Goal: Obtain resource: Download file/media

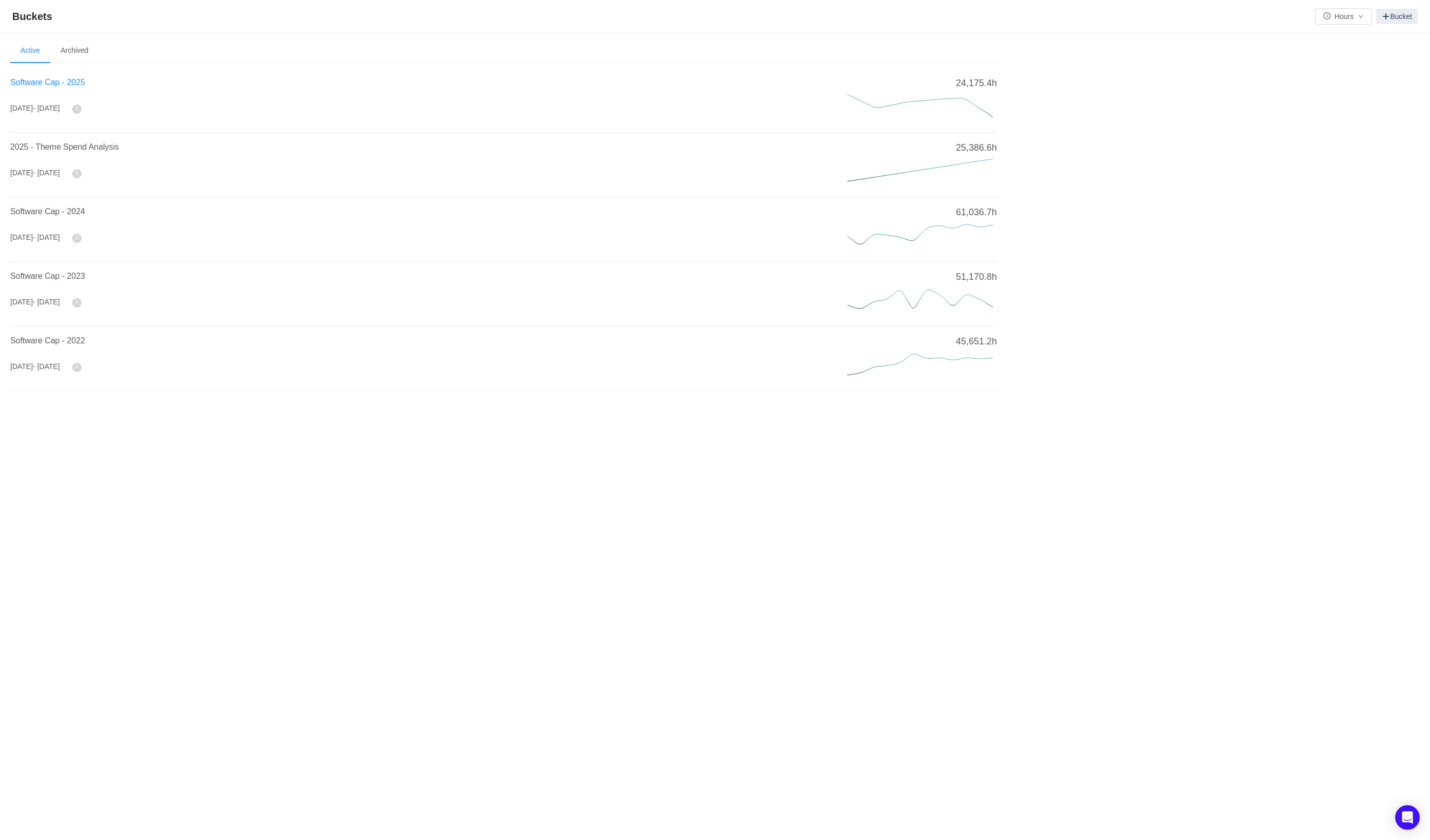
click at [49, 80] on span "Software Cap - 2025" at bounding box center [48, 82] width 75 height 9
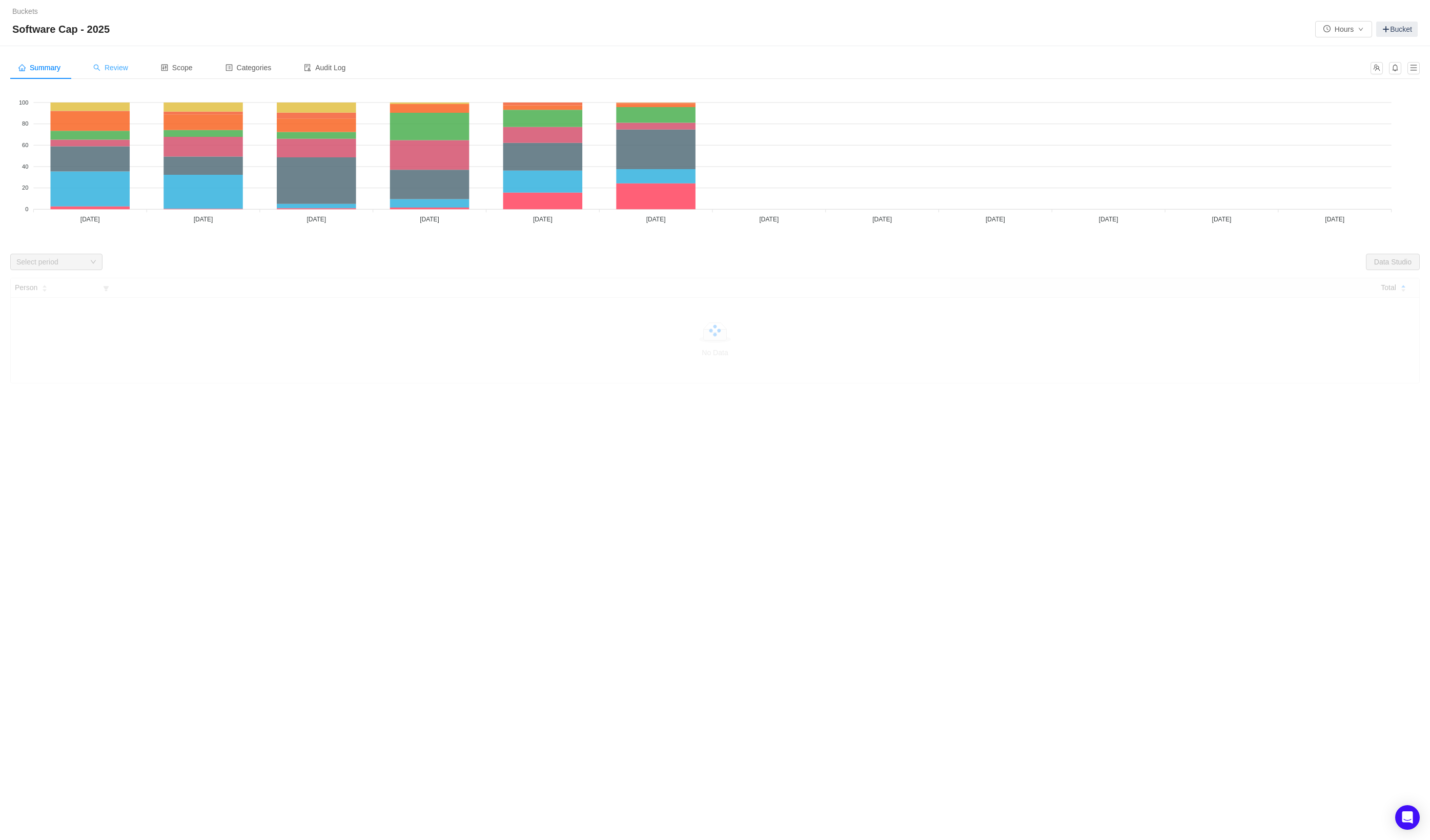
click at [128, 69] on span "Review" at bounding box center [111, 67] width 35 height 8
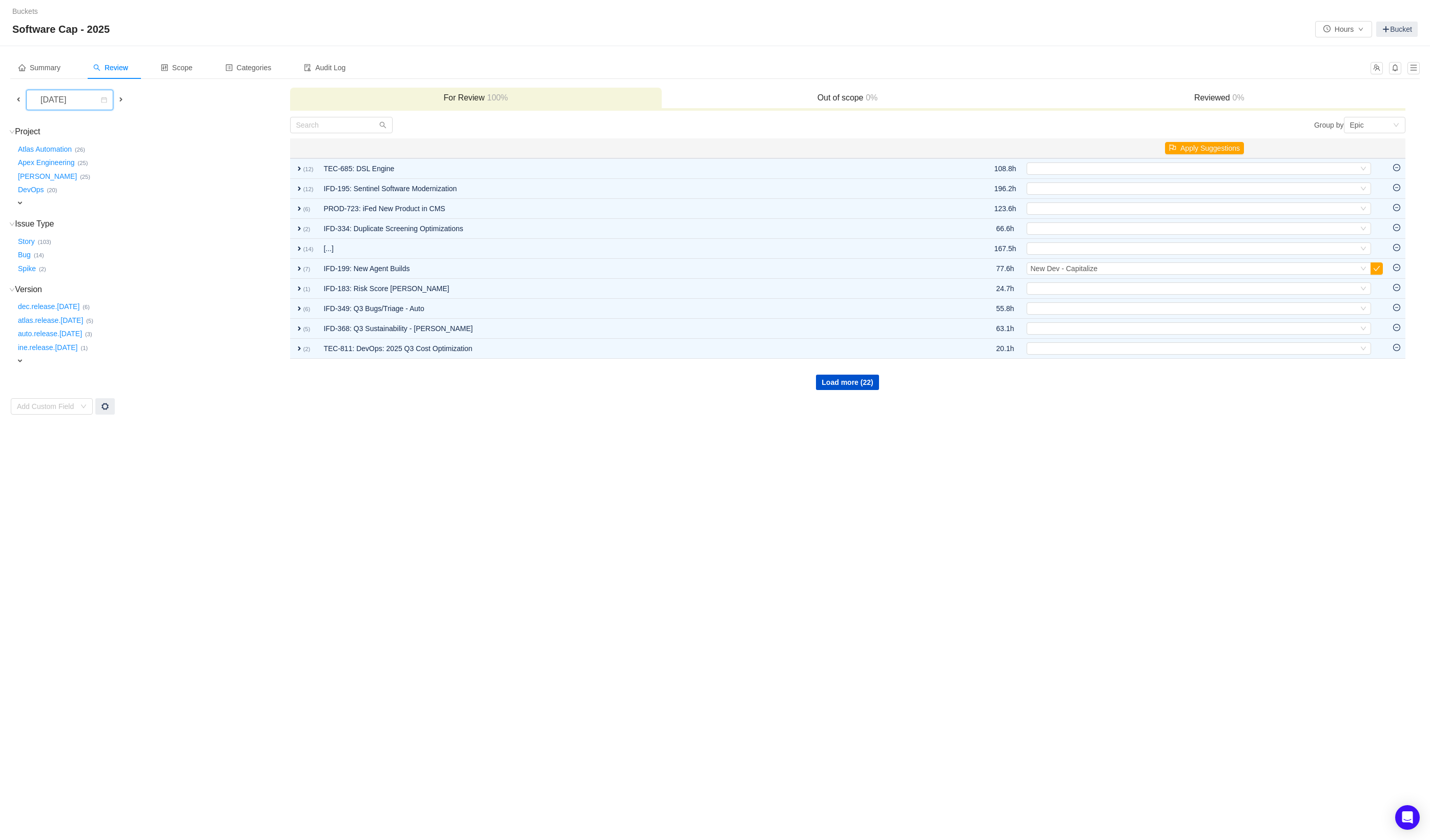
click at [74, 103] on div "[DATE]" at bounding box center [54, 100] width 44 height 19
click at [70, 214] on li "[DATE]" at bounding box center [70, 219] width 88 height 17
click at [864, 383] on button "Load more (39)" at bounding box center [847, 382] width 63 height 15
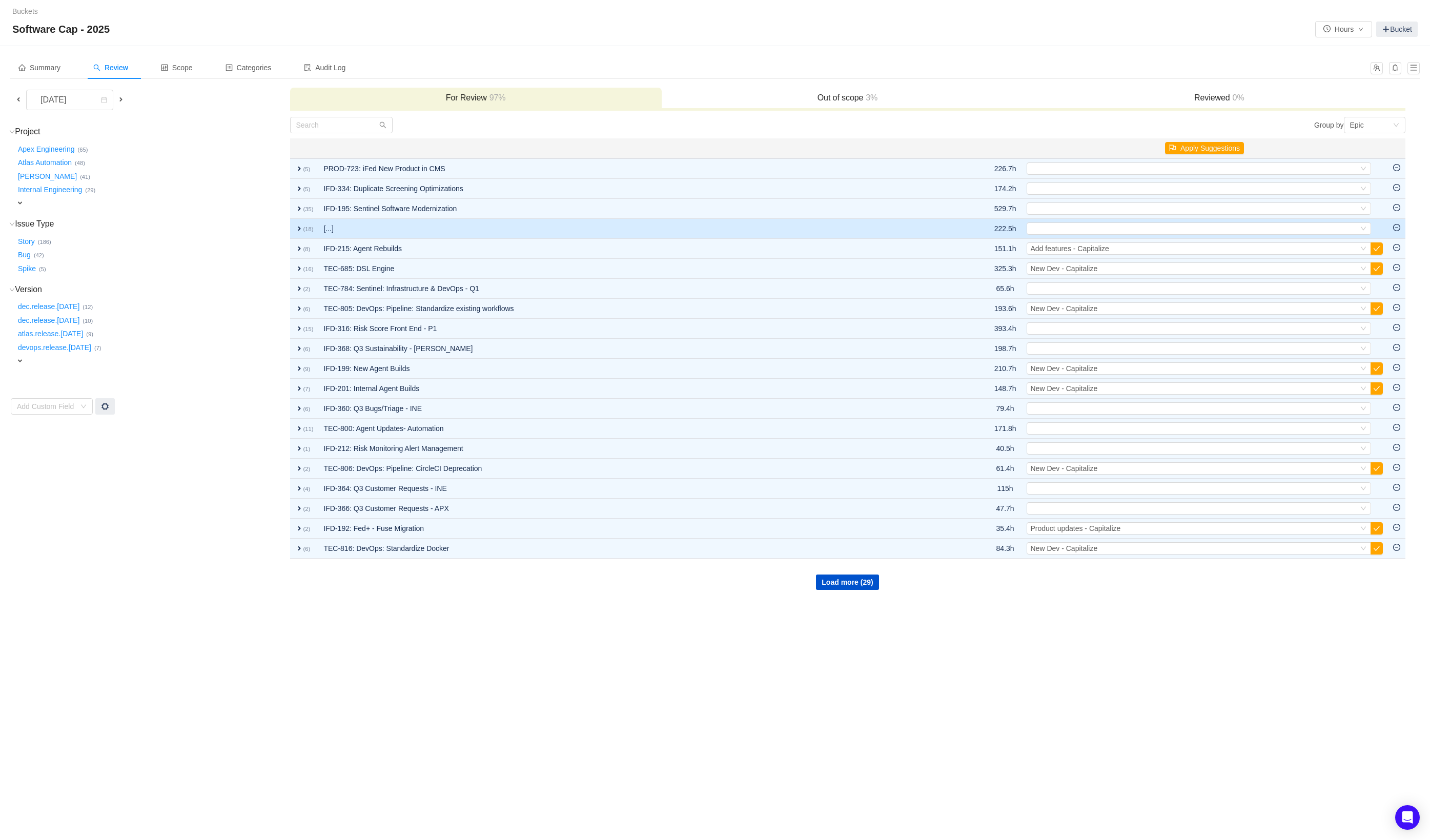
click at [298, 231] on span "expand" at bounding box center [300, 229] width 8 height 8
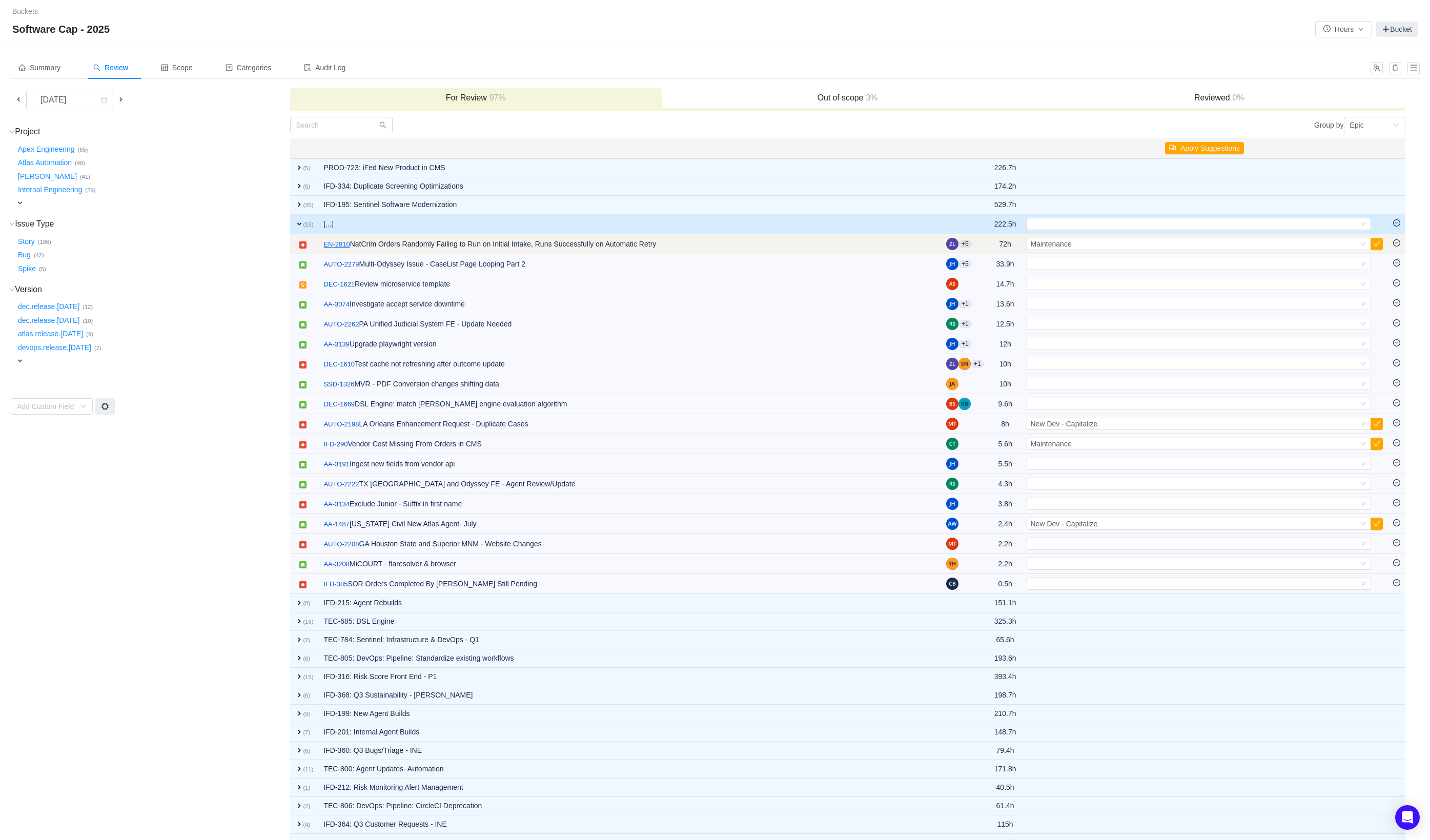
click at [333, 243] on link "EN-2810" at bounding box center [336, 244] width 26 height 10
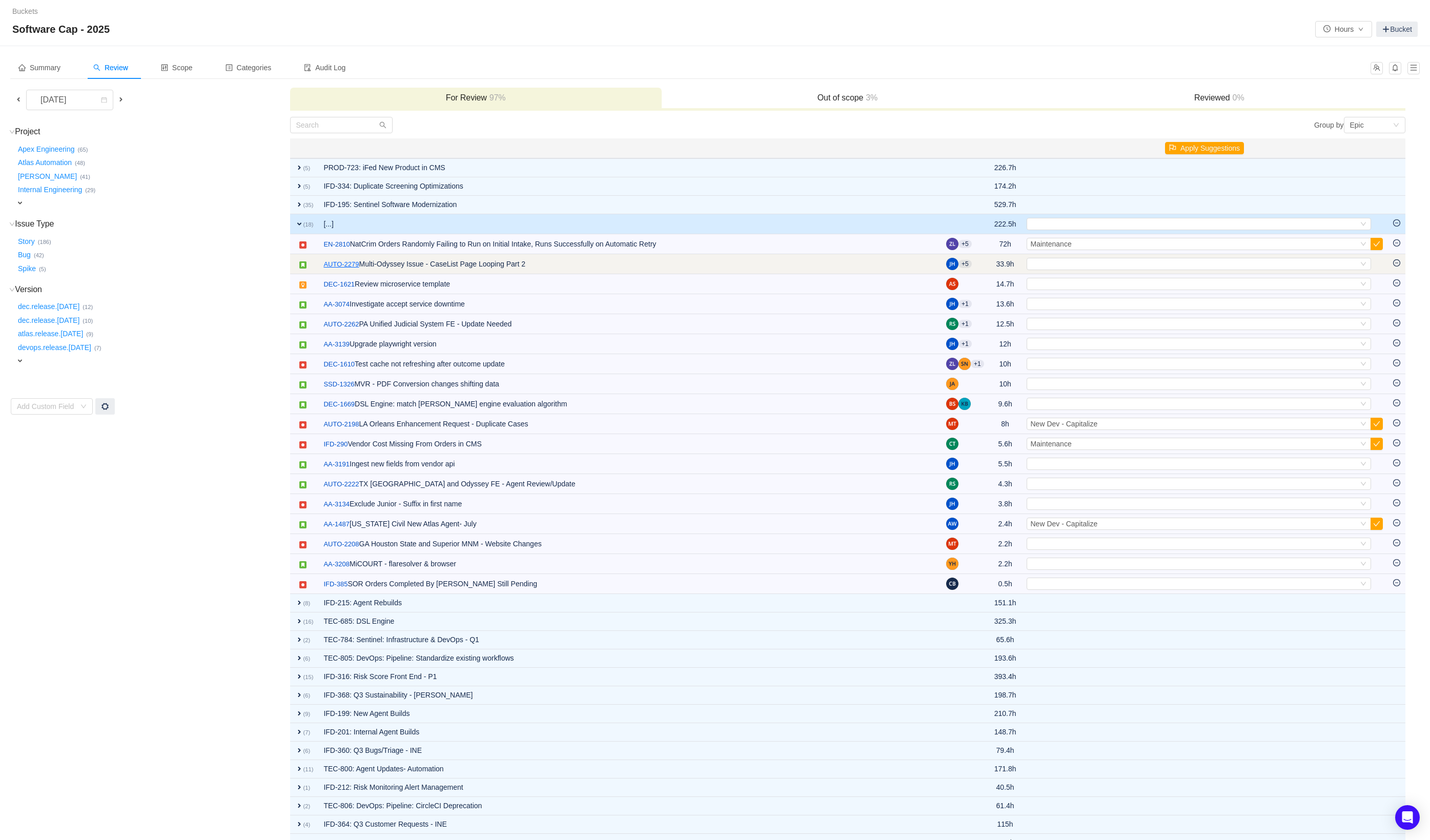
click at [354, 266] on link "AUTO-2279" at bounding box center [341, 264] width 35 height 10
click at [299, 222] on span "expand" at bounding box center [300, 224] width 8 height 8
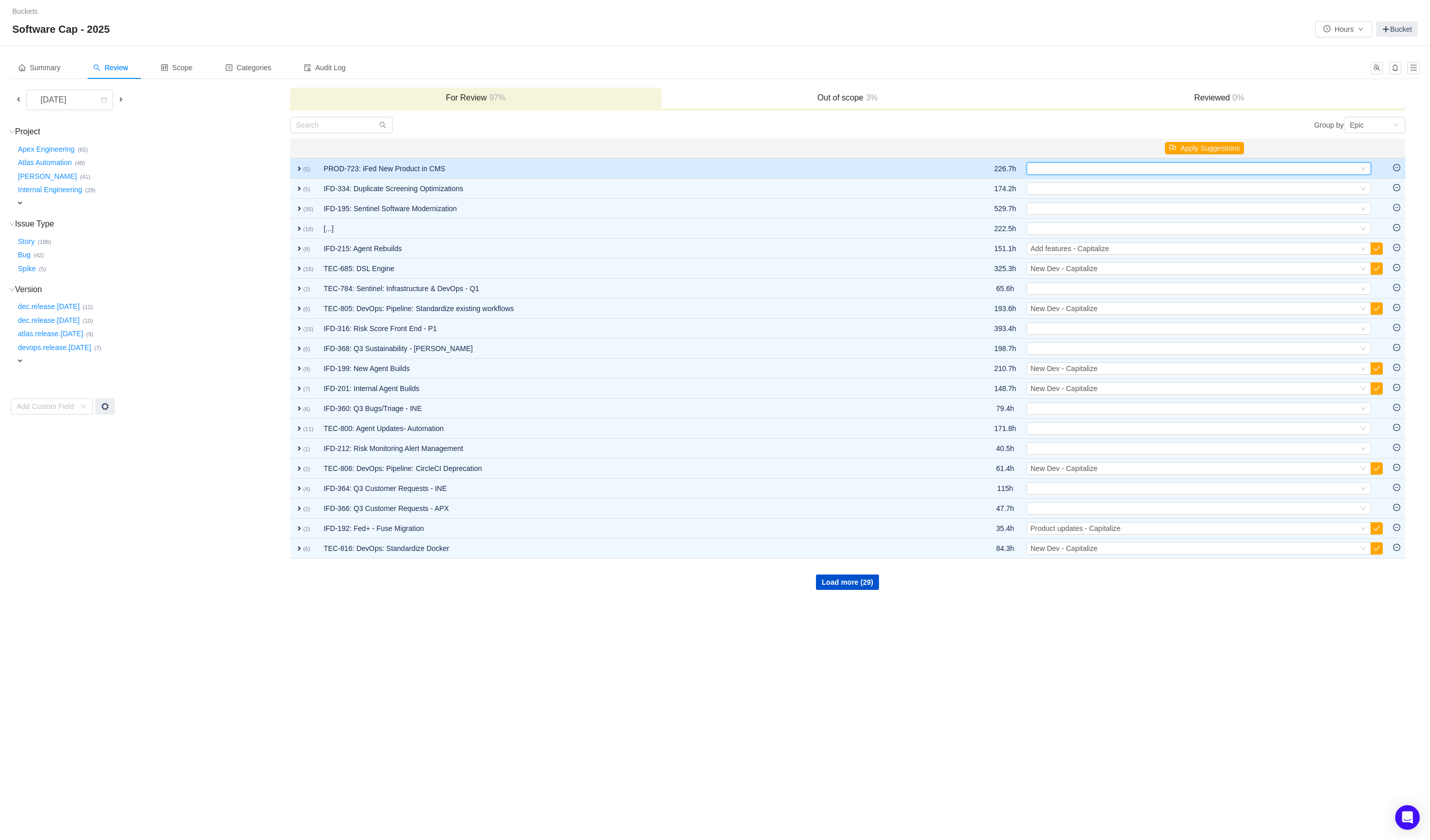
click at [1049, 169] on div "Select" at bounding box center [1194, 169] width 327 height 11
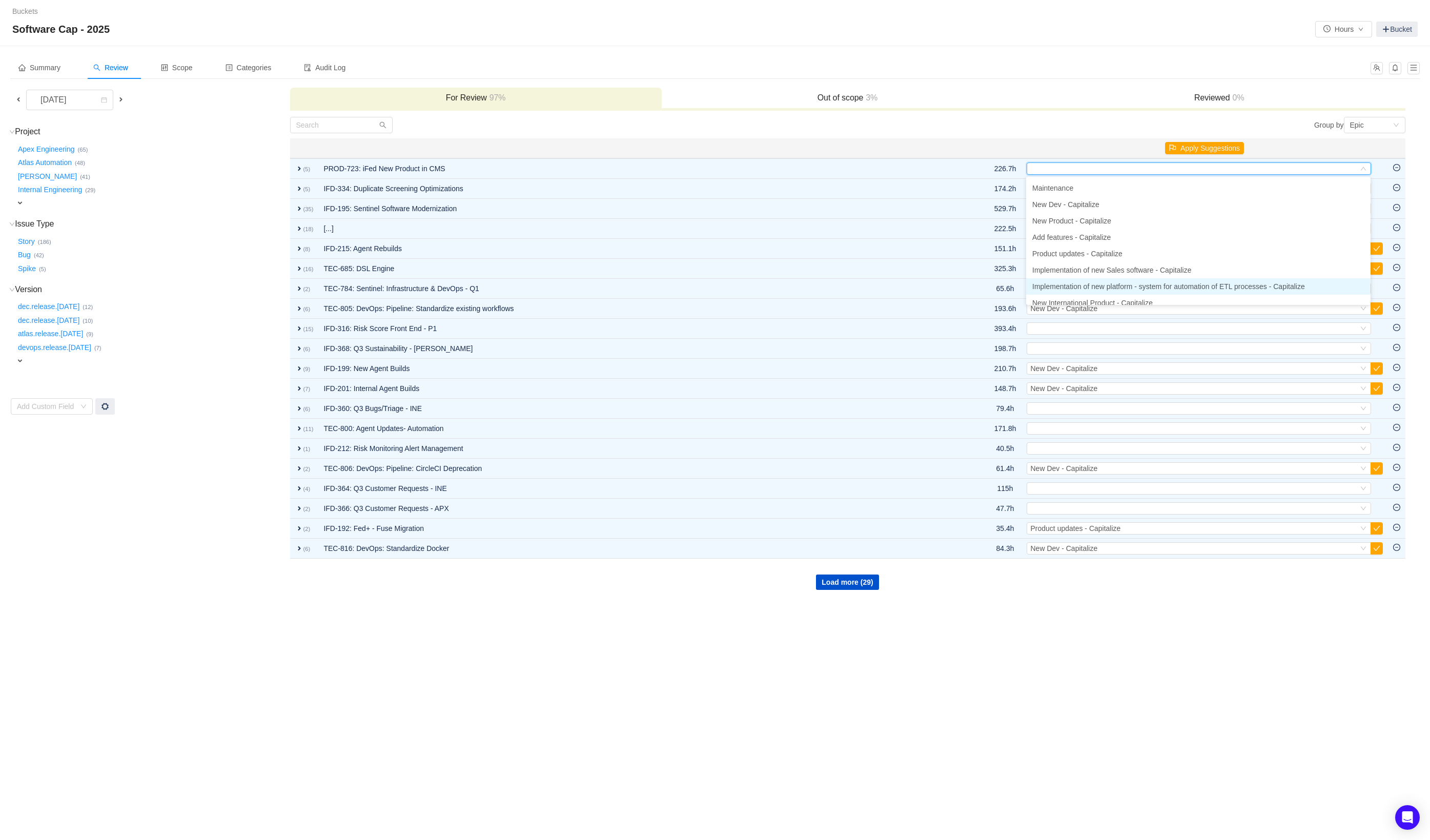
scroll to position [79, 0]
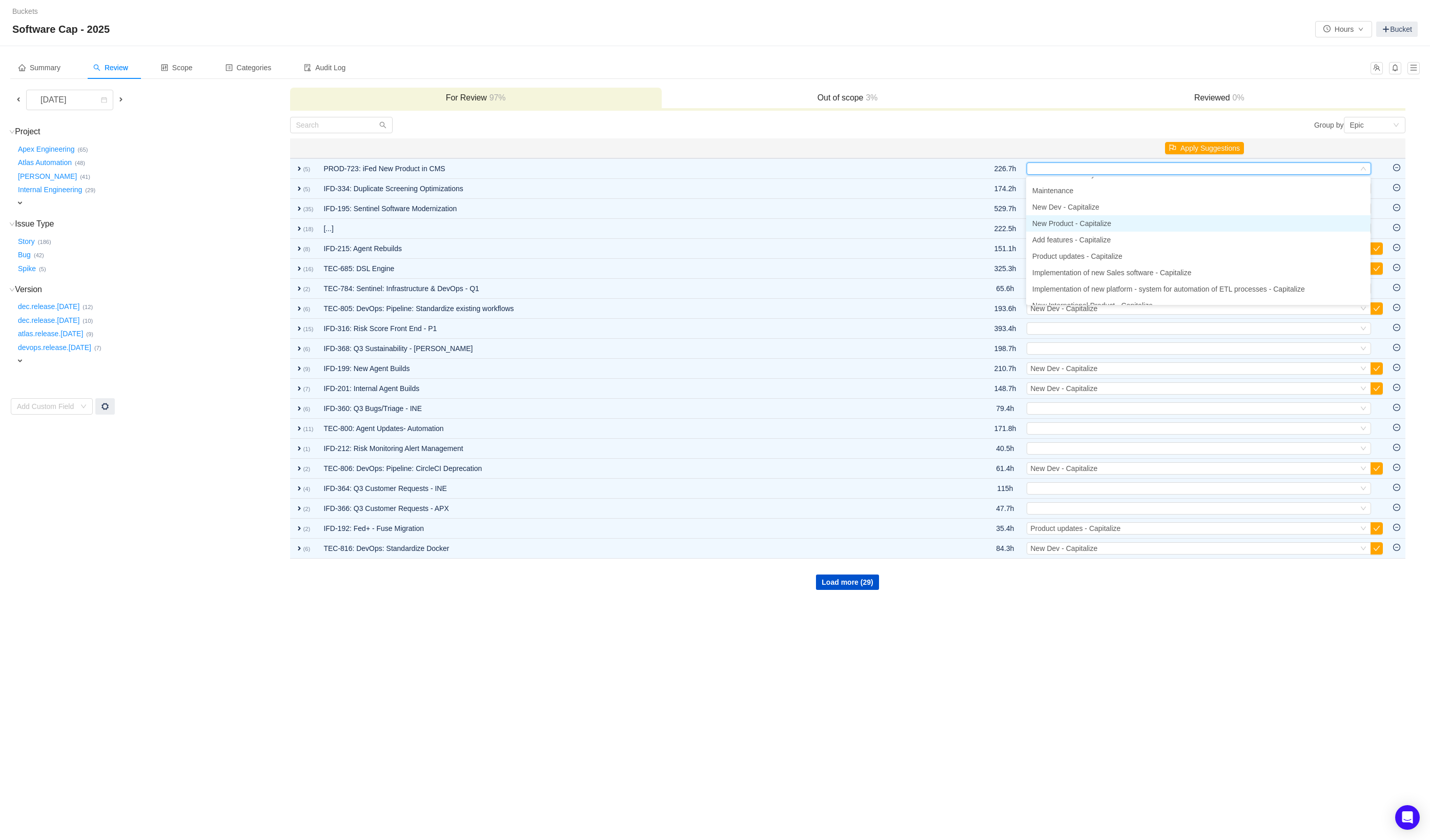
click at [1110, 220] on span "New Product - Capitalize" at bounding box center [1072, 224] width 79 height 8
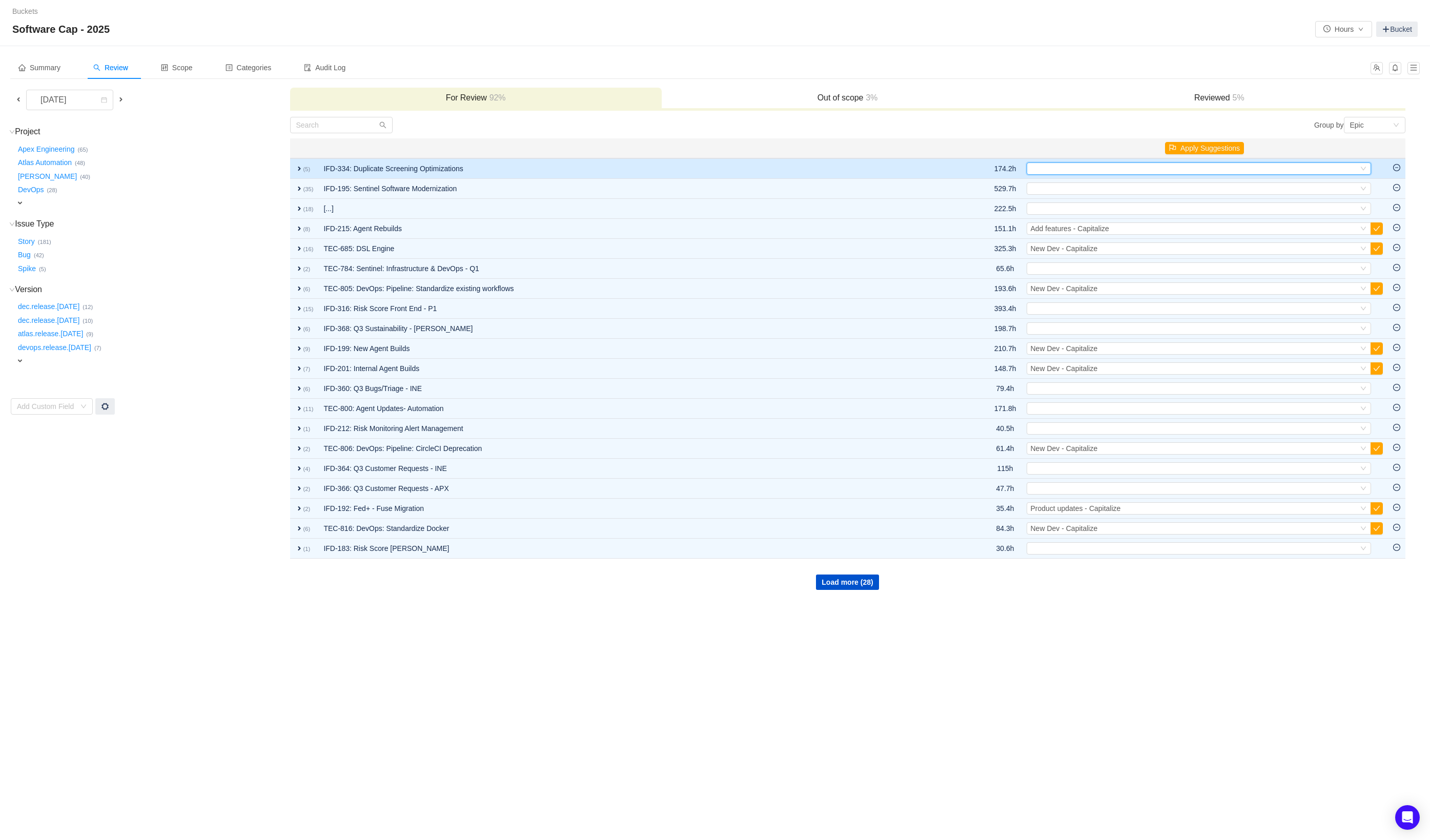
click at [1069, 167] on div "Select" at bounding box center [1194, 169] width 327 height 11
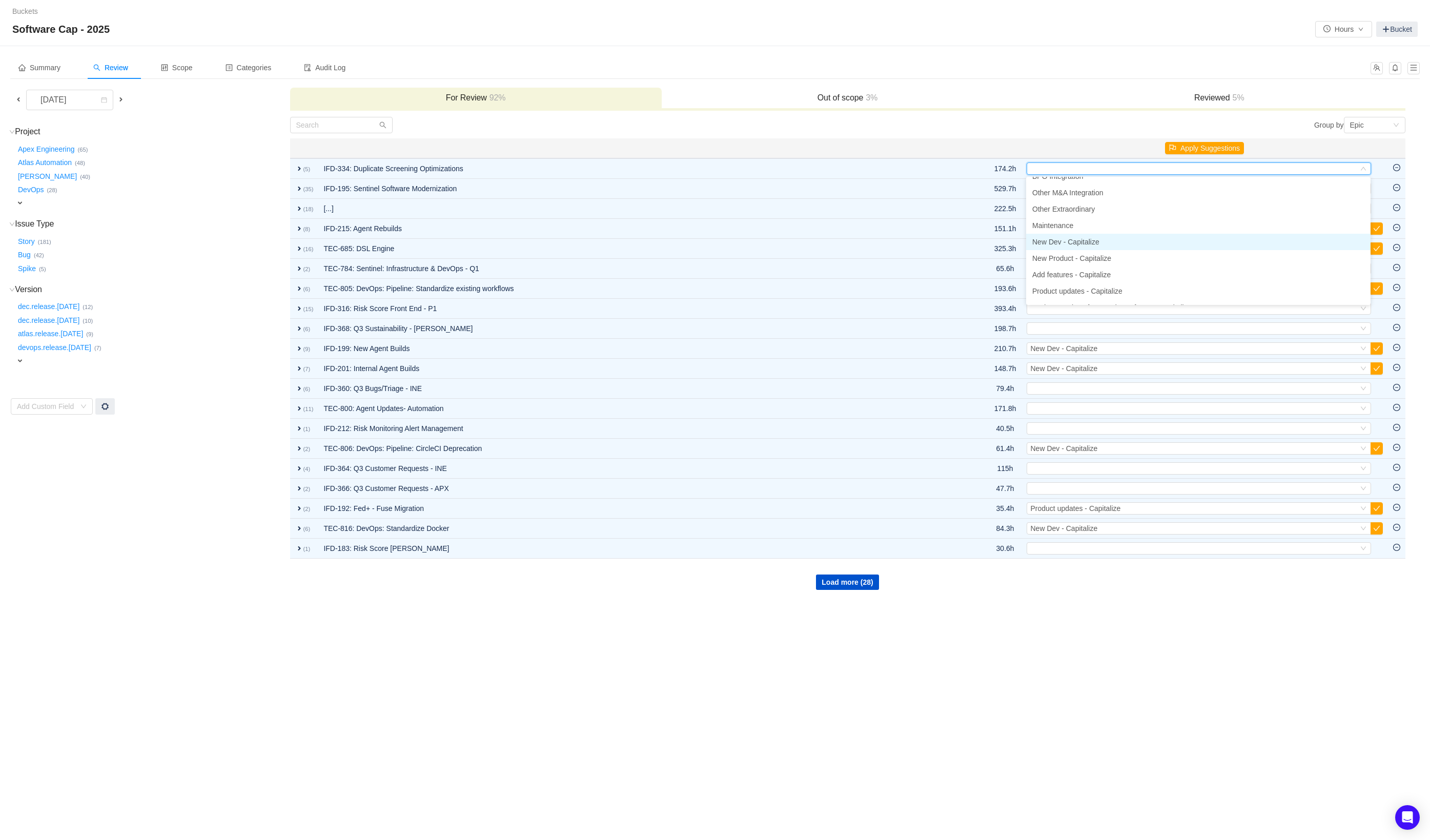
scroll to position [53, 0]
click at [1084, 232] on span "New Dev - Capitalize" at bounding box center [1066, 233] width 67 height 8
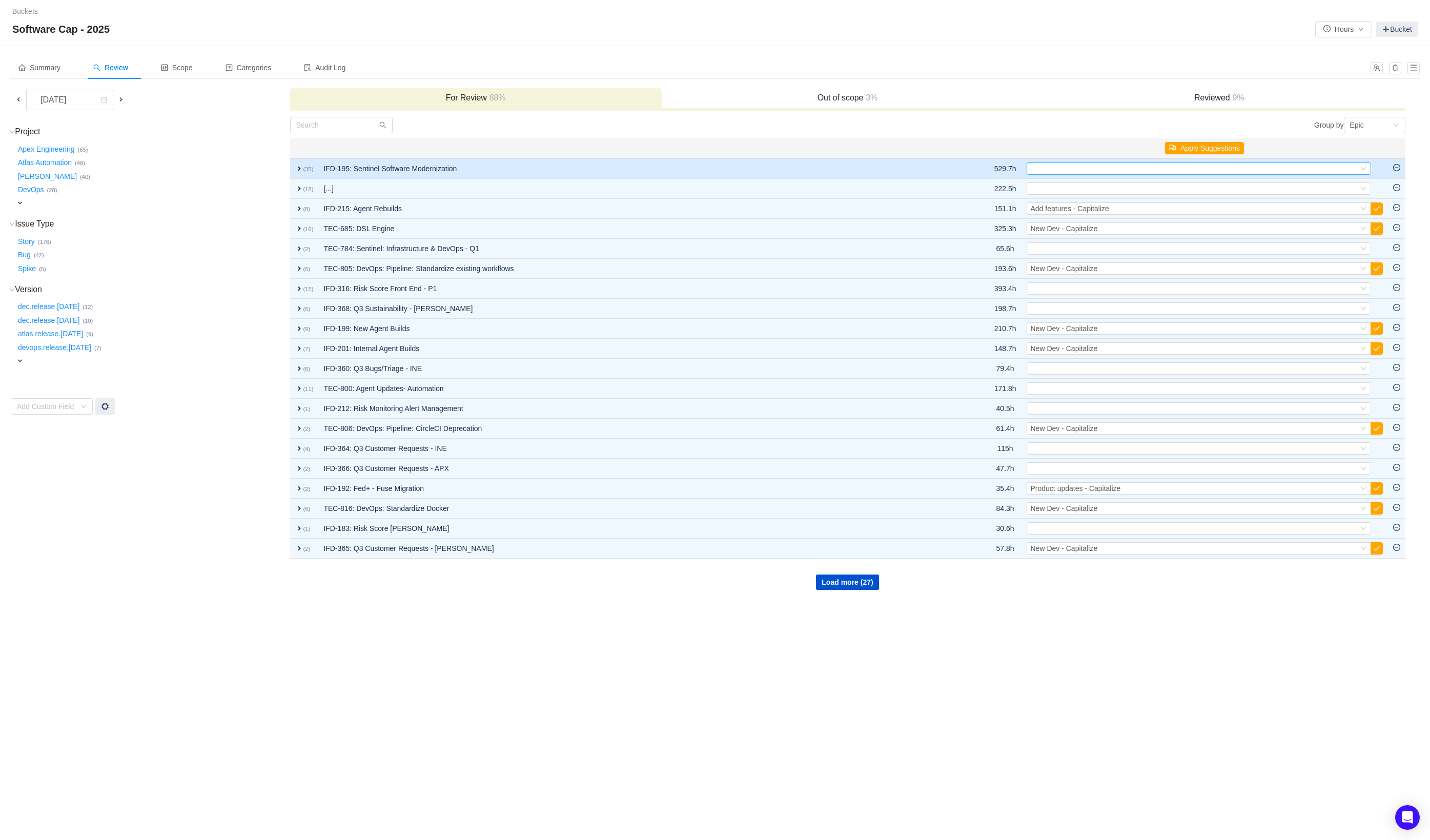
click at [1050, 170] on div "Select" at bounding box center [1194, 169] width 327 height 11
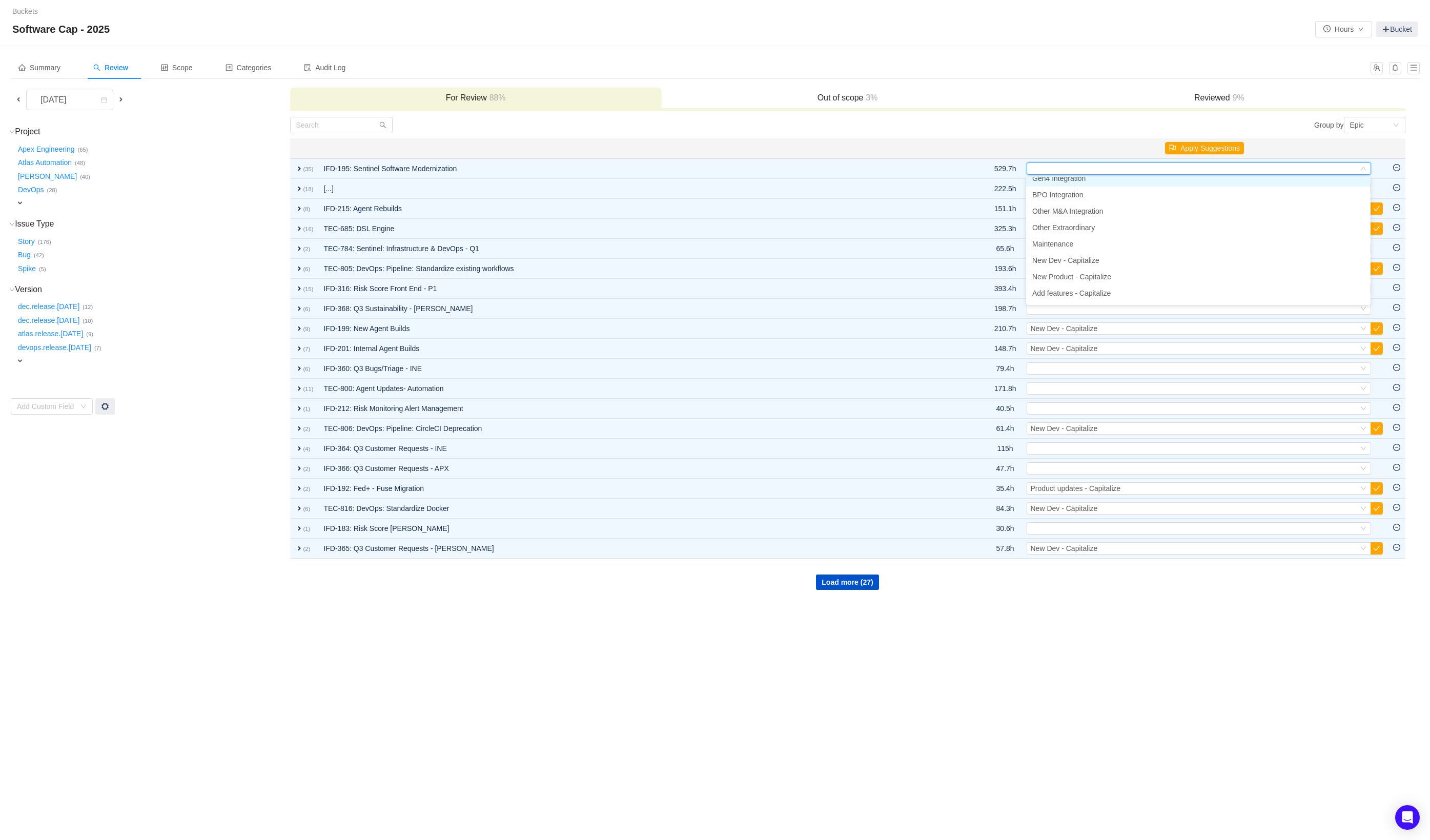
scroll to position [26, 0]
click at [1077, 212] on span "Other M&A Integration" at bounding box center [1068, 211] width 72 height 8
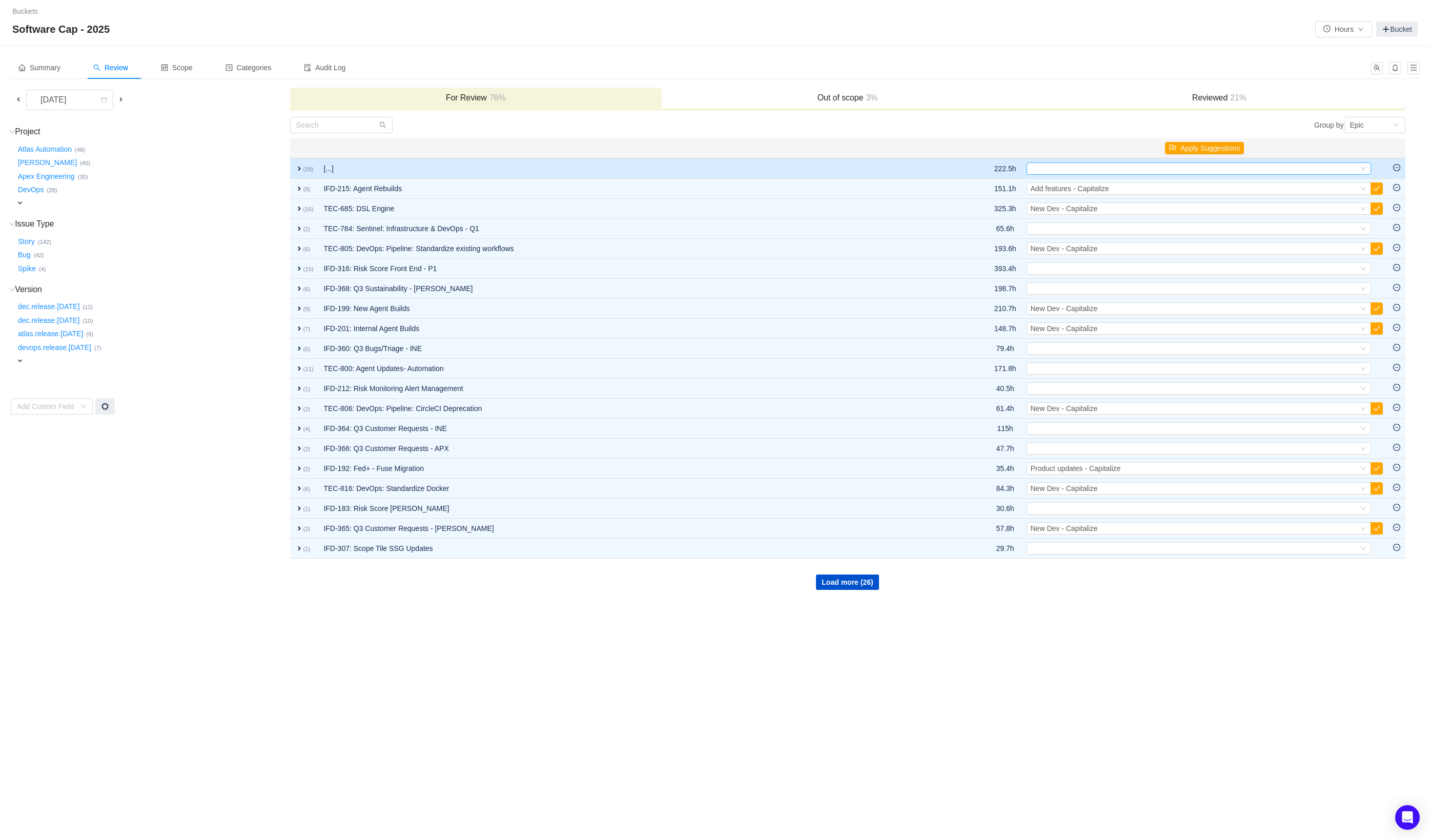
click at [1071, 167] on div "Select" at bounding box center [1194, 169] width 327 height 11
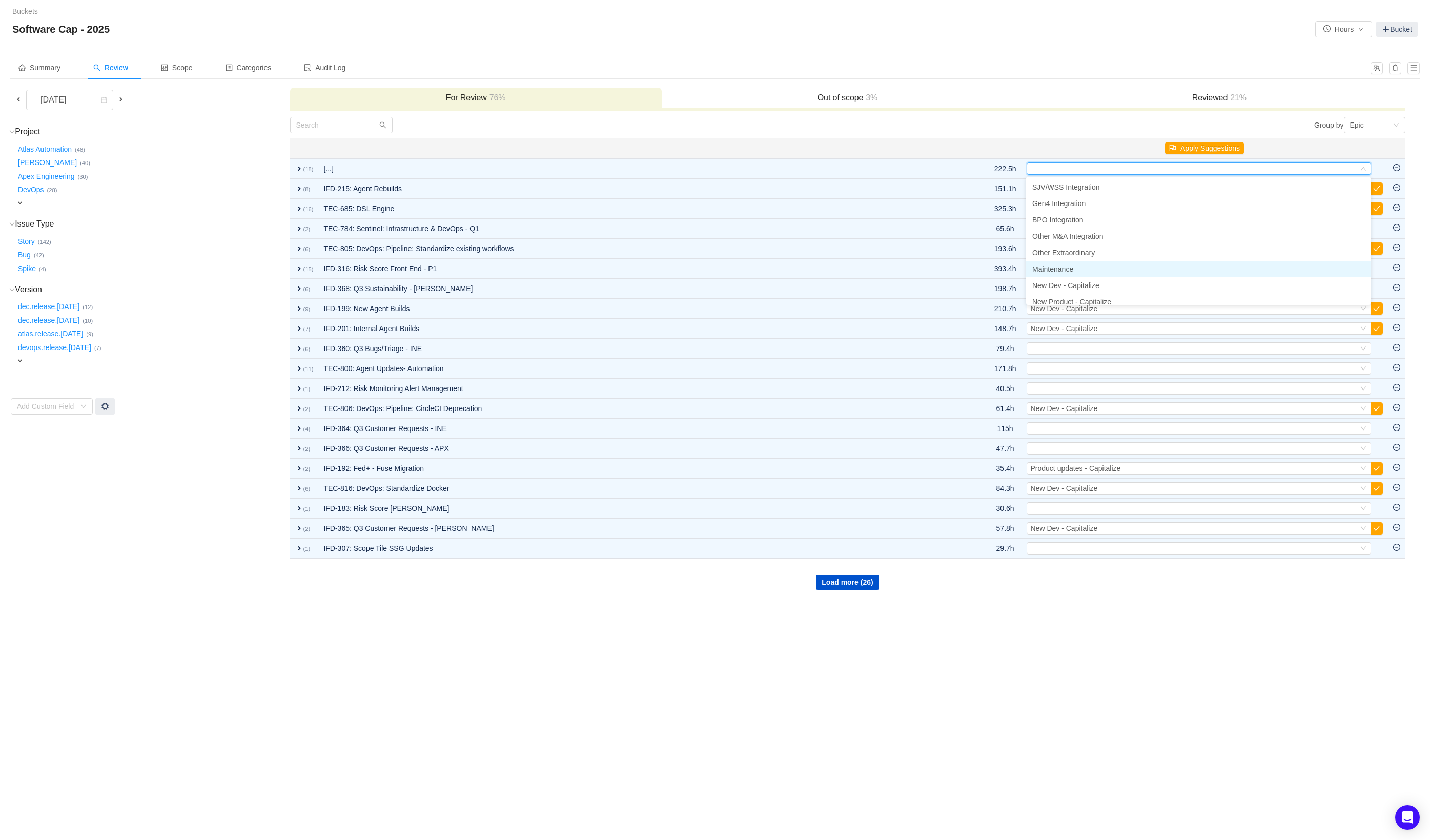
click at [1098, 272] on li "Maintenance" at bounding box center [1199, 269] width 345 height 17
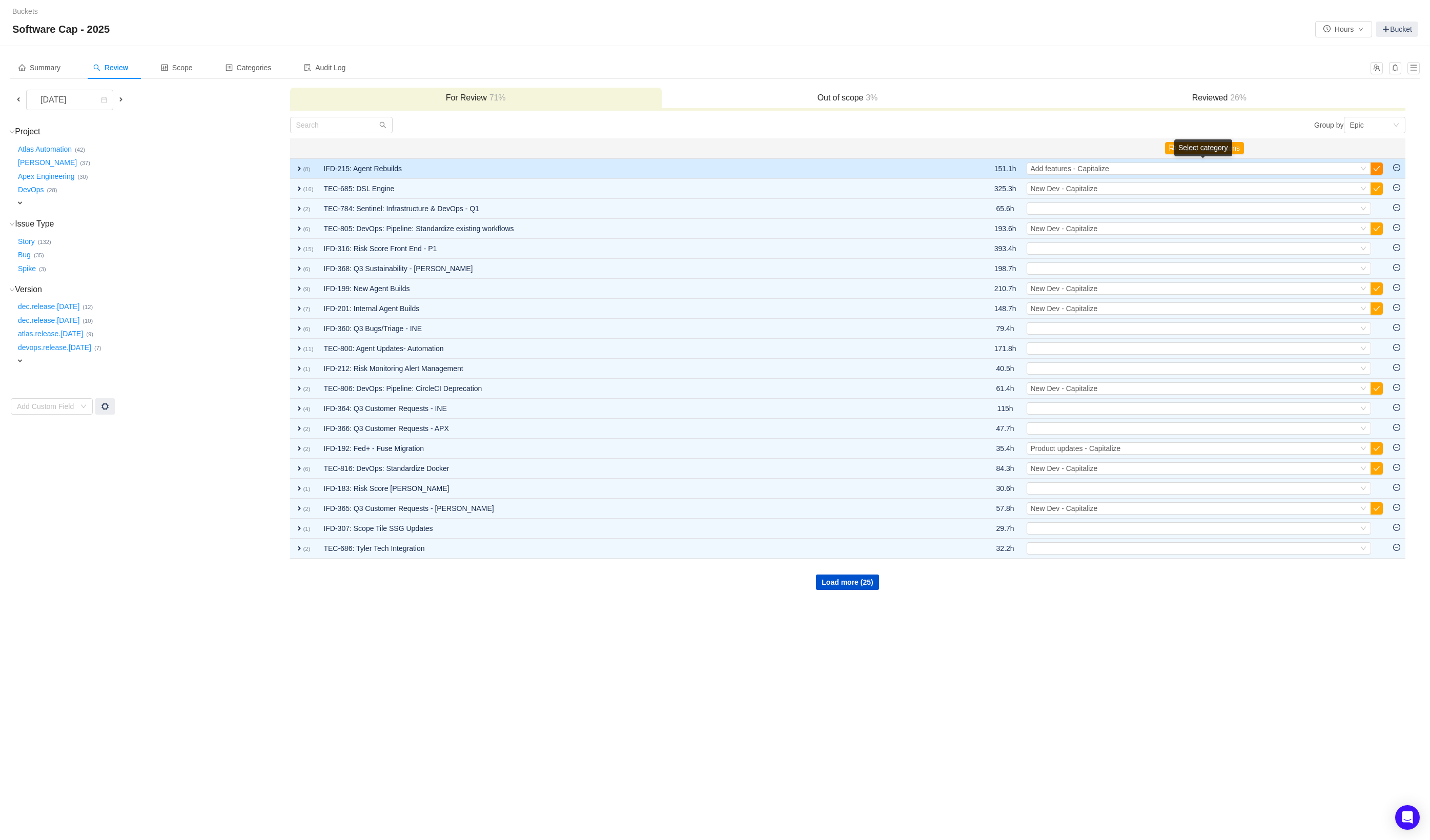
click at [1376, 167] on button "button" at bounding box center [1377, 169] width 13 height 13
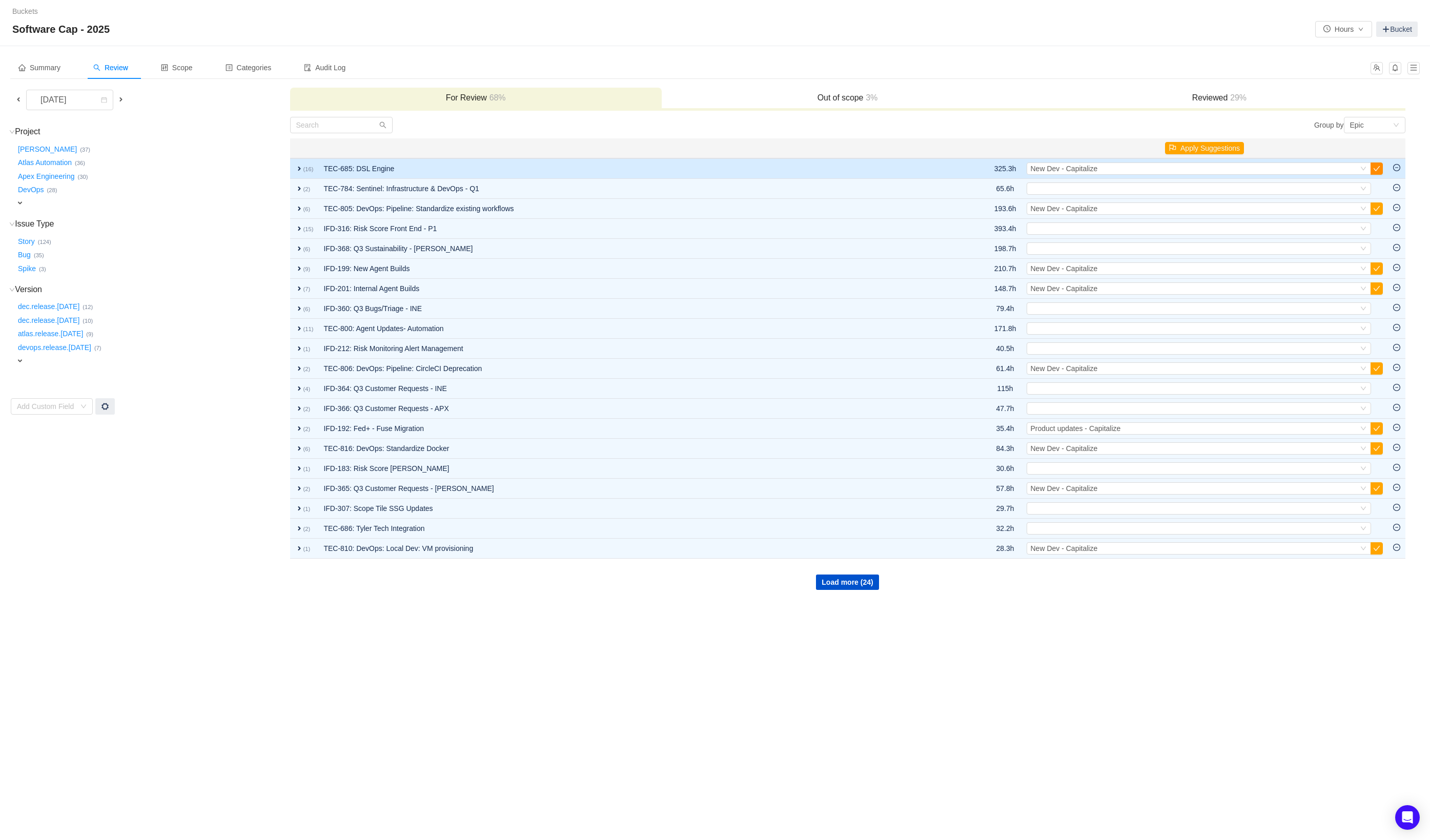
click at [1375, 165] on button "button" at bounding box center [1377, 169] width 13 height 13
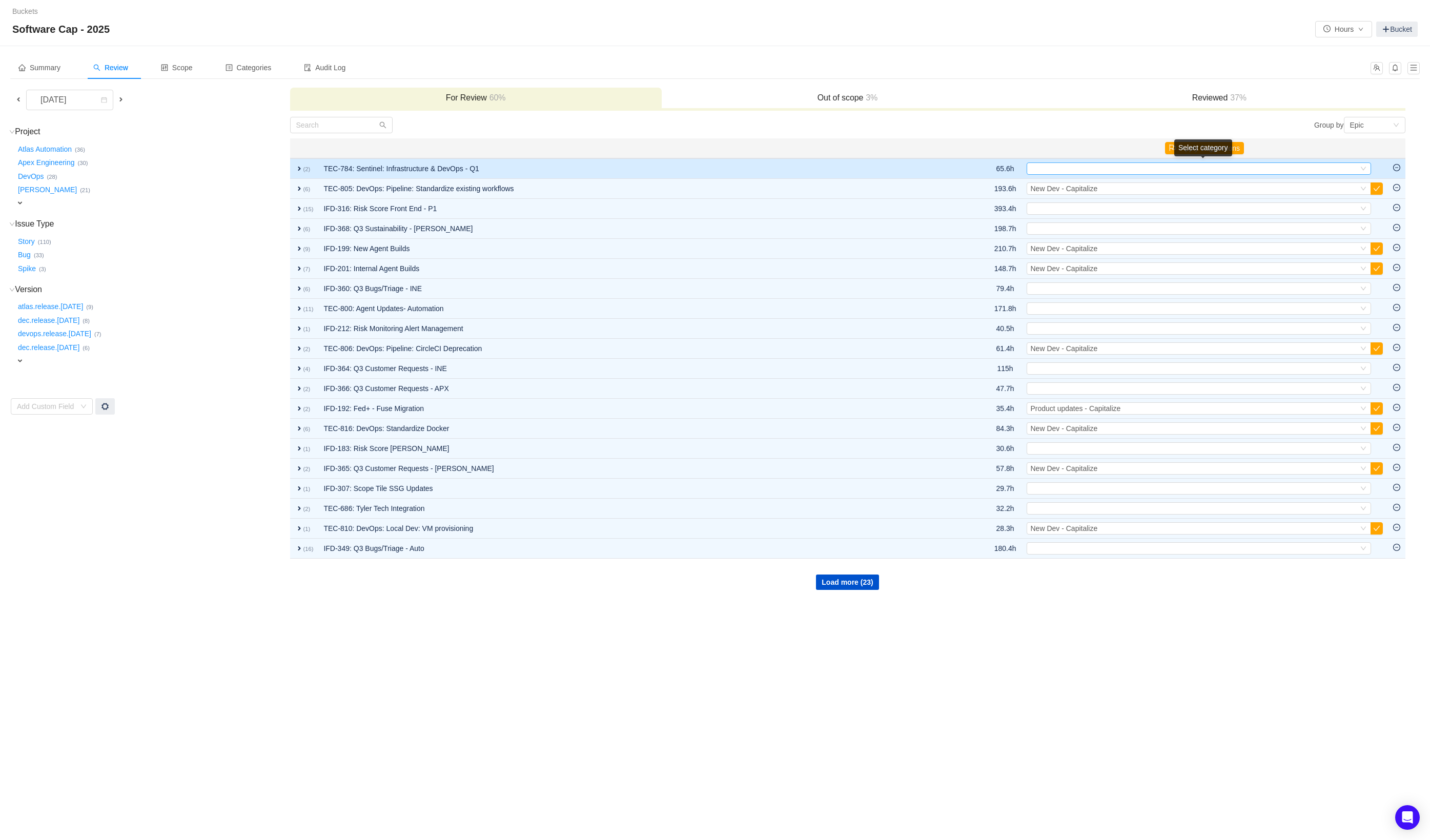
click at [1363, 169] on icon "icon: down" at bounding box center [1363, 168] width 5 height 3
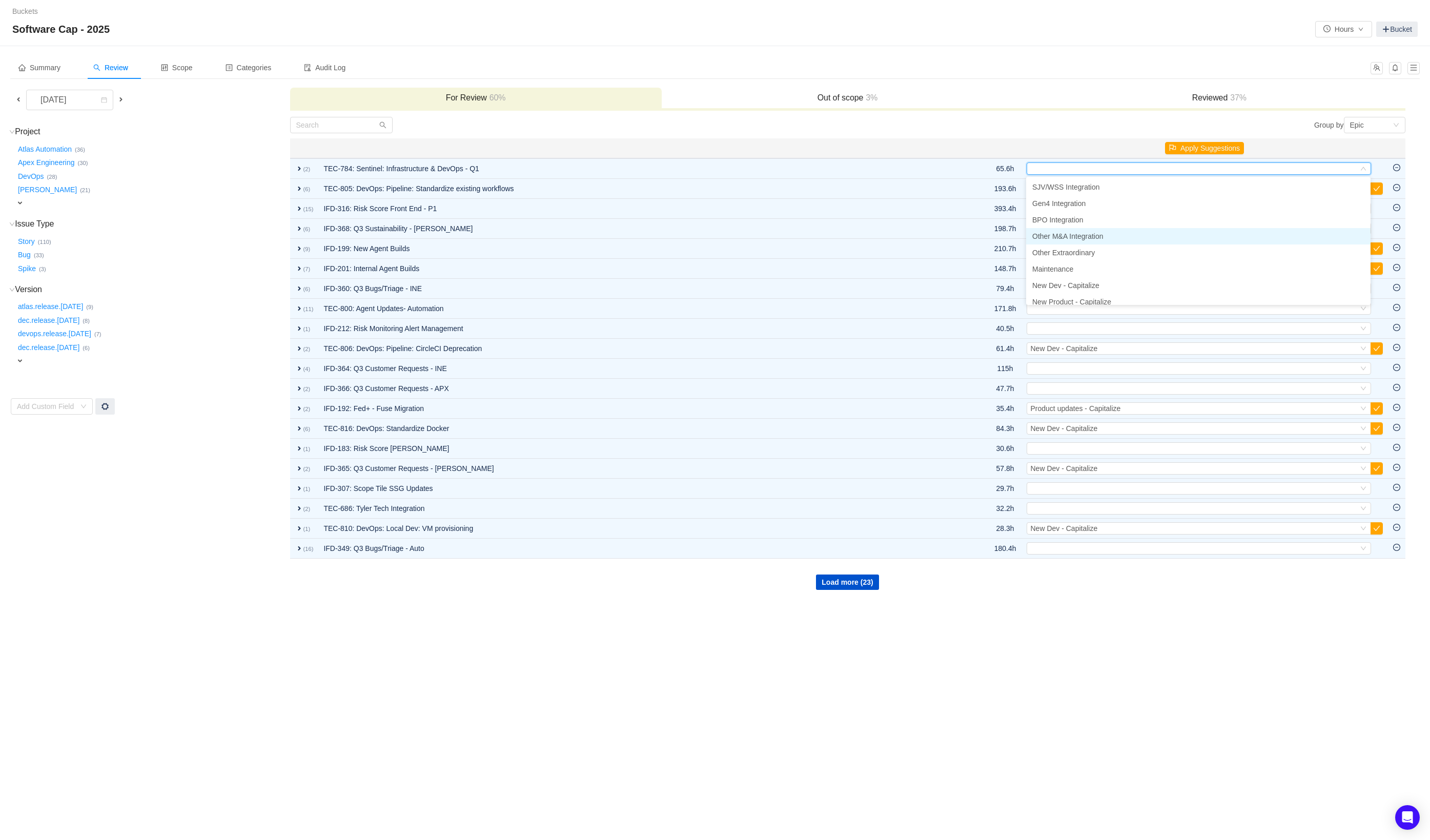
click at [1149, 235] on li "Other M&A Integration" at bounding box center [1199, 236] width 345 height 17
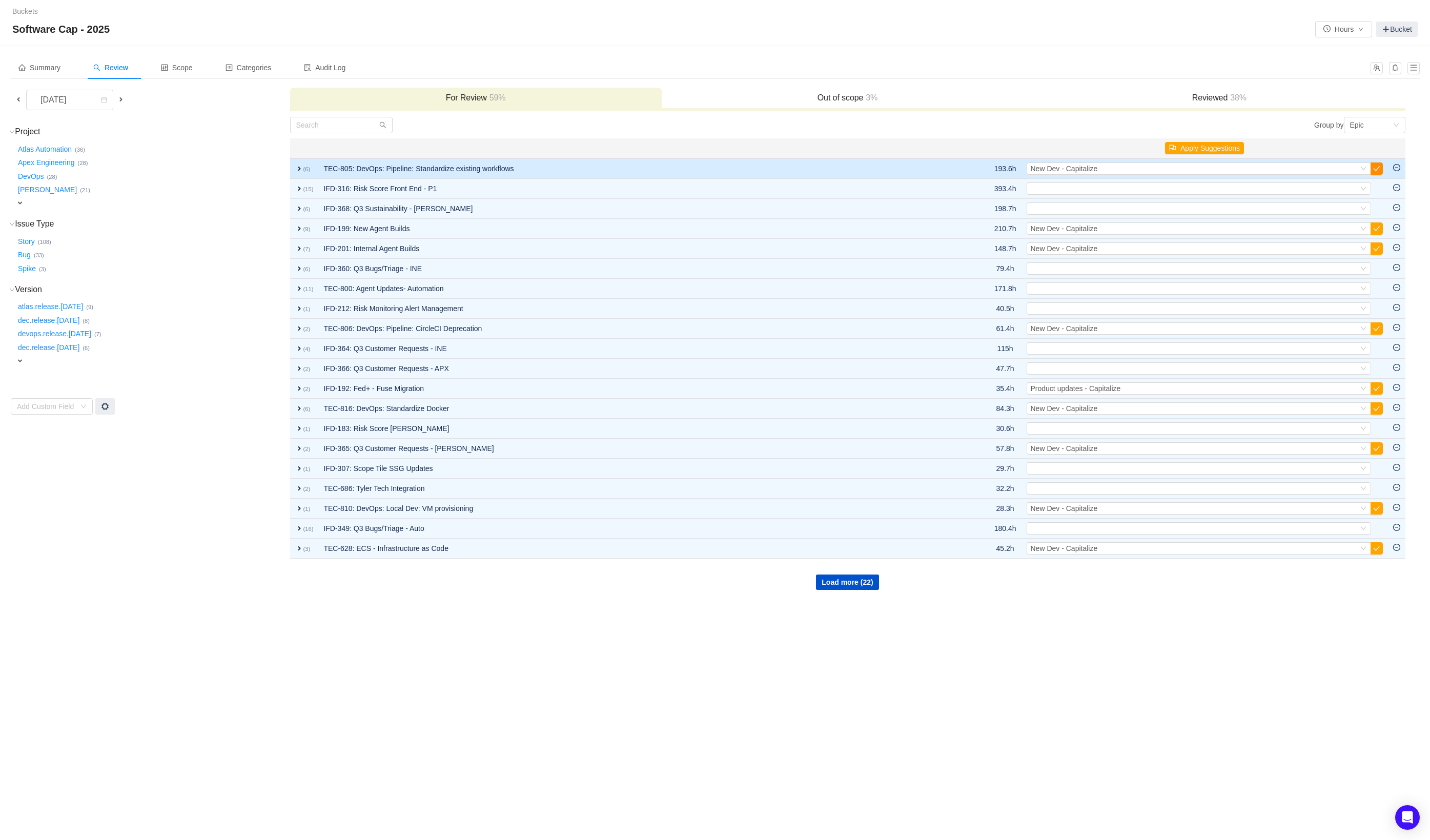
click at [1379, 170] on button "button" at bounding box center [1377, 169] width 13 height 13
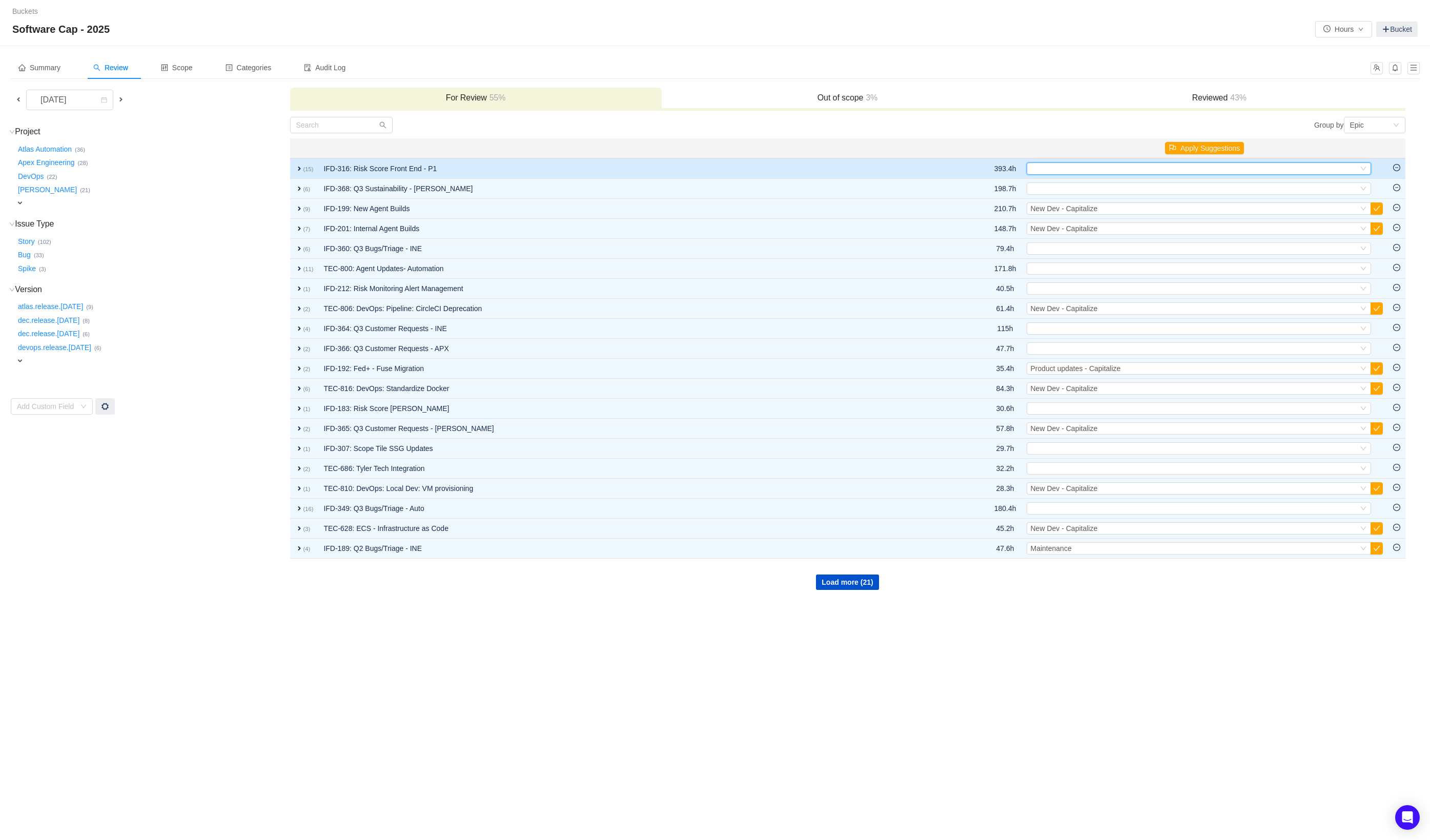
click at [1185, 170] on div "Select" at bounding box center [1194, 169] width 327 height 11
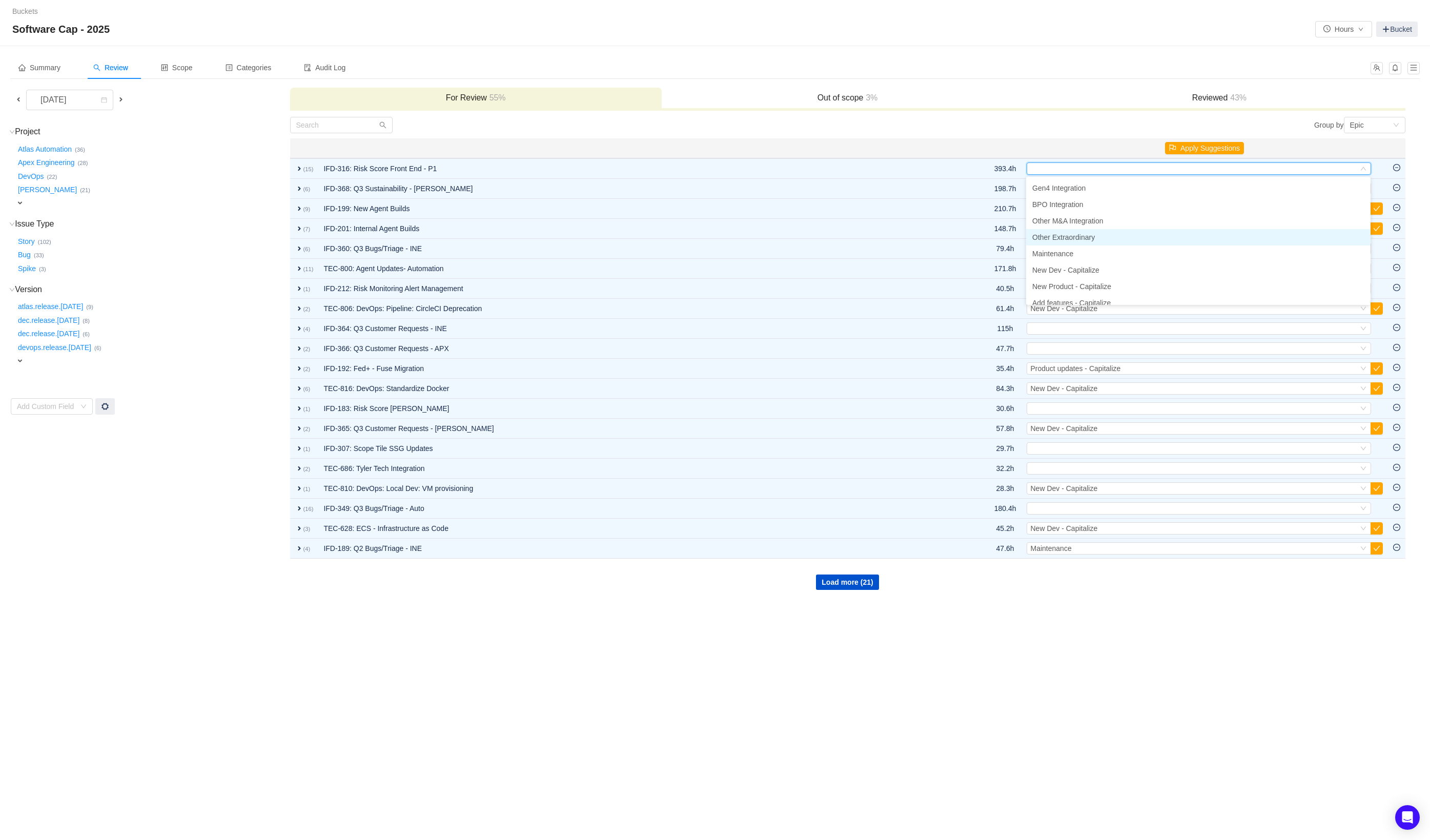
scroll to position [20, 0]
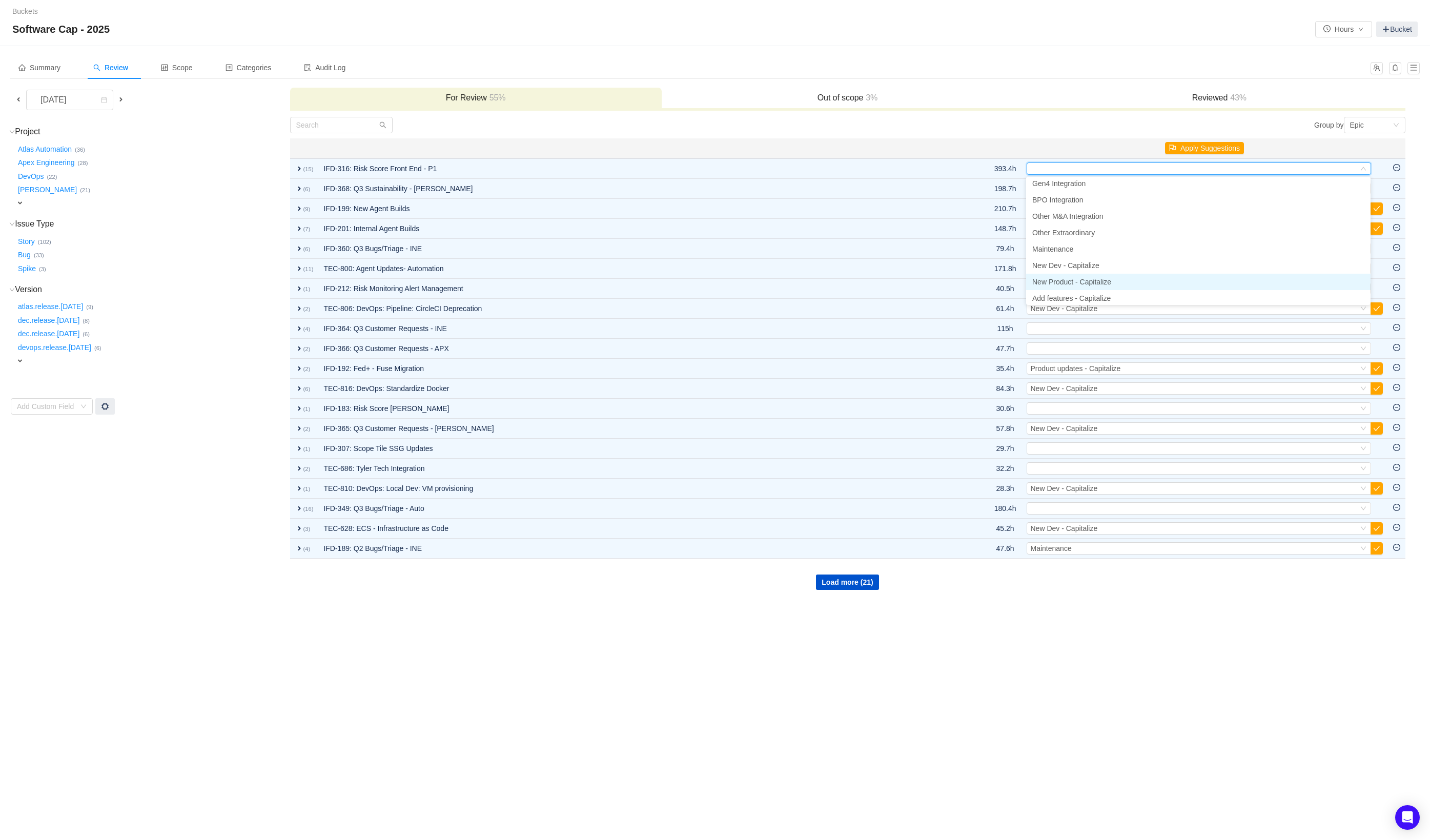
click at [1107, 279] on span "New Product - Capitalize" at bounding box center [1072, 282] width 79 height 8
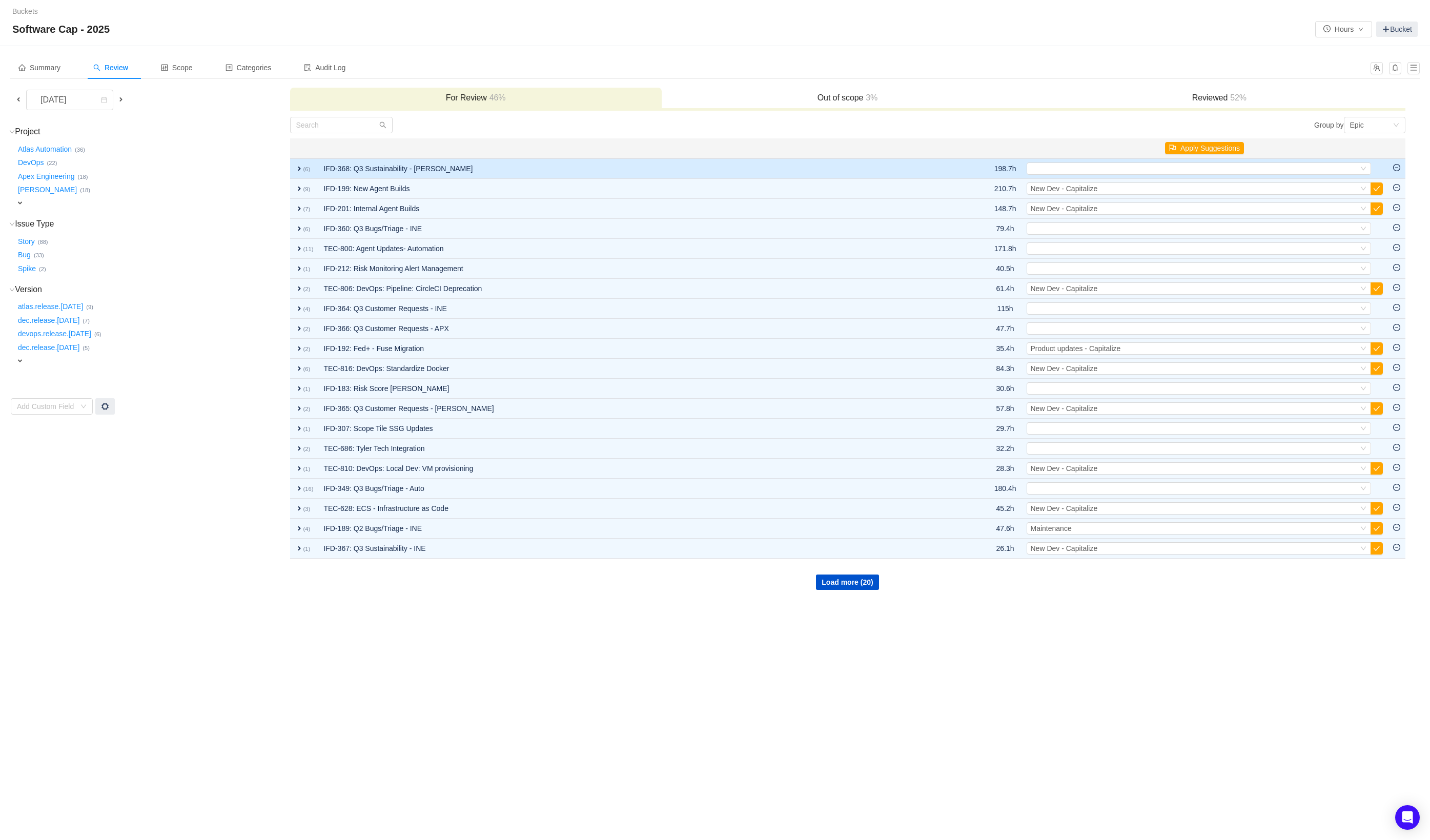
click at [298, 165] on span "expand" at bounding box center [300, 169] width 8 height 8
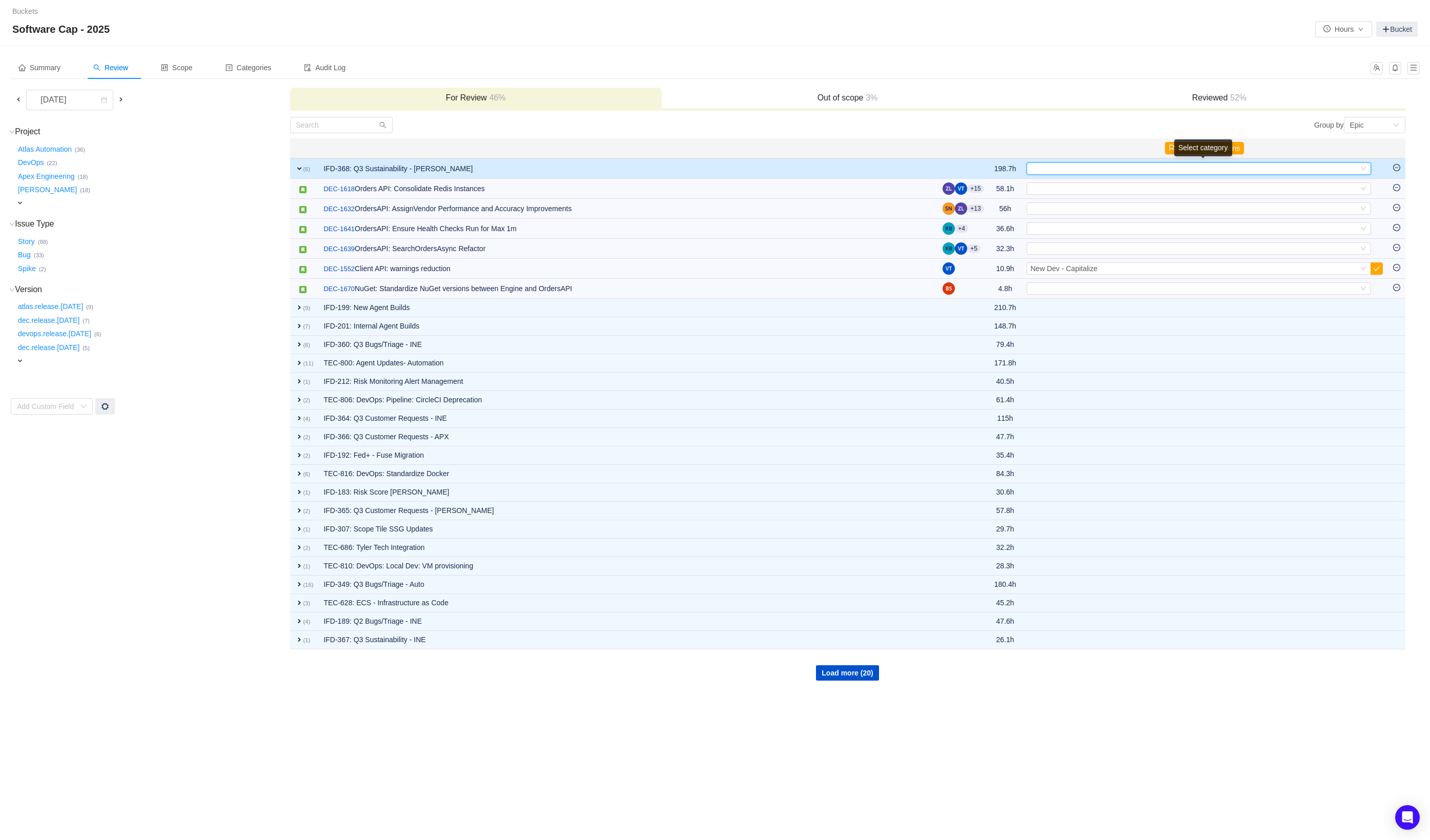
click at [1064, 167] on div "Select" at bounding box center [1194, 169] width 327 height 11
click at [1142, 245] on li "Add features - Capitalize" at bounding box center [1199, 243] width 345 height 17
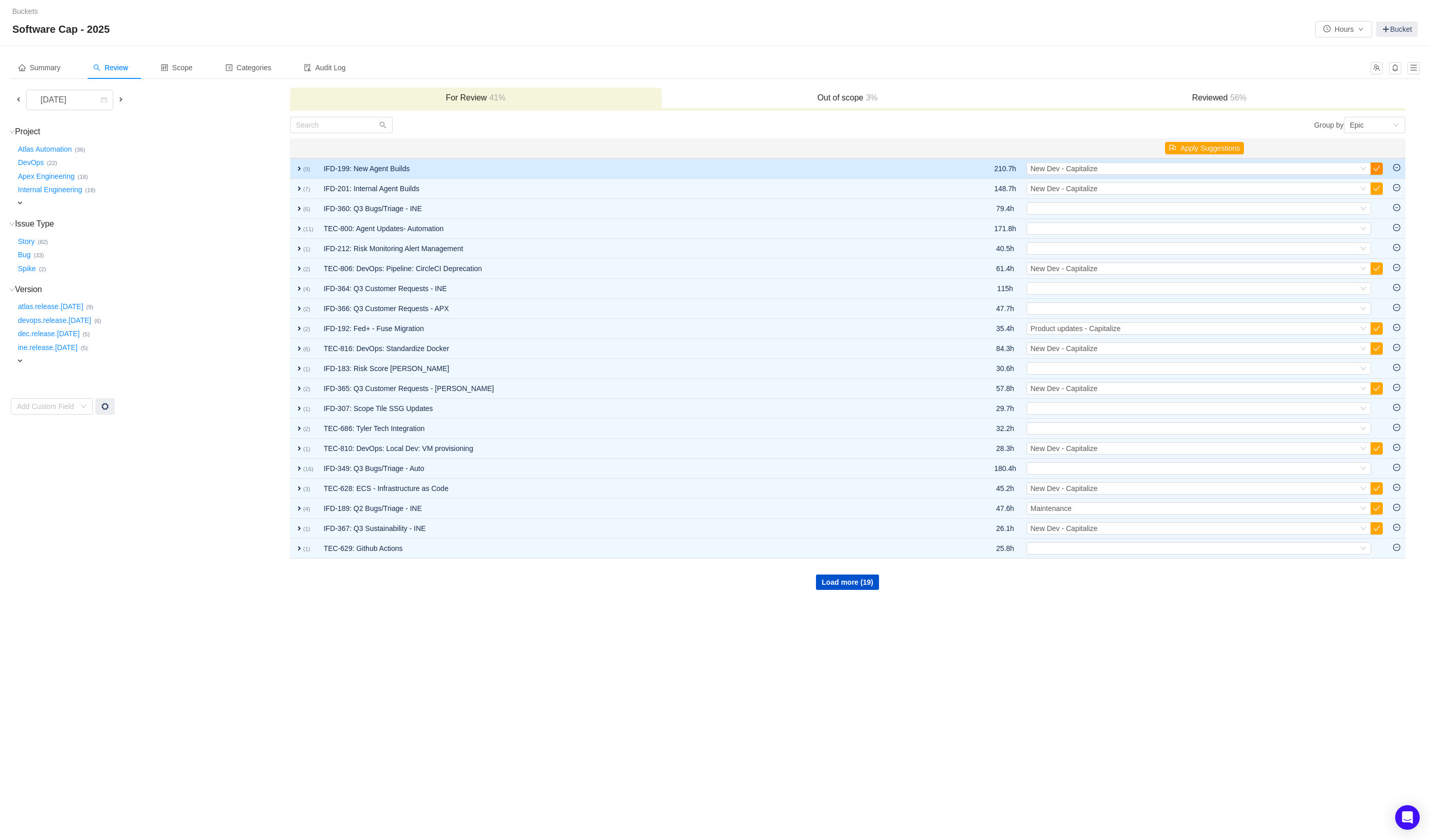
click at [1379, 170] on button "button" at bounding box center [1377, 169] width 13 height 13
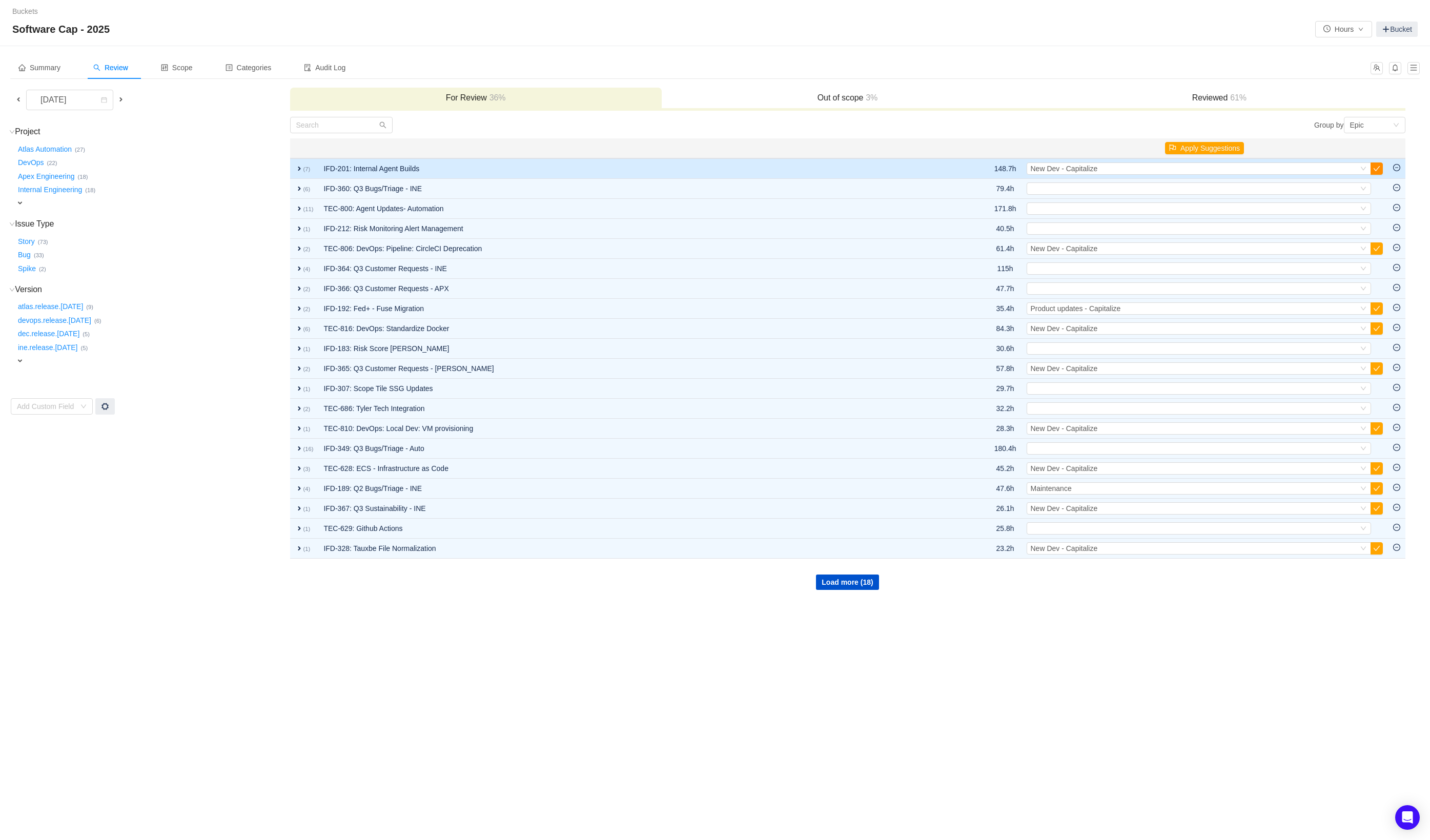
click at [1377, 172] on button "button" at bounding box center [1377, 169] width 13 height 13
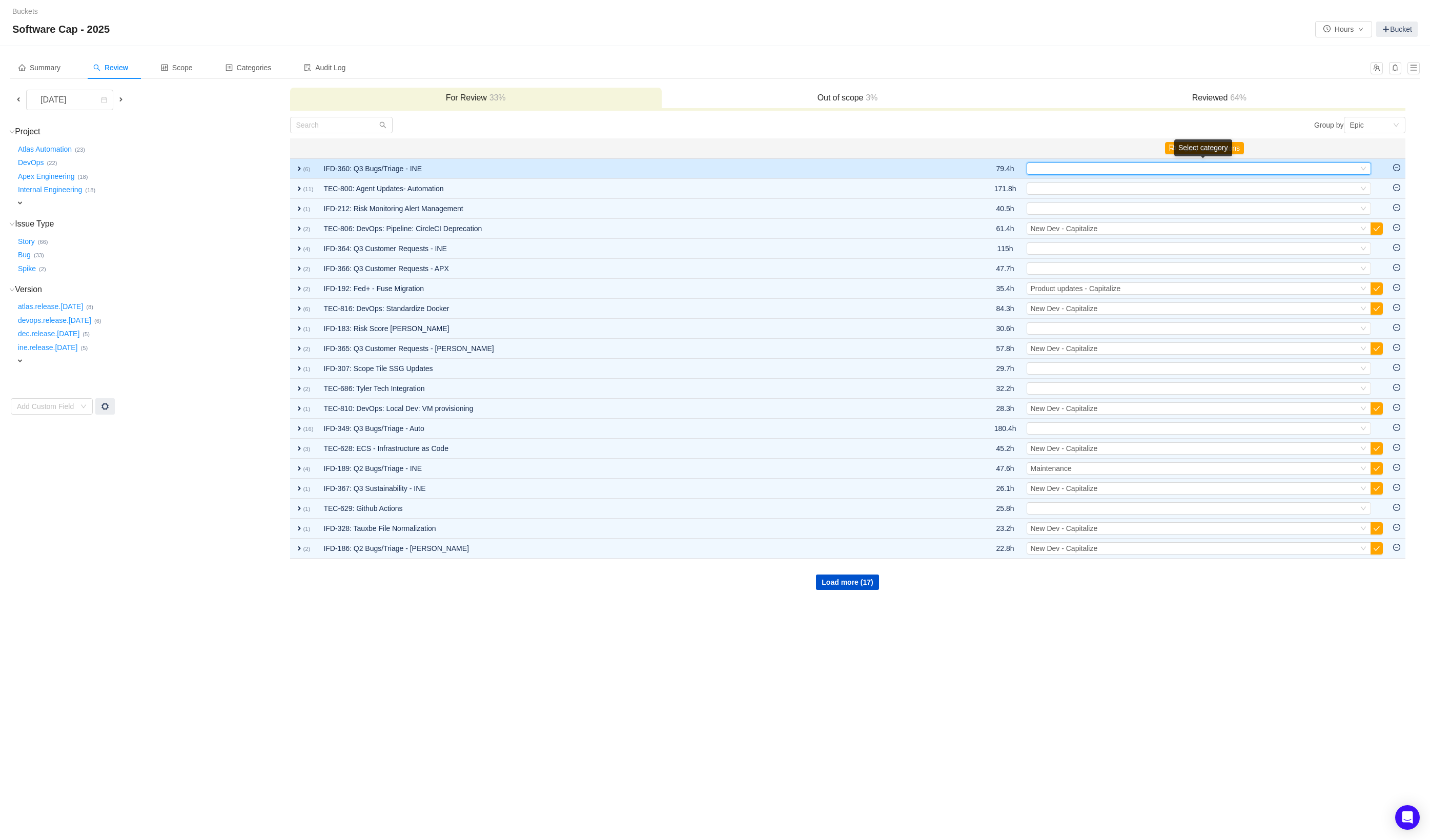
click at [1104, 169] on div "Select" at bounding box center [1194, 169] width 327 height 11
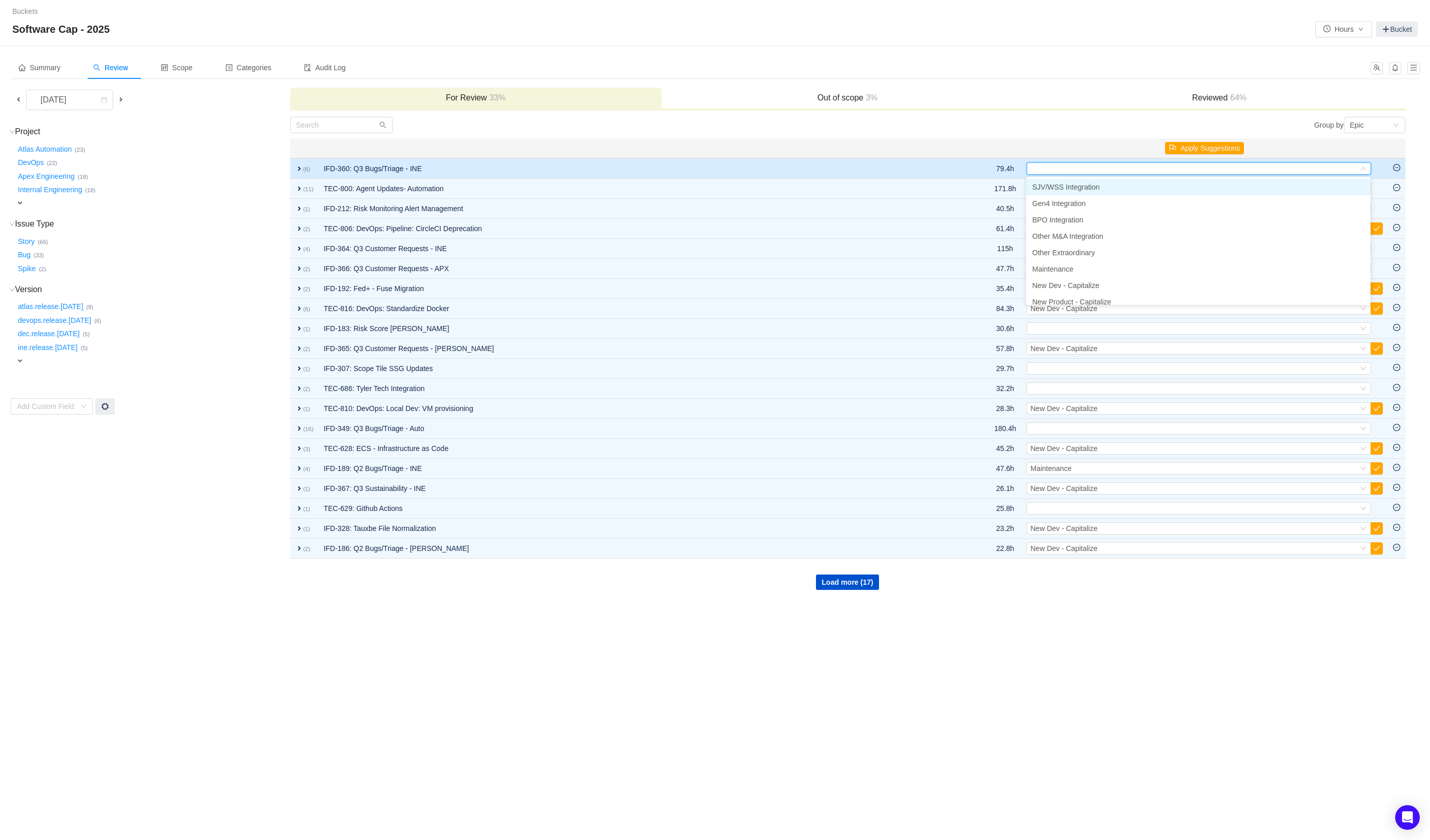
click at [921, 170] on td "IFD-360: Q3 Bugs/Triage - INE" at bounding box center [635, 168] width 635 height 20
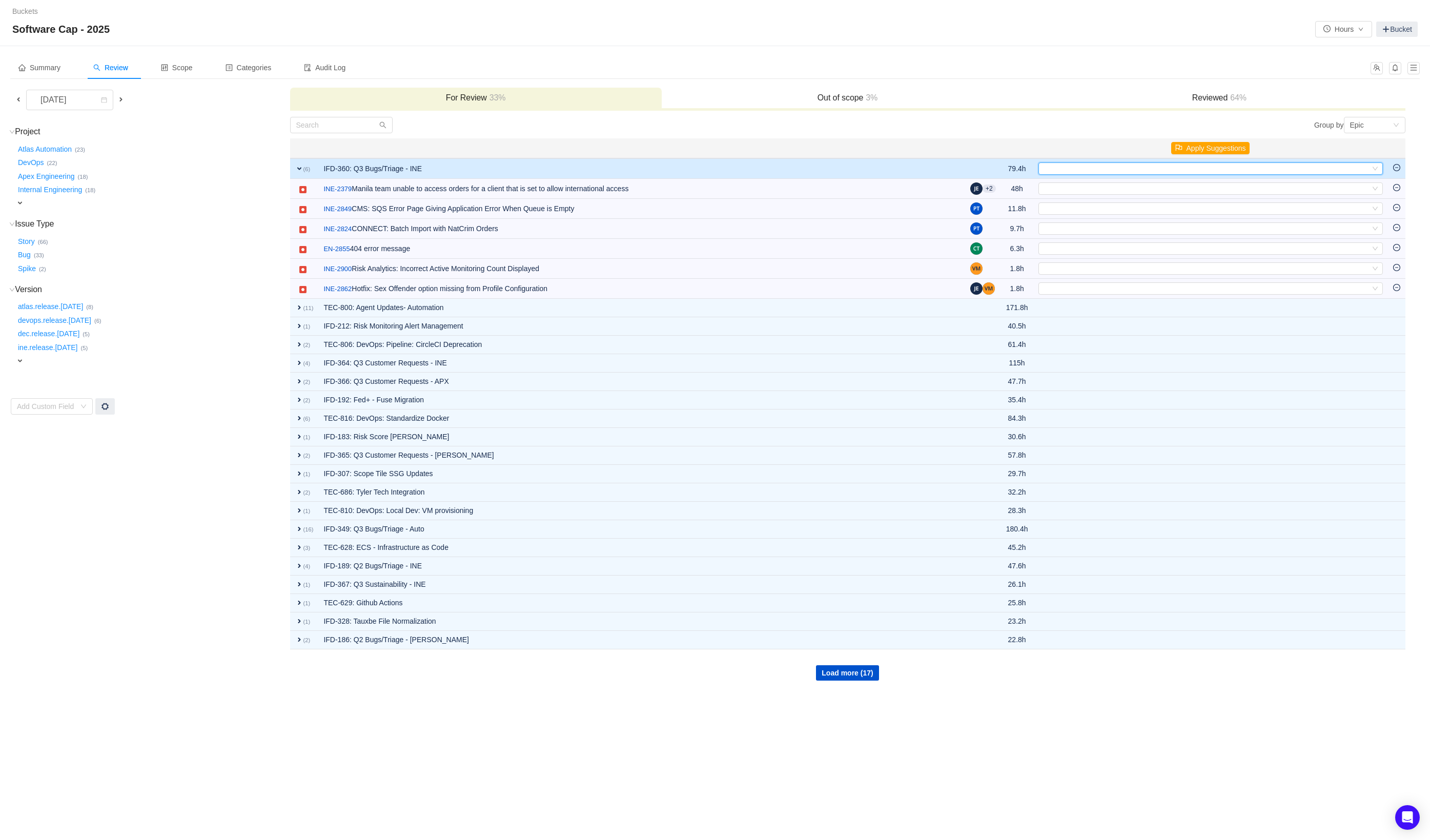
click at [1059, 165] on div "Select" at bounding box center [1206, 169] width 327 height 11
click at [1087, 267] on li "Maintenance" at bounding box center [1210, 269] width 345 height 17
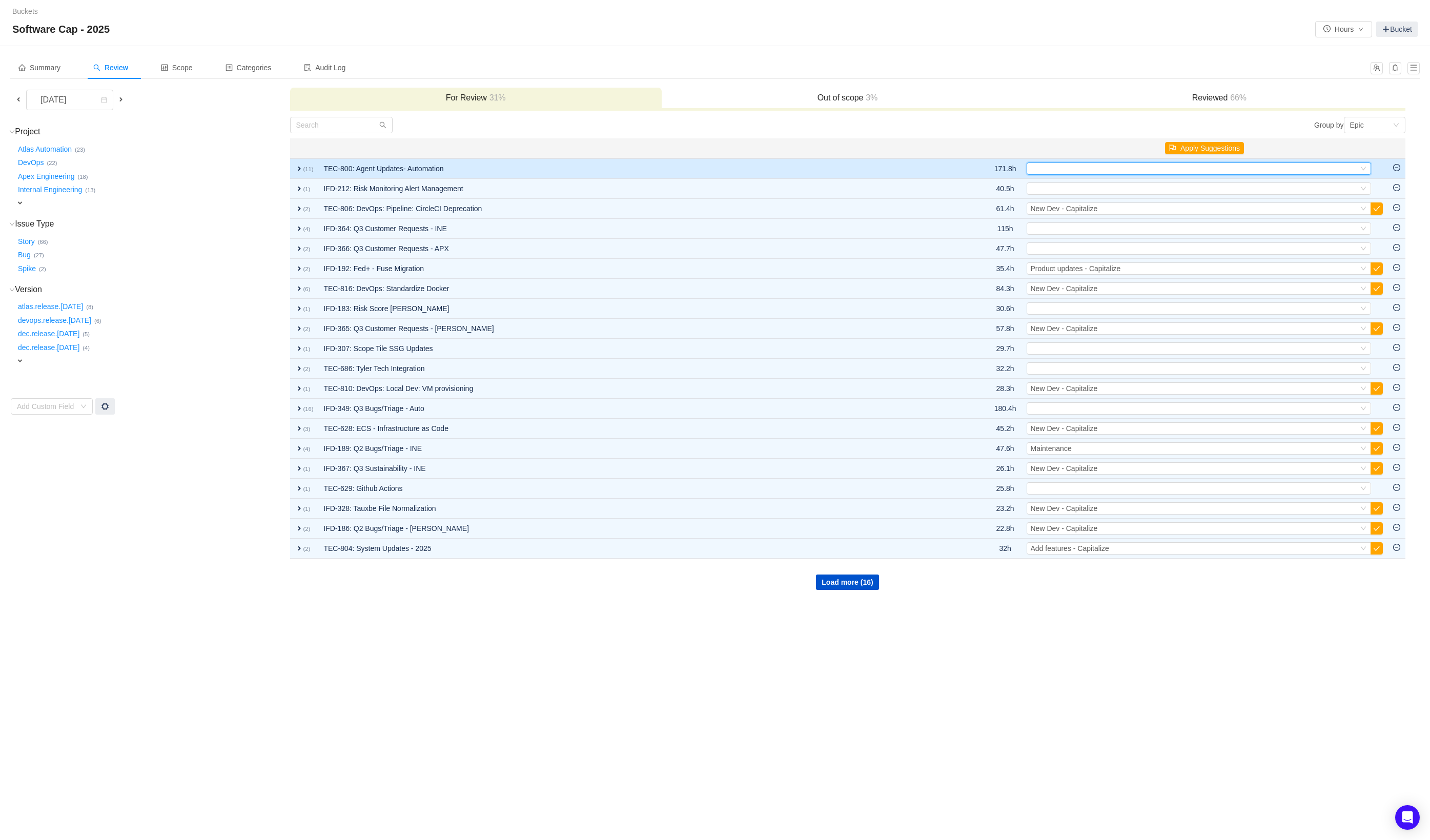
click at [1034, 167] on div "Select" at bounding box center [1194, 169] width 327 height 11
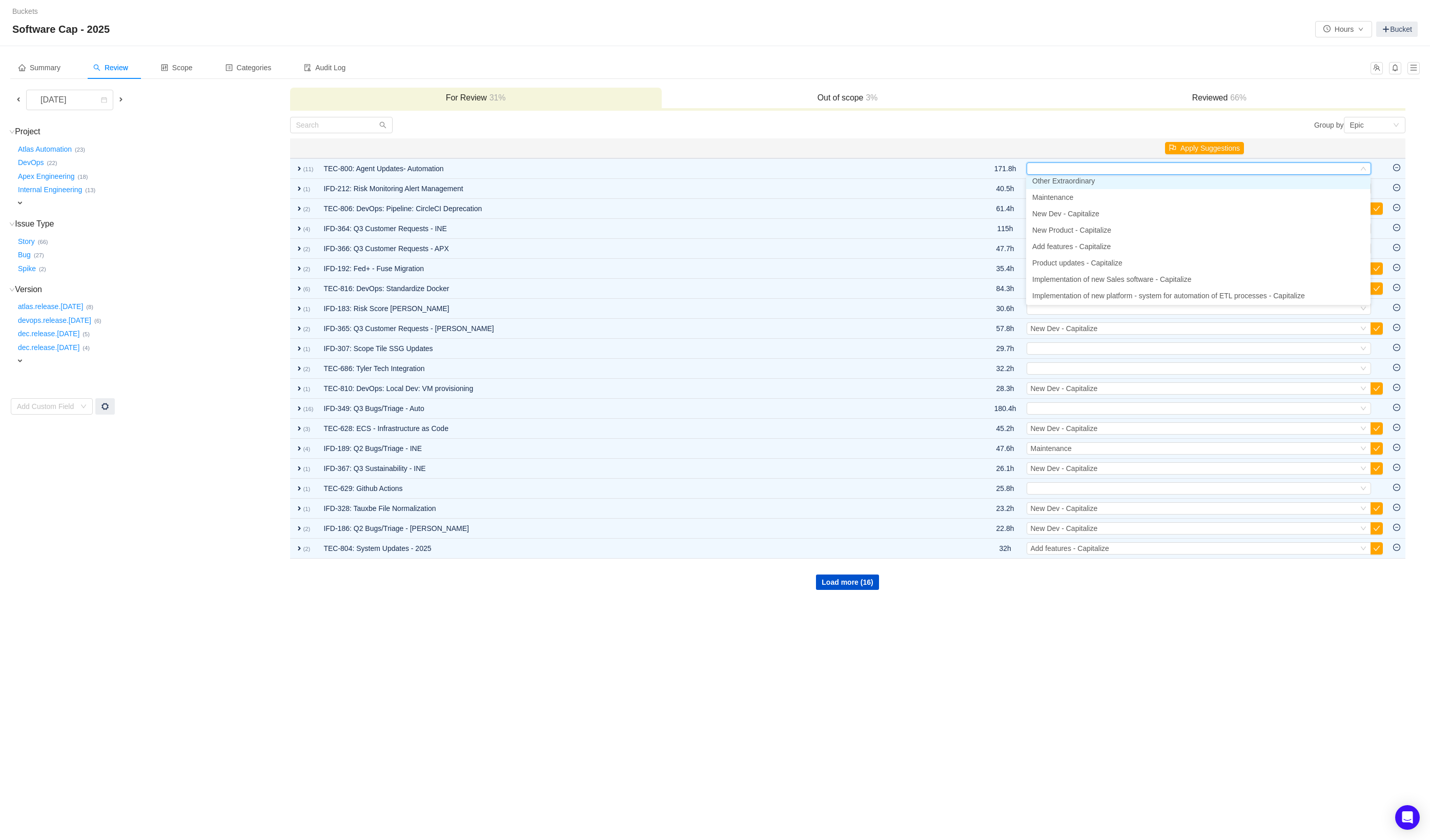
scroll to position [72, 0]
click at [1120, 265] on span "Product updates - Capitalize" at bounding box center [1078, 263] width 90 height 8
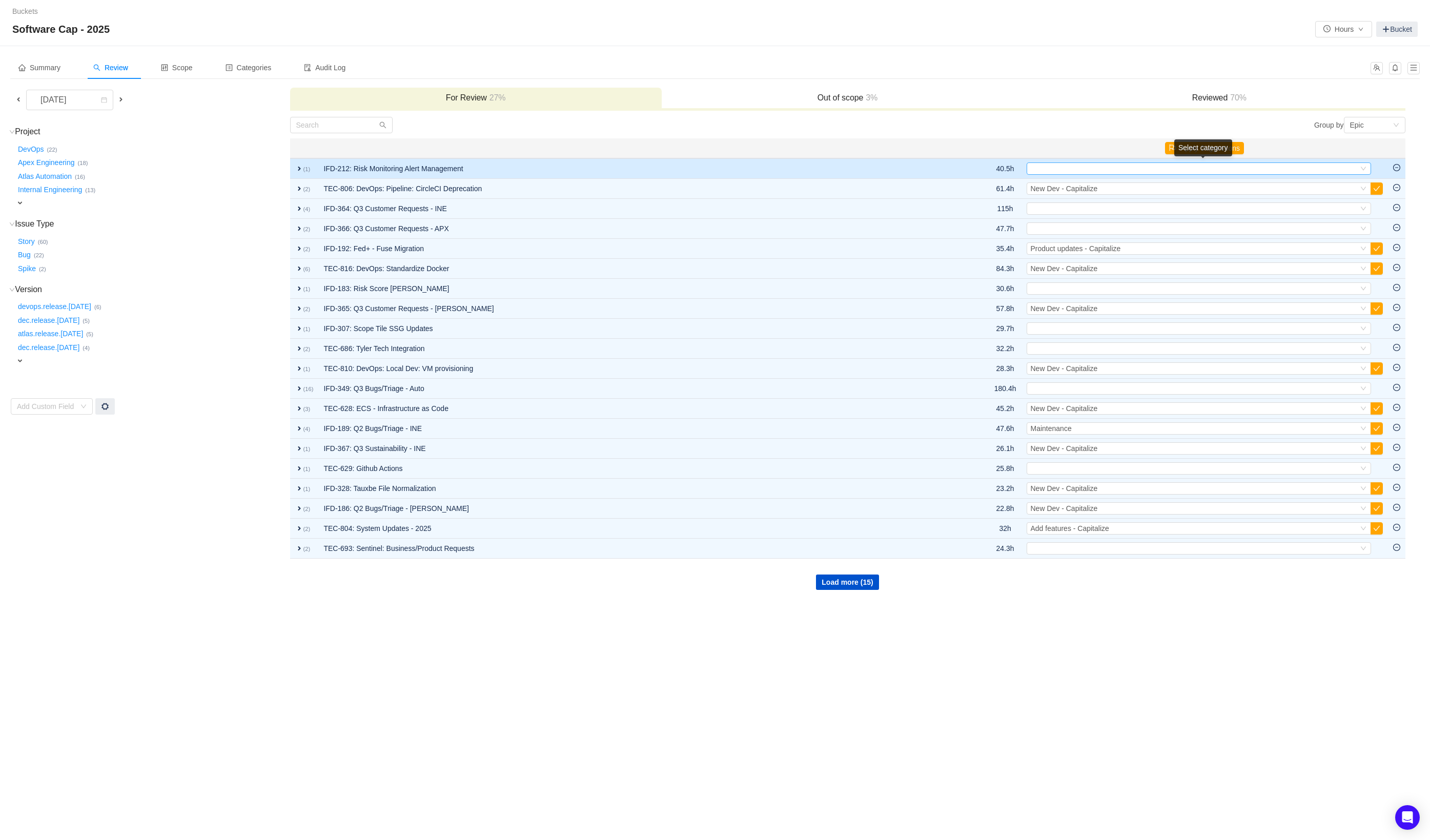
click at [1067, 169] on div "Select" at bounding box center [1194, 169] width 327 height 11
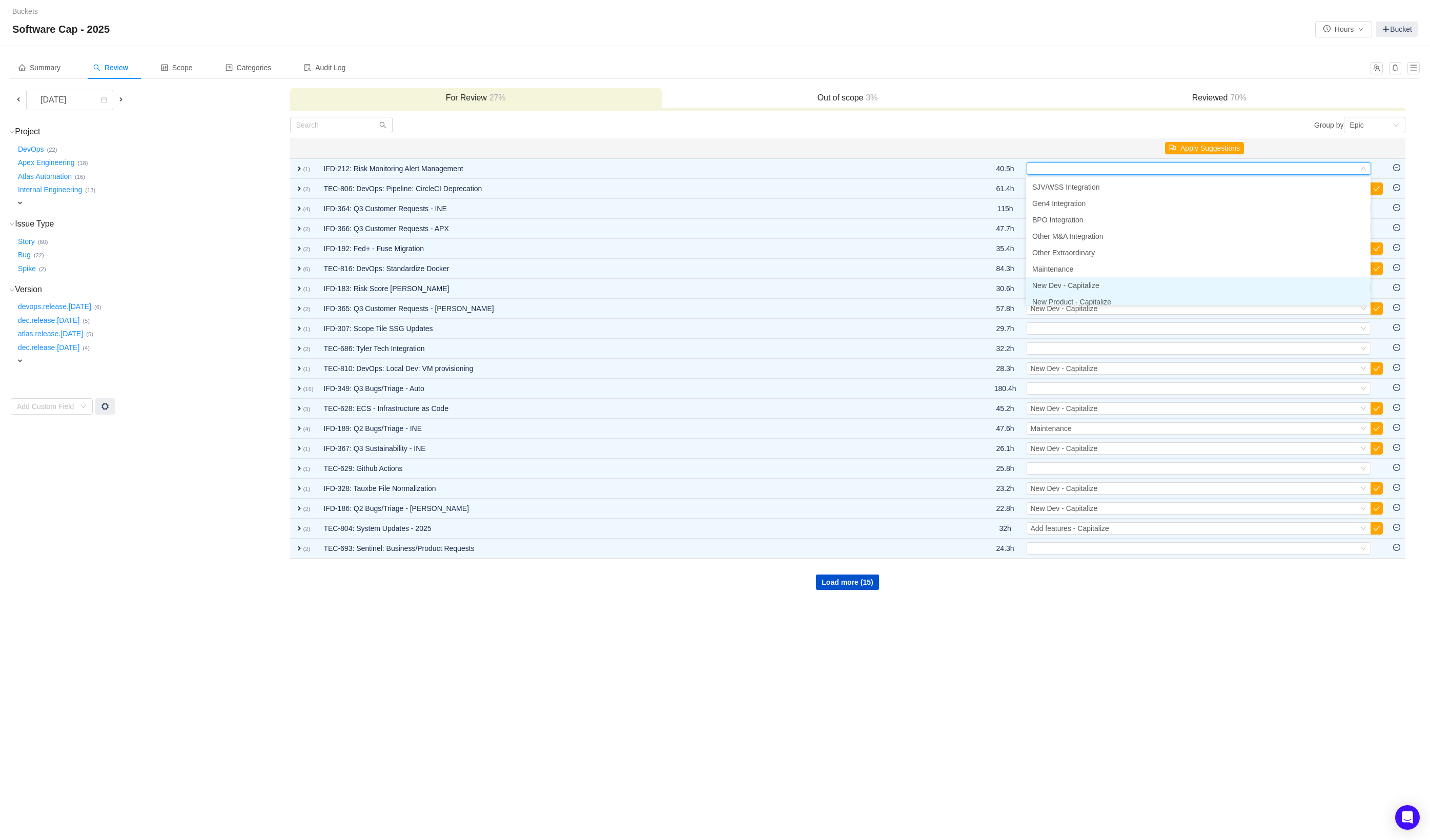
scroll to position [5, 0]
click at [1100, 296] on span "New Product - Capitalize" at bounding box center [1072, 297] width 79 height 8
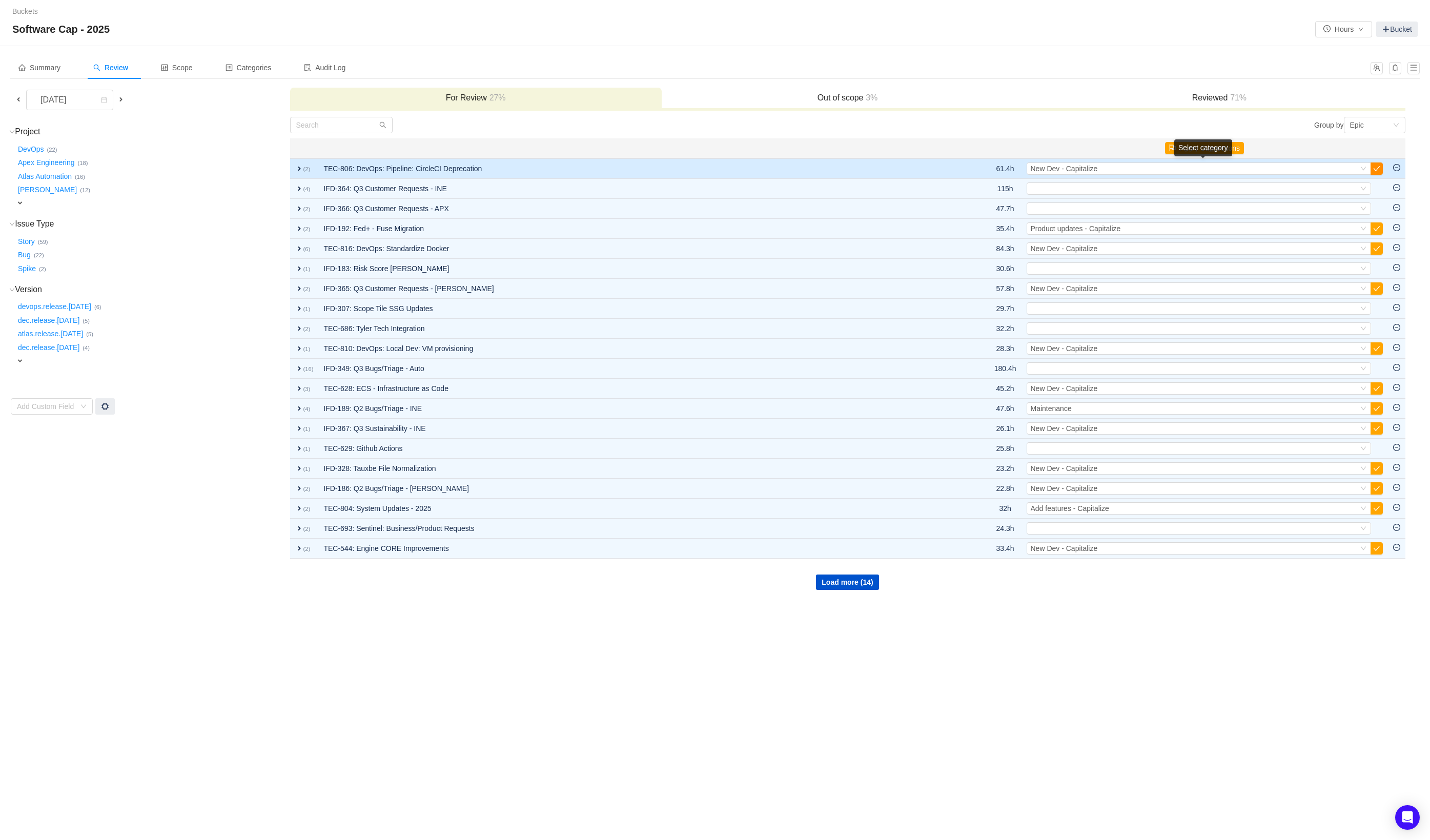
click at [1374, 167] on button "button" at bounding box center [1377, 169] width 13 height 13
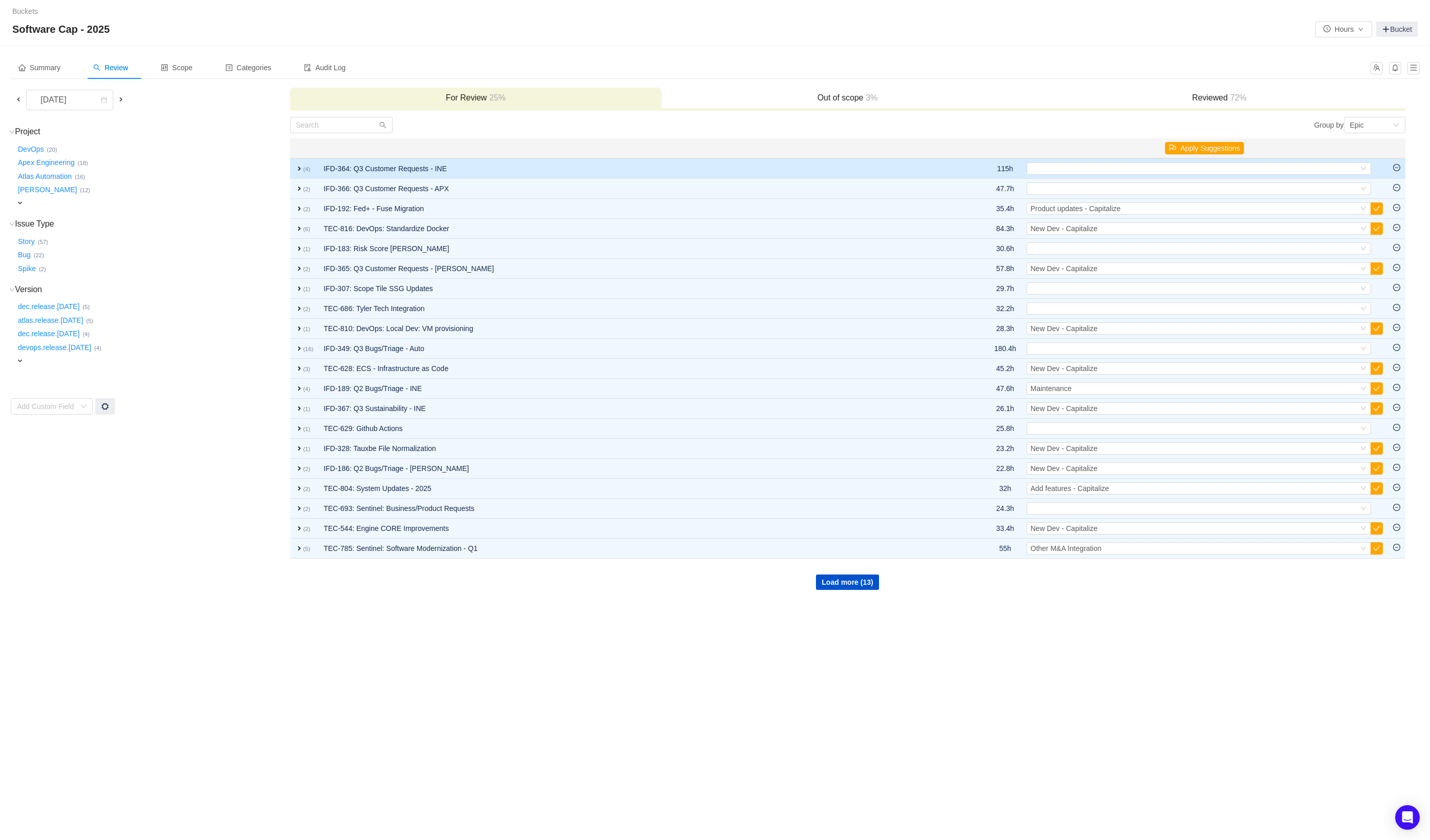
click at [915, 174] on td "IFD-364: Q3 Customer Requests - INE" at bounding box center [635, 168] width 635 height 20
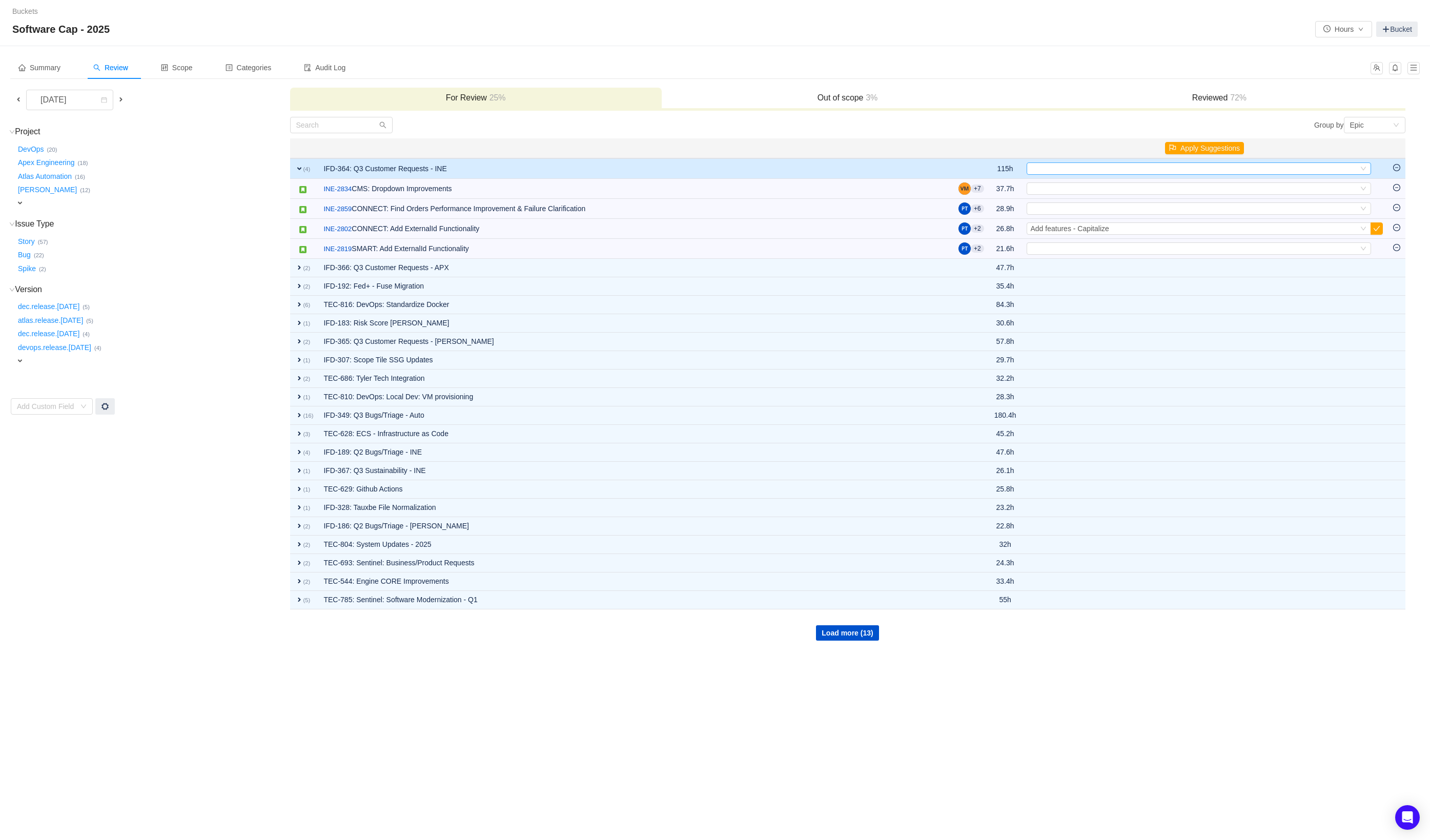
click at [1087, 169] on div "Select" at bounding box center [1194, 169] width 327 height 11
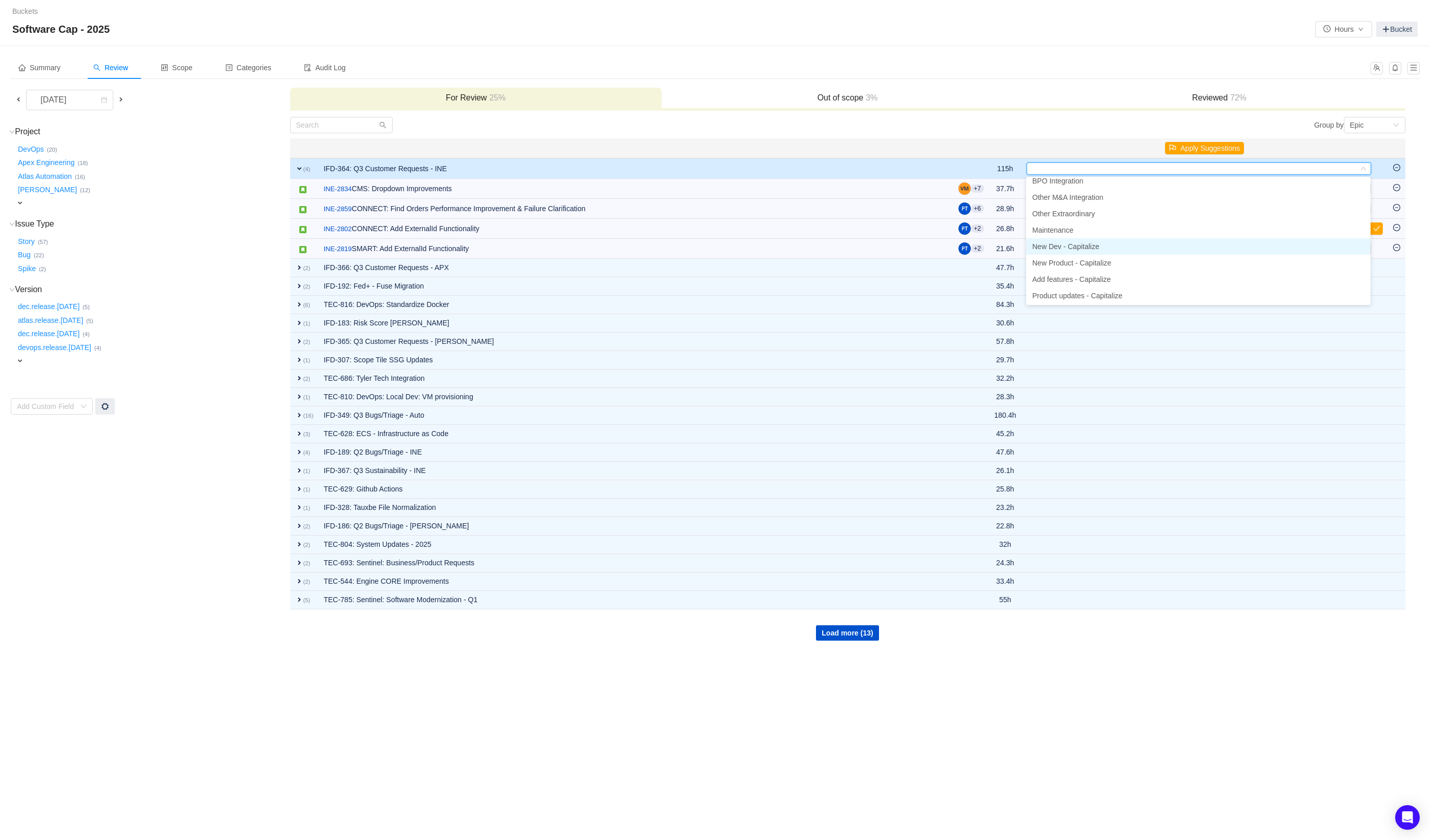
scroll to position [40, 0]
click at [1084, 282] on li "Add features - Capitalize" at bounding box center [1199, 279] width 345 height 17
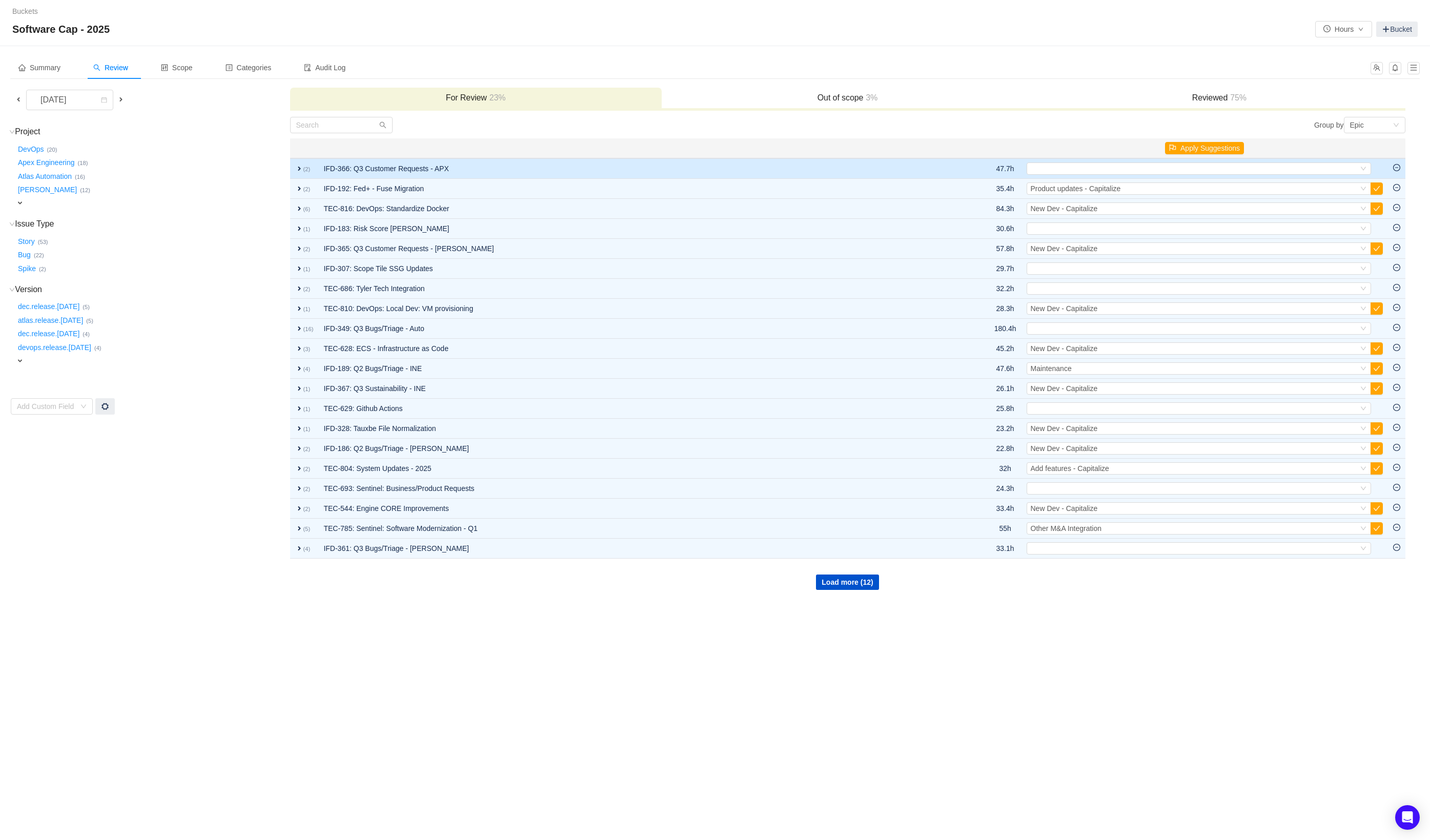
click at [905, 174] on td "IFD-366: Q3 Customer Requests - APX" at bounding box center [635, 168] width 635 height 20
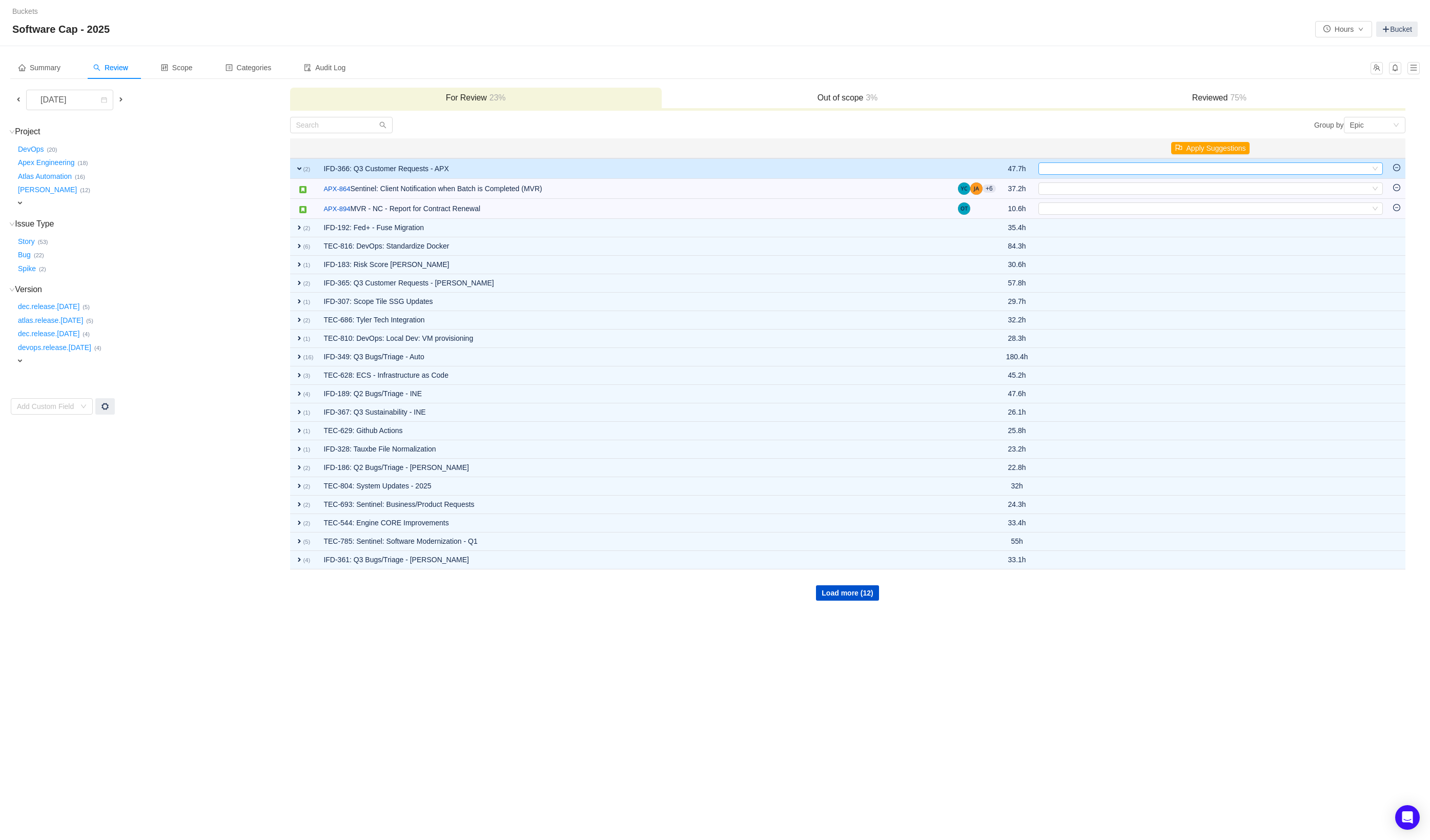
click at [1065, 167] on div "Select" at bounding box center [1206, 169] width 327 height 11
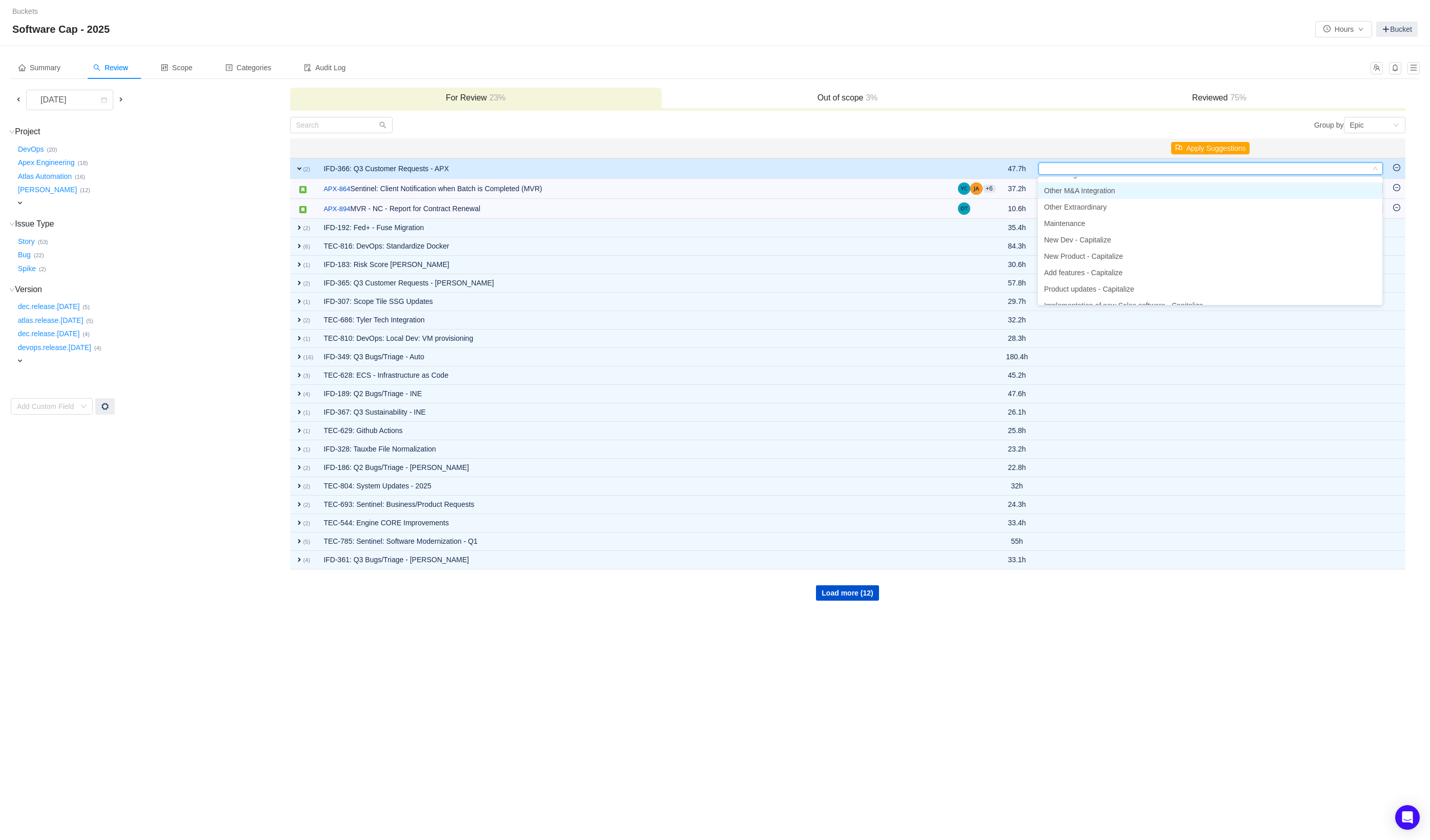
scroll to position [47, 0]
click at [1098, 269] on span "Add features - Capitalize" at bounding box center [1083, 271] width 79 height 8
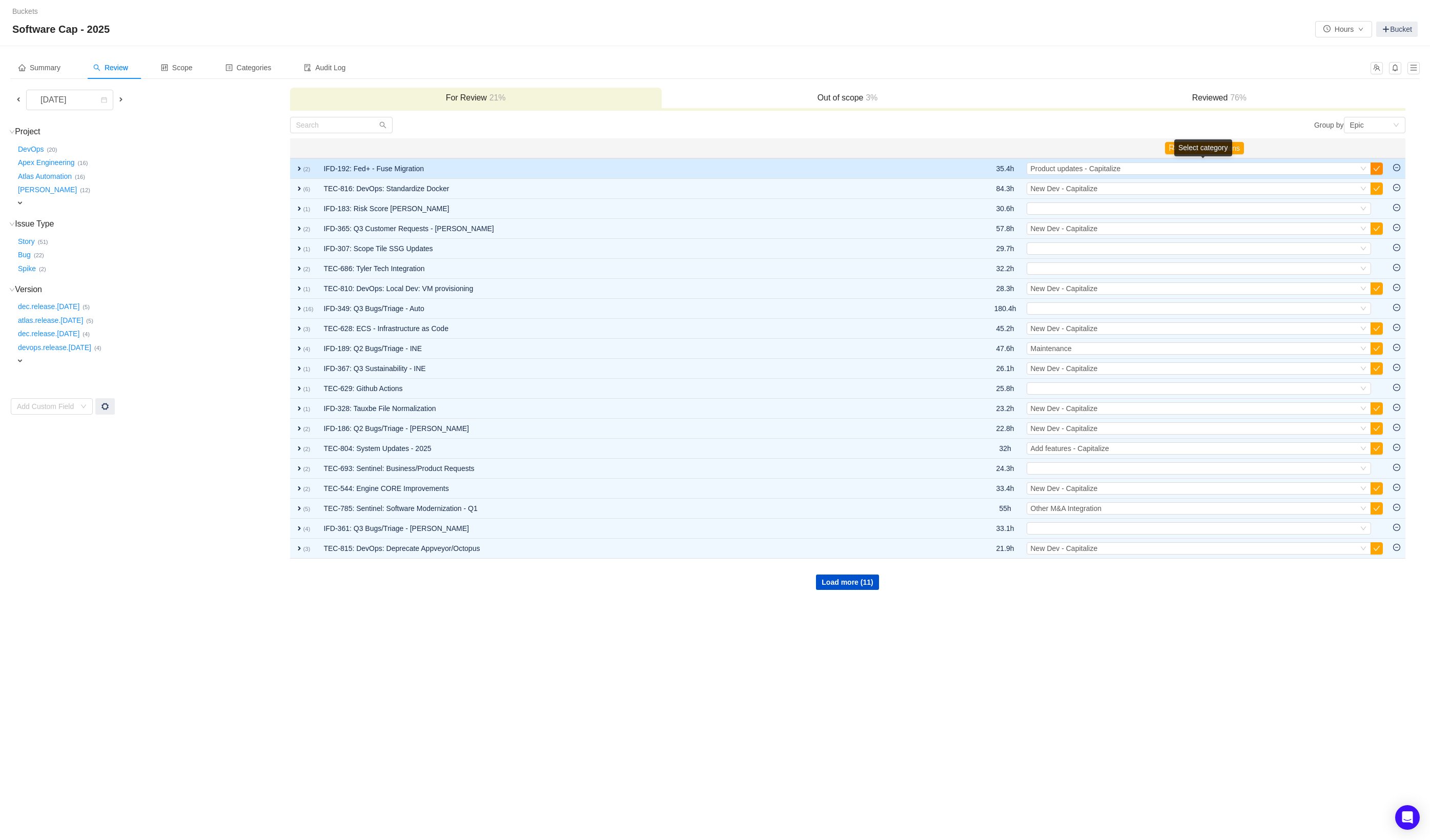
click at [1376, 171] on button "button" at bounding box center [1377, 169] width 13 height 13
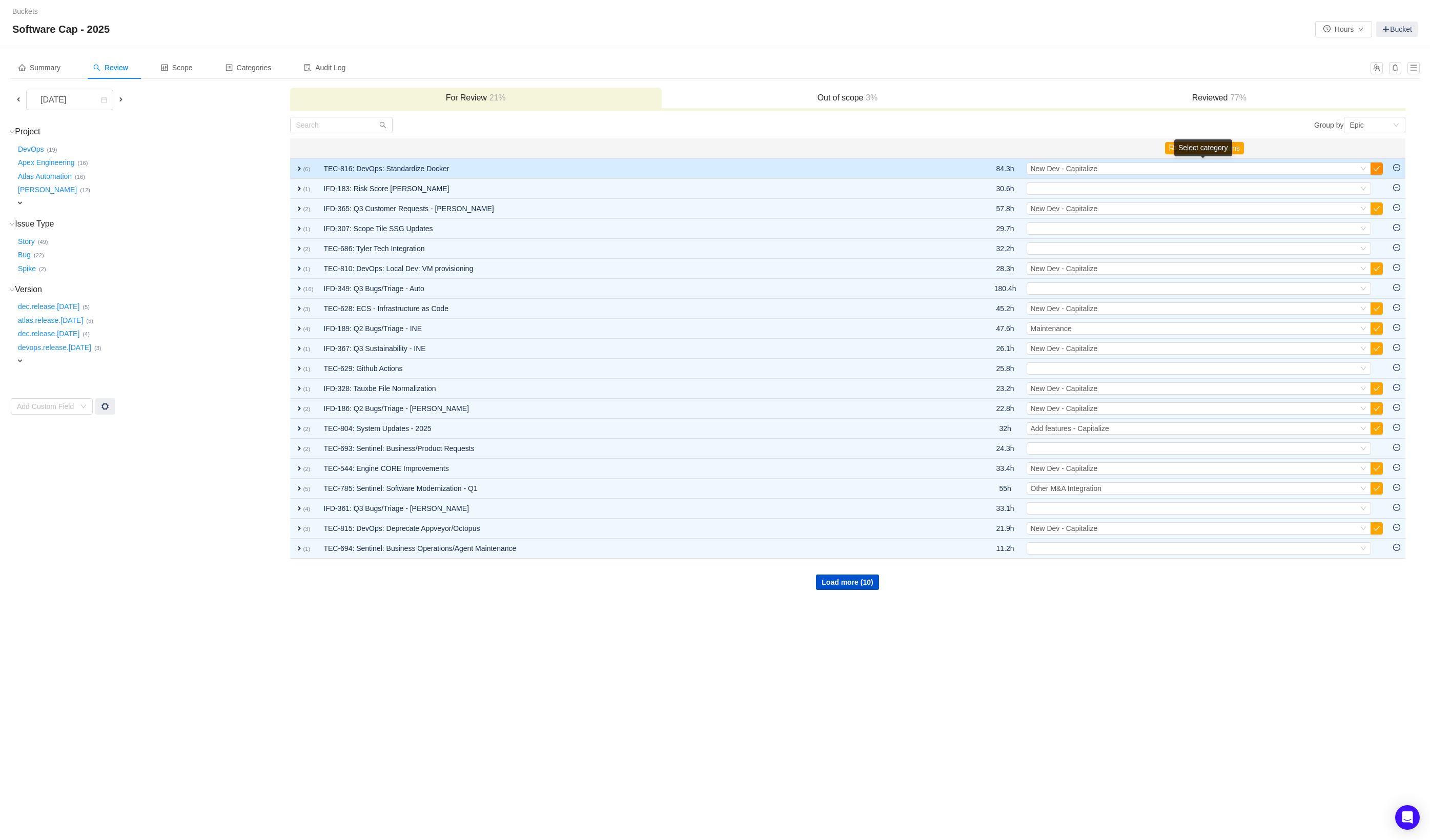
click at [1379, 170] on button "button" at bounding box center [1377, 169] width 13 height 13
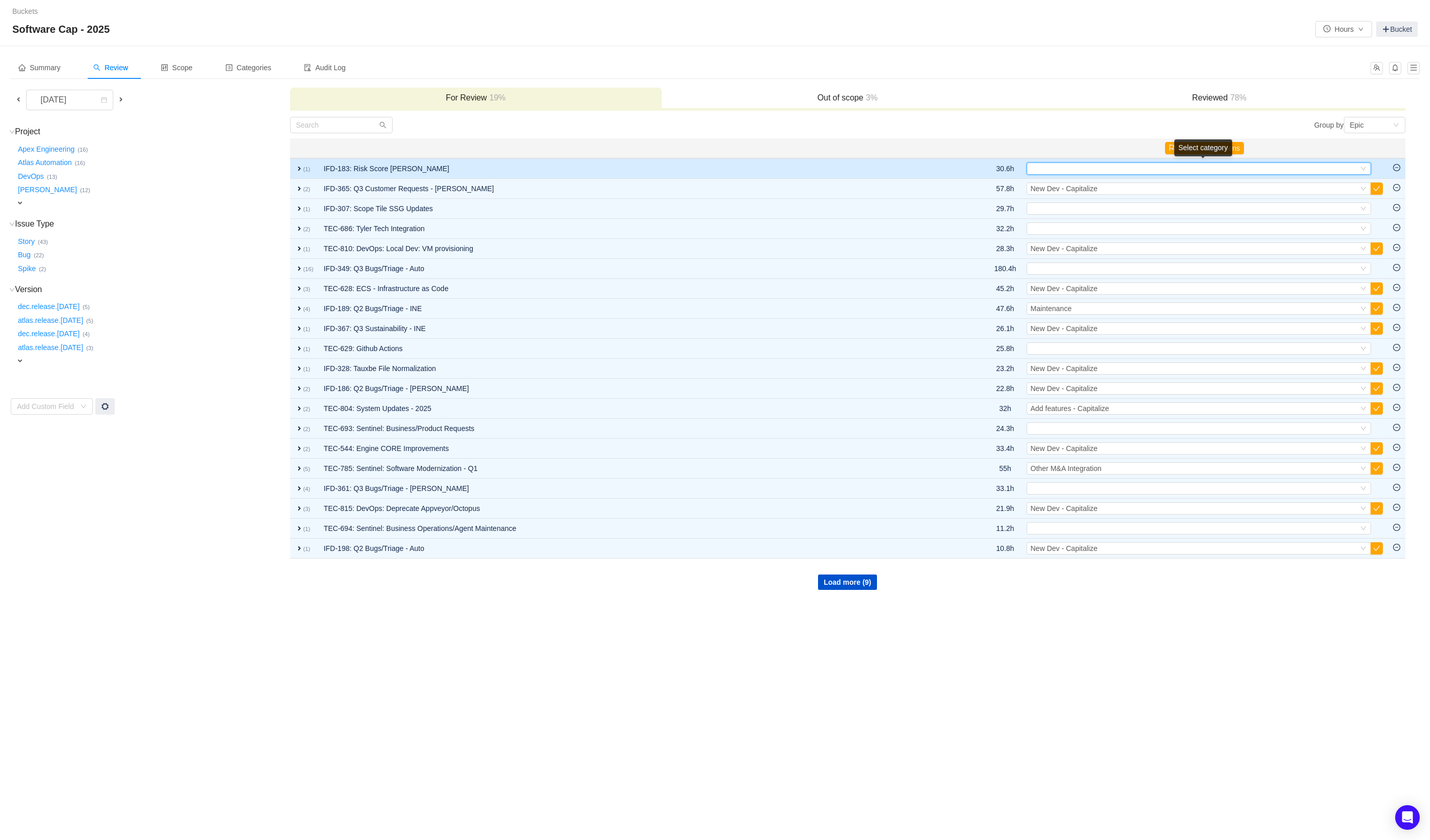
click at [1267, 165] on div "Select" at bounding box center [1194, 169] width 327 height 11
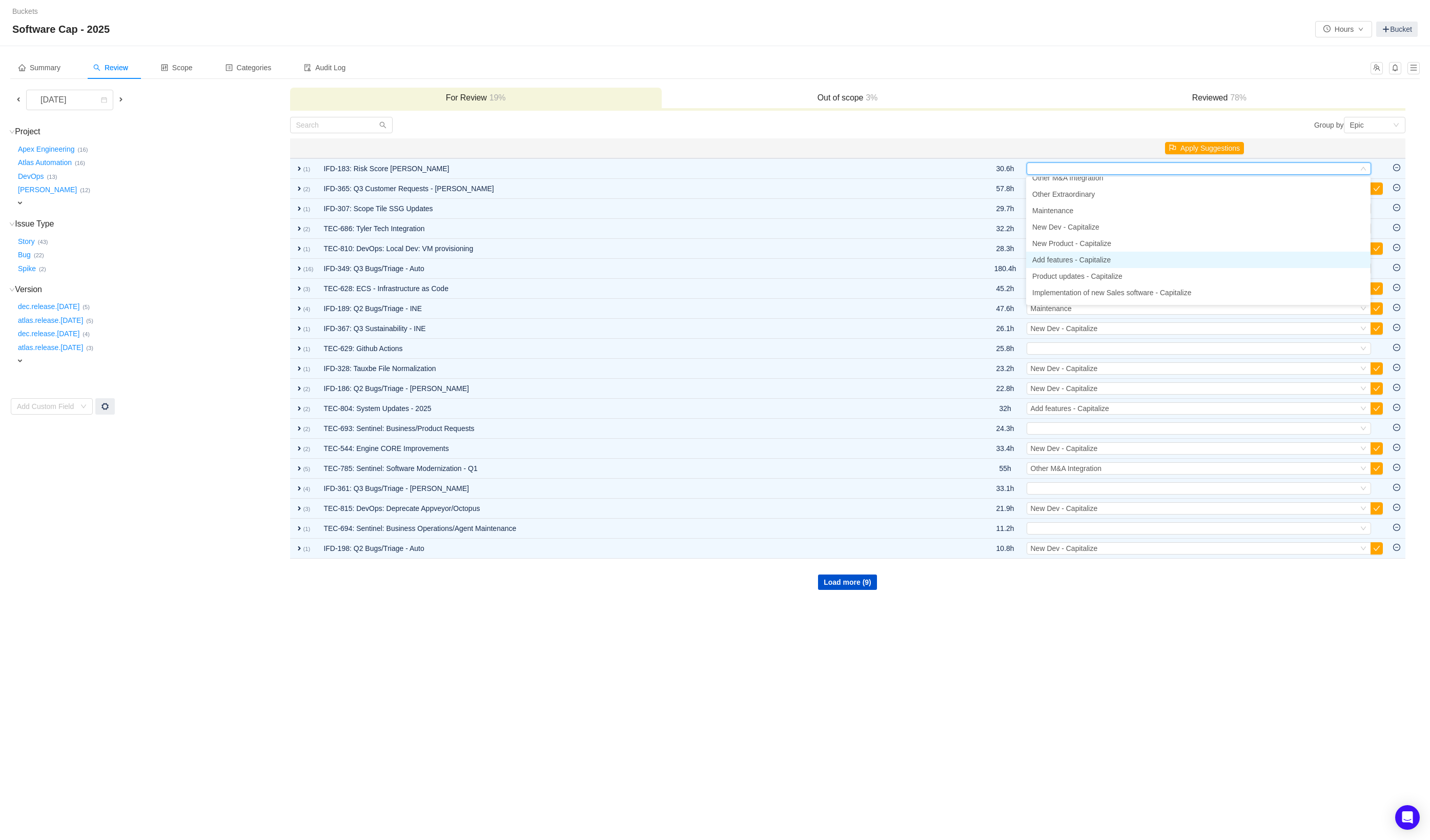
scroll to position [59, 0]
click at [1112, 243] on span "New Product - Capitalize" at bounding box center [1072, 243] width 79 height 8
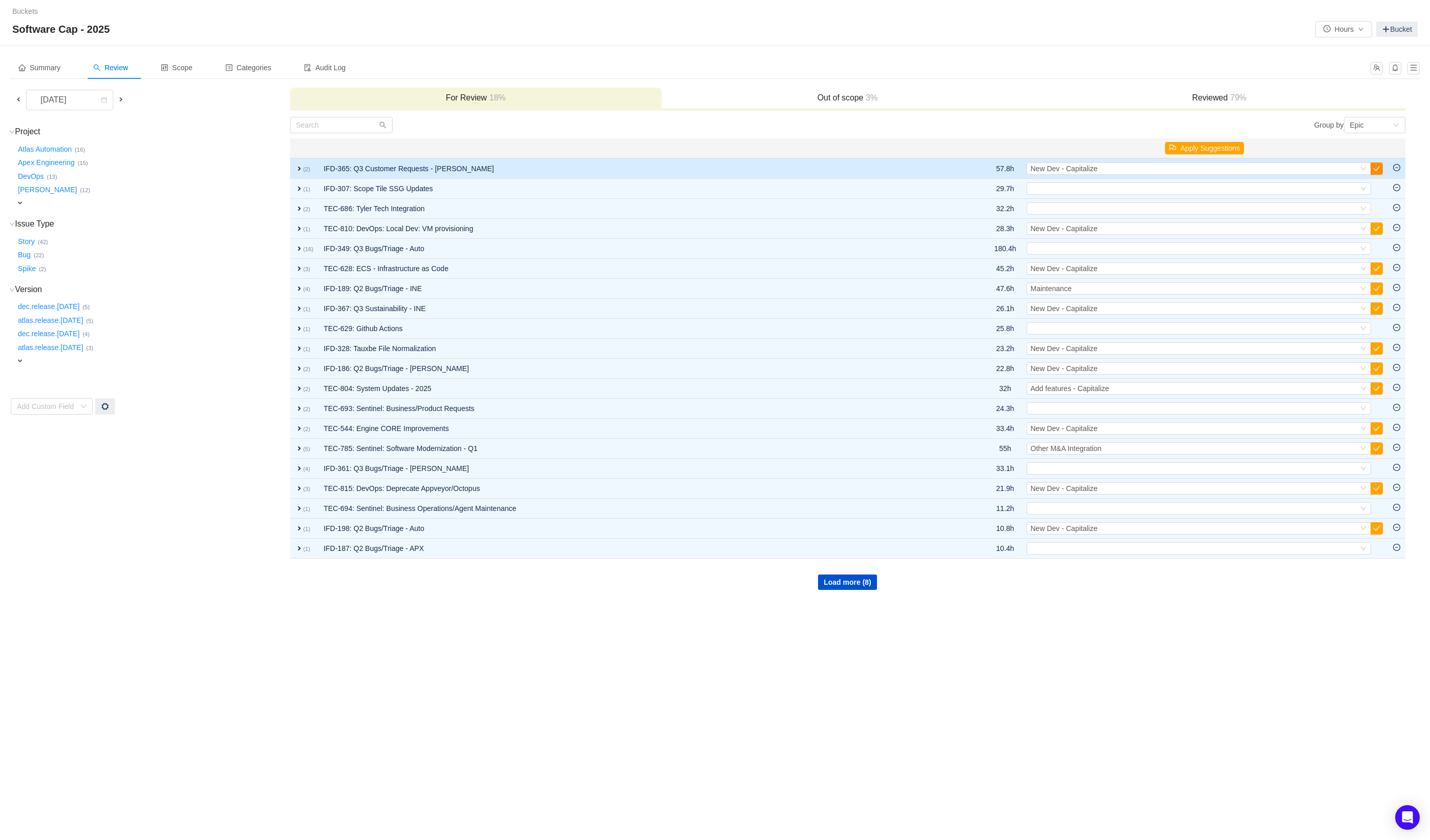
click at [1378, 171] on button "button" at bounding box center [1377, 169] width 13 height 13
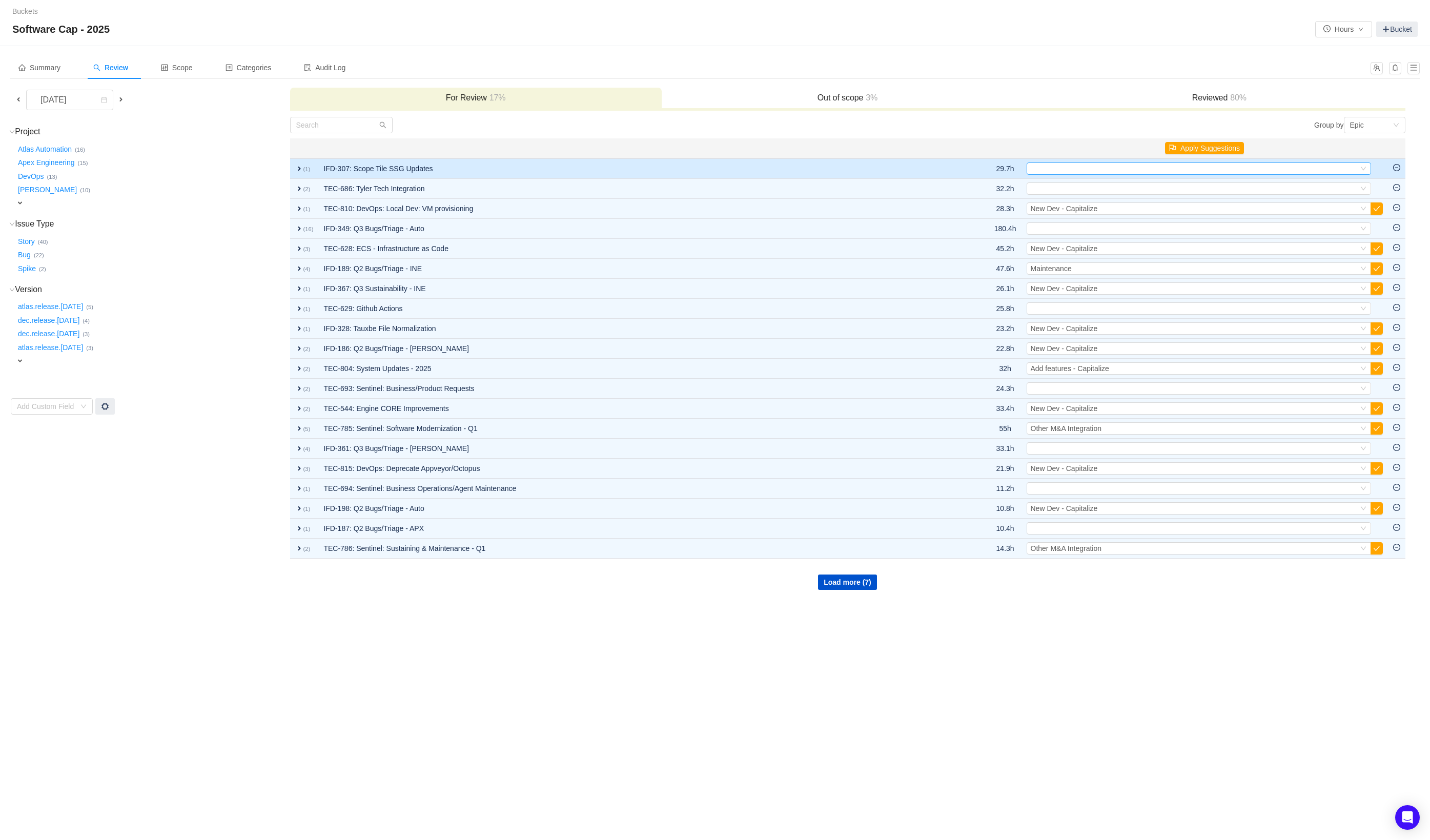
click at [1114, 165] on div "Select" at bounding box center [1194, 169] width 327 height 11
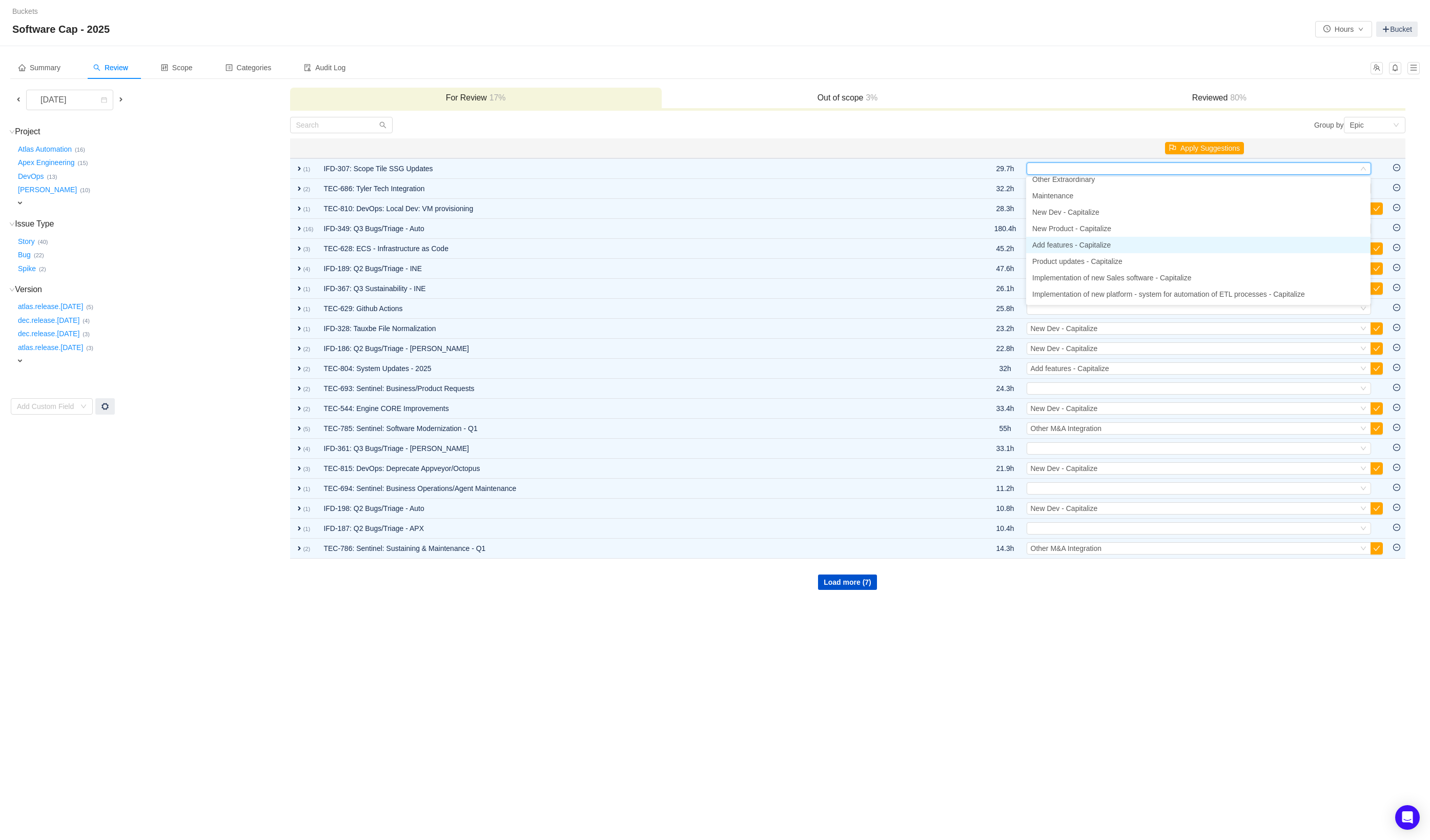
scroll to position [85, 0]
click at [1111, 247] on span "Product updates - Capitalize" at bounding box center [1078, 249] width 90 height 8
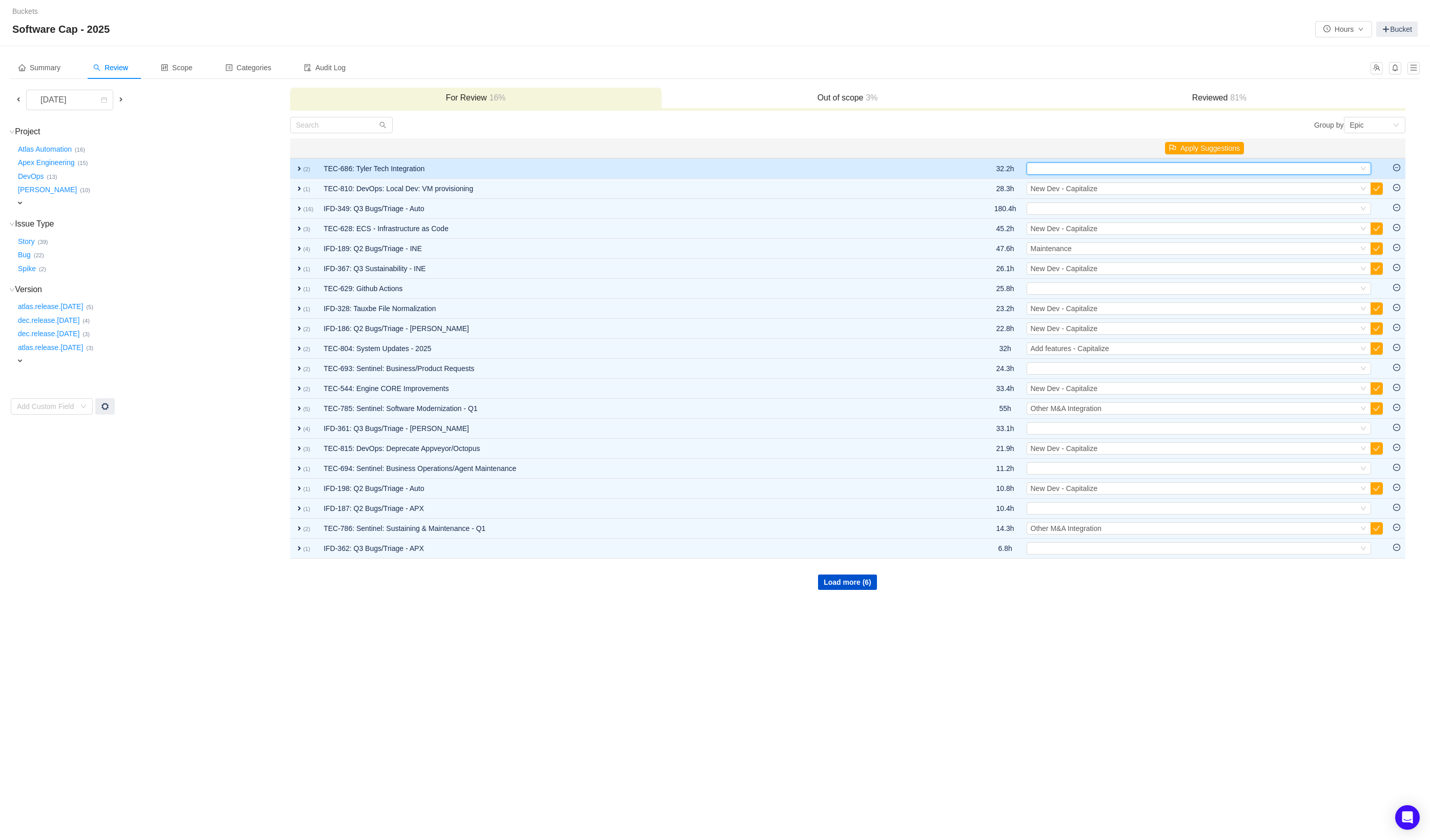
click at [1089, 171] on div "Select" at bounding box center [1194, 169] width 327 height 11
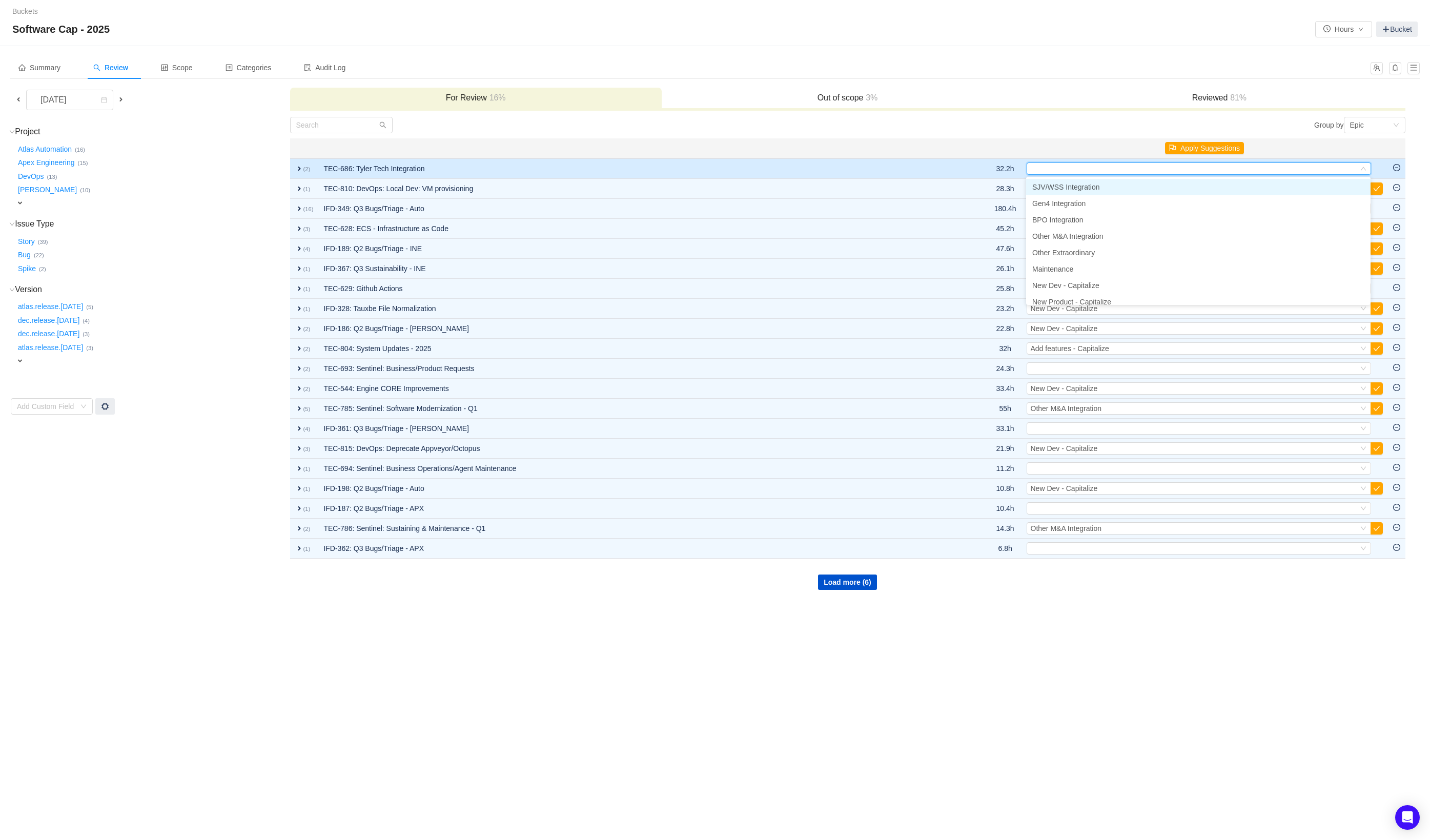
click at [896, 163] on td "TEC-686: Tyler Tech Integration" at bounding box center [637, 168] width 638 height 20
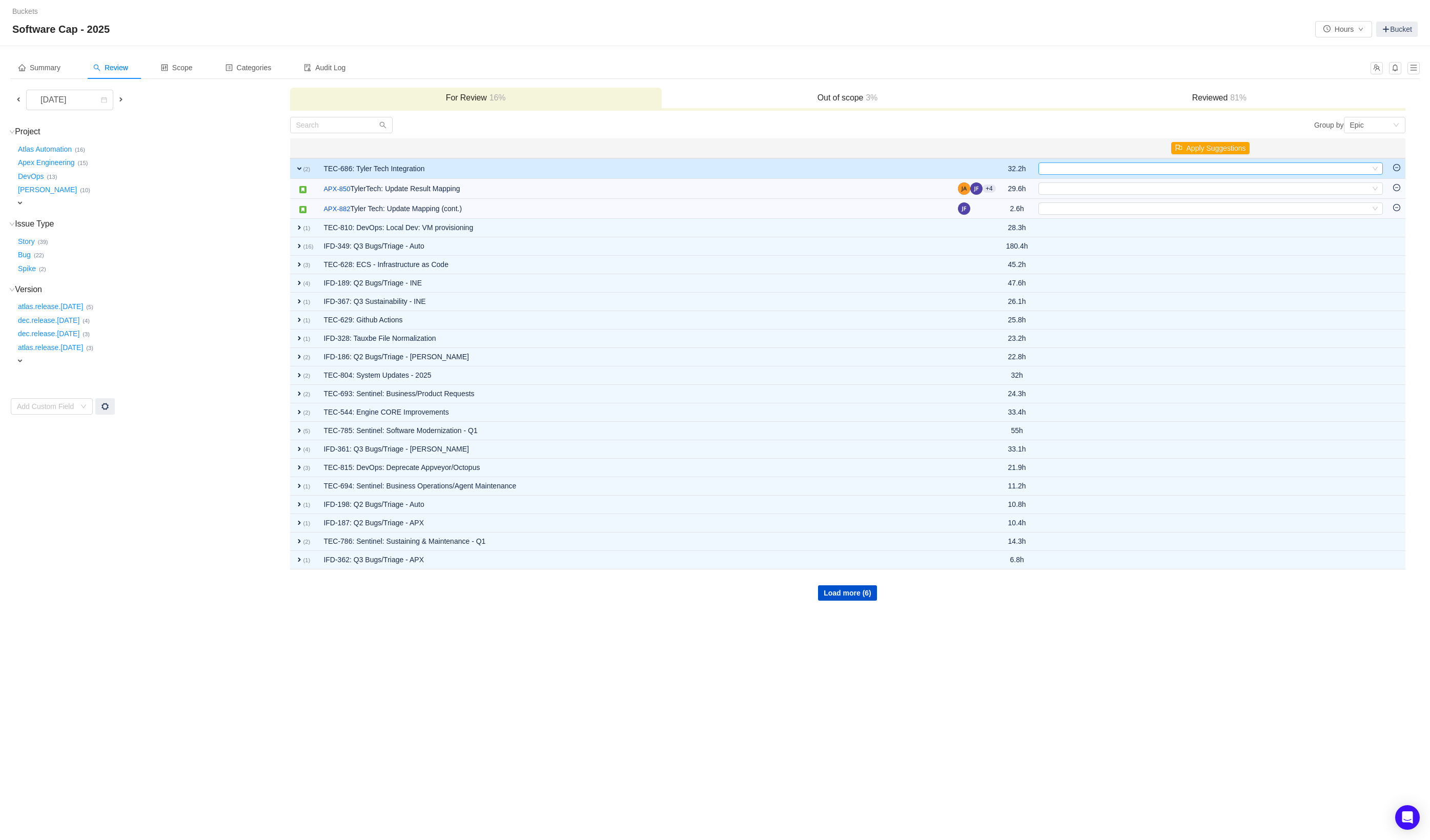
click at [1087, 169] on div "Select" at bounding box center [1206, 169] width 327 height 11
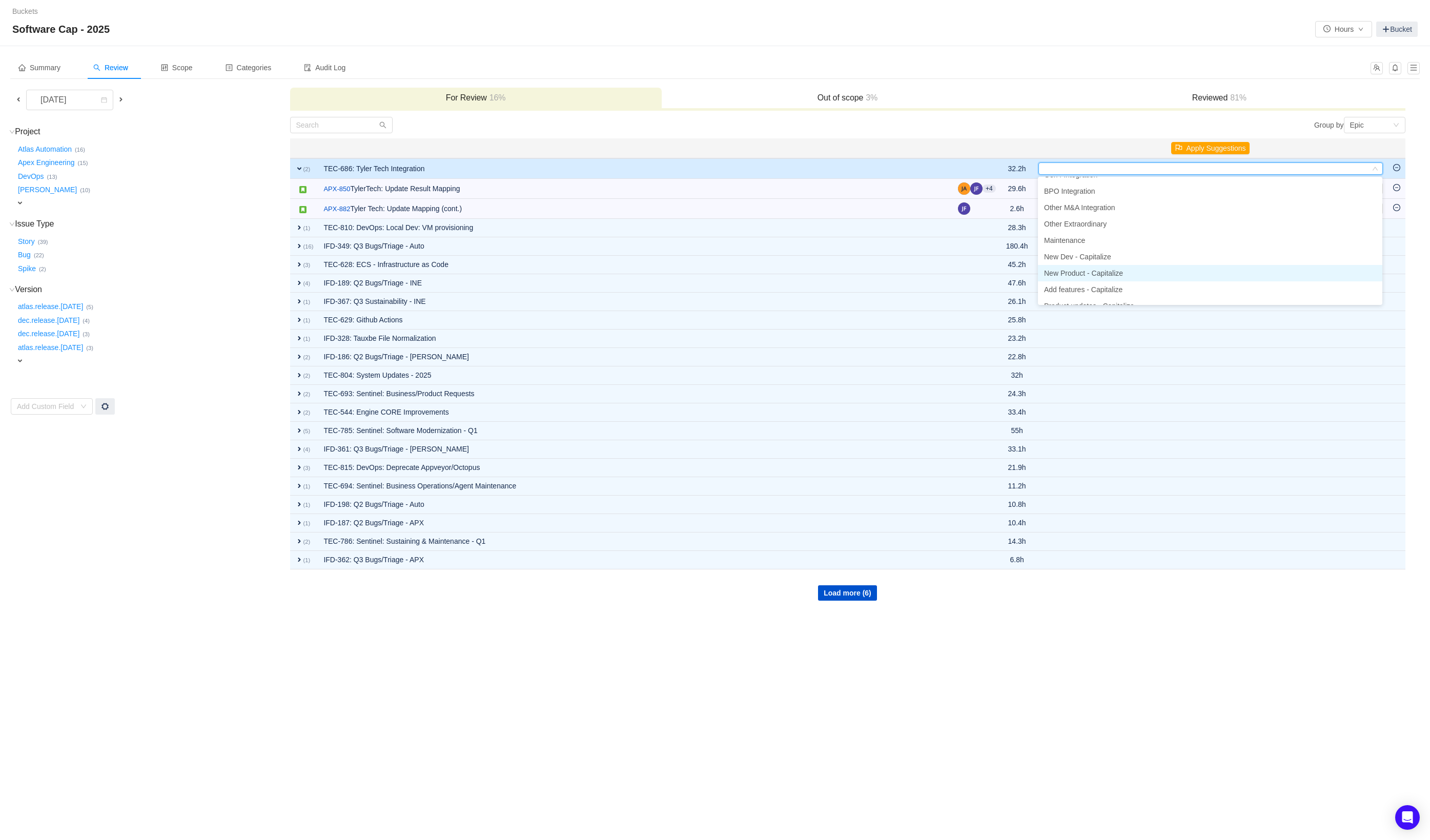
scroll to position [51, 0]
click at [1133, 281] on span "Product updates - Capitalize" at bounding box center [1089, 284] width 90 height 8
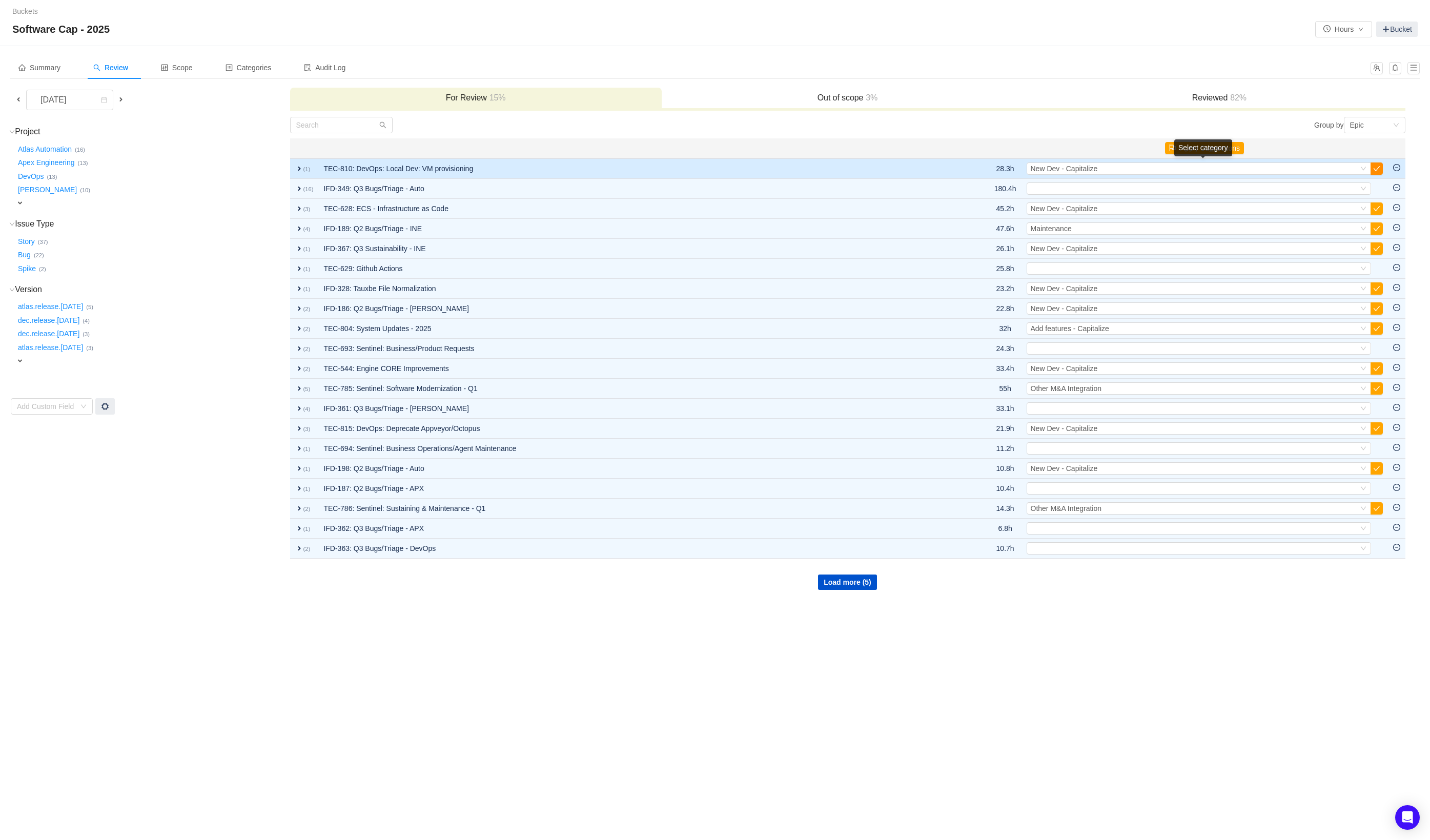
click at [1378, 167] on button "button" at bounding box center [1377, 169] width 13 height 13
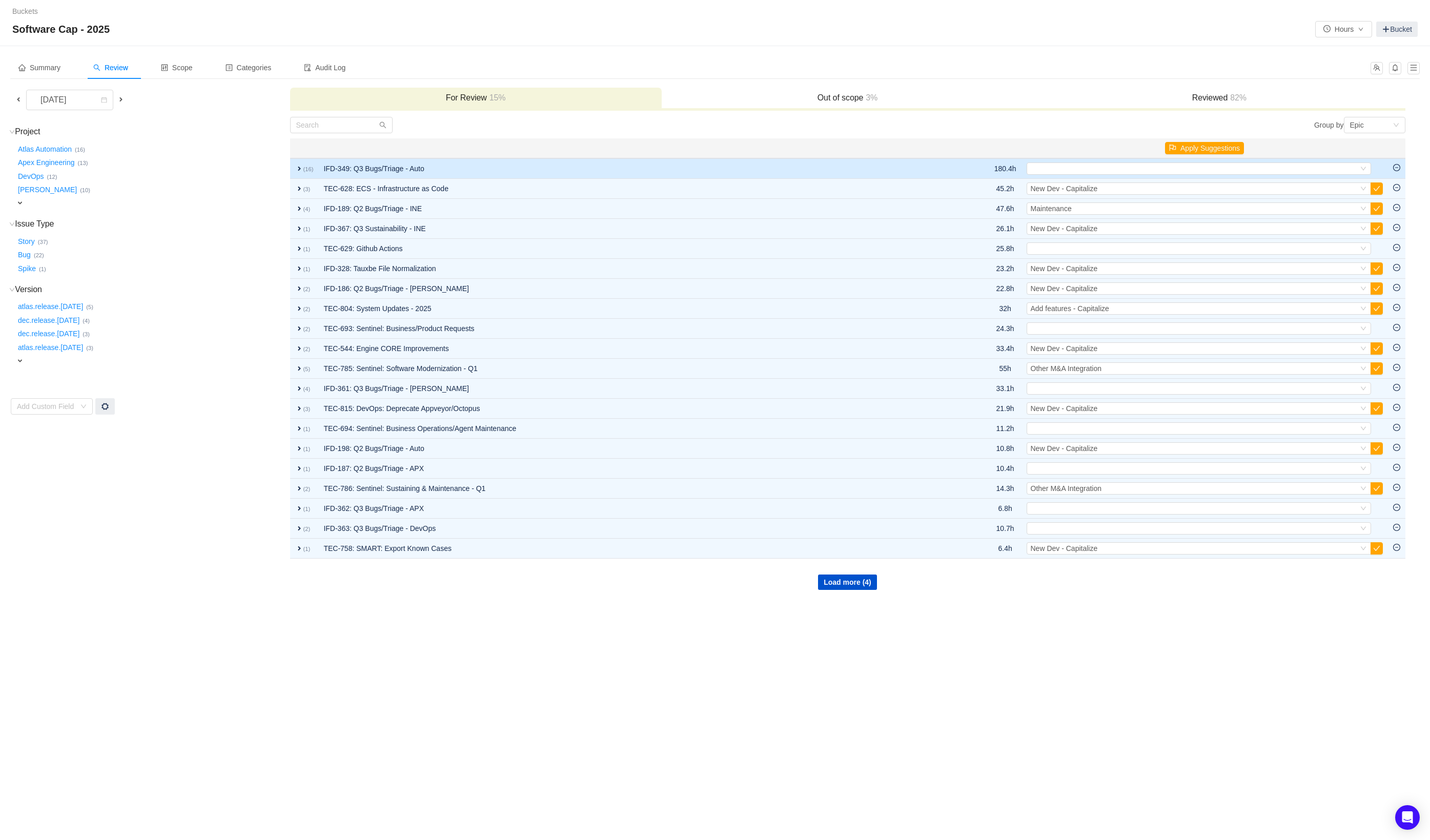
click at [901, 173] on td "IFD-349: Q3 Bugs/Triage - Auto" at bounding box center [637, 168] width 638 height 20
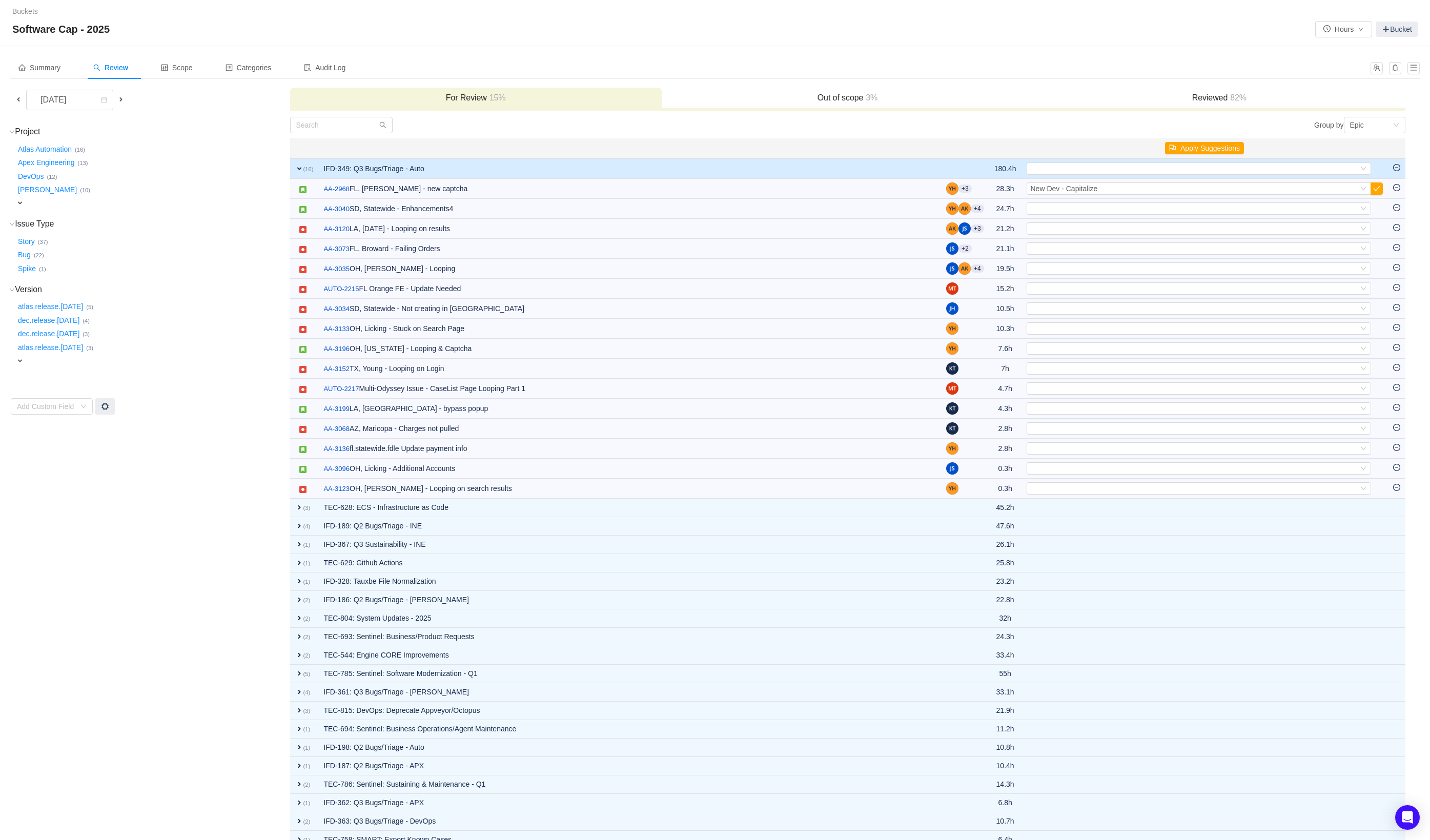
click at [901, 173] on td "IFD-349: Q3 Bugs/Triage - Auto" at bounding box center [630, 168] width 623 height 20
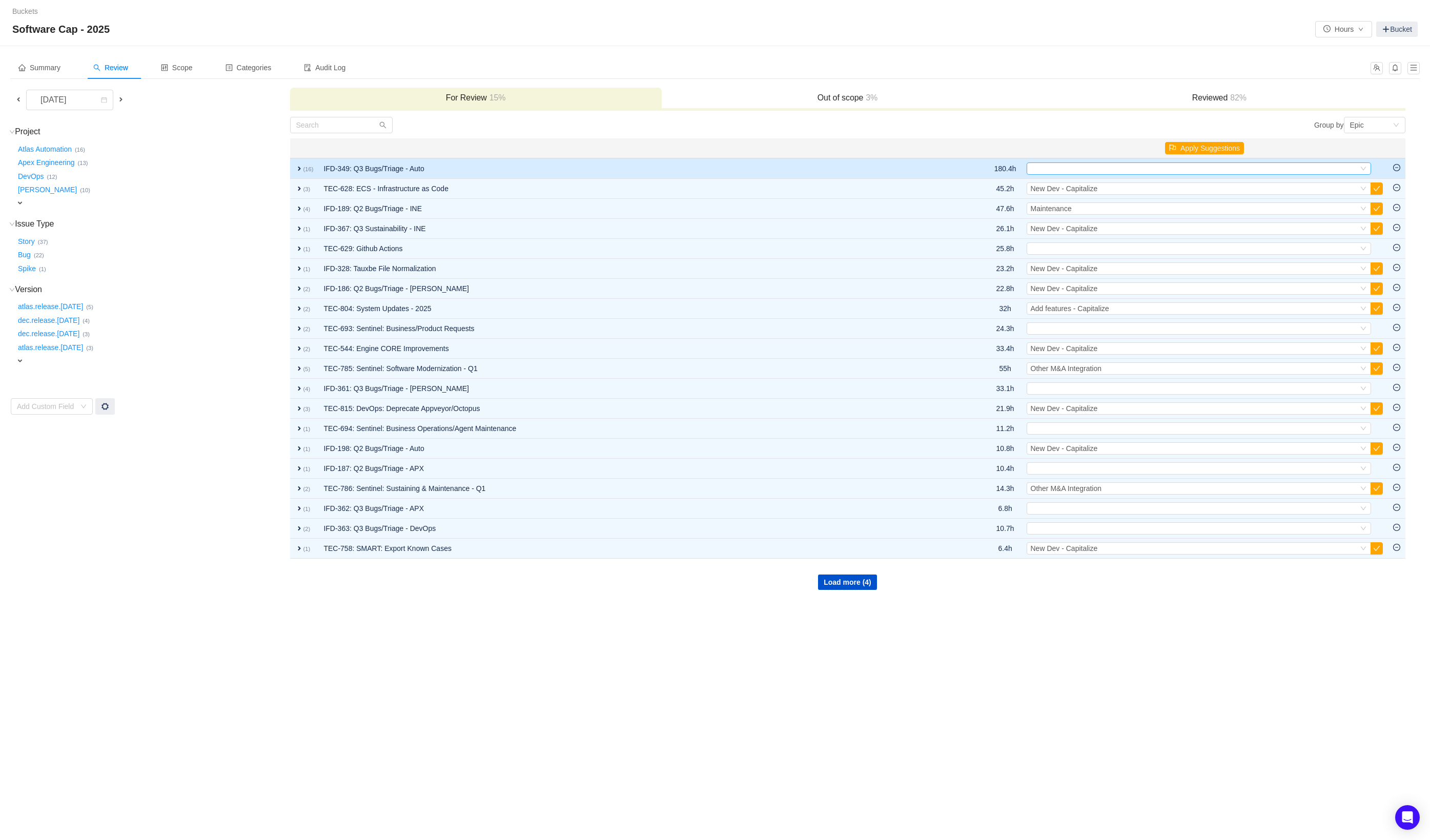
click at [1075, 168] on div "Select" at bounding box center [1194, 169] width 327 height 11
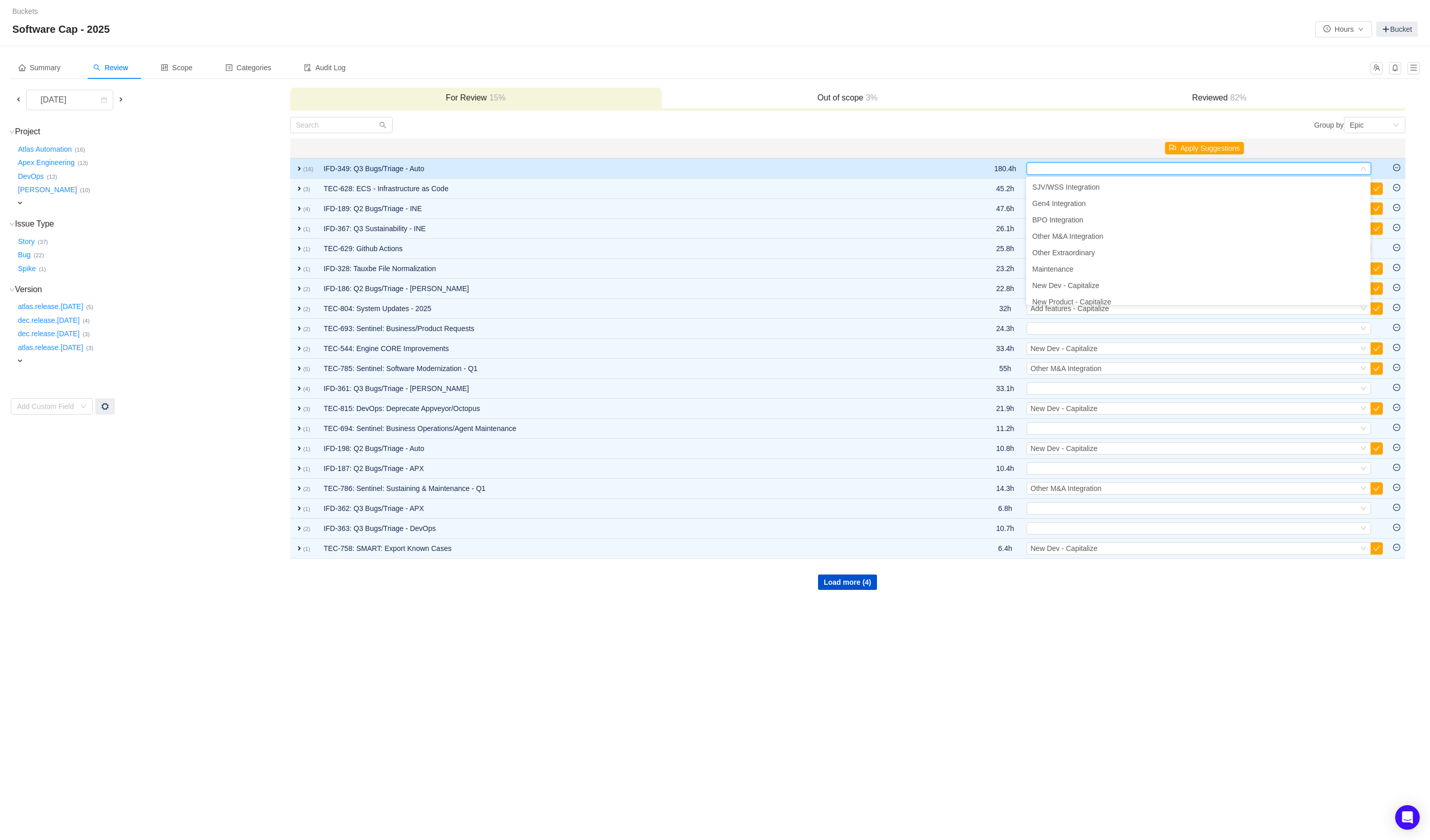
click at [862, 173] on td "IFD-349: Q3 Bugs/Triage - Auto" at bounding box center [637, 168] width 638 height 20
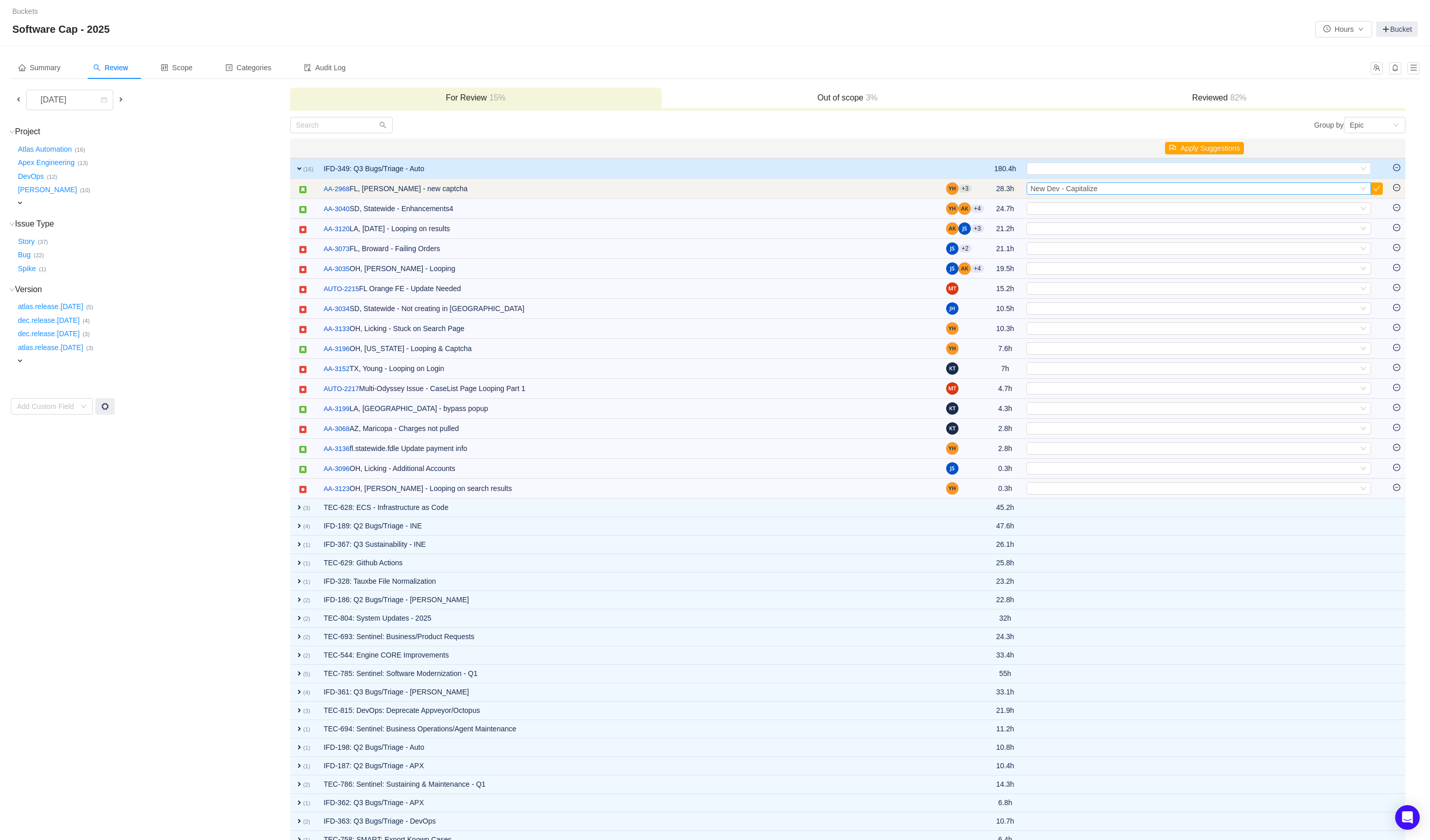
click at [1126, 187] on div "Select New Dev - Capitalize" at bounding box center [1194, 188] width 327 height 11
click at [1376, 188] on button "button" at bounding box center [1377, 189] width 13 height 13
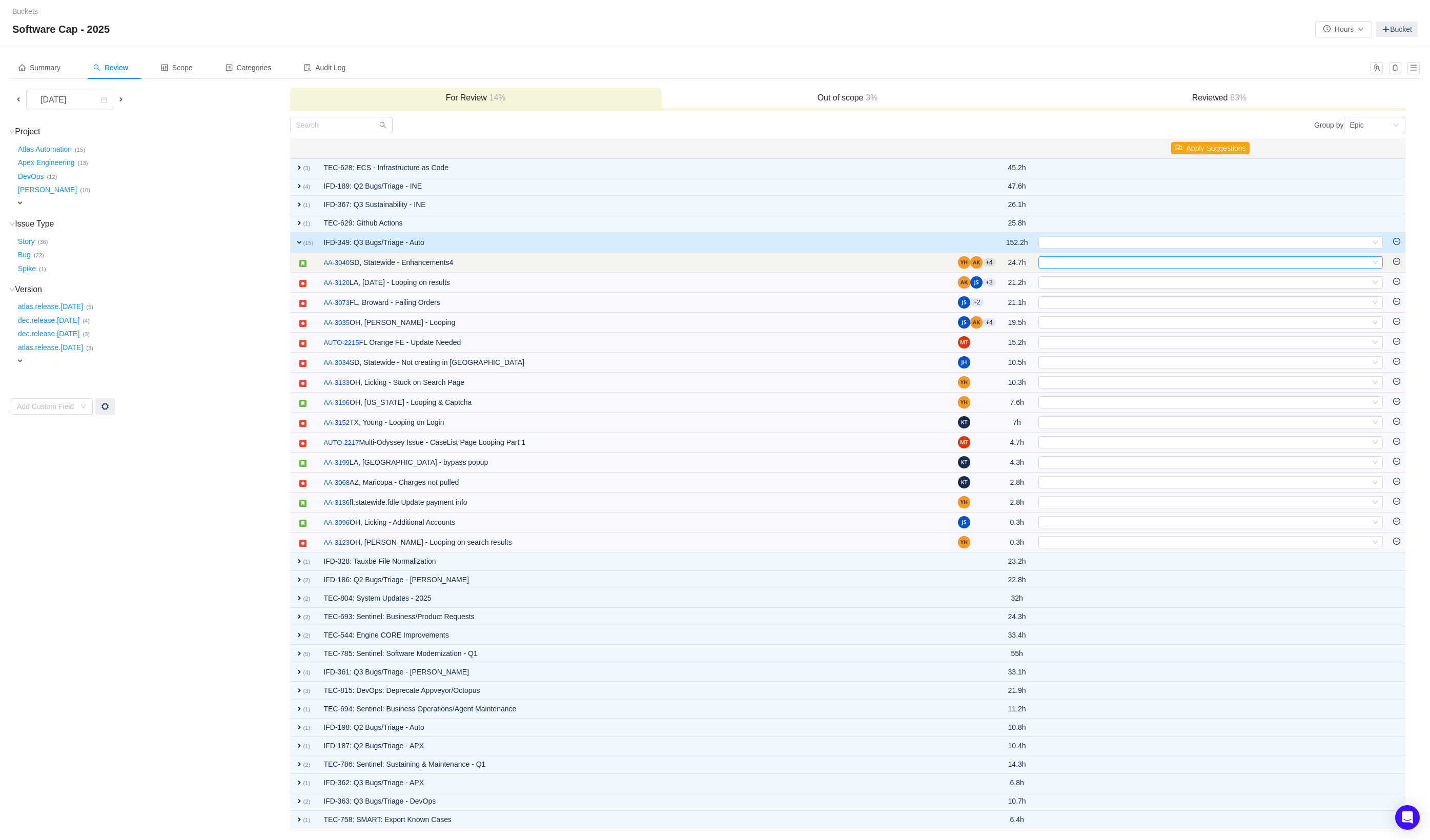
click at [1192, 258] on div "Select" at bounding box center [1206, 262] width 327 height 11
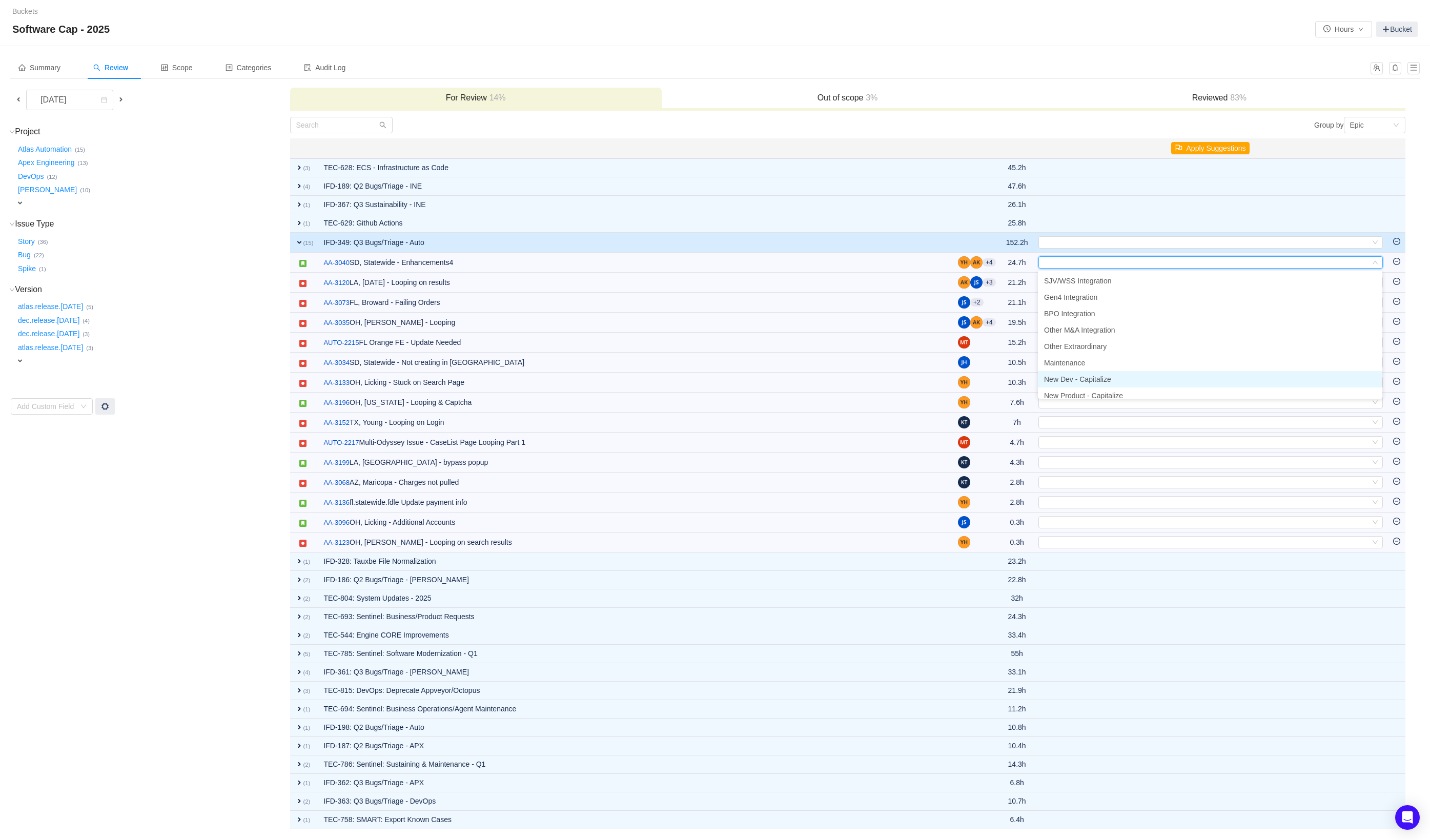
click at [1193, 375] on li "New Dev - Capitalize" at bounding box center [1210, 379] width 345 height 17
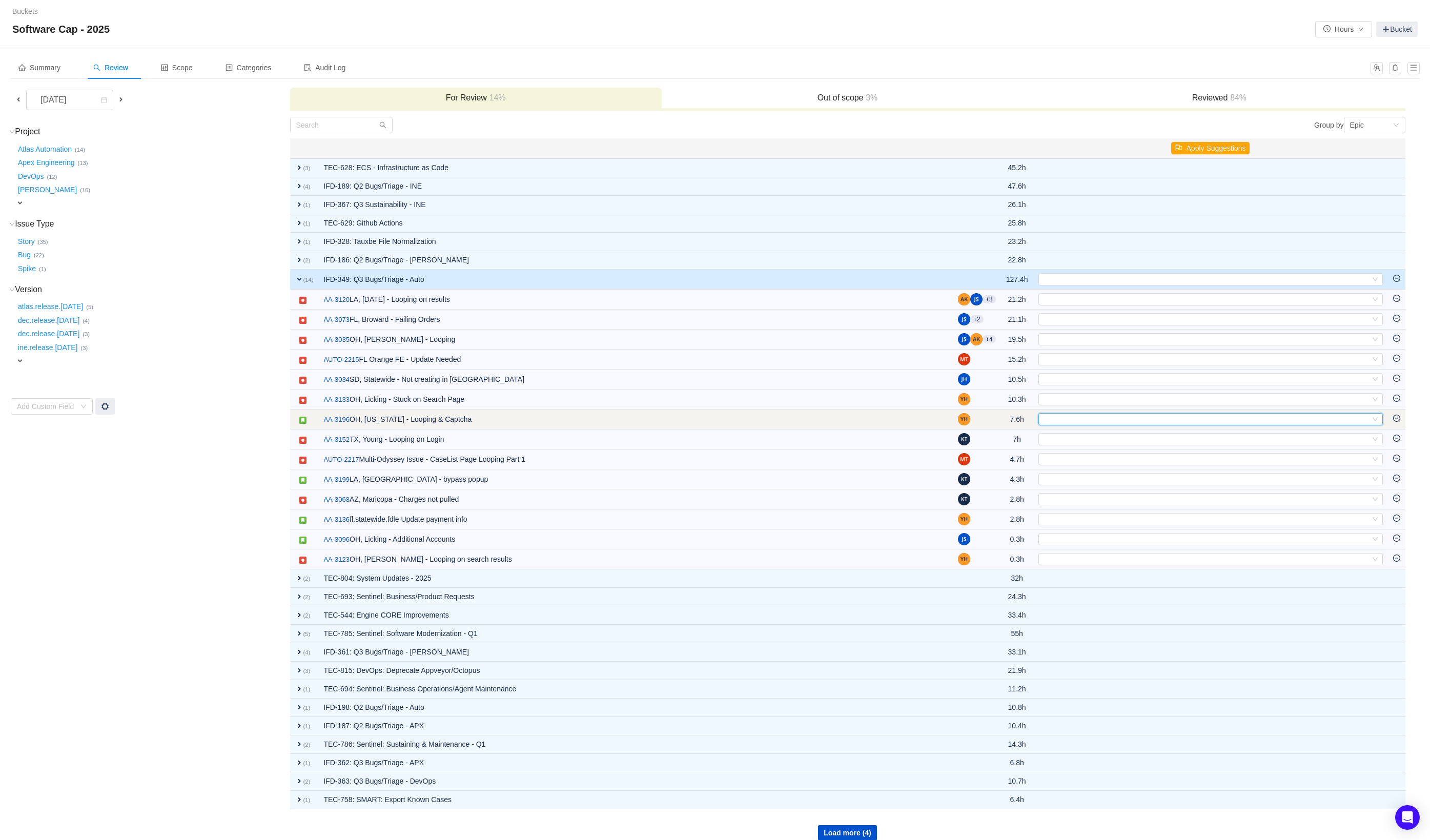
click at [1112, 422] on div "Select" at bounding box center [1206, 419] width 327 height 11
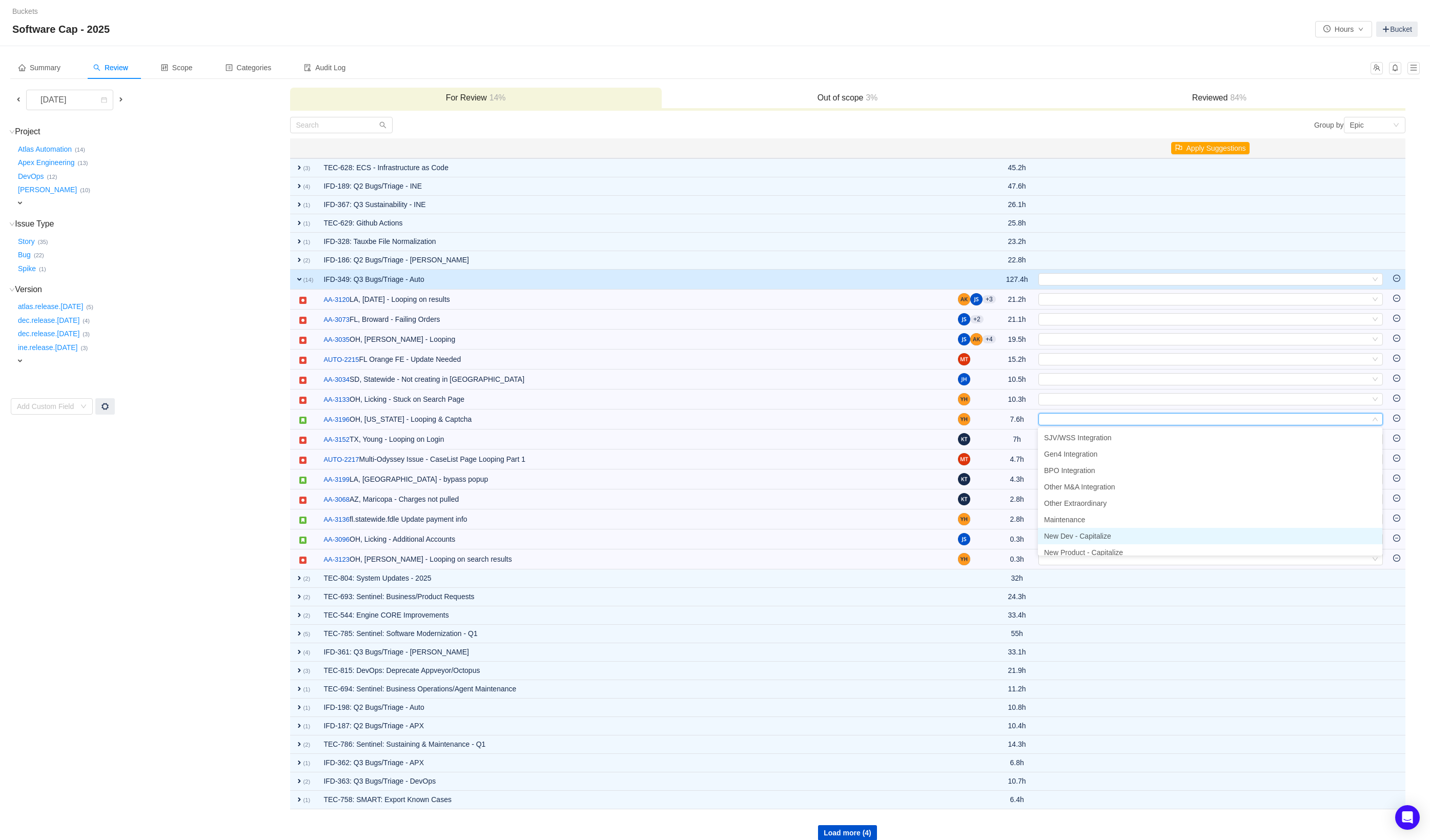
click at [1150, 532] on li "New Dev - Capitalize" at bounding box center [1210, 536] width 345 height 17
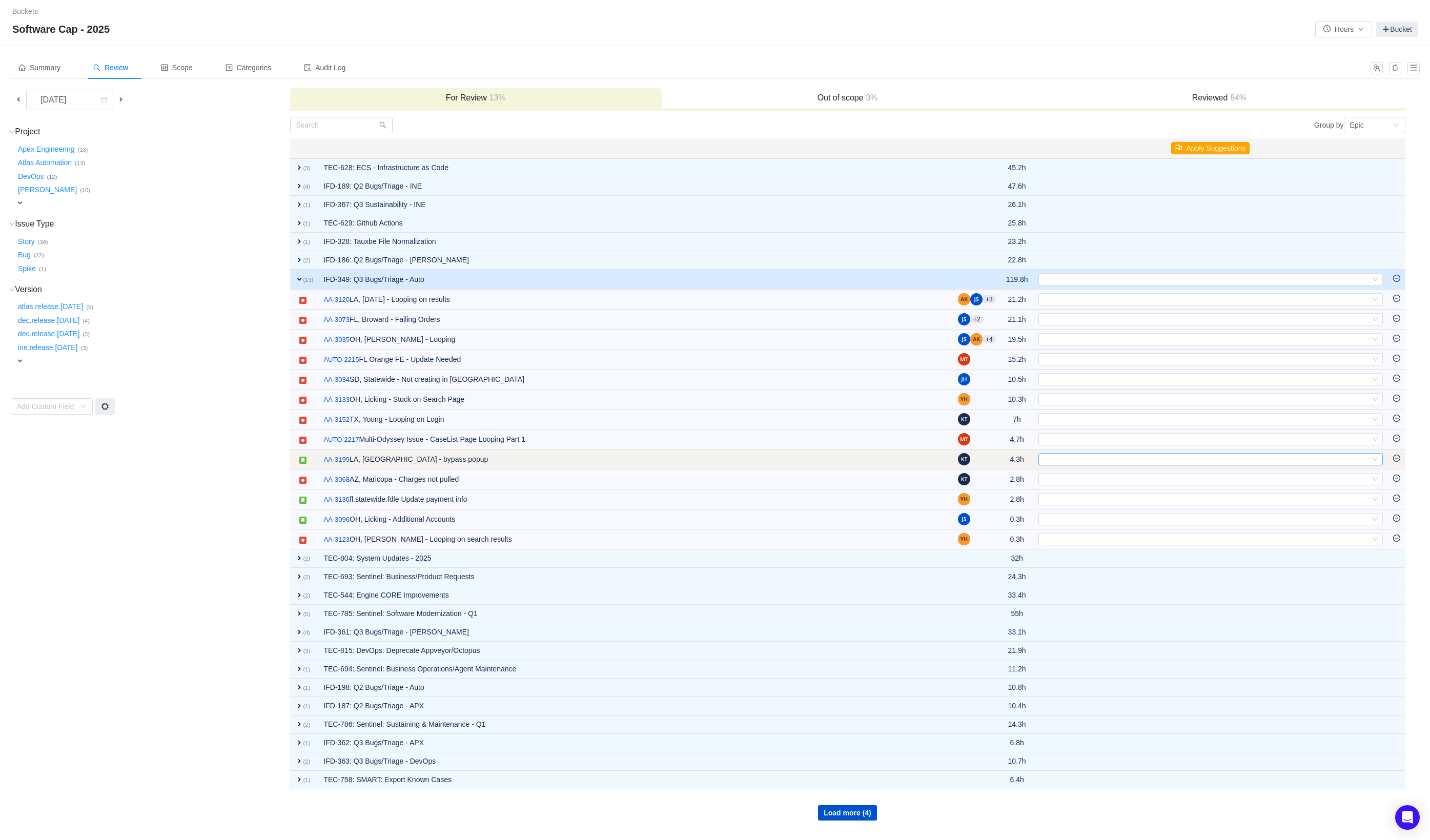
click at [1109, 461] on div "Select" at bounding box center [1206, 459] width 327 height 11
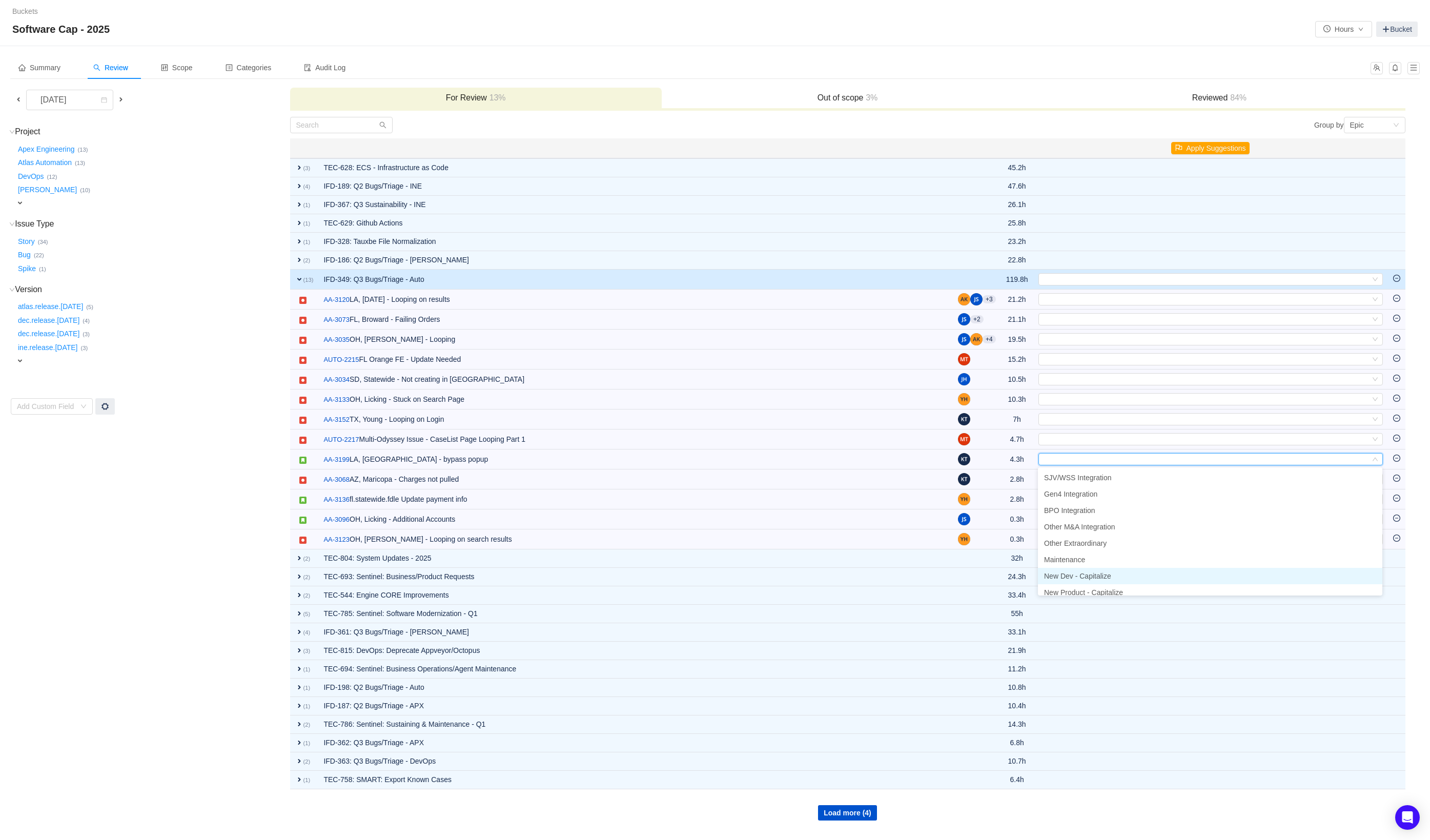
click at [1112, 572] on span "New Dev - Capitalize" at bounding box center [1078, 576] width 67 height 8
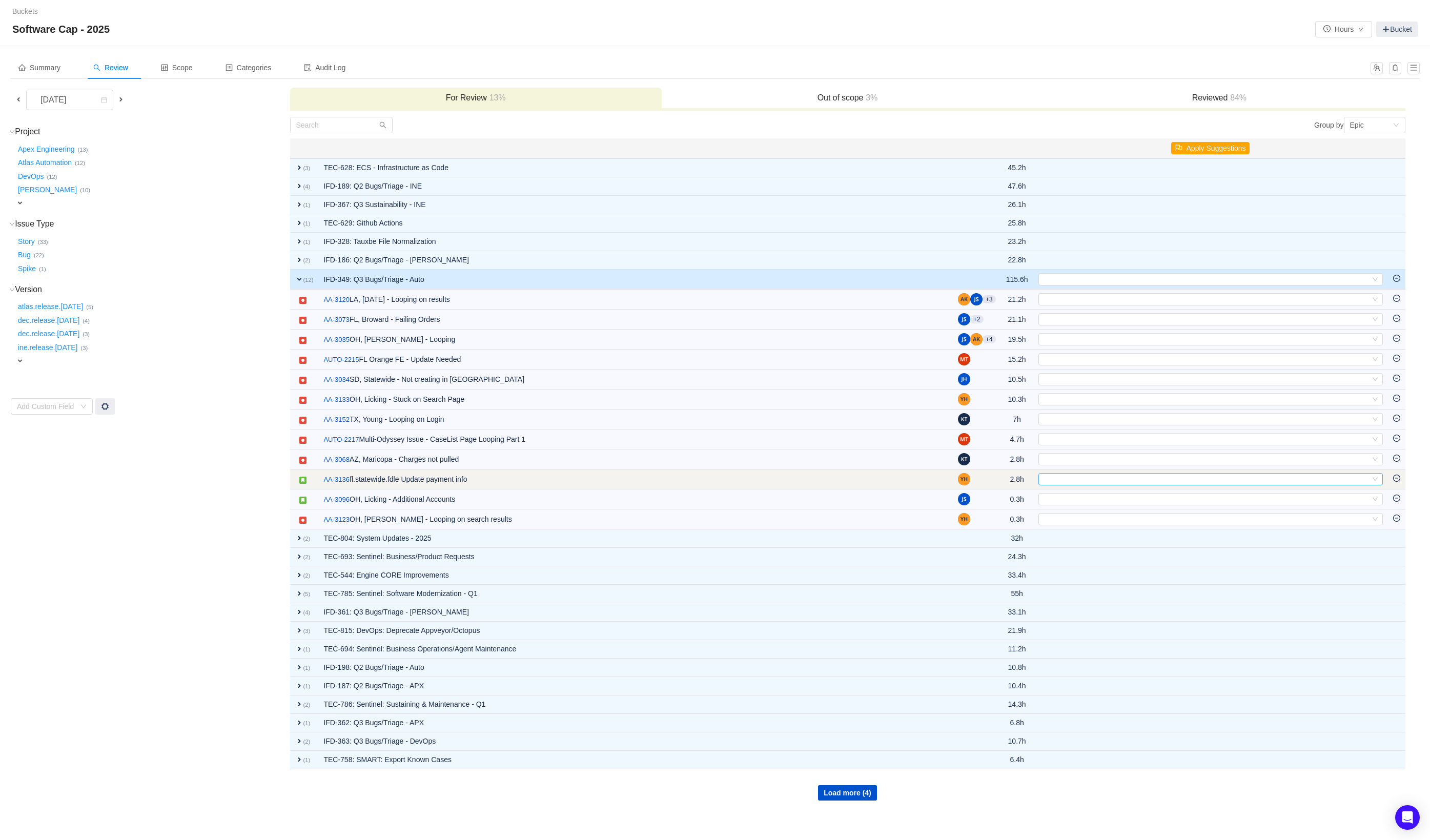
click at [1116, 479] on div "Select" at bounding box center [1206, 479] width 327 height 11
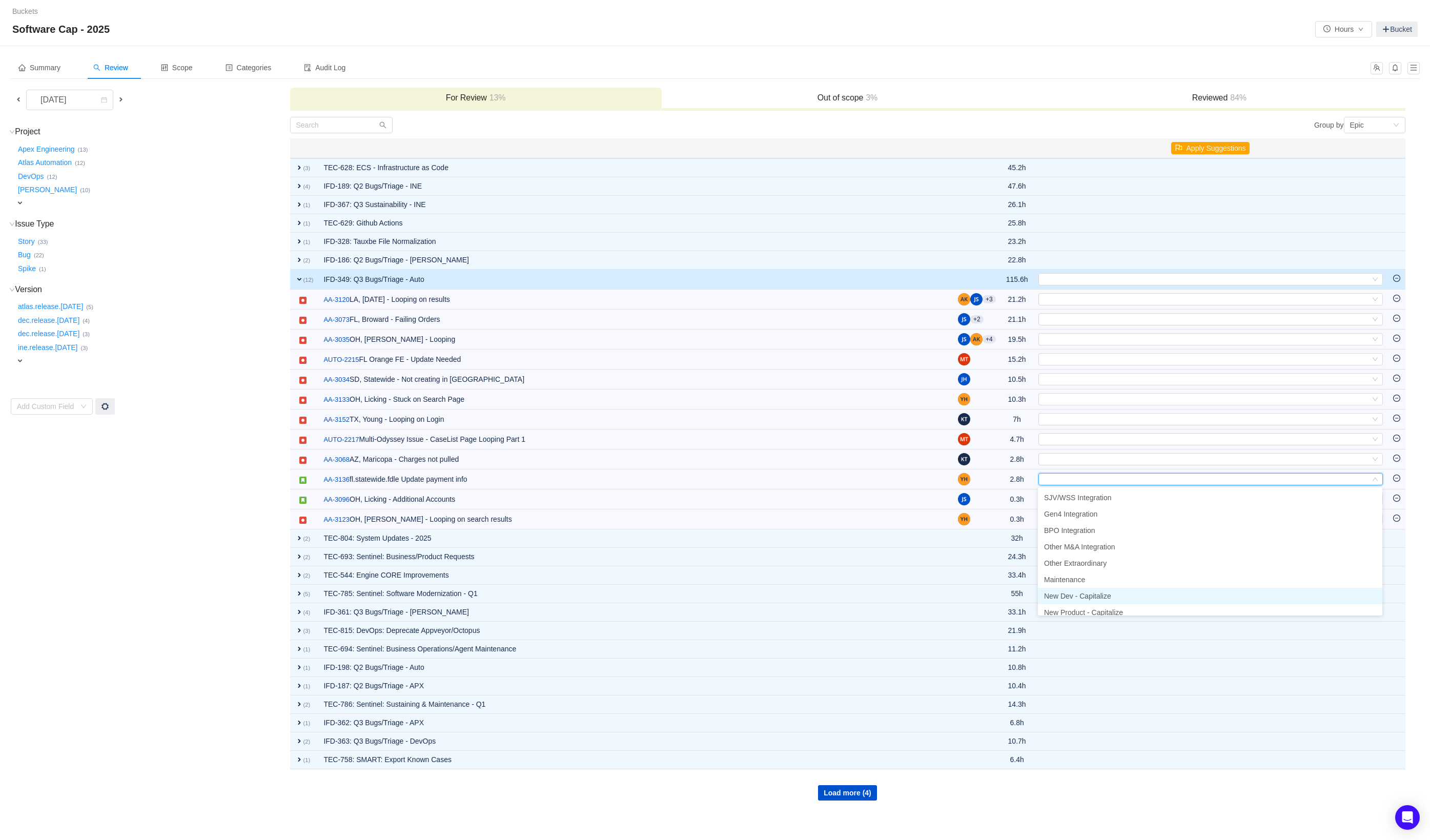
click at [1114, 591] on li "New Dev - Capitalize" at bounding box center [1210, 596] width 345 height 17
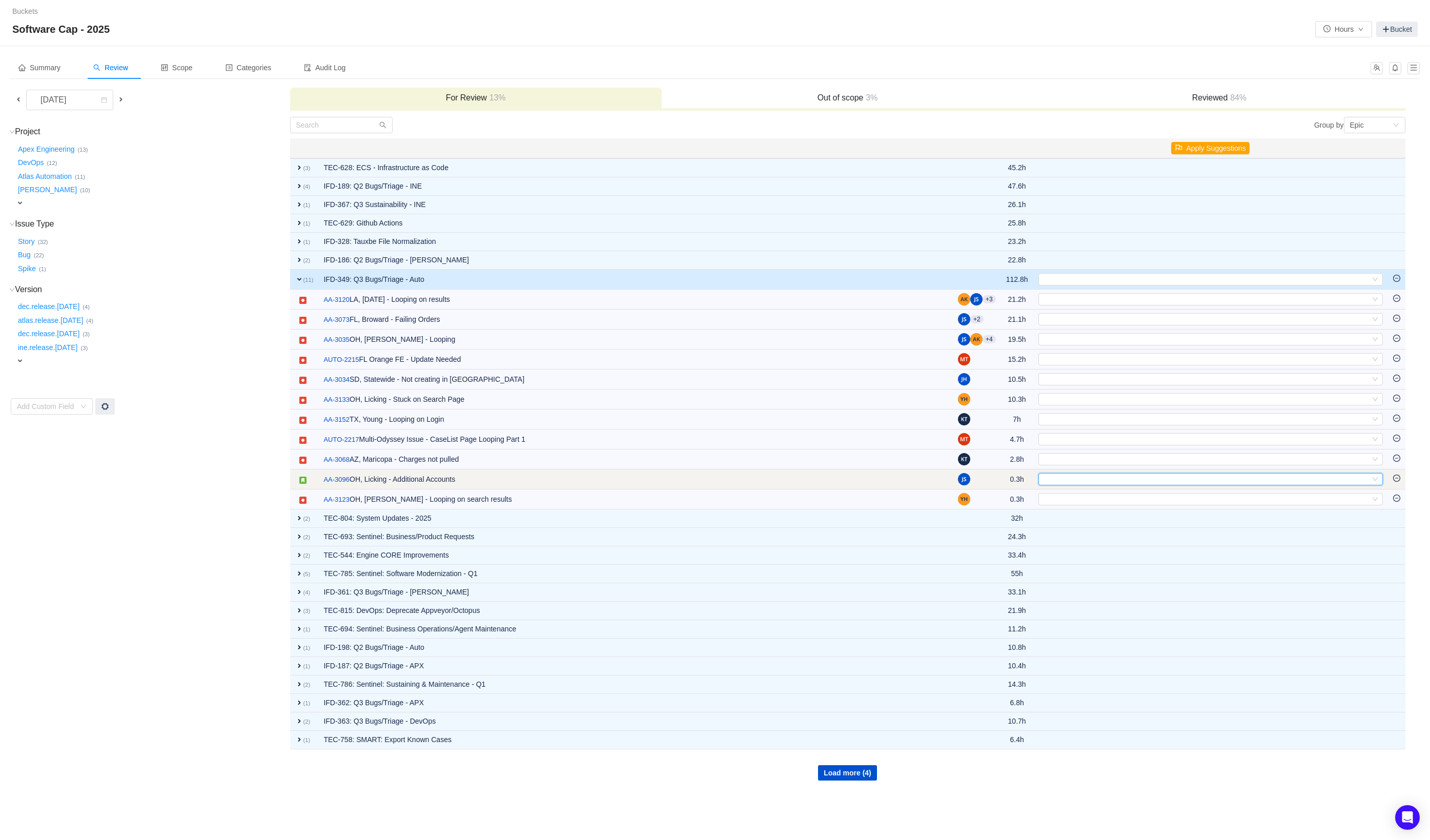
click at [1117, 479] on div "Select" at bounding box center [1206, 479] width 327 height 11
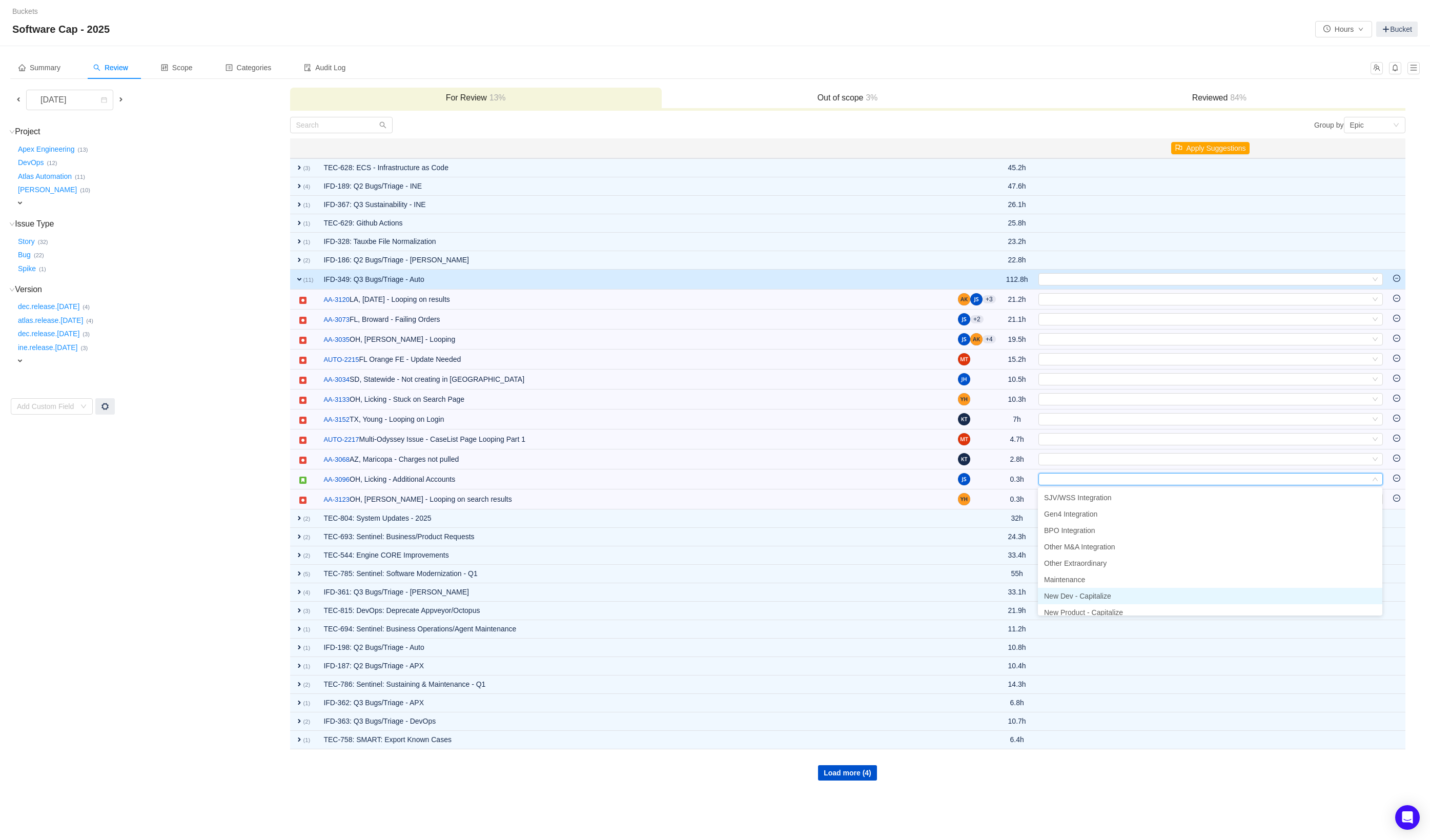
click at [1109, 595] on span "New Dev - Capitalize" at bounding box center [1078, 596] width 67 height 8
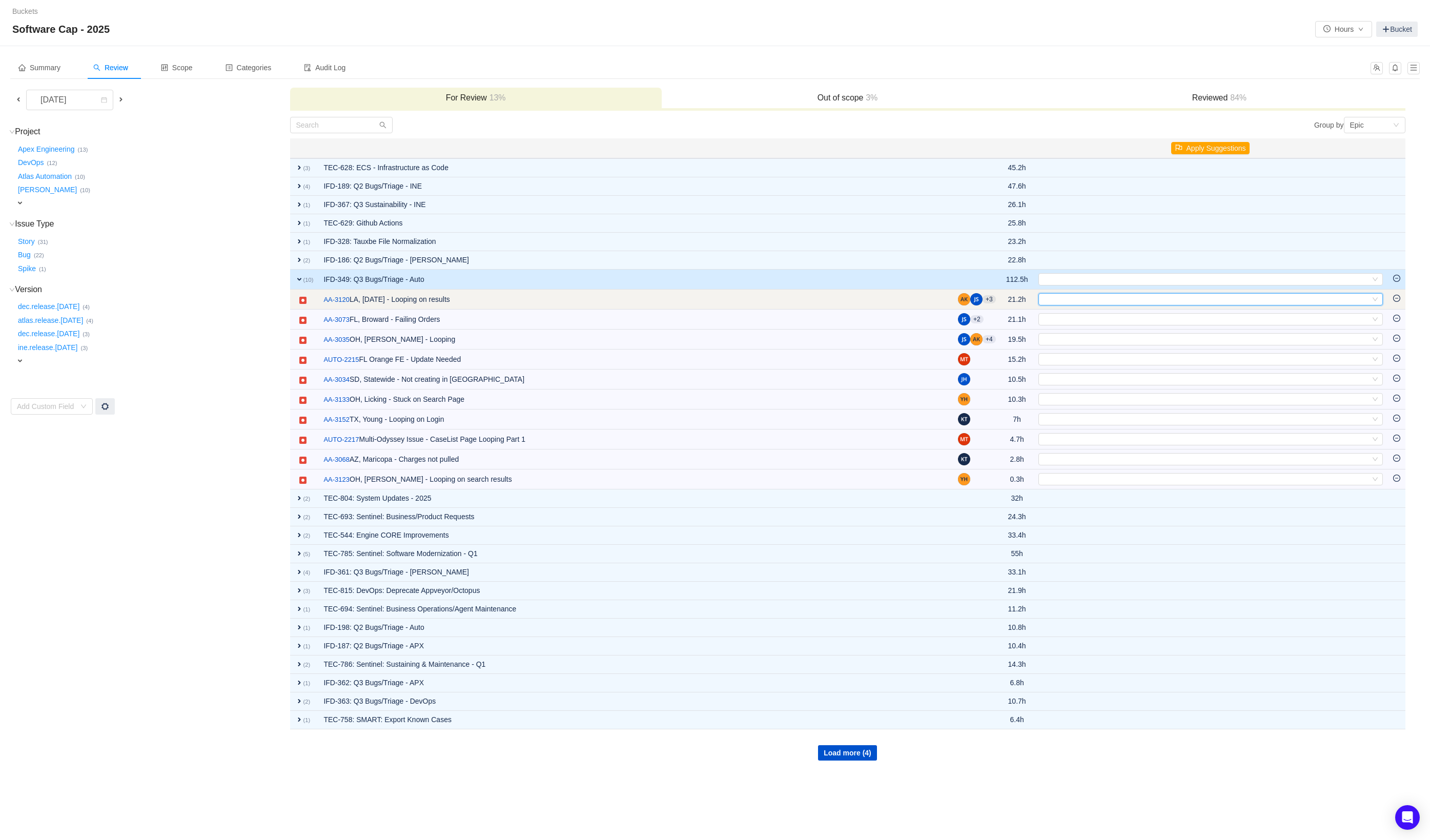
click at [1094, 300] on div "Select" at bounding box center [1206, 299] width 327 height 11
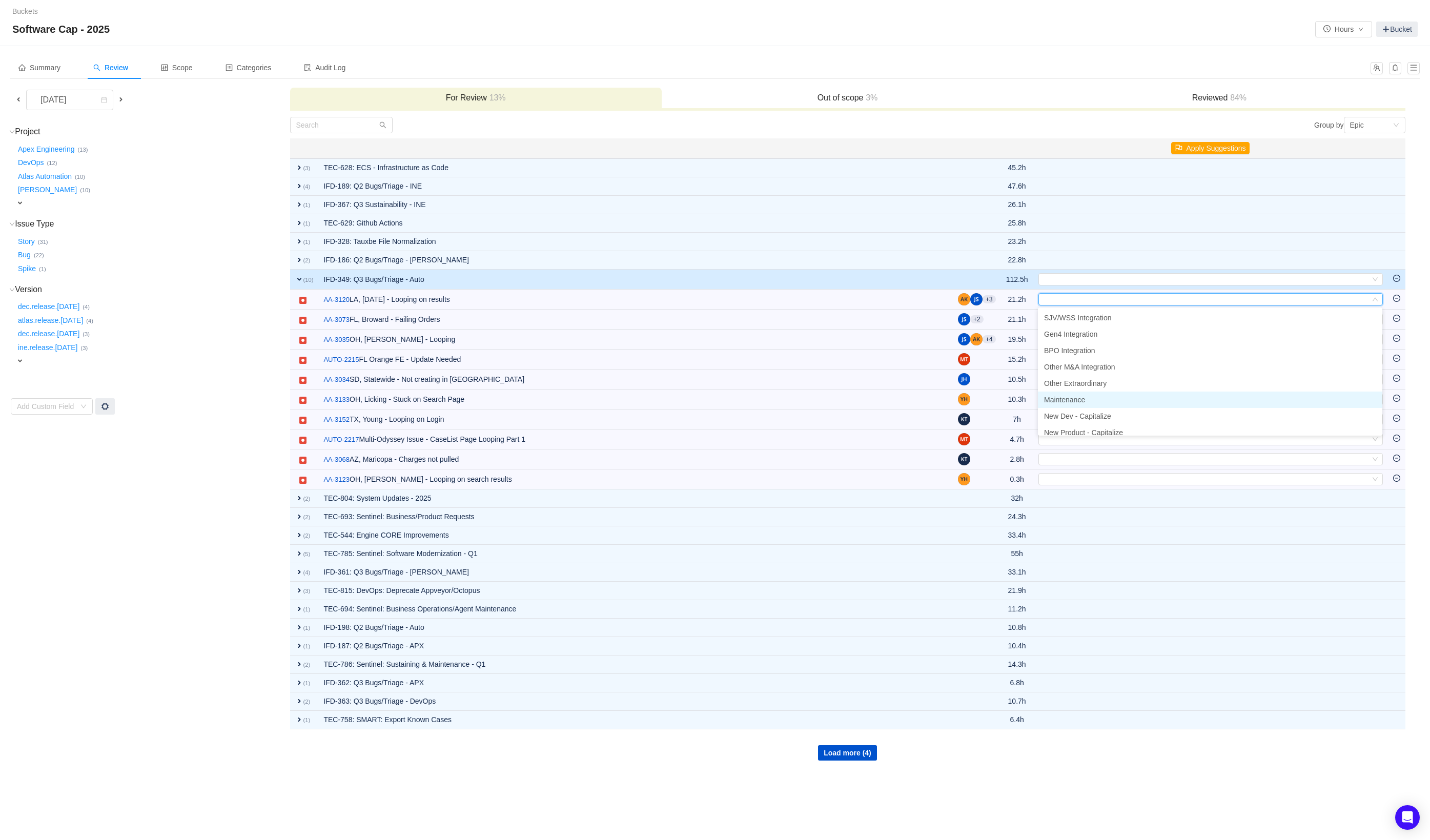
click at [1089, 397] on li "Maintenance" at bounding box center [1210, 400] width 345 height 17
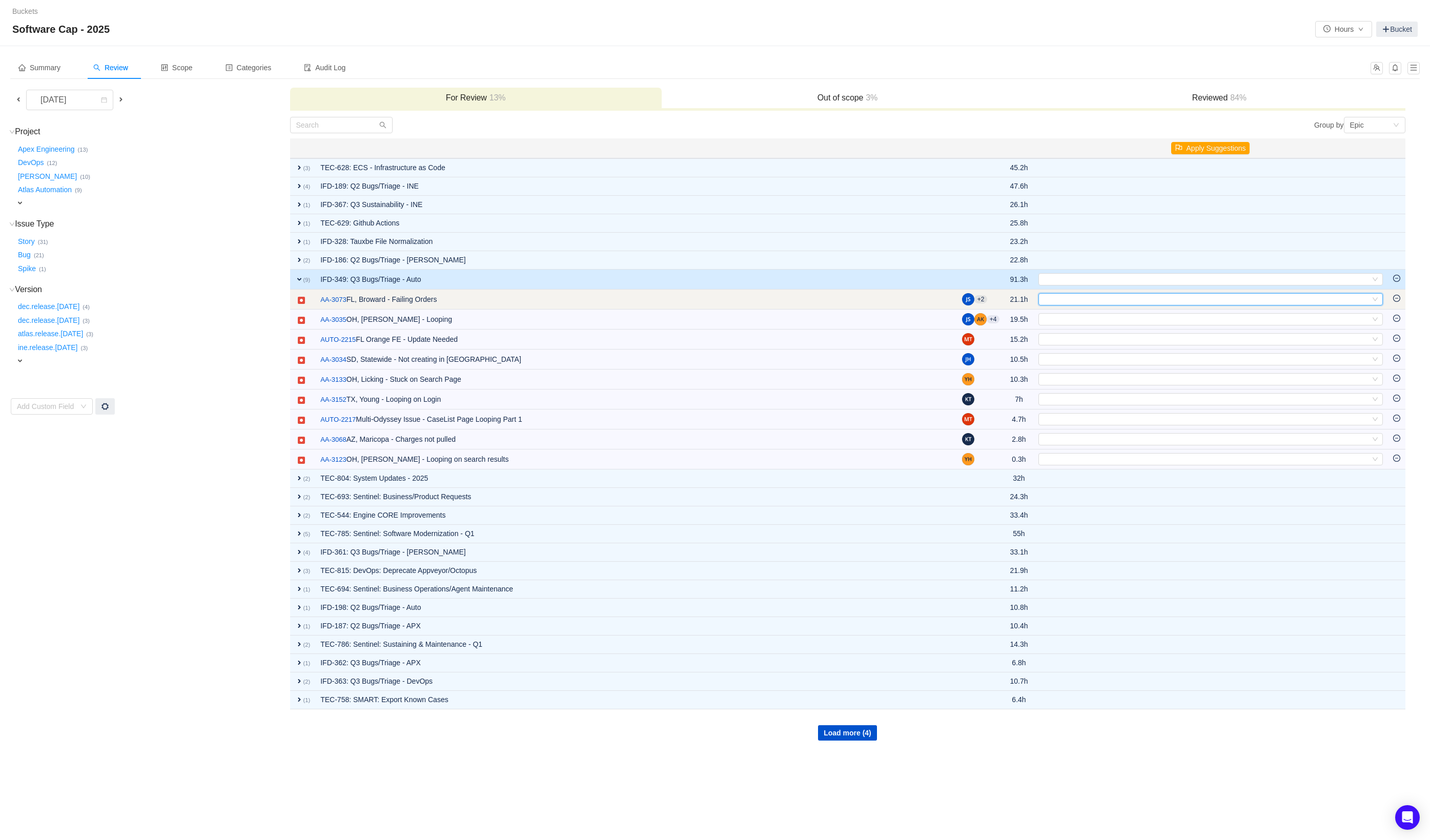
click at [1075, 298] on div "Select" at bounding box center [1206, 299] width 327 height 11
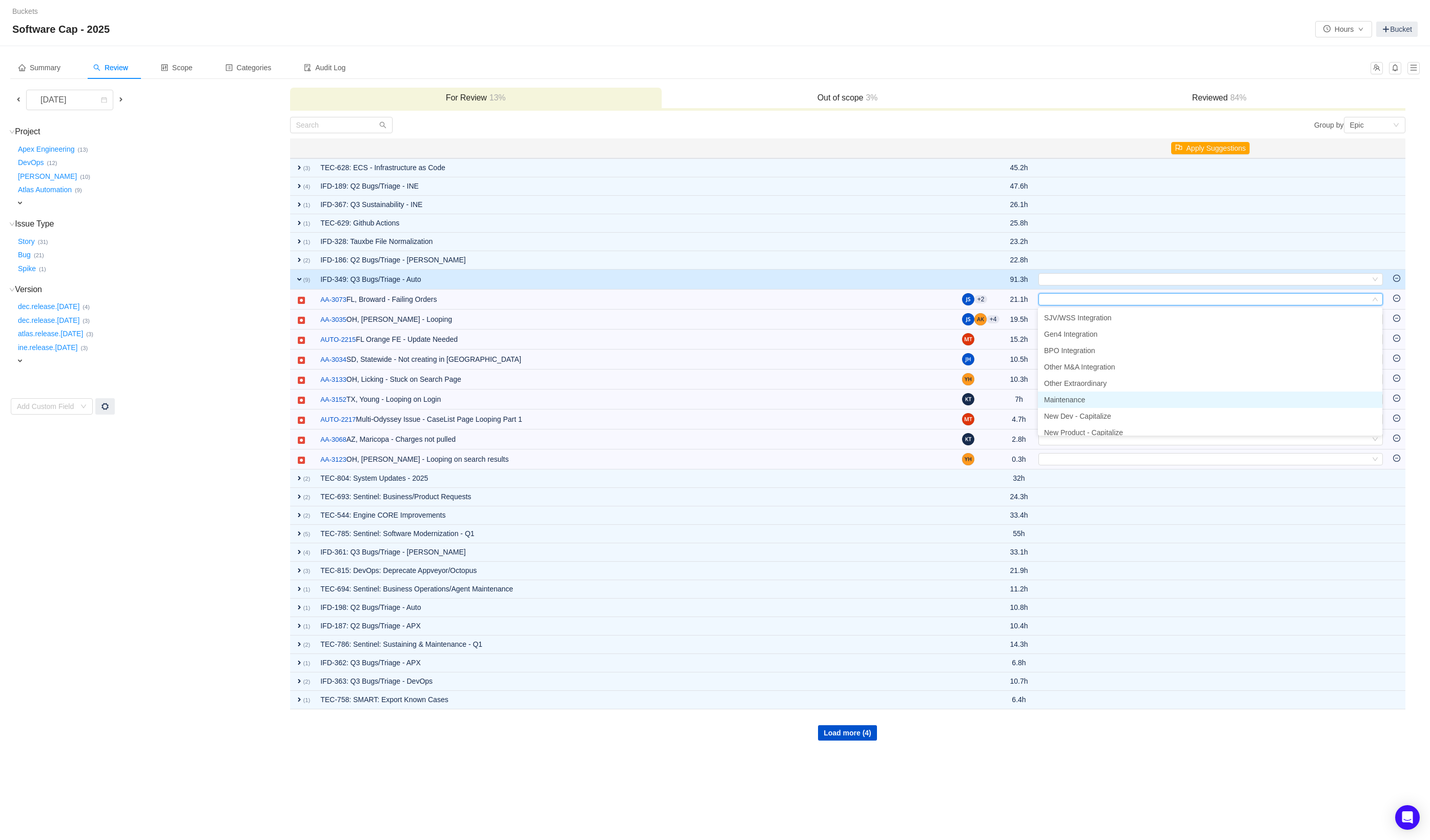
click at [1073, 396] on span "Maintenance" at bounding box center [1064, 400] width 41 height 8
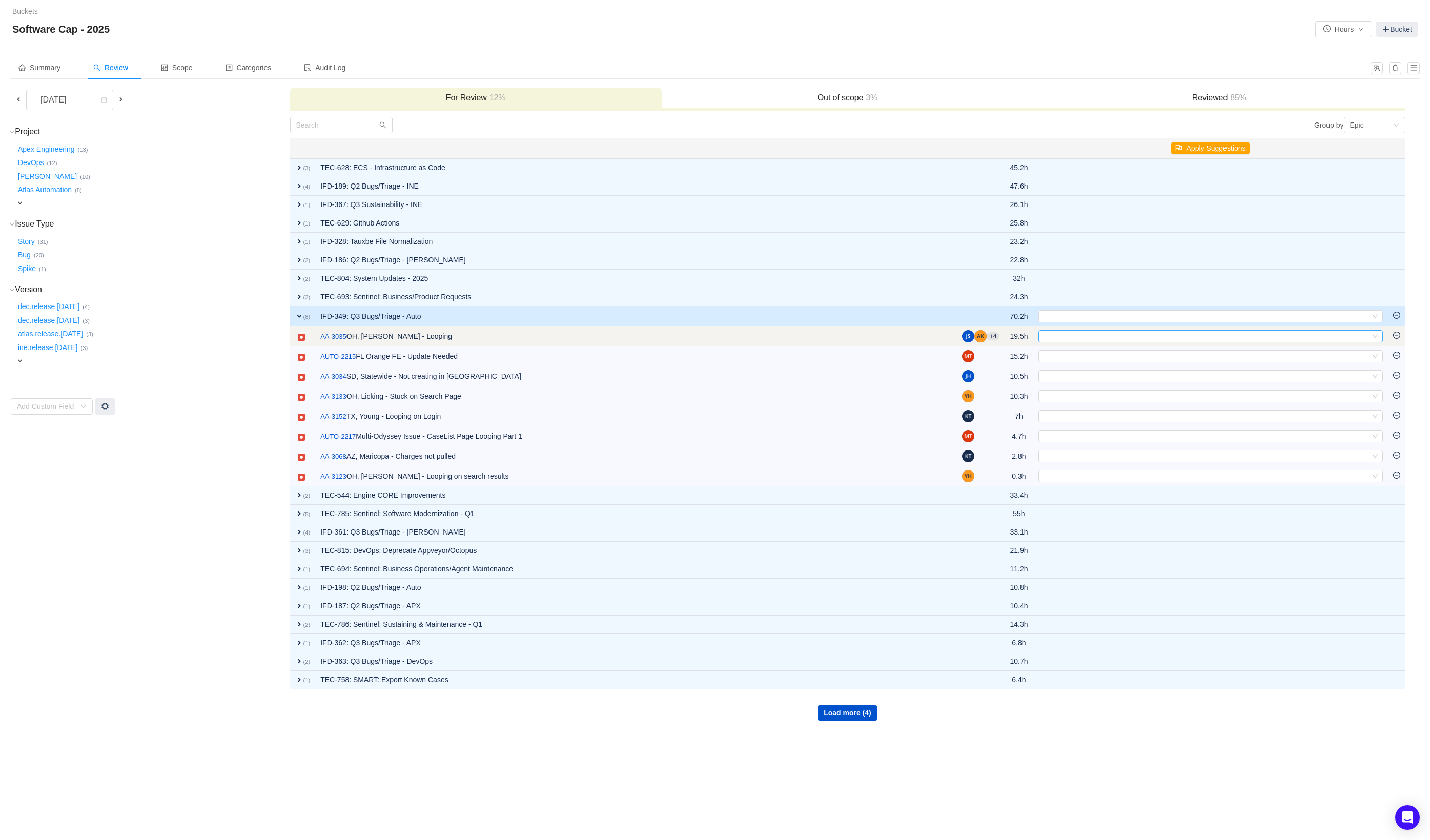
click at [1063, 339] on div "Select" at bounding box center [1206, 336] width 327 height 11
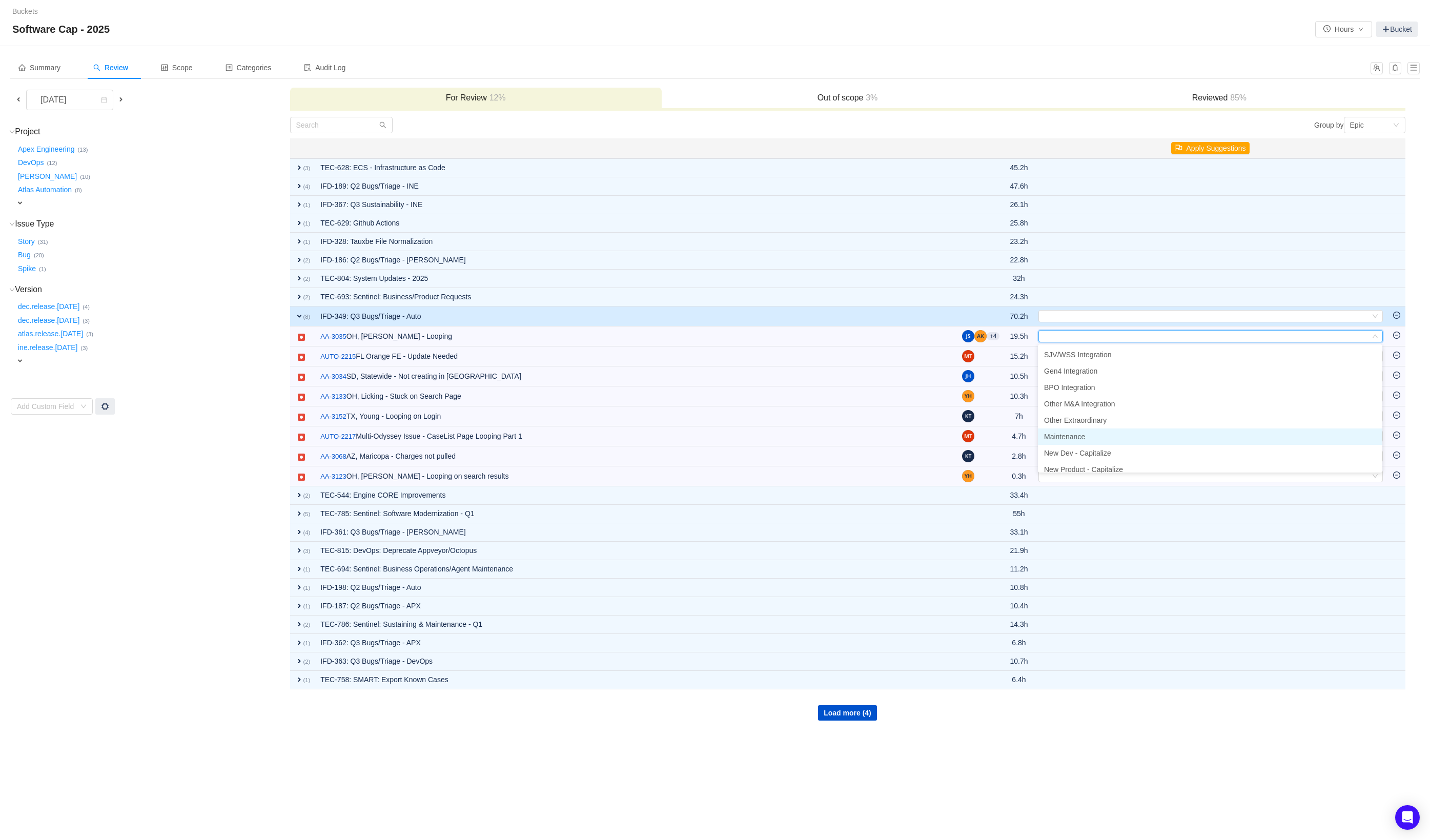
click at [1080, 436] on span "Maintenance" at bounding box center [1064, 436] width 41 height 8
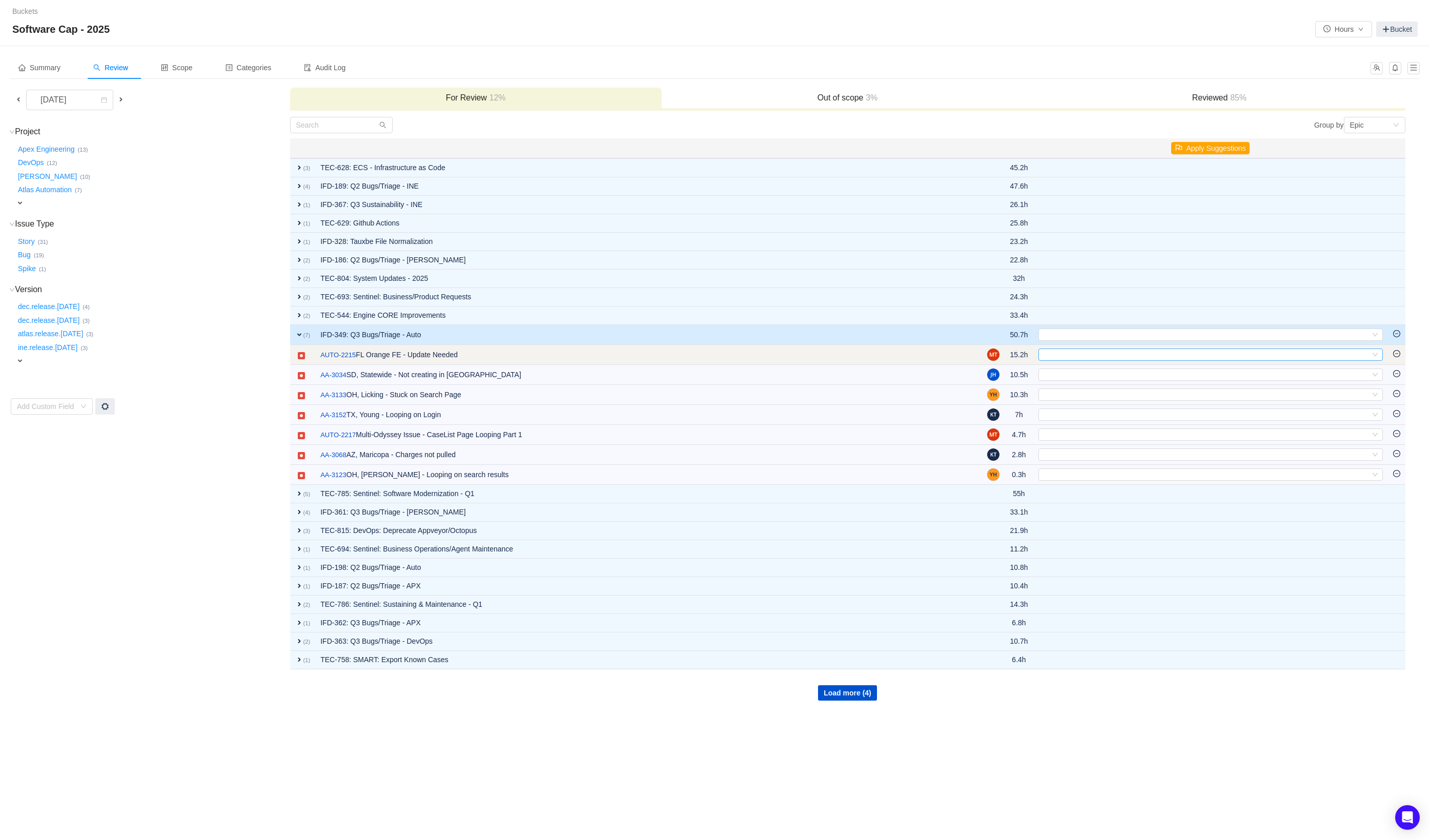
click at [1058, 352] on div "Select" at bounding box center [1206, 354] width 327 height 11
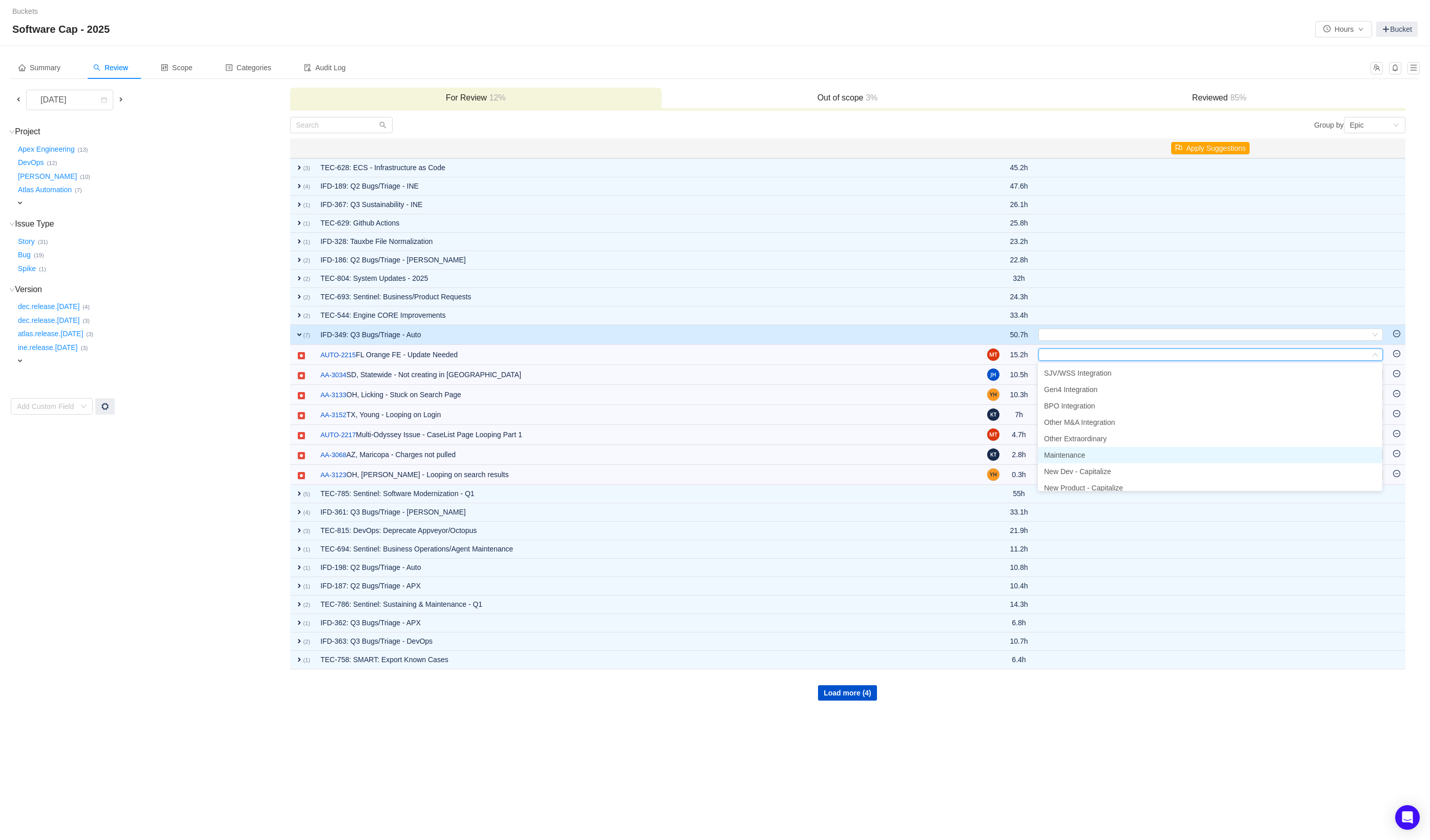
click at [1082, 455] on span "Maintenance" at bounding box center [1064, 455] width 41 height 8
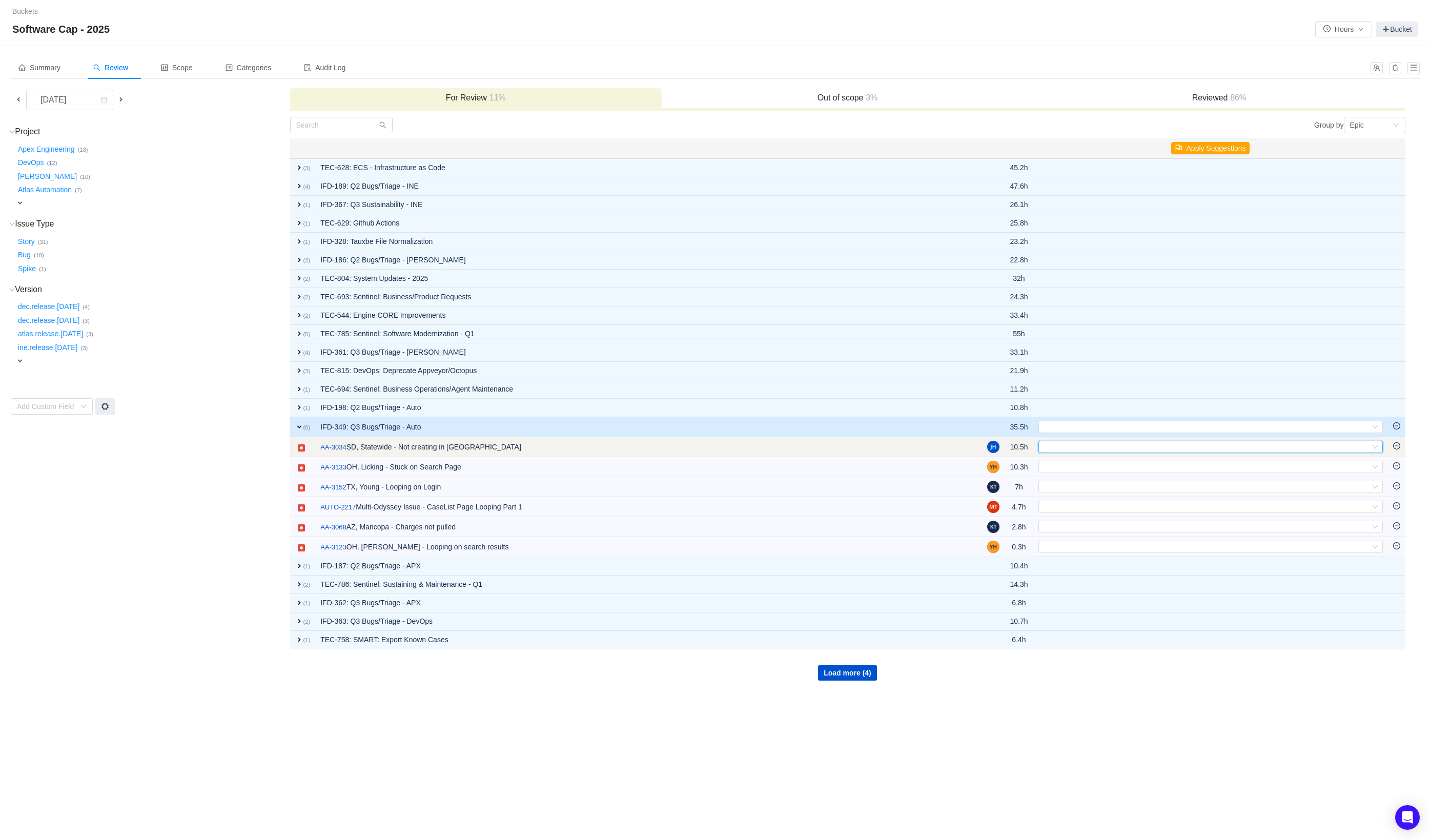
click at [1065, 448] on div "Select" at bounding box center [1206, 447] width 327 height 11
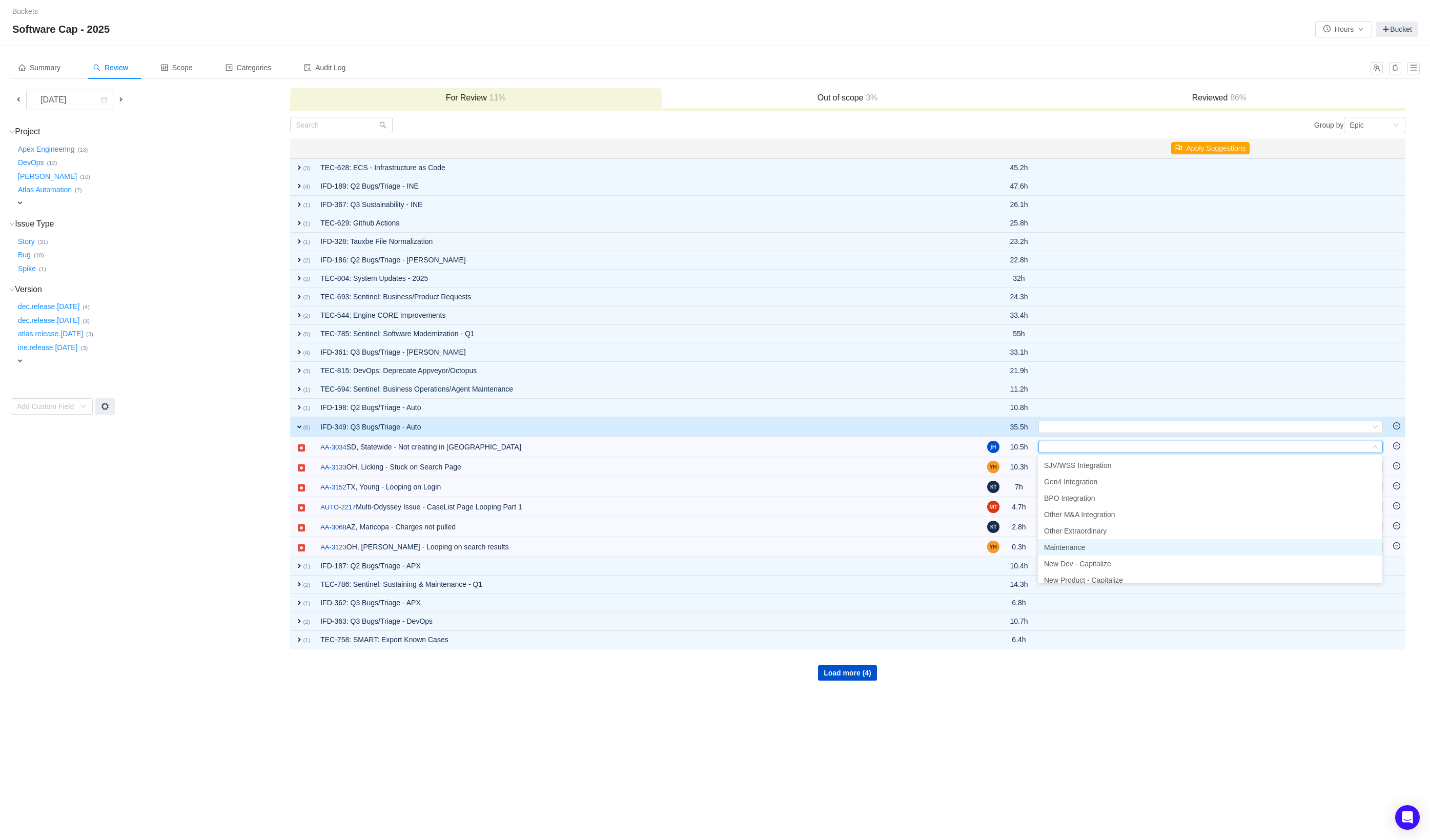
click at [1078, 547] on span "Maintenance" at bounding box center [1064, 547] width 41 height 8
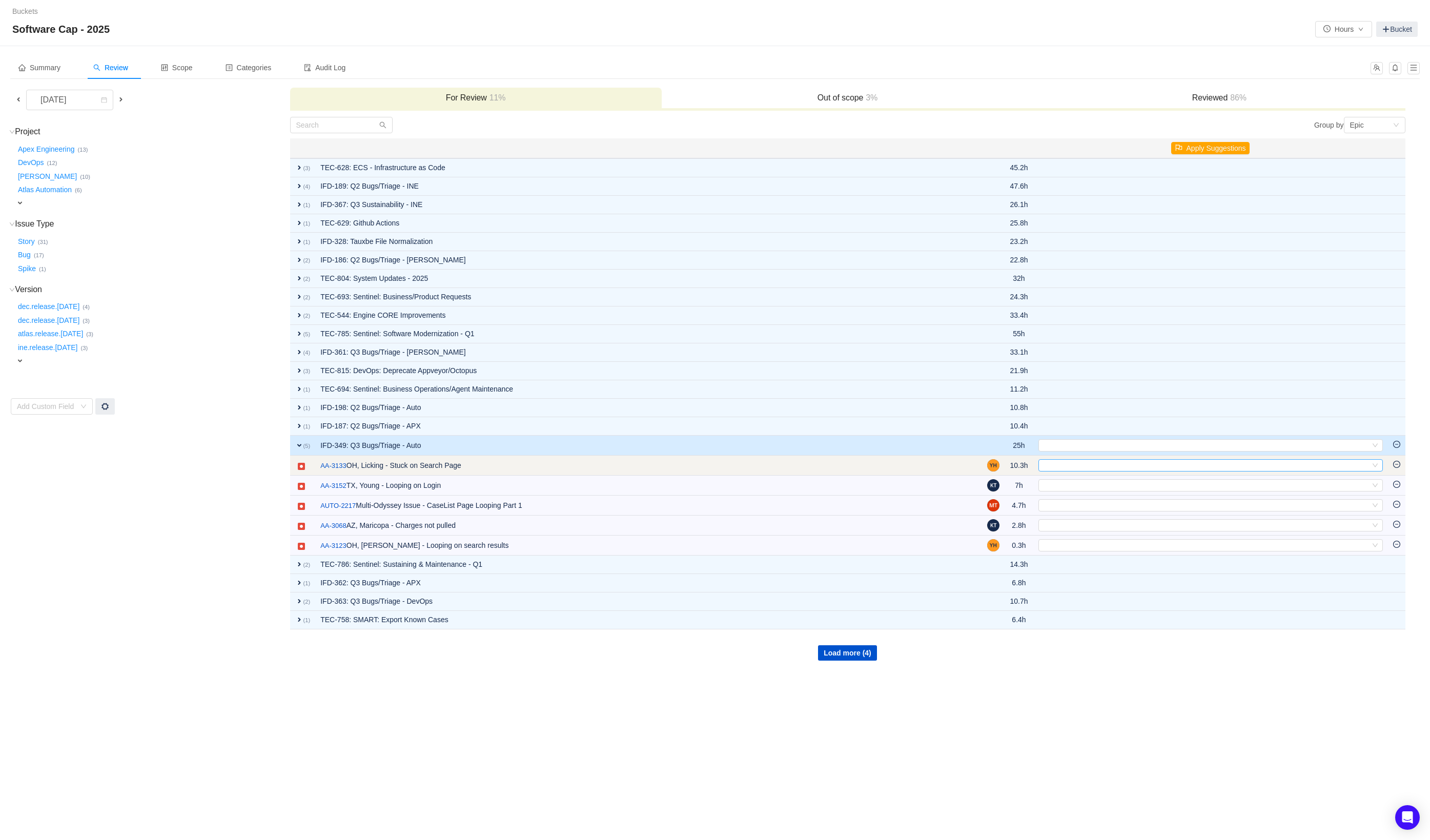
click at [1062, 466] on div "Select" at bounding box center [1206, 465] width 327 height 11
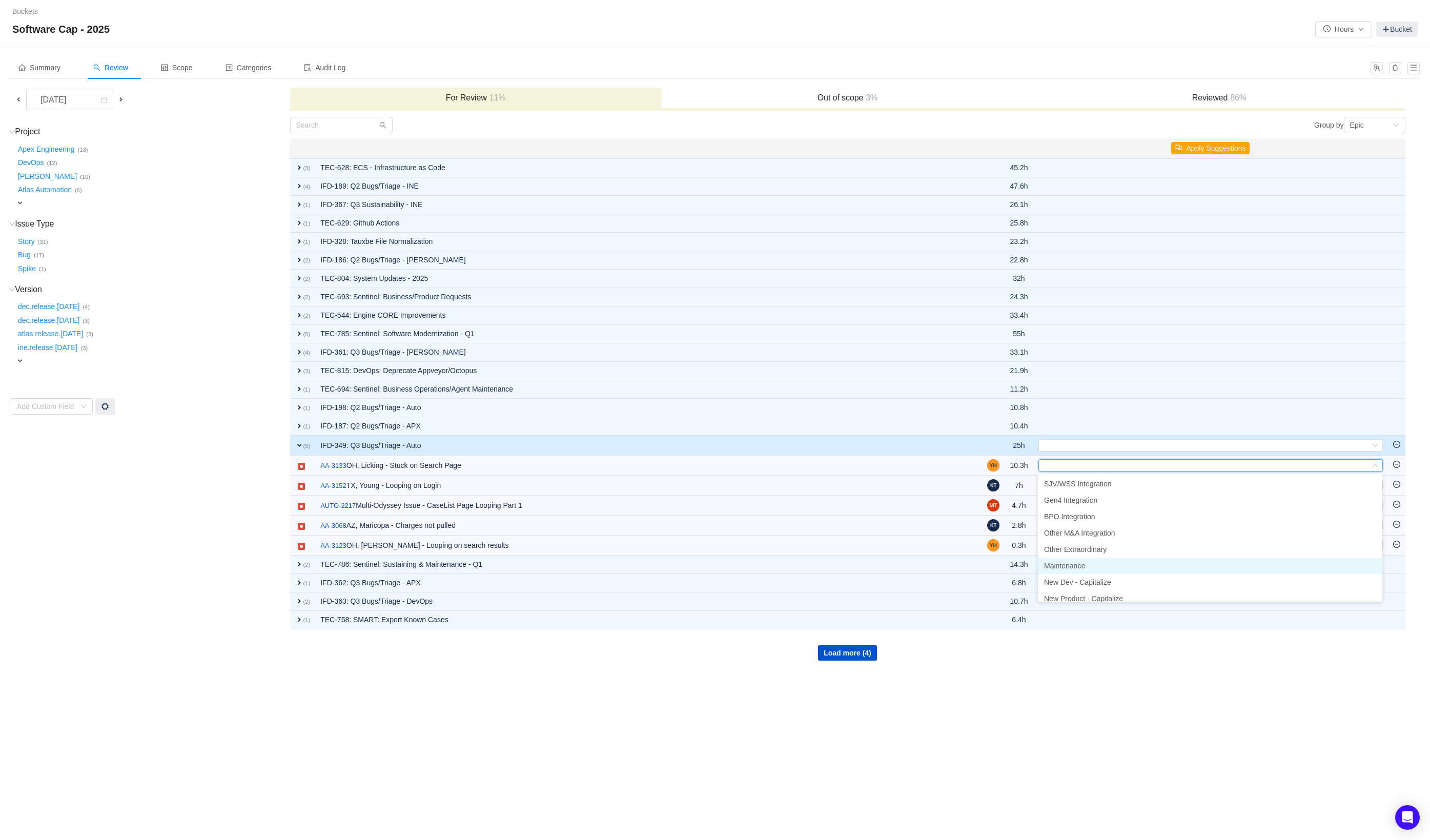
click at [1071, 561] on span "Maintenance" at bounding box center [1064, 566] width 41 height 8
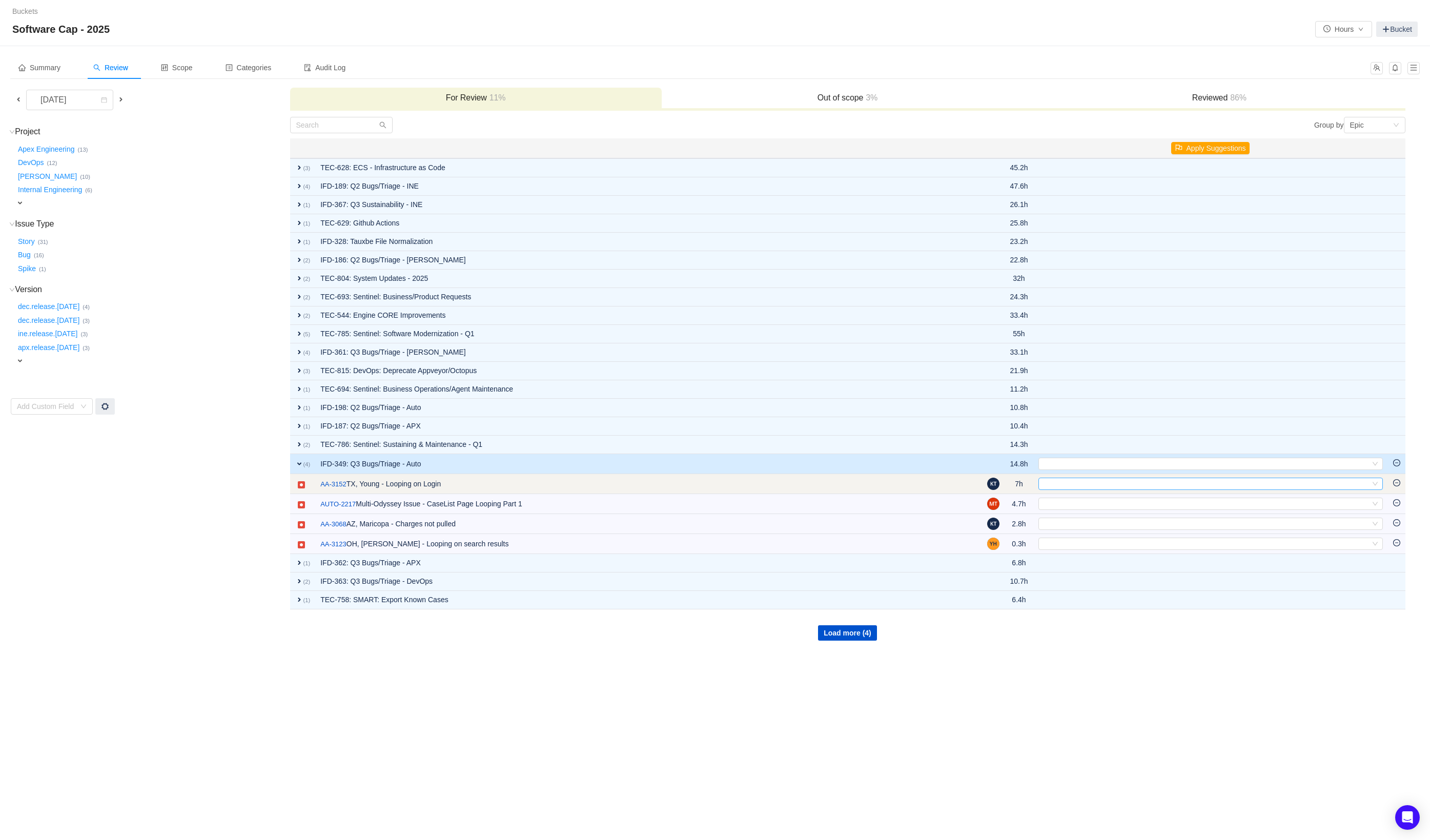
click at [1060, 487] on div "Select" at bounding box center [1206, 484] width 327 height 11
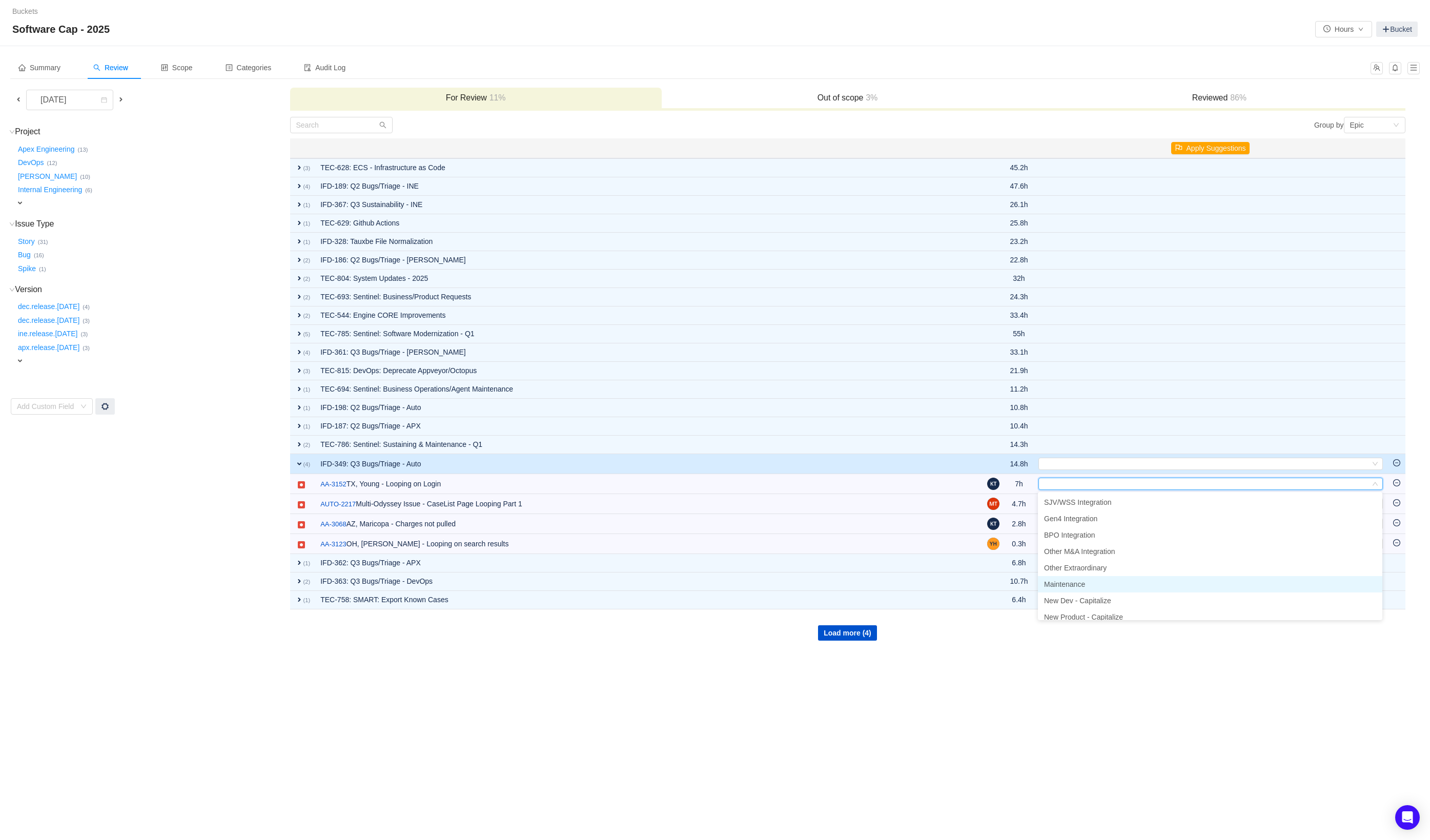
click at [1067, 583] on span "Maintenance" at bounding box center [1064, 584] width 41 height 8
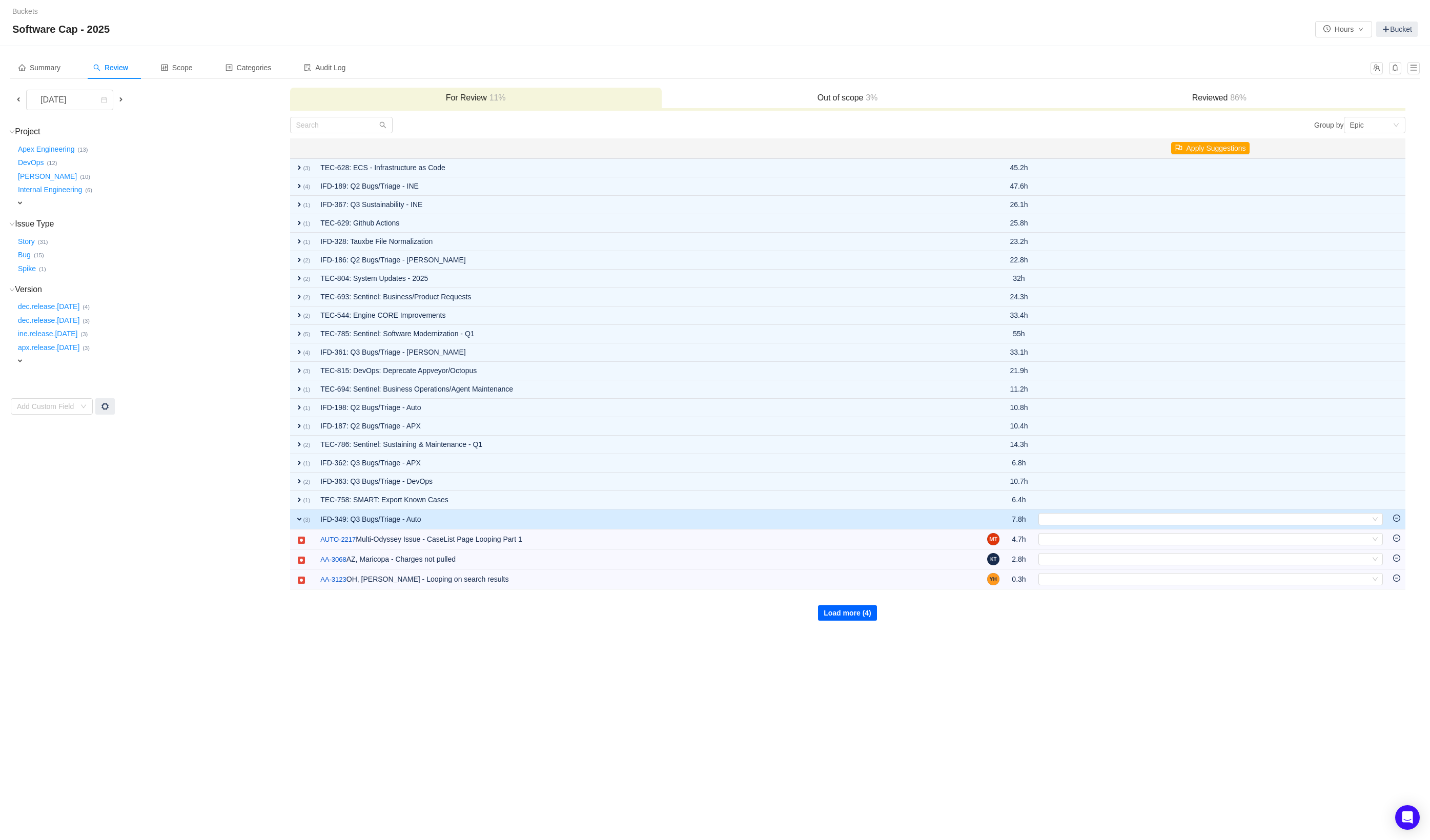
click at [863, 608] on button "Load more (4)" at bounding box center [847, 613] width 59 height 15
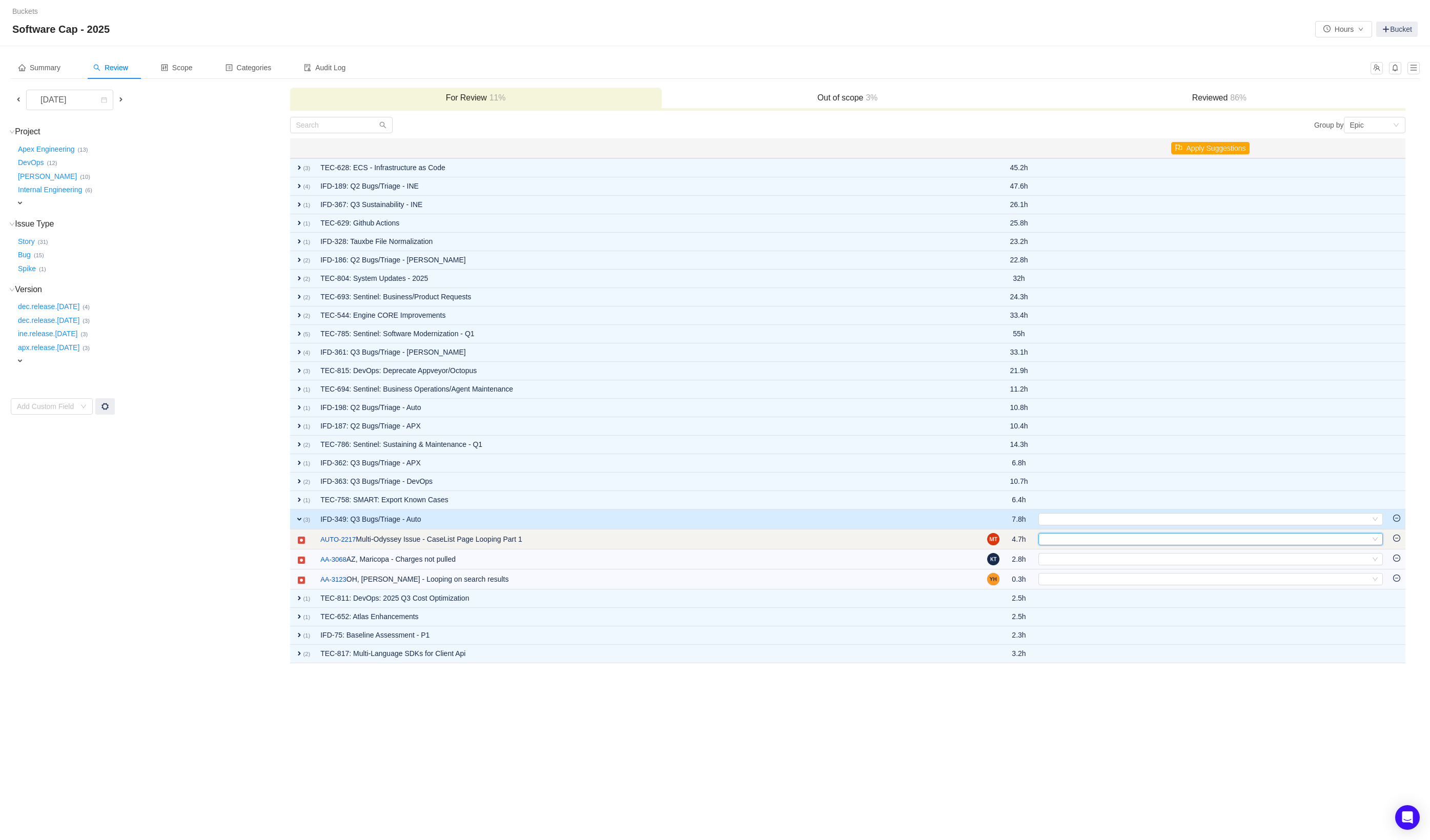
click at [1057, 538] on div "Select" at bounding box center [1206, 539] width 327 height 11
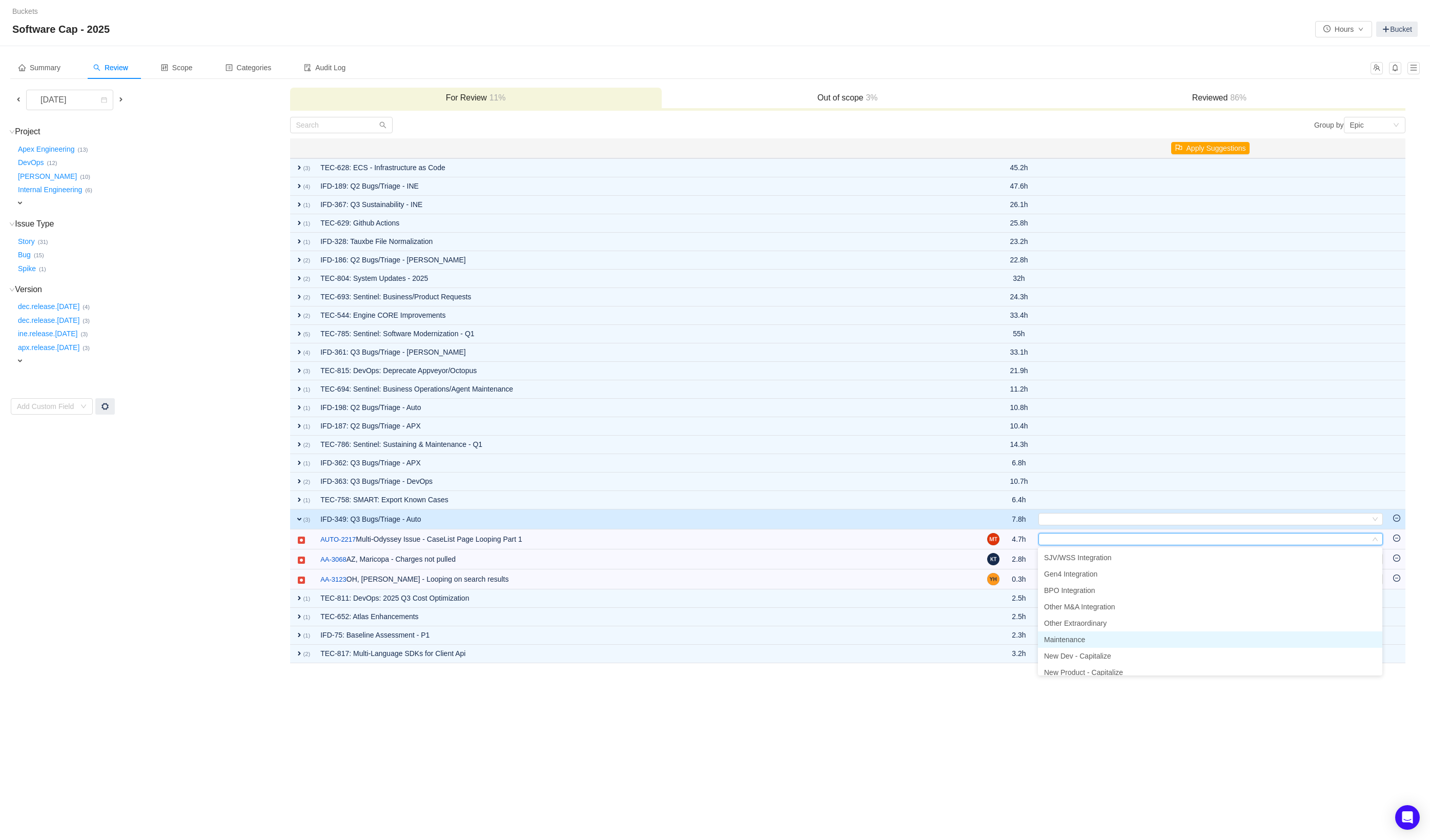
click at [1067, 636] on span "Maintenance" at bounding box center [1064, 639] width 41 height 8
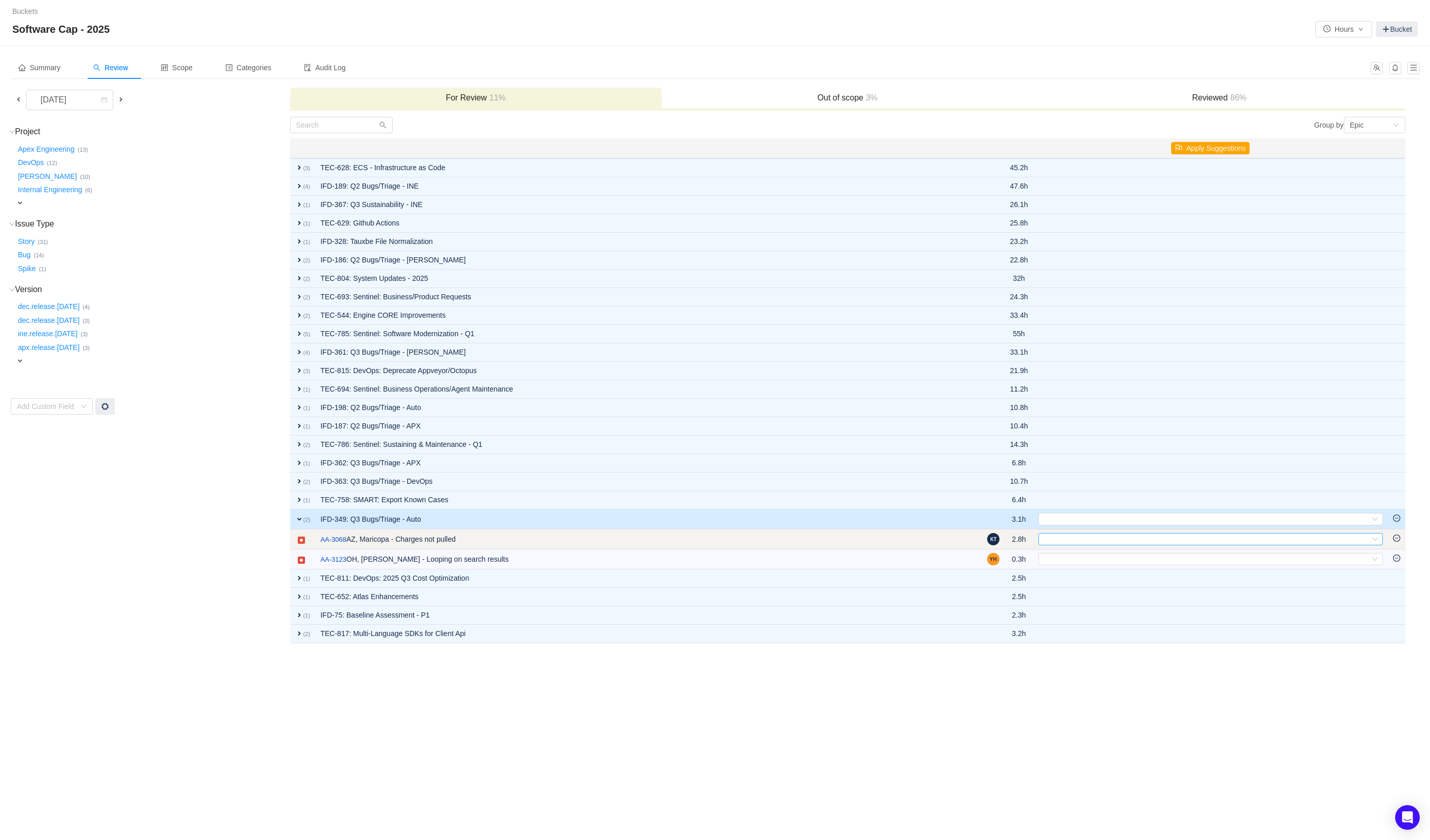
click at [1050, 541] on div "Select" at bounding box center [1206, 539] width 327 height 11
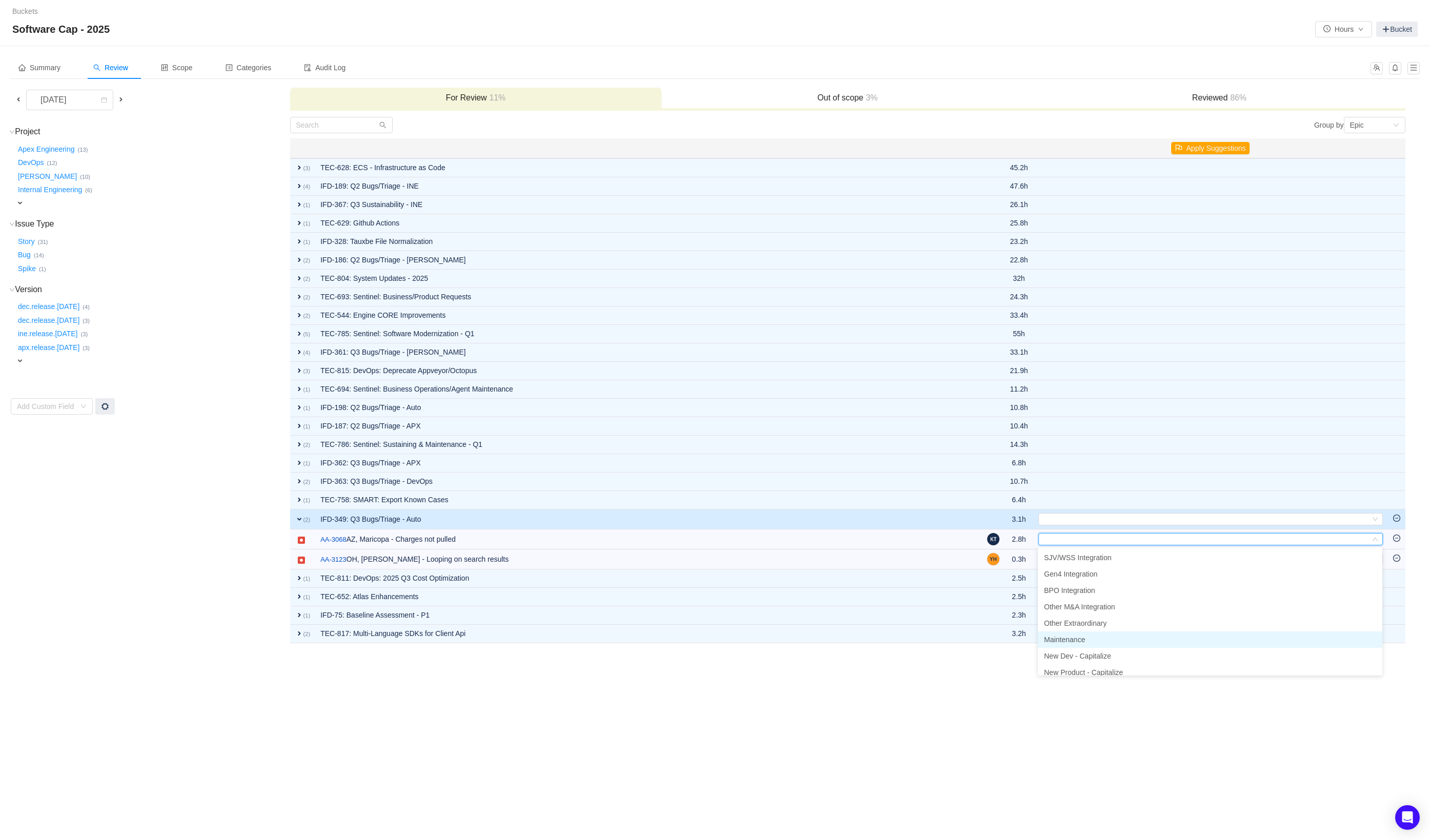
click at [1072, 637] on span "Maintenance" at bounding box center [1064, 639] width 41 height 8
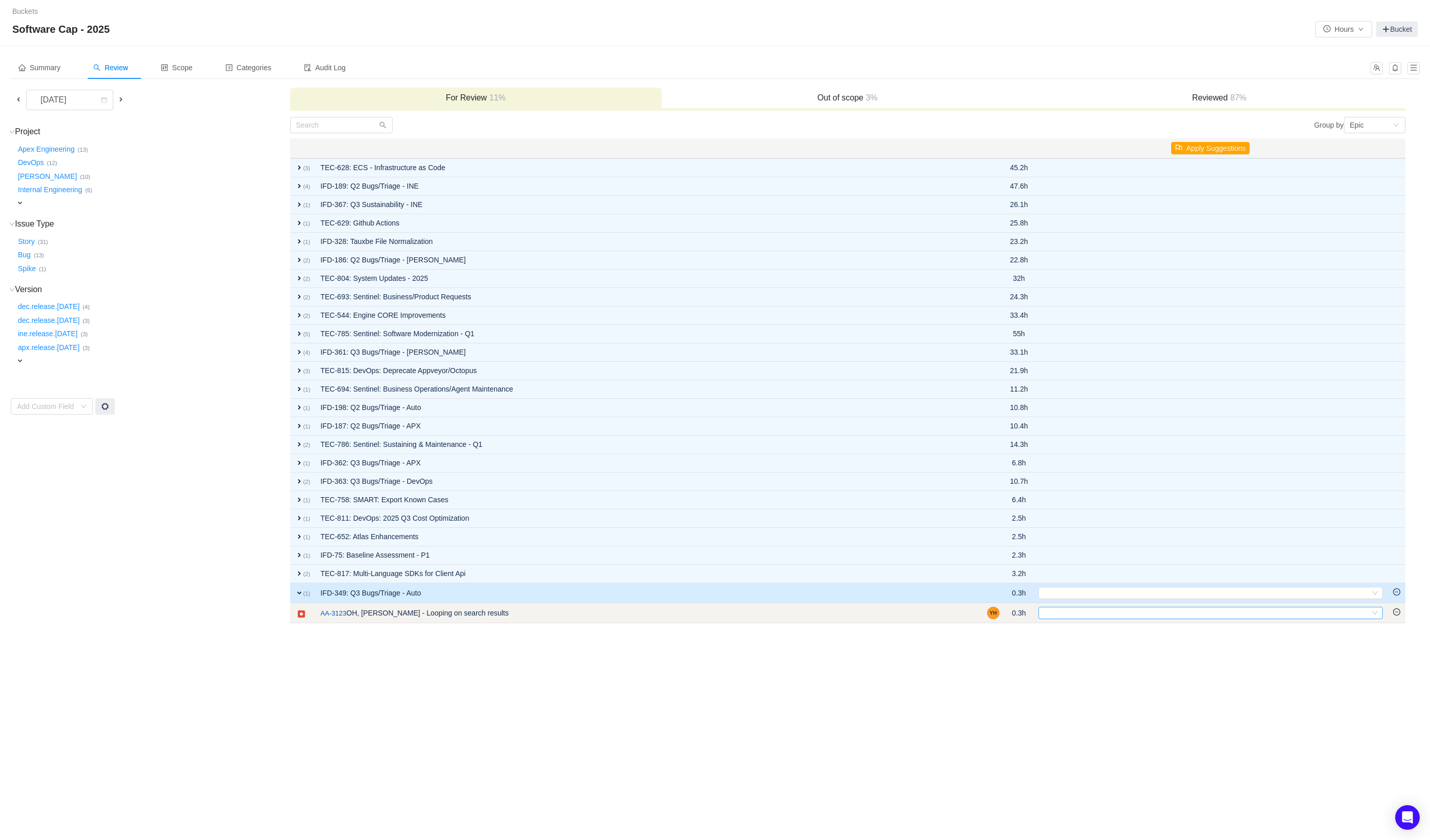
click at [1062, 613] on div "Select" at bounding box center [1206, 613] width 327 height 11
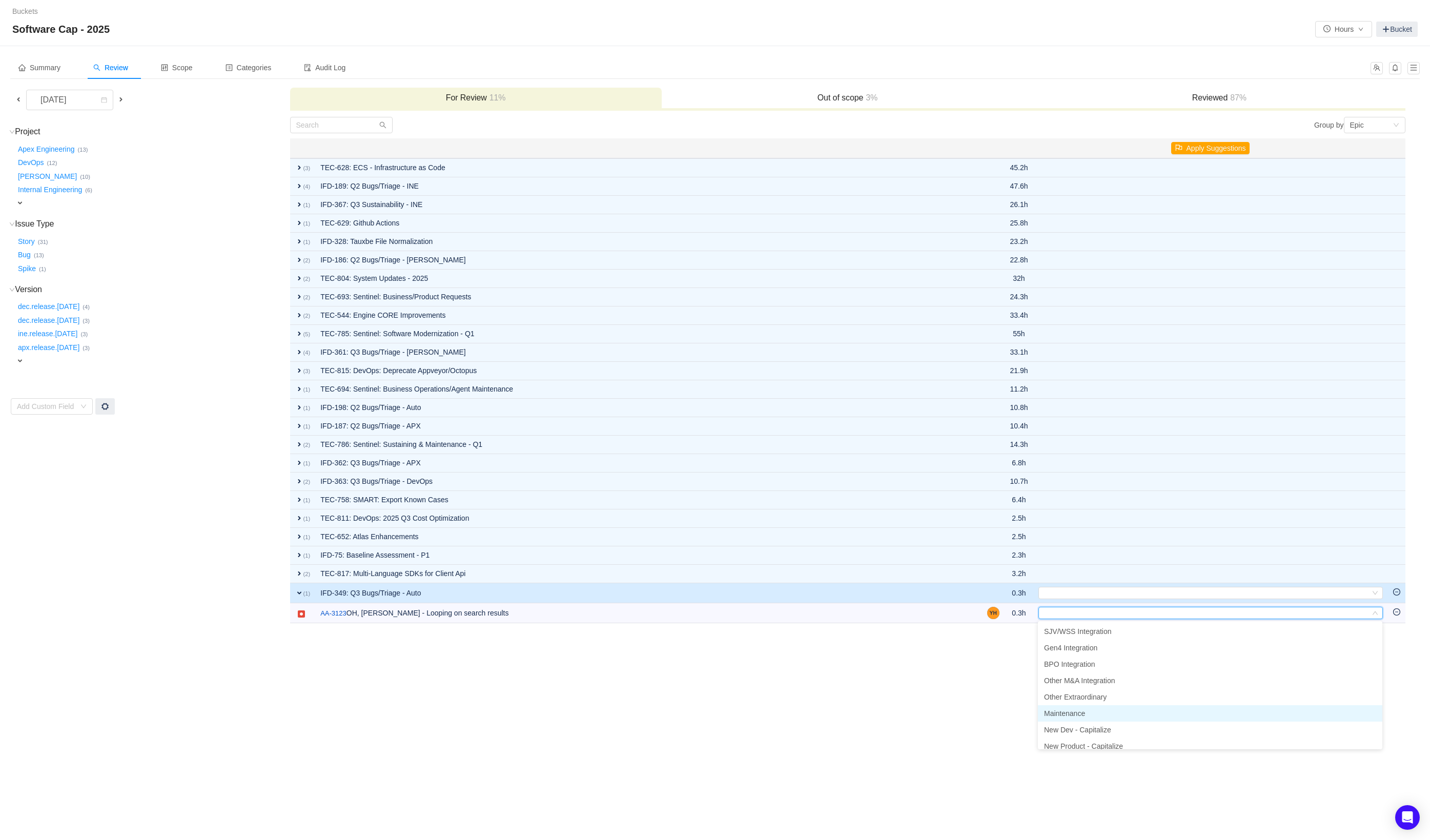
click at [1085, 709] on span "Maintenance" at bounding box center [1064, 714] width 41 height 8
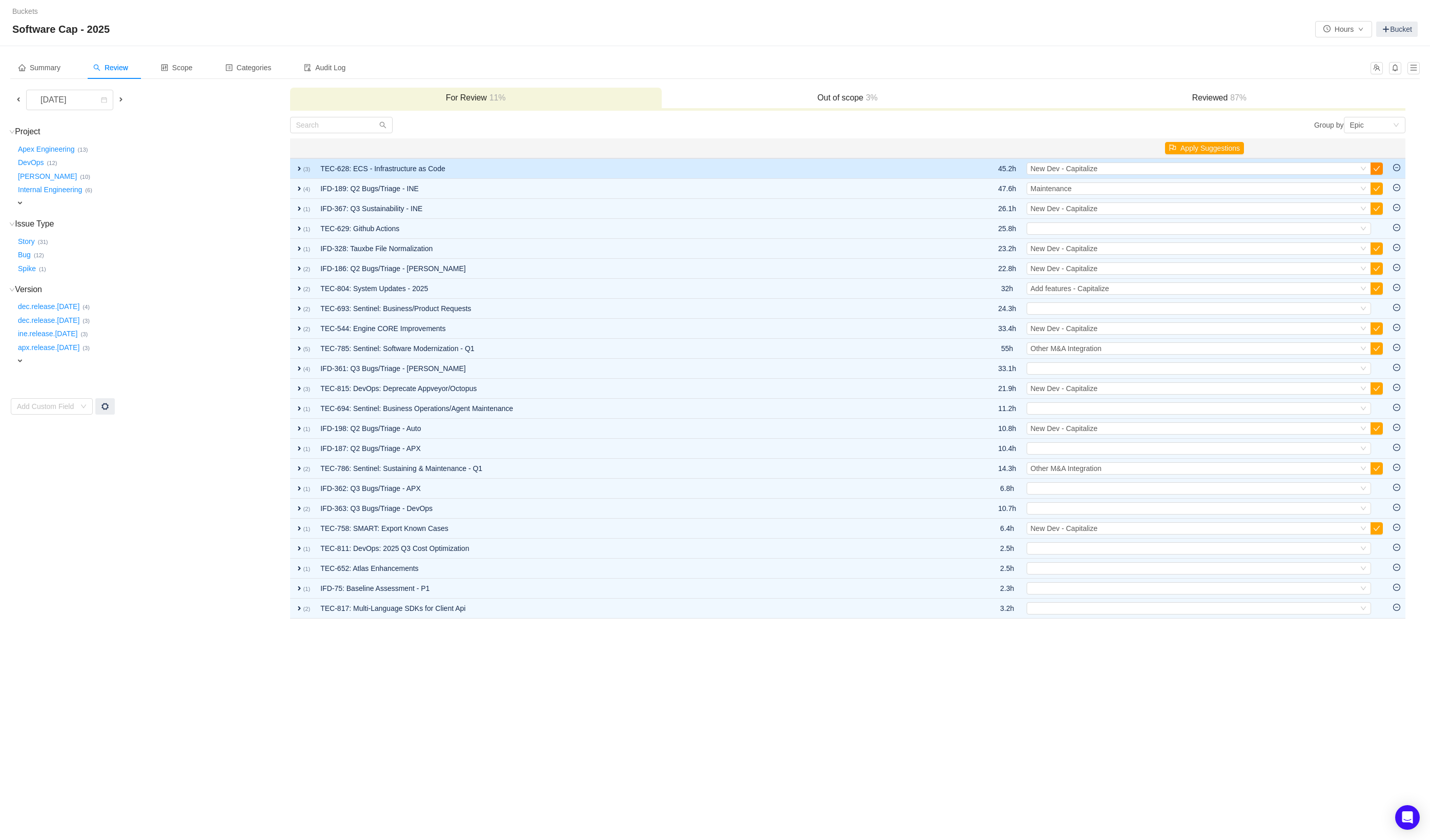
click at [1379, 172] on button "button" at bounding box center [1377, 169] width 13 height 13
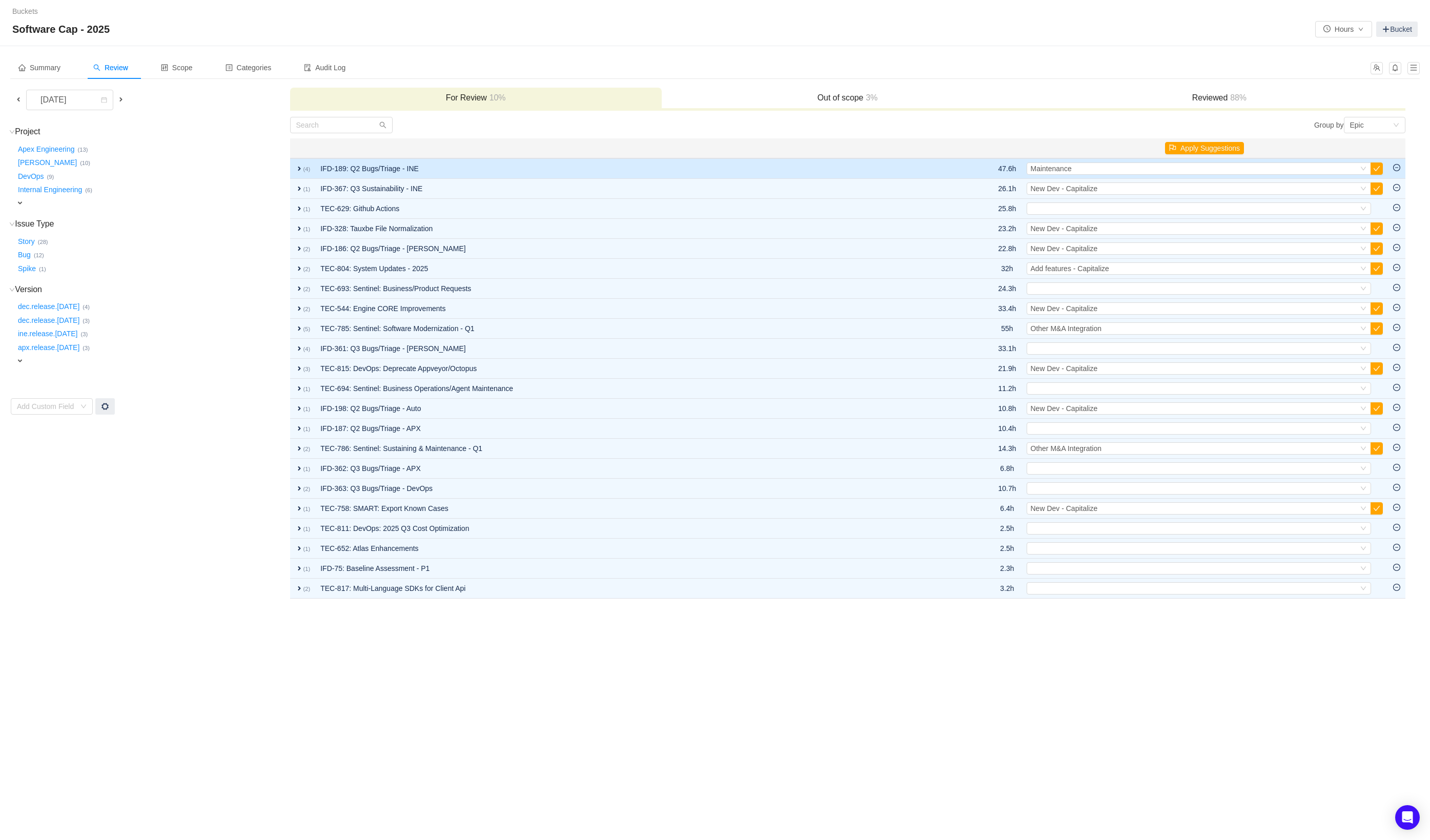
click at [733, 171] on td "IFD-189: Q2 Bugs/Triage - INE" at bounding box center [638, 168] width 645 height 20
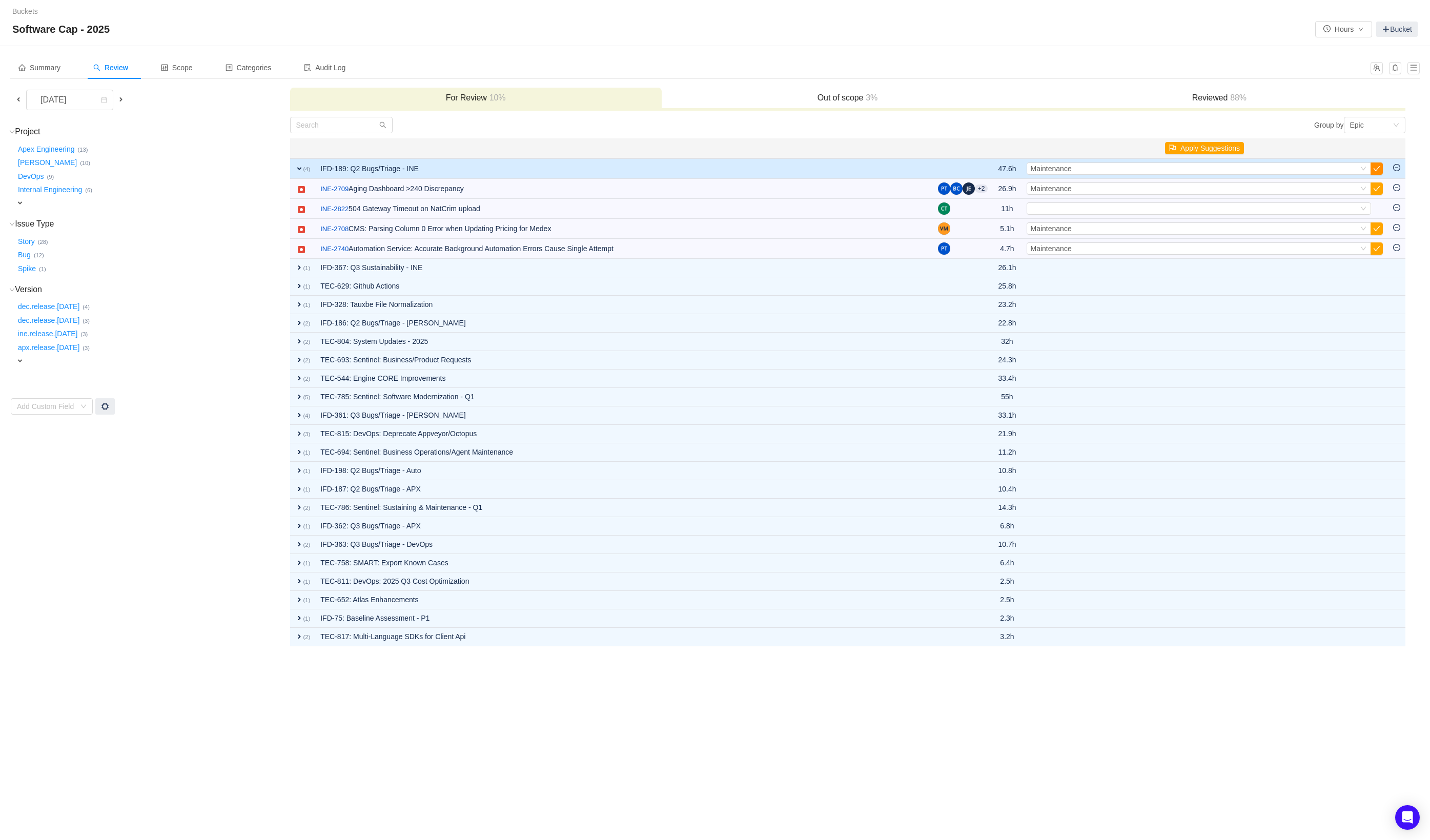
click at [1374, 167] on button "button" at bounding box center [1377, 169] width 13 height 13
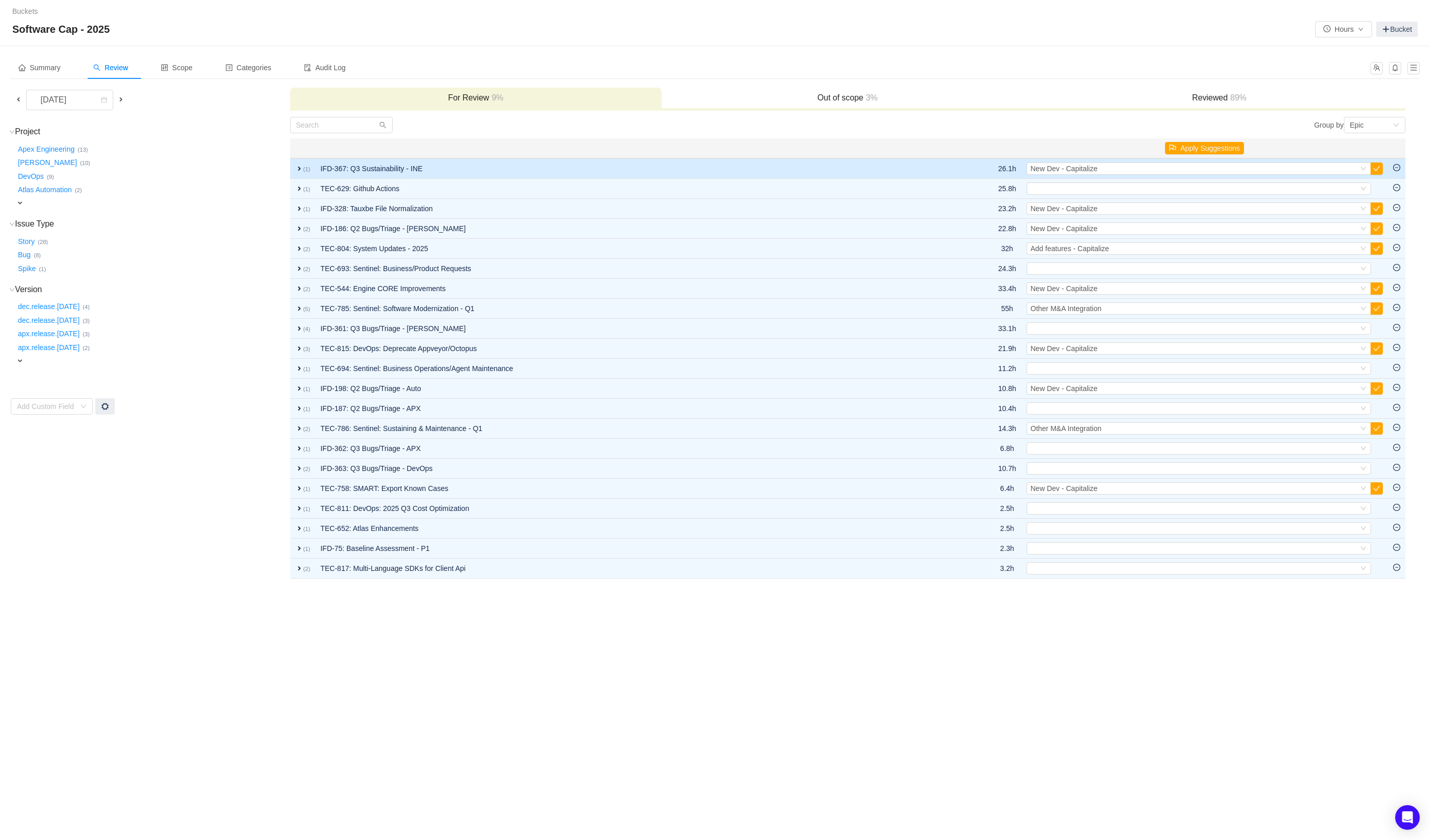
click at [886, 171] on td "IFD-367: Q3 Sustainability - INE" at bounding box center [638, 168] width 645 height 20
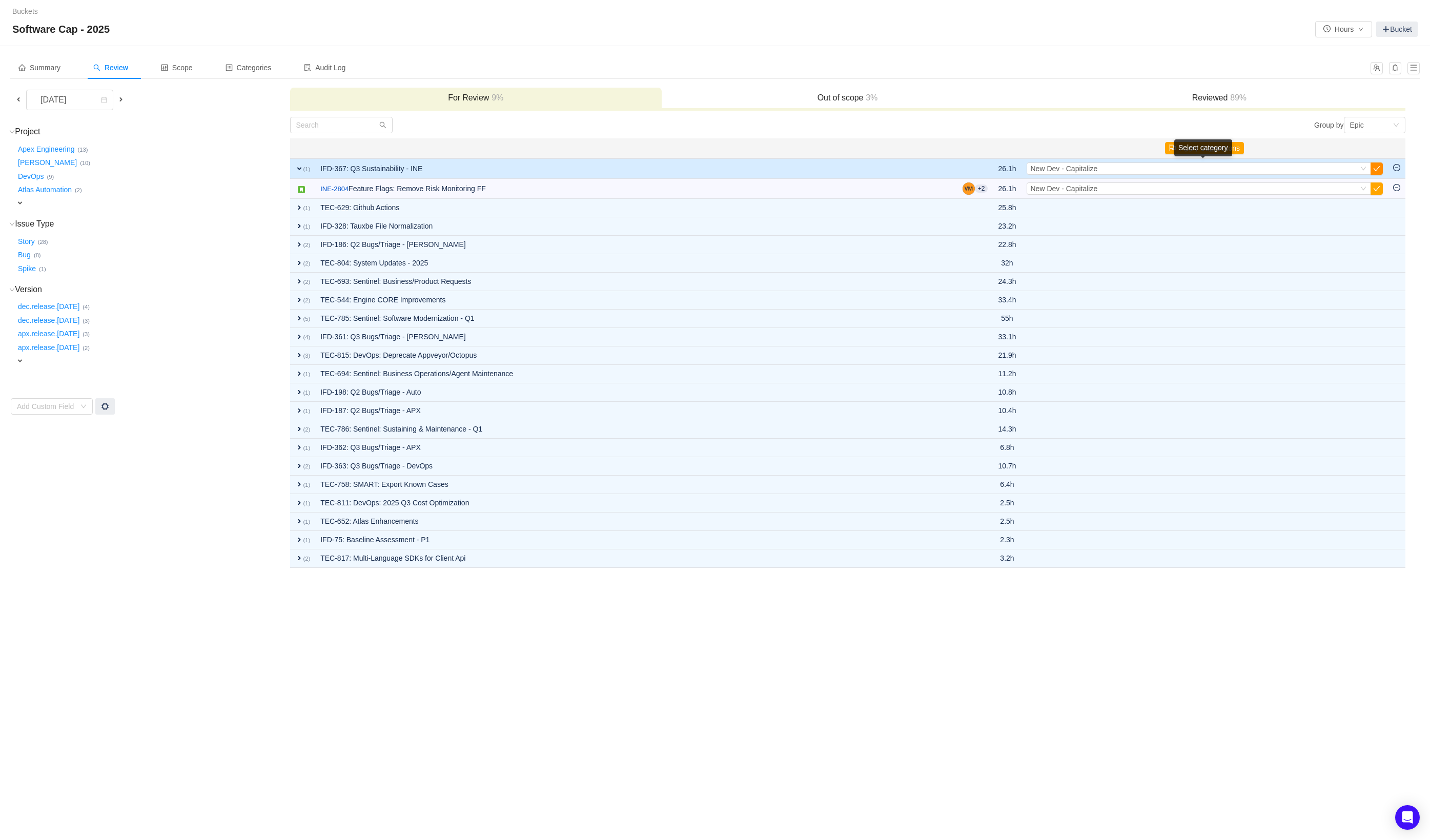
click at [1379, 172] on button "button" at bounding box center [1377, 169] width 13 height 13
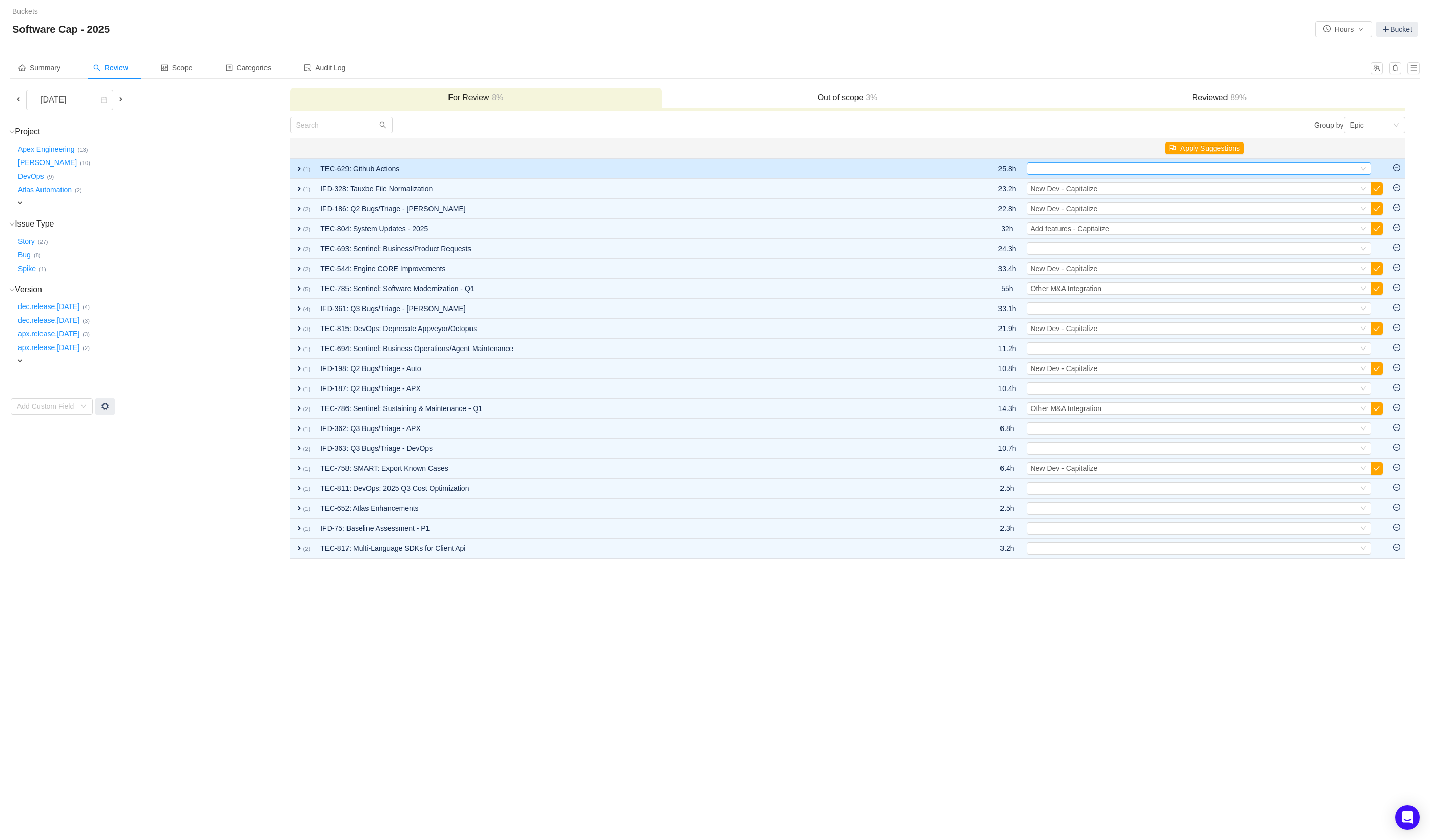
click at [1365, 168] on icon "icon: down" at bounding box center [1363, 168] width 6 height 6
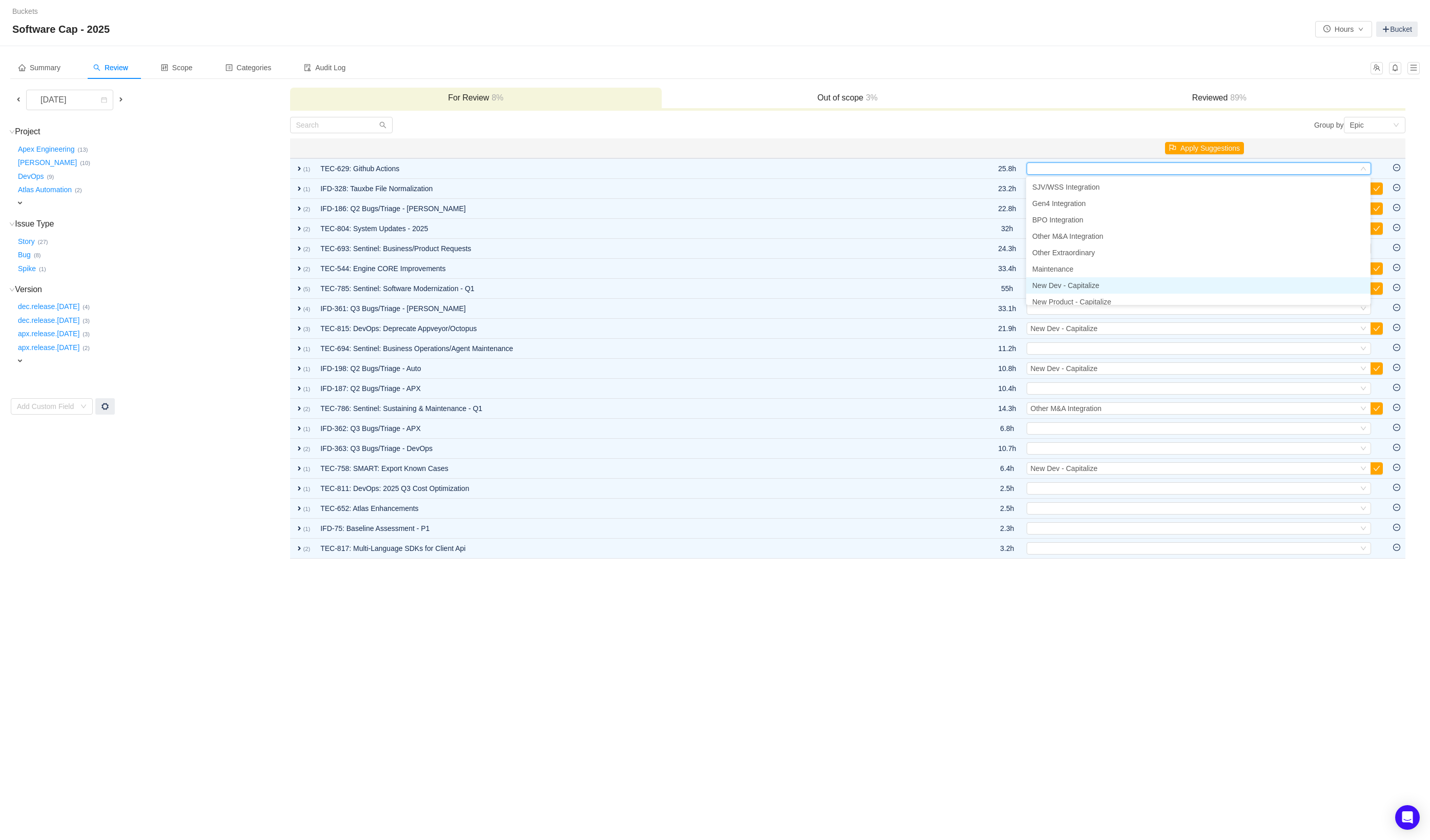
click at [1155, 288] on li "New Dev - Capitalize" at bounding box center [1199, 286] width 345 height 17
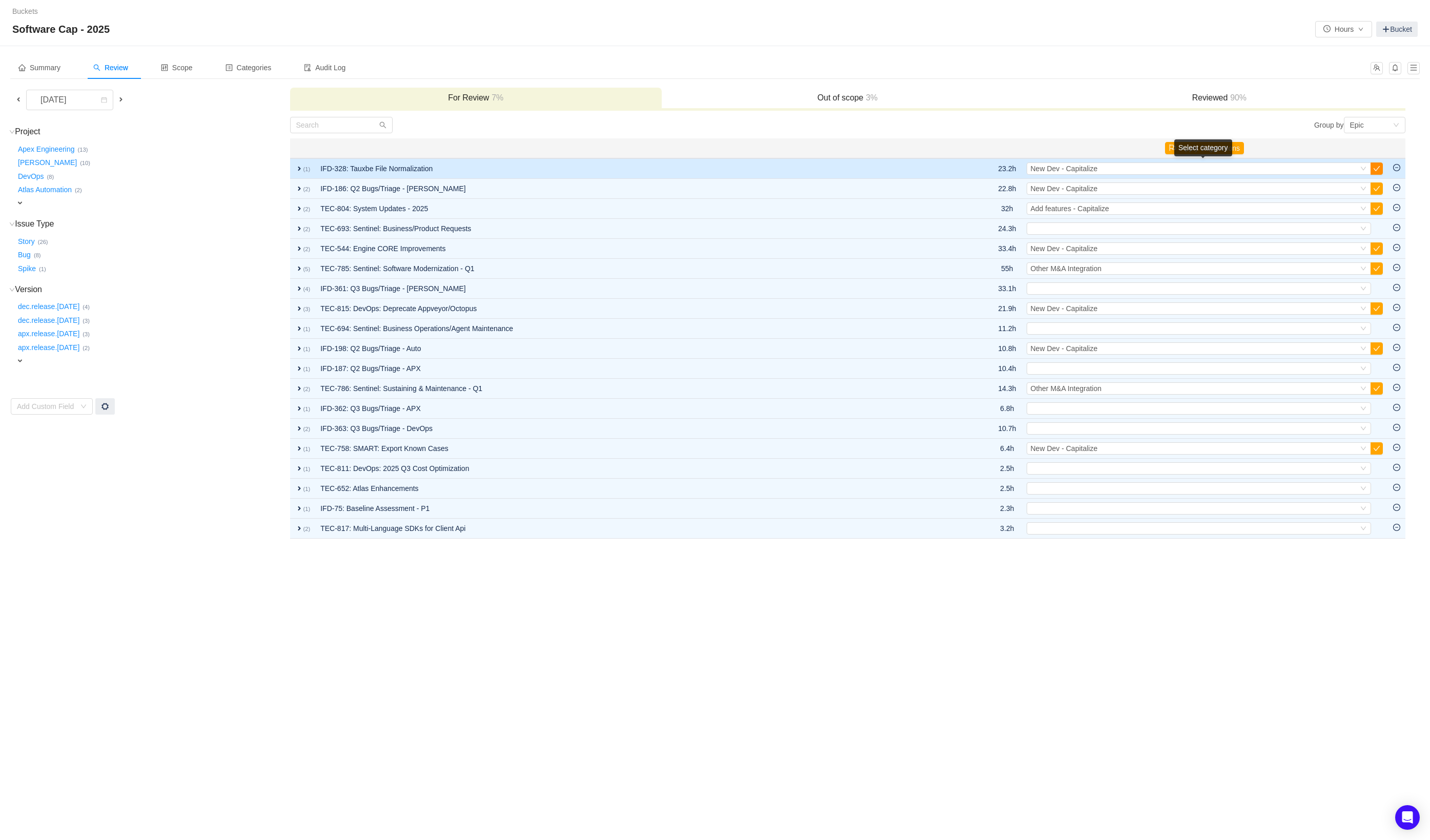
click at [1374, 167] on button "button" at bounding box center [1377, 169] width 13 height 13
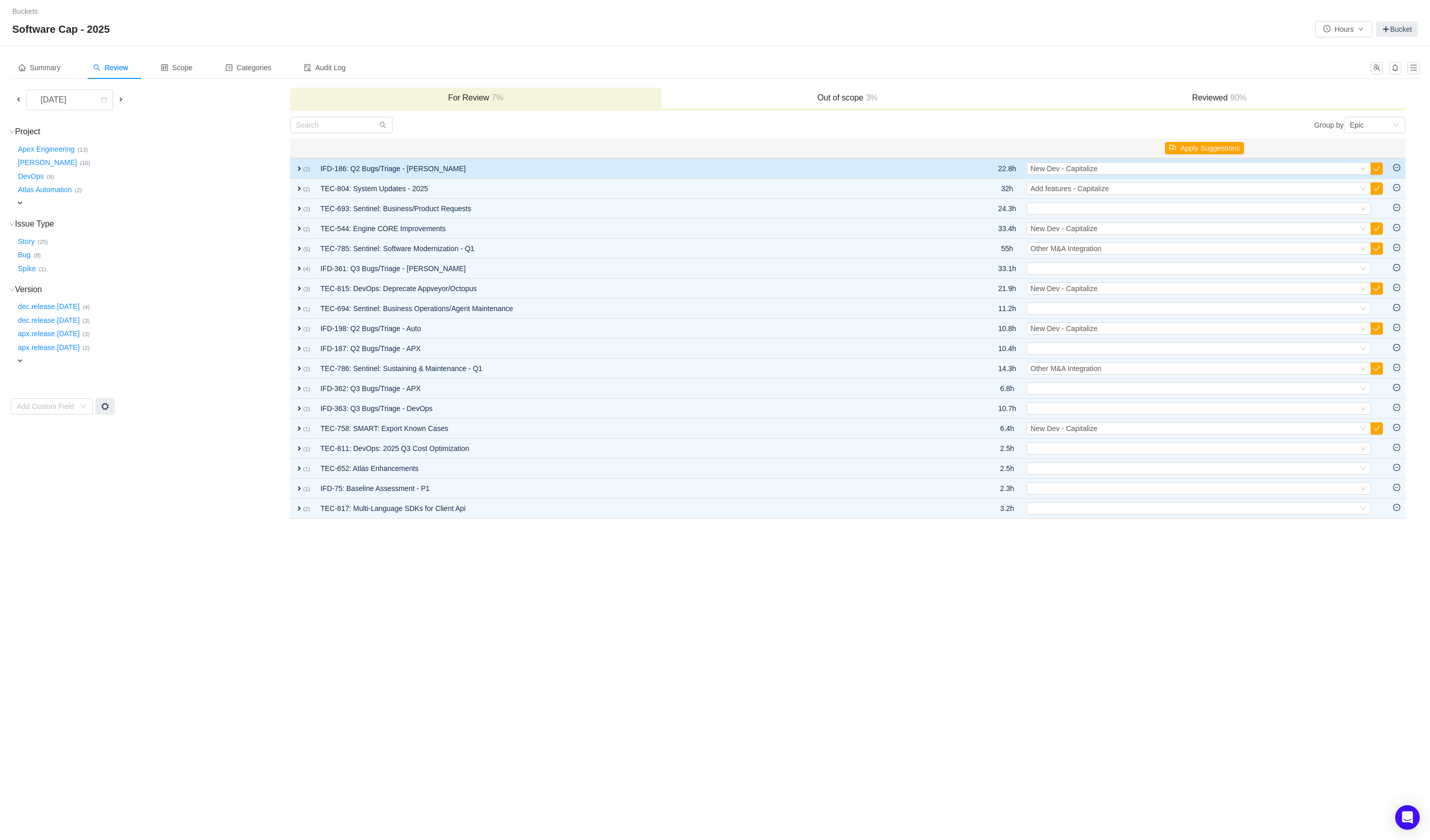
click at [918, 163] on td "IFD-186: Q2 Bugs/Triage - [PERSON_NAME]" at bounding box center [638, 168] width 645 height 20
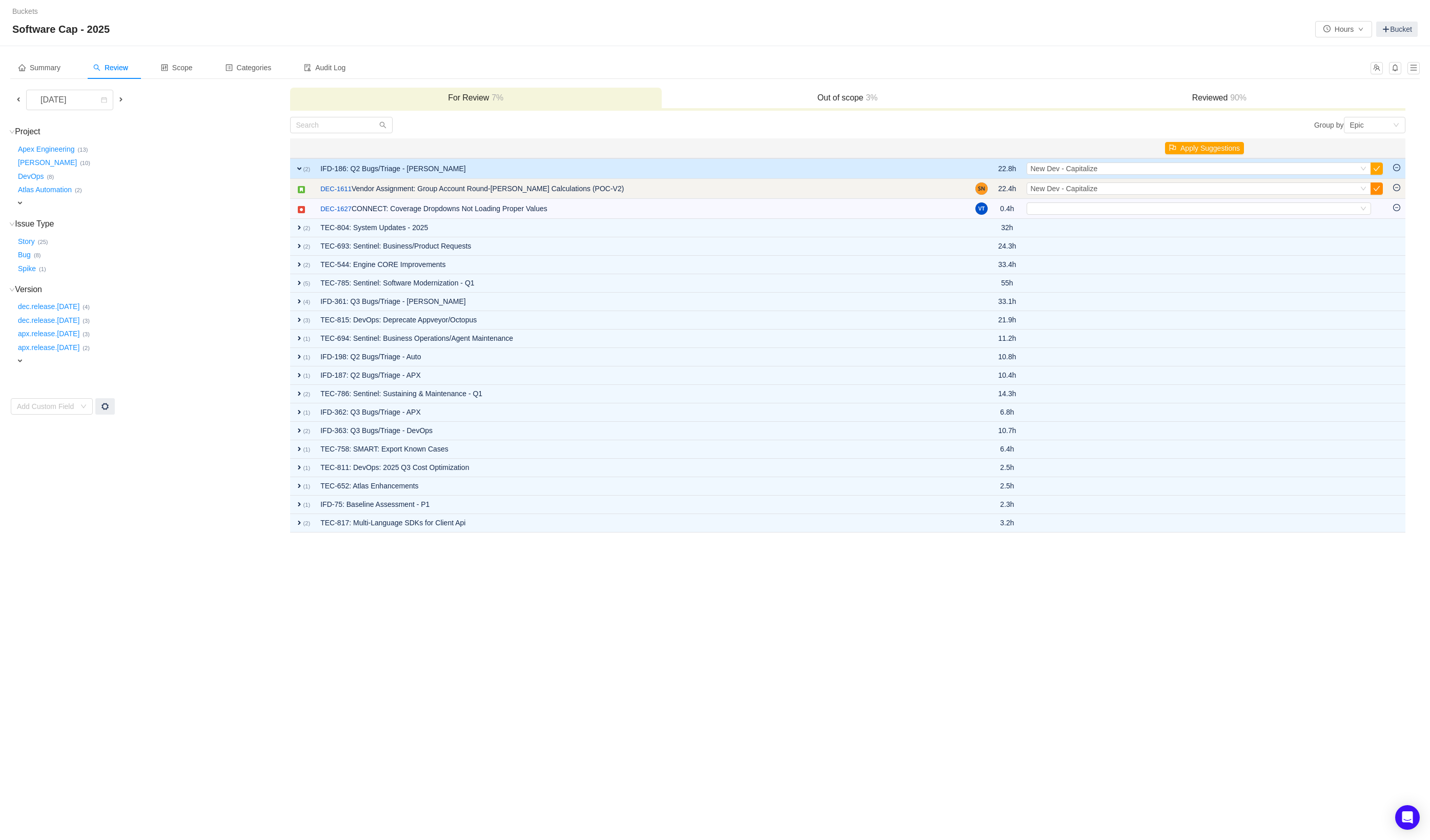
click at [1379, 186] on button "button" at bounding box center [1377, 189] width 13 height 13
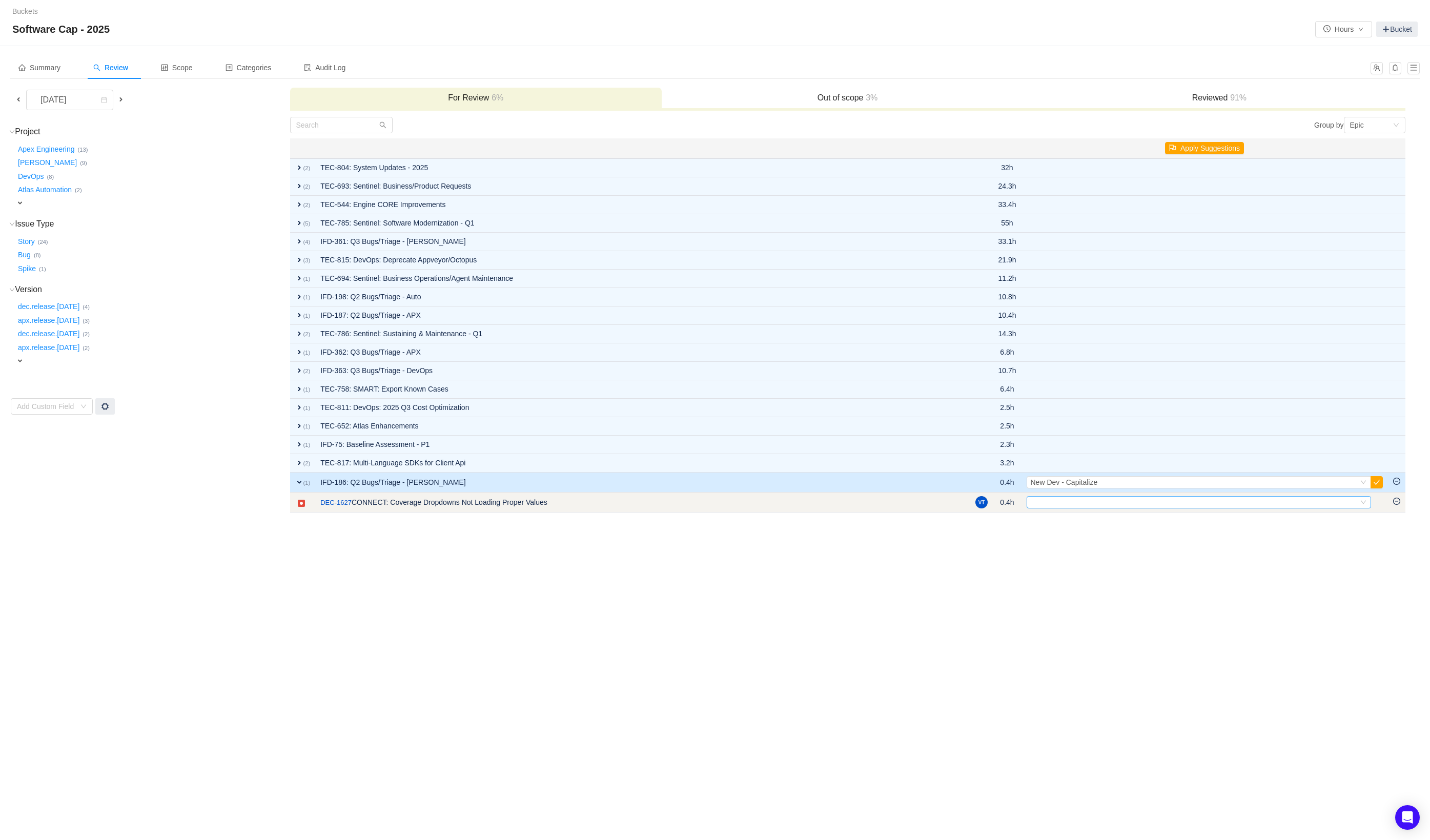
click at [1065, 506] on div "Select" at bounding box center [1194, 502] width 327 height 11
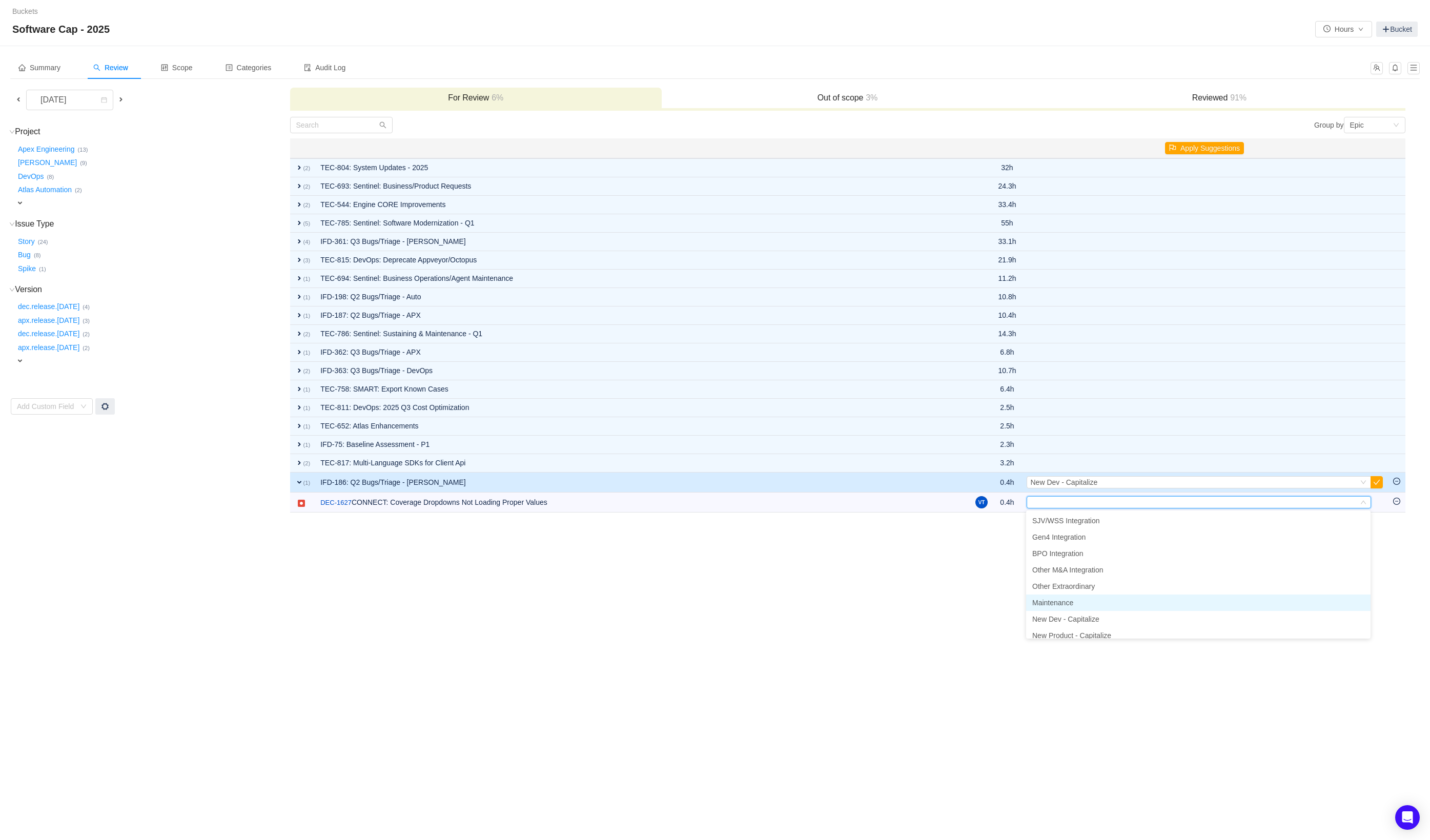
click at [1086, 607] on li "Maintenance" at bounding box center [1199, 602] width 345 height 17
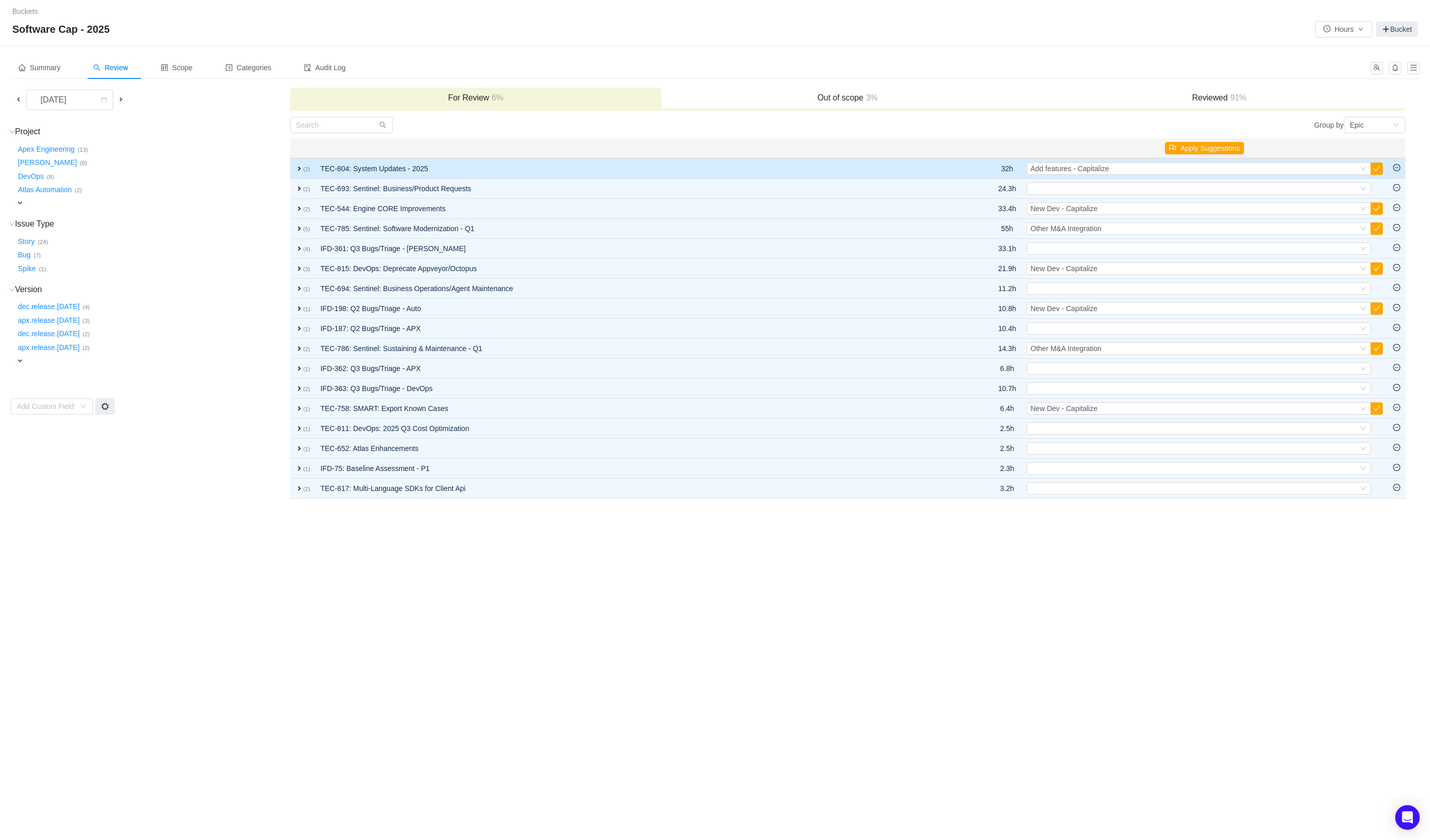
click at [923, 173] on td "TEC-804: System Updates - 2025" at bounding box center [638, 168] width 645 height 20
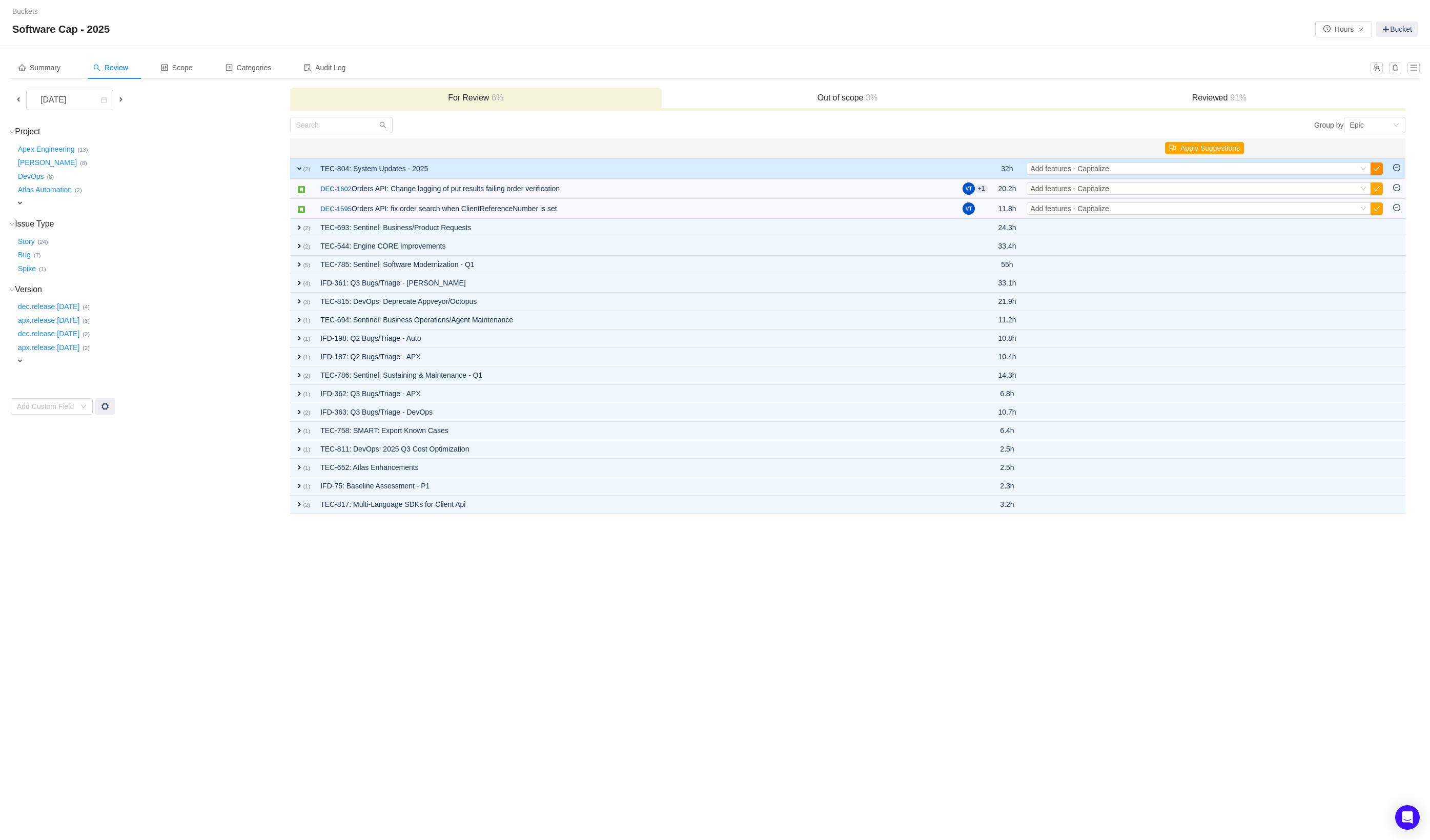
click at [1381, 170] on button "button" at bounding box center [1377, 169] width 13 height 13
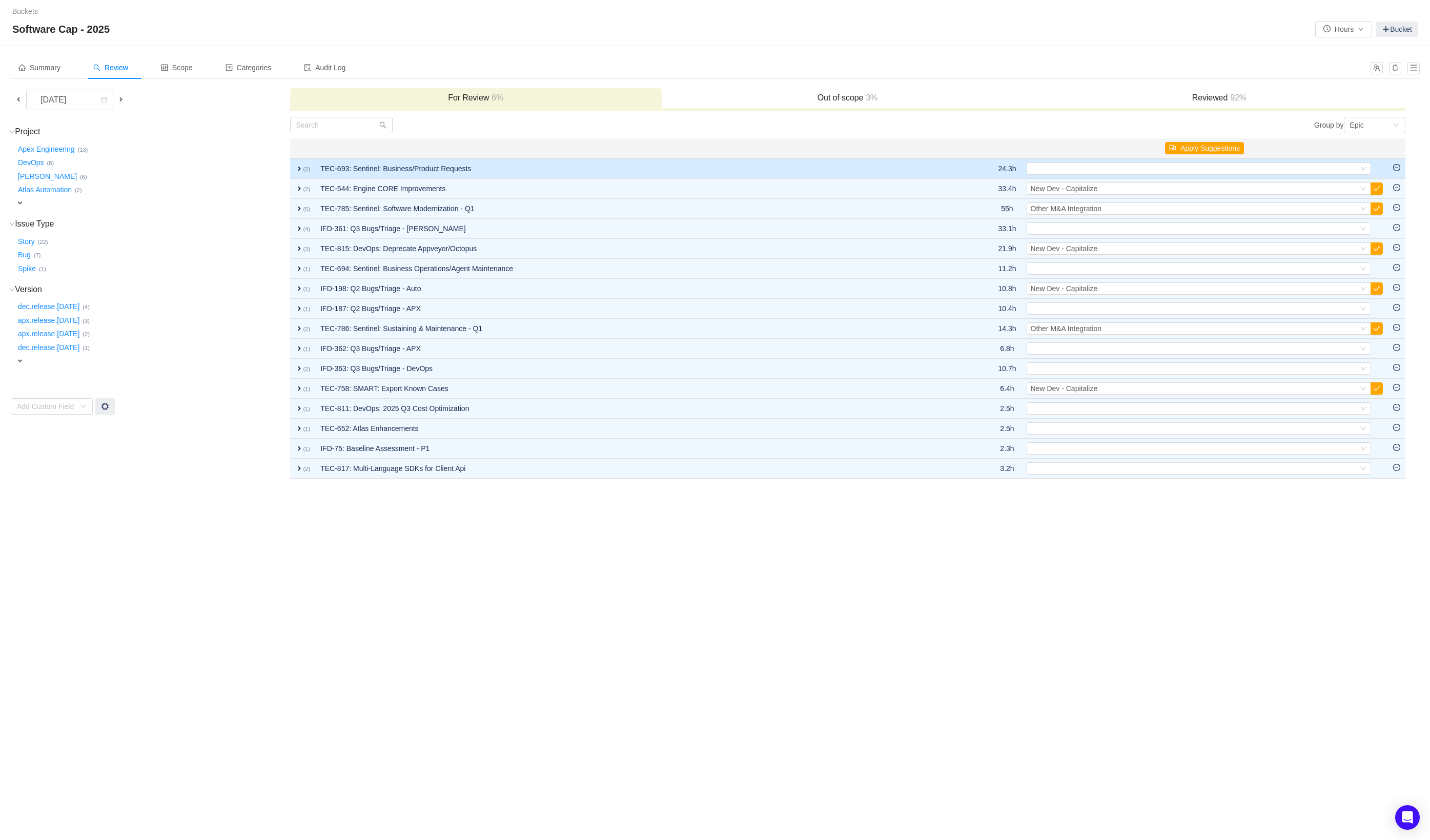
click at [859, 173] on td "TEC-693: Sentinel: Business/Product Requests" at bounding box center [638, 168] width 645 height 20
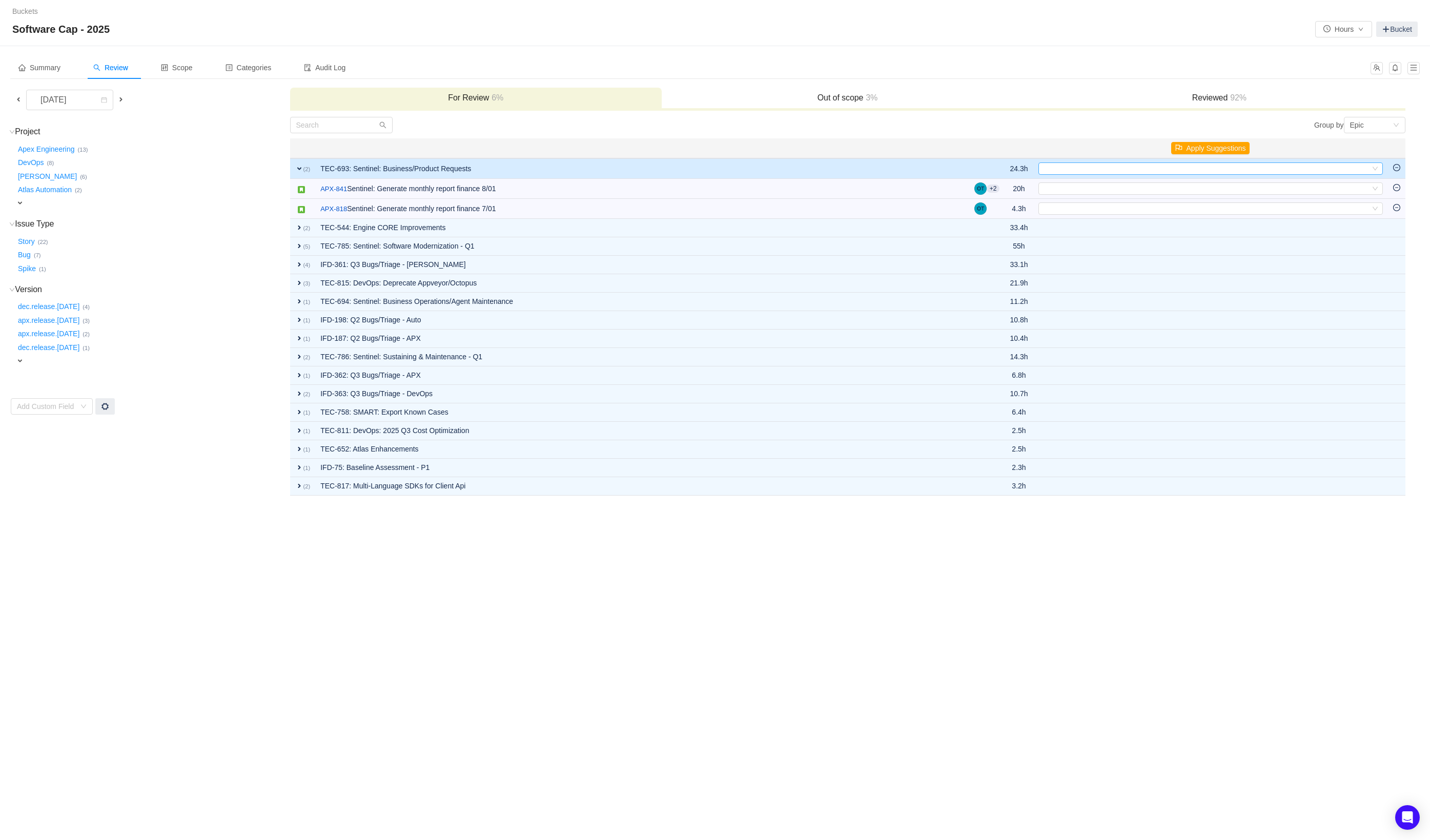
click at [1151, 169] on div "Select" at bounding box center [1206, 169] width 327 height 11
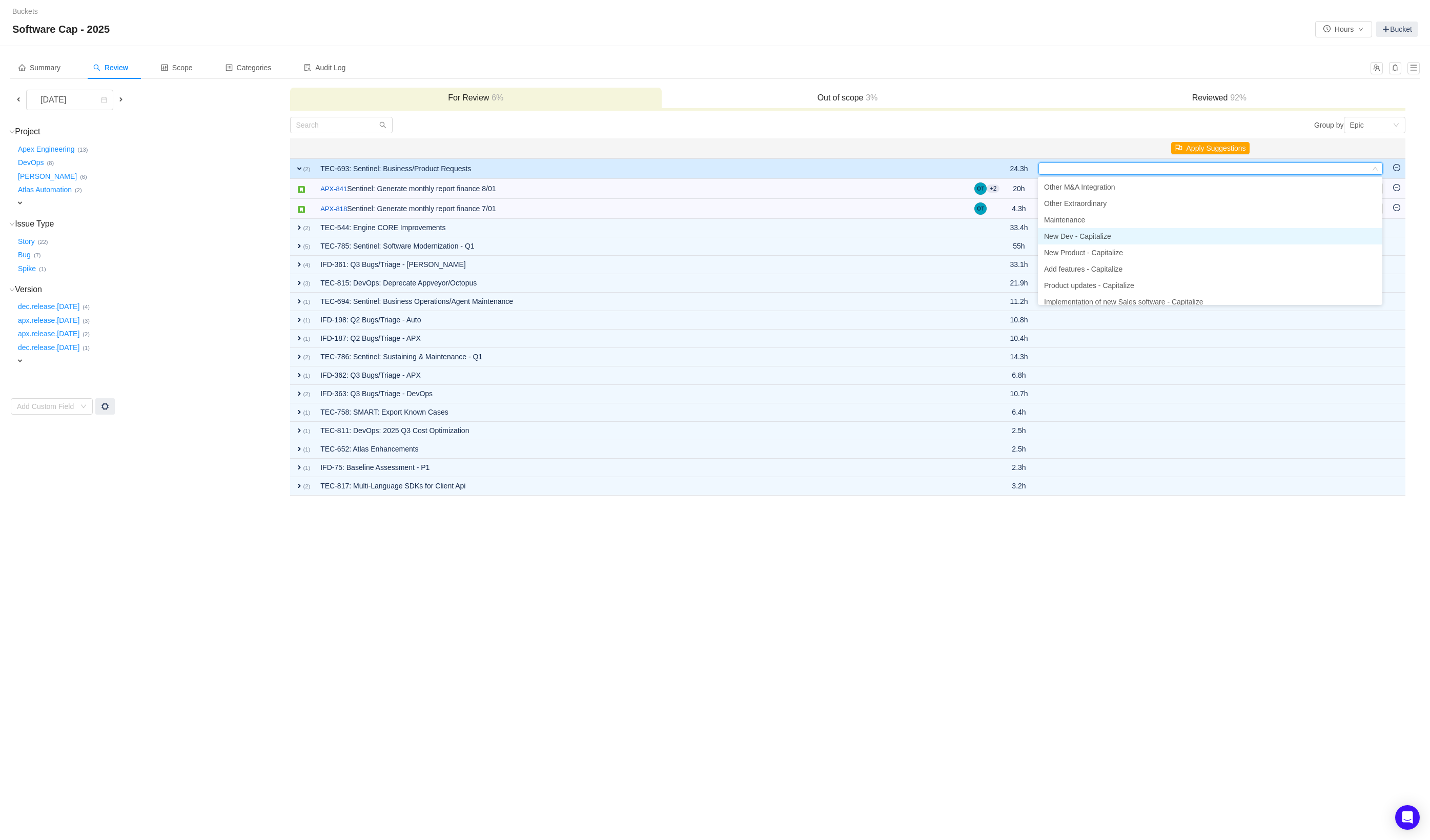
scroll to position [50, 0]
click at [1135, 267] on li "Add features - Capitalize" at bounding box center [1210, 269] width 345 height 17
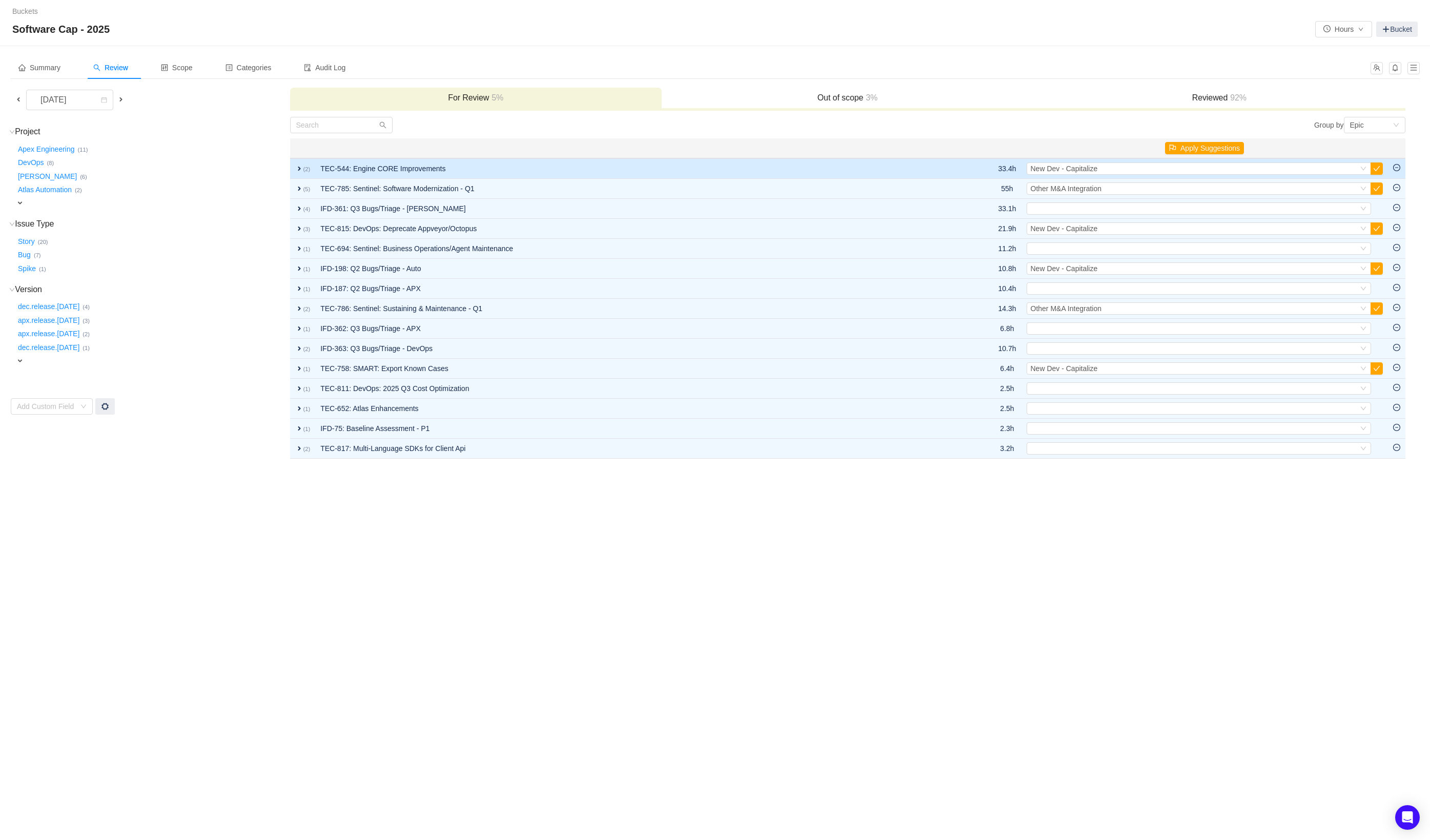
click at [839, 174] on td "TEC-544: Engine CORE Improvements" at bounding box center [638, 168] width 645 height 20
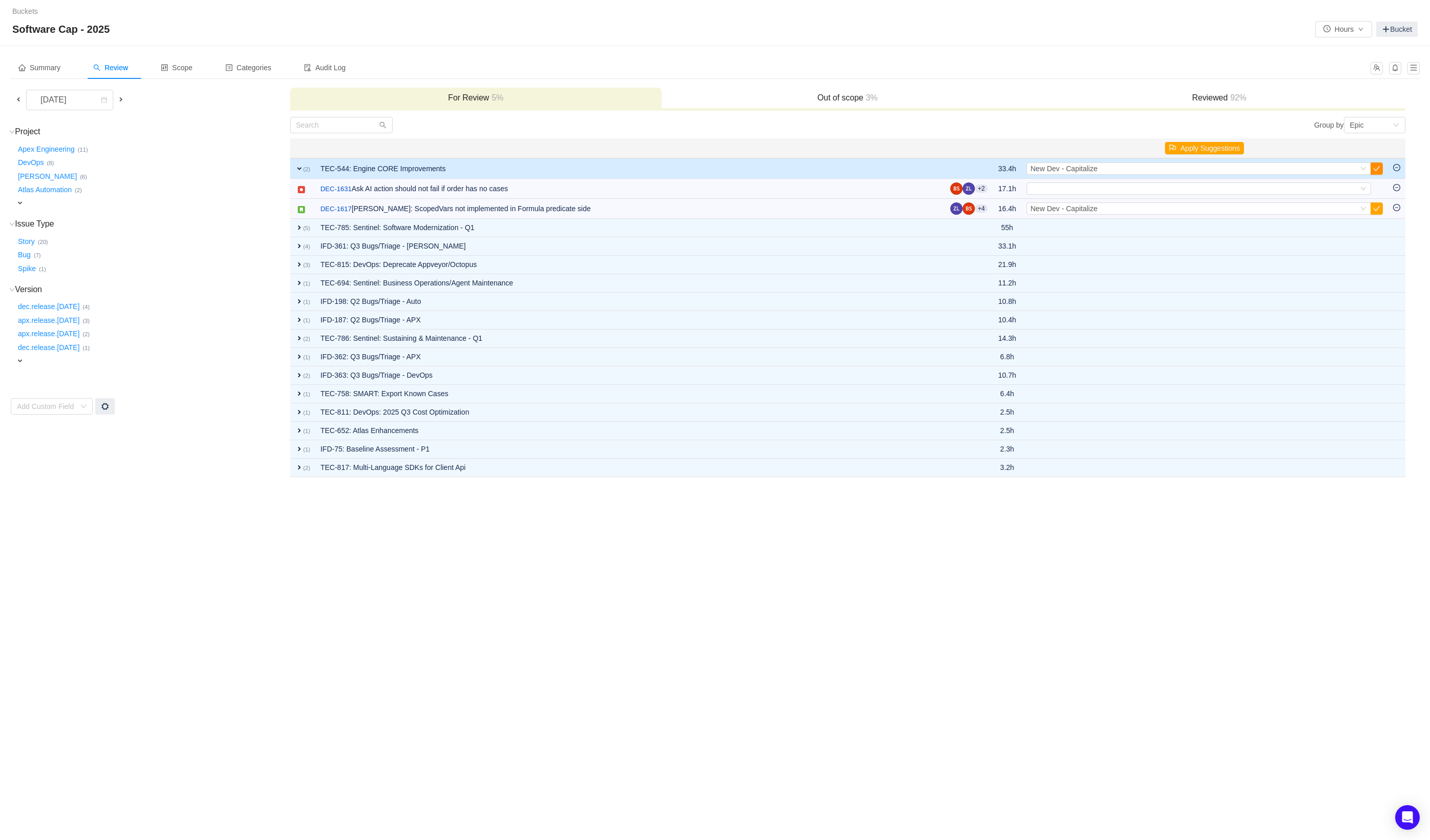
click at [1376, 169] on button "button" at bounding box center [1377, 169] width 13 height 13
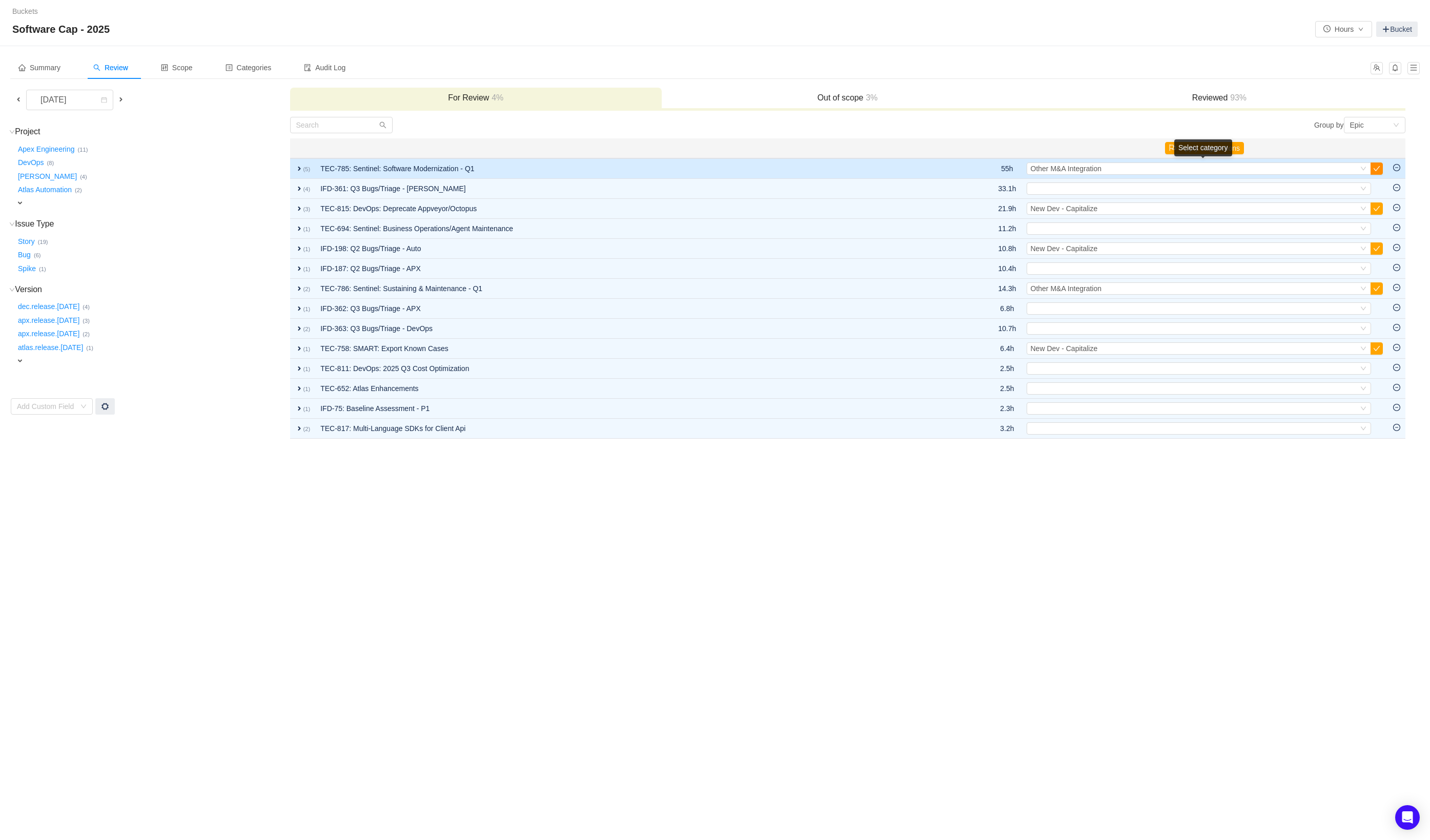
click at [1375, 170] on button "button" at bounding box center [1377, 169] width 13 height 13
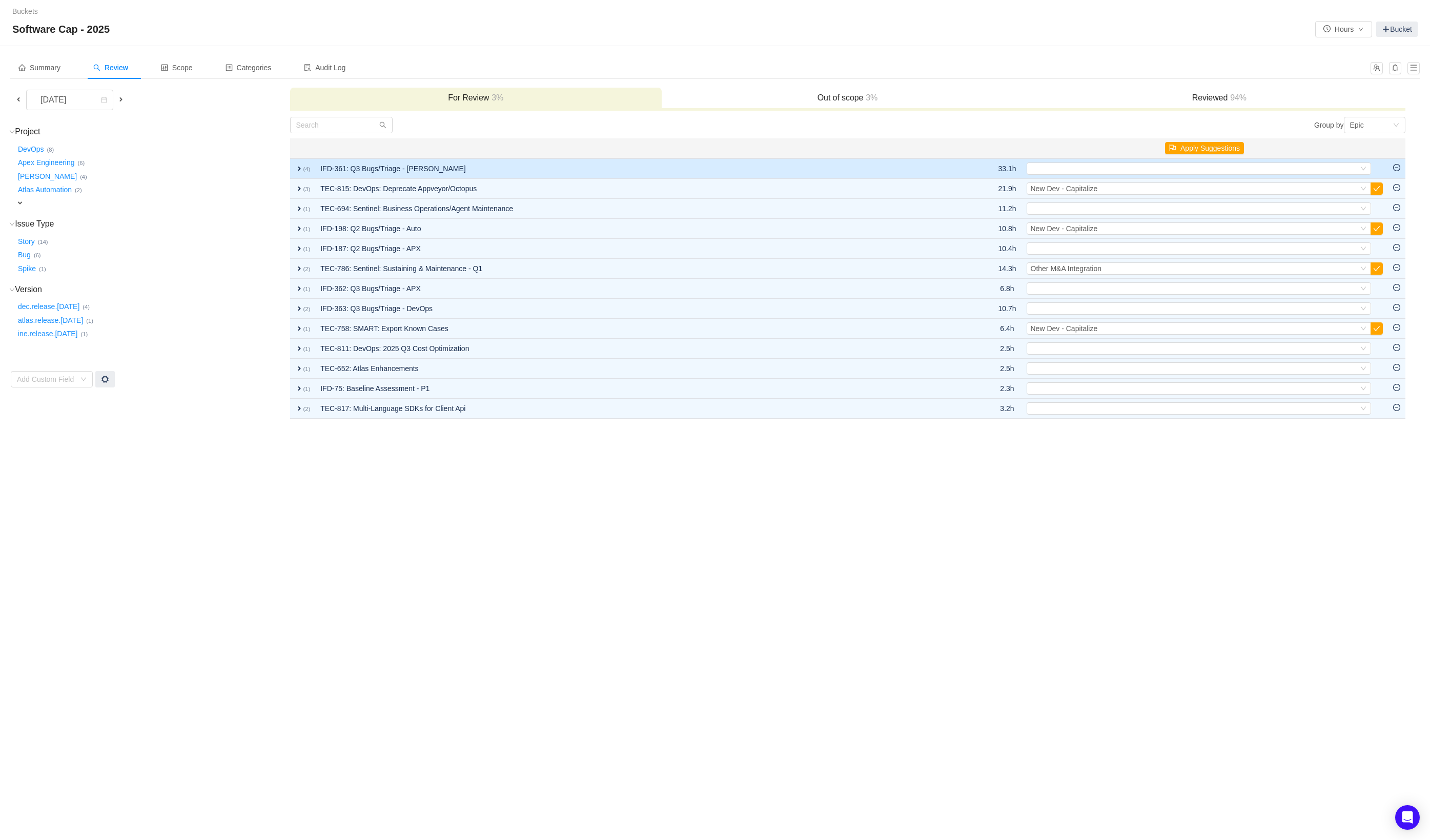
click at [902, 170] on td "IFD-361: Q3 Bugs/Triage - [PERSON_NAME]" at bounding box center [638, 168] width 645 height 20
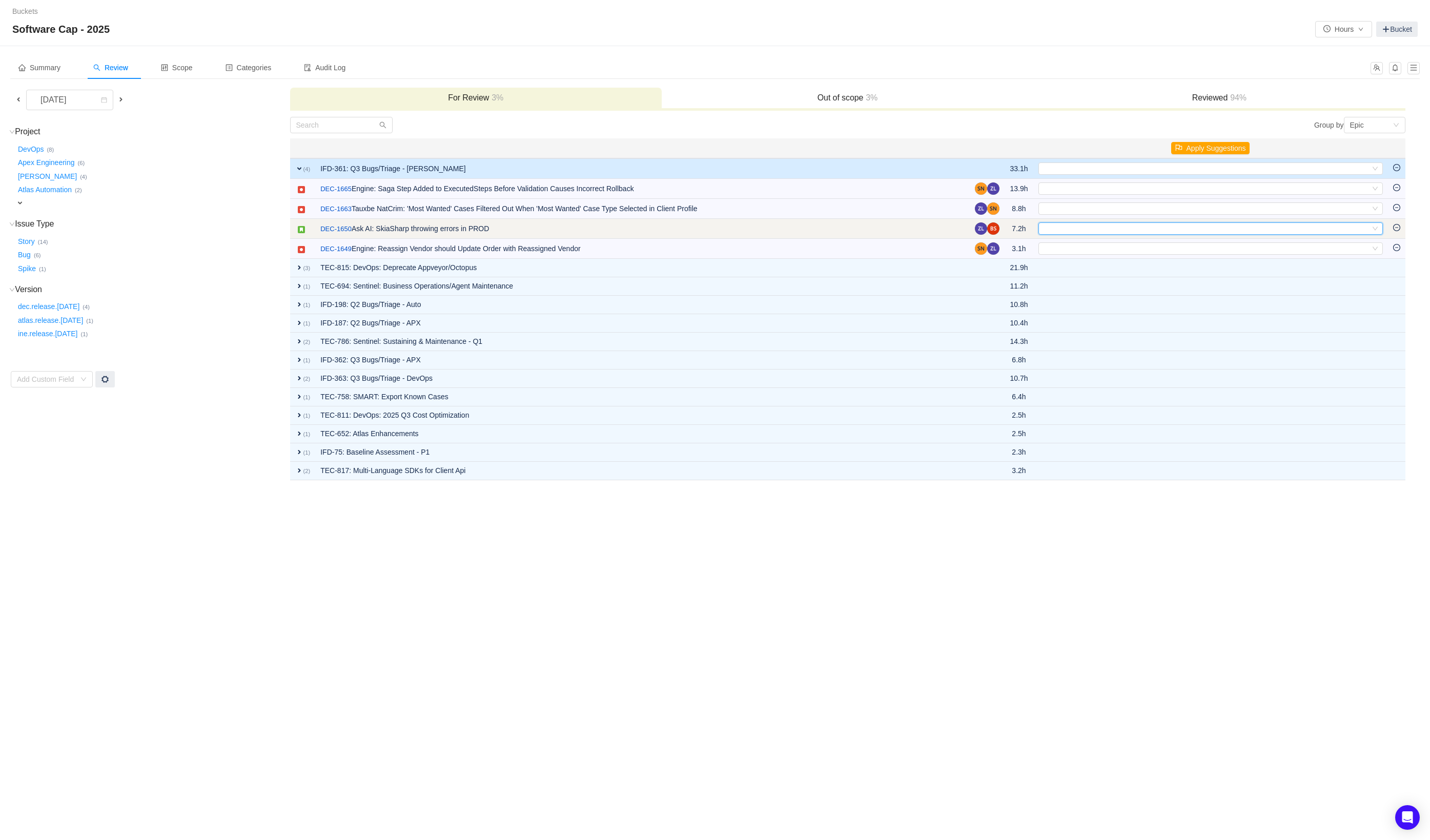
click at [1084, 233] on div "Select" at bounding box center [1206, 229] width 327 height 11
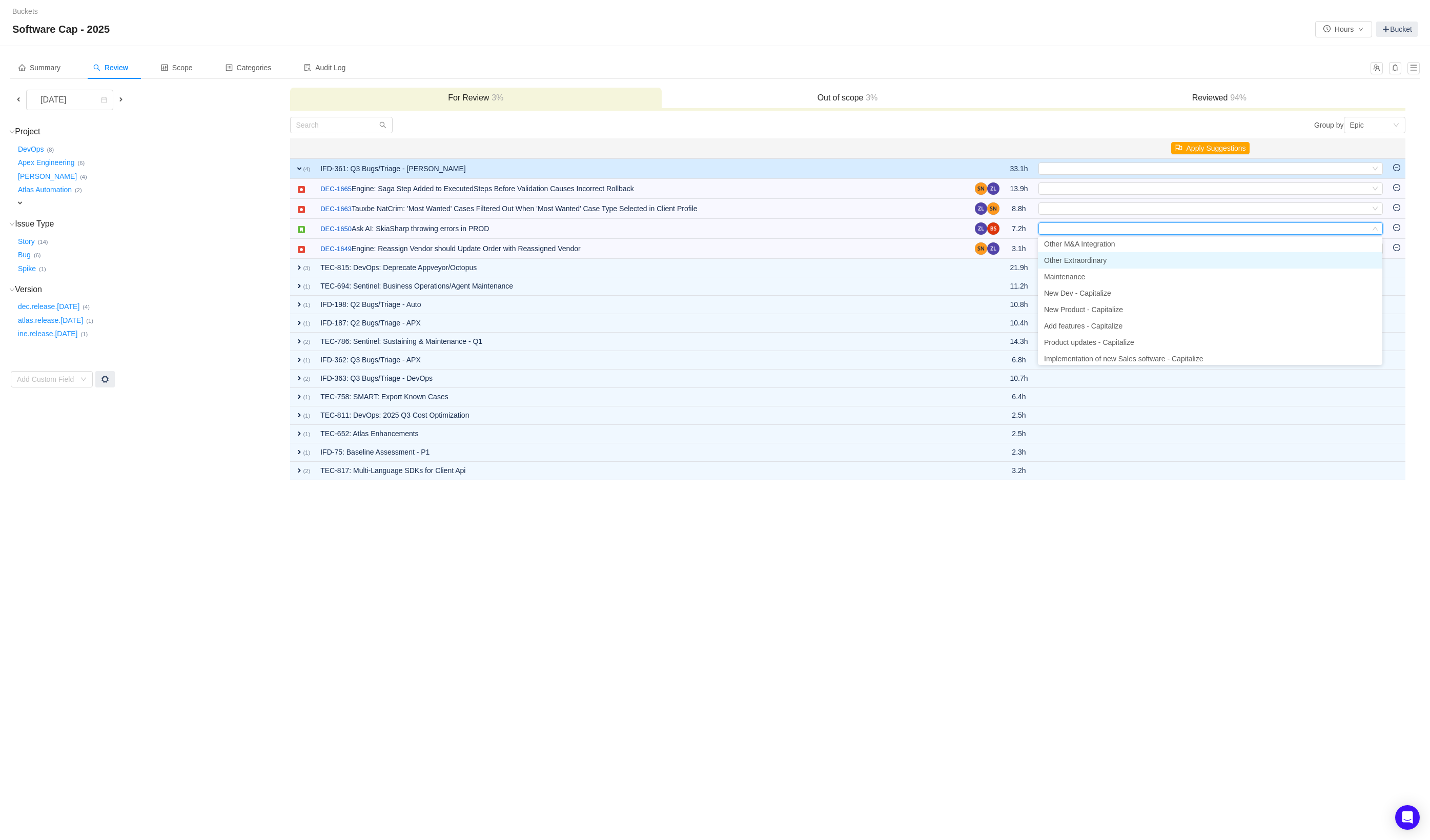
scroll to position [55, 0]
click at [1116, 289] on li "New Dev - Capitalize" at bounding box center [1210, 290] width 345 height 17
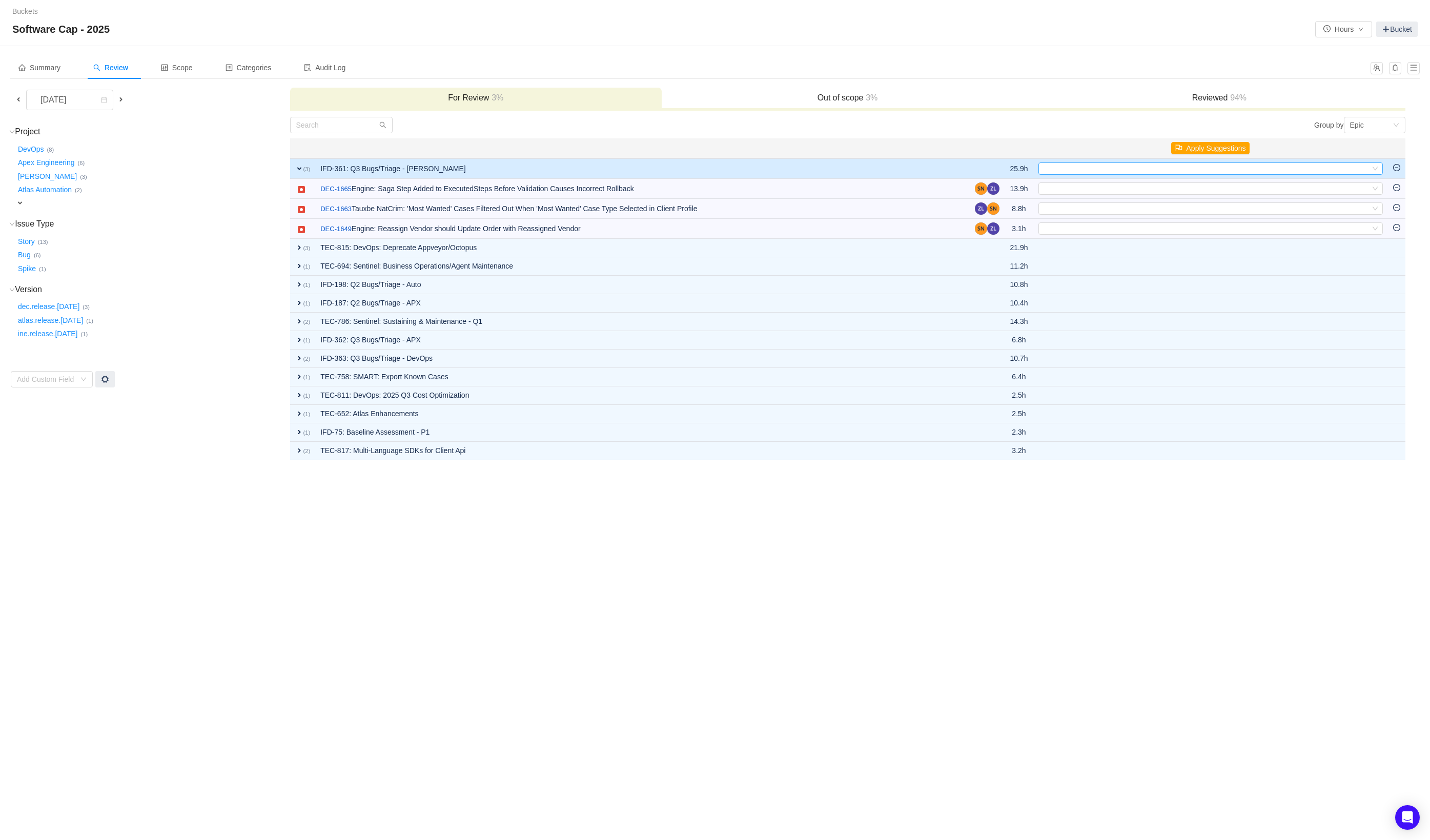
click at [1203, 170] on div "Select" at bounding box center [1206, 169] width 327 height 11
click at [1131, 270] on li "Maintenance" at bounding box center [1210, 269] width 345 height 17
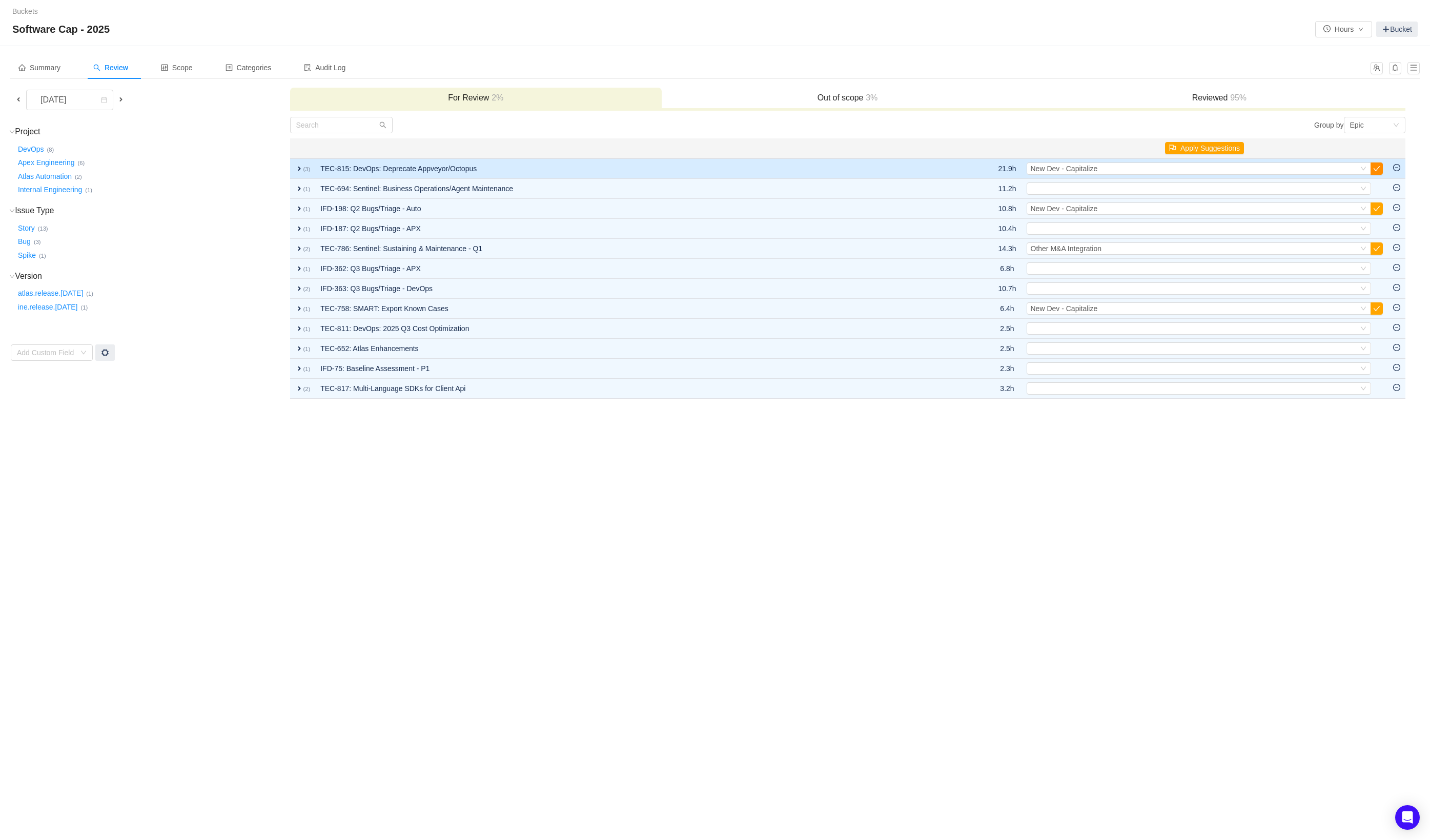
click at [1377, 169] on button "button" at bounding box center [1377, 169] width 13 height 13
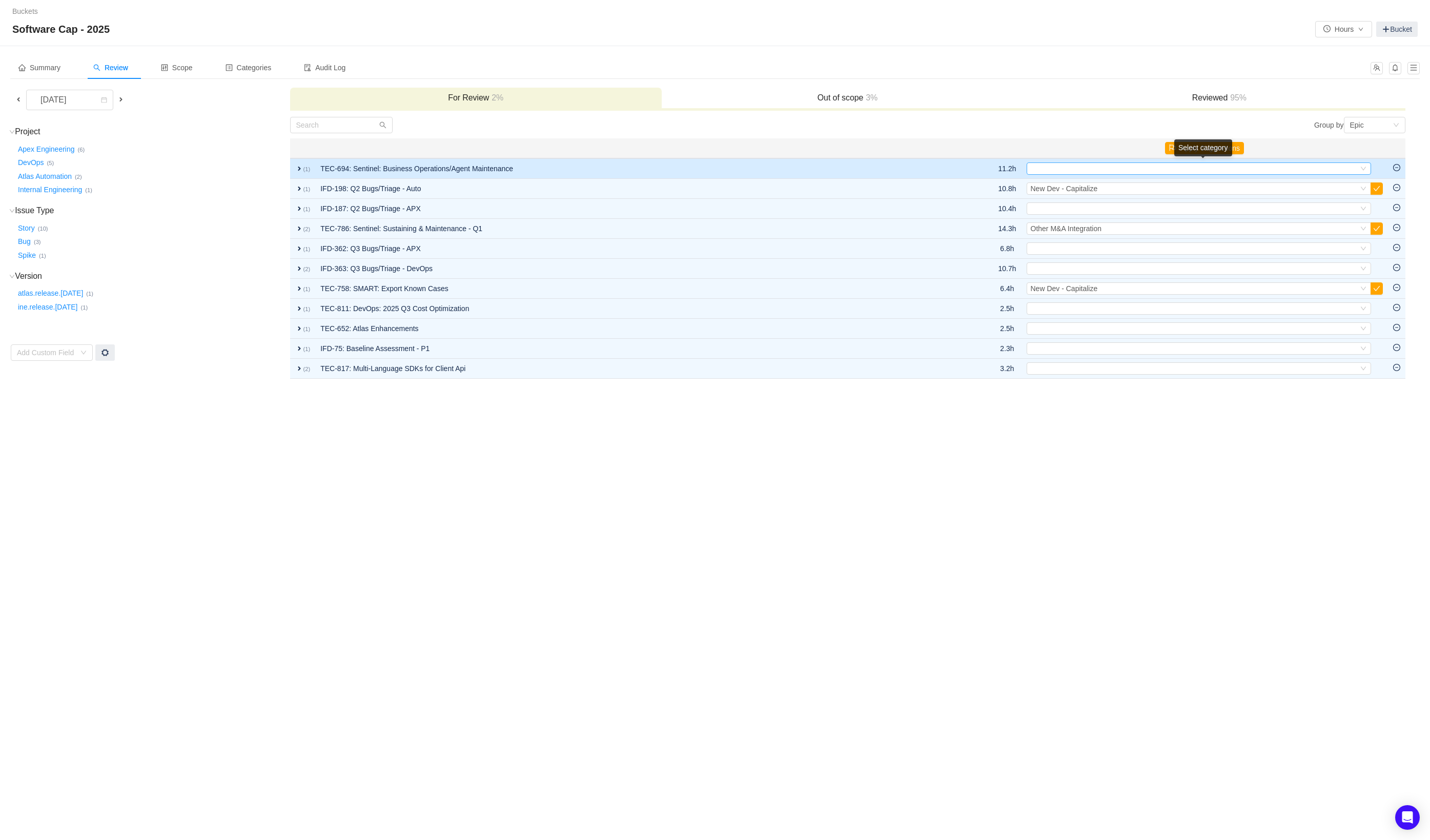
click at [1349, 171] on div "Select" at bounding box center [1194, 169] width 327 height 11
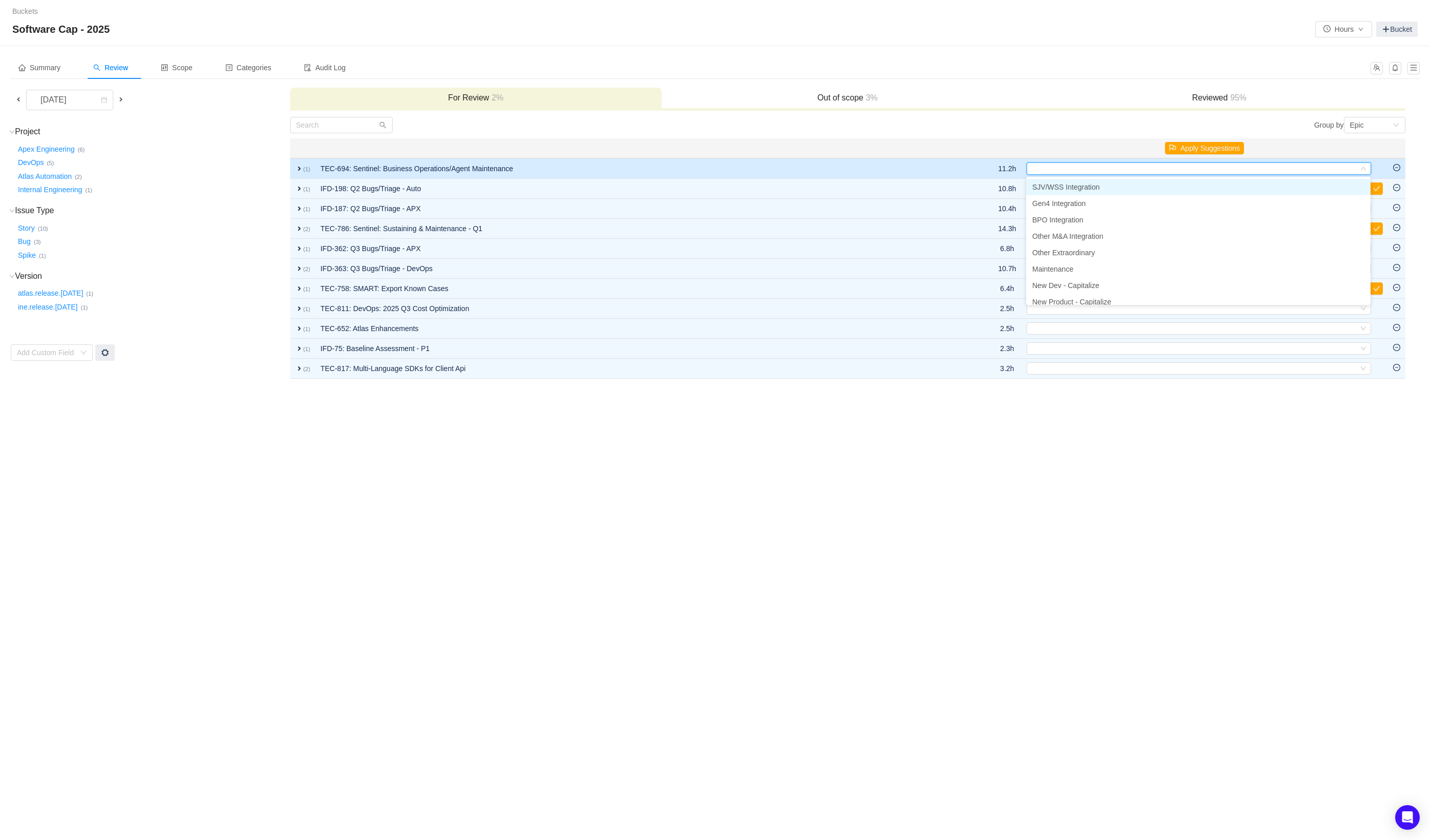
click at [774, 170] on td "TEC-694: Sentinel: Business Operations/Agent Maintenance" at bounding box center [638, 168] width 645 height 20
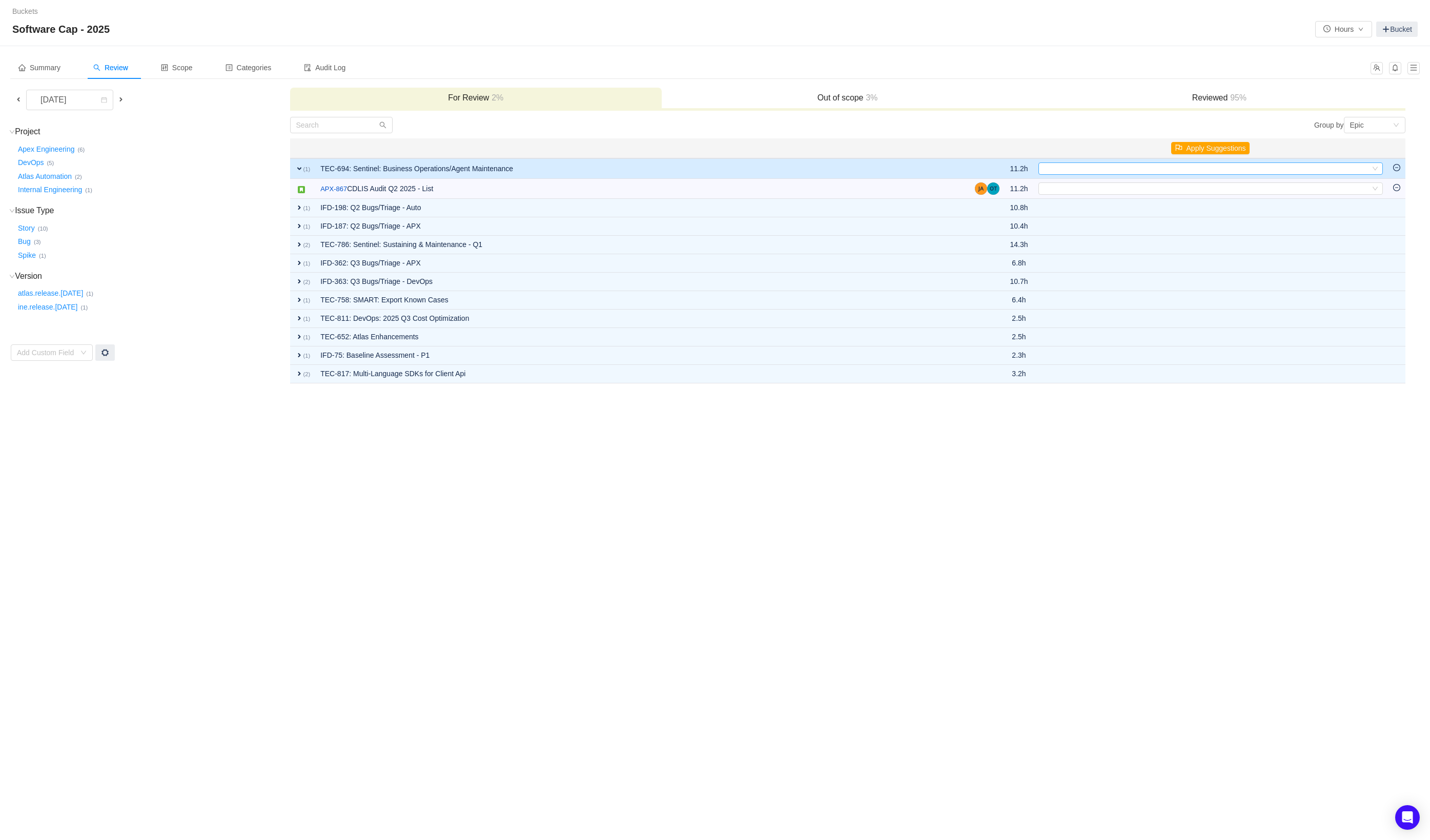
click at [1094, 173] on div "Select" at bounding box center [1206, 169] width 327 height 11
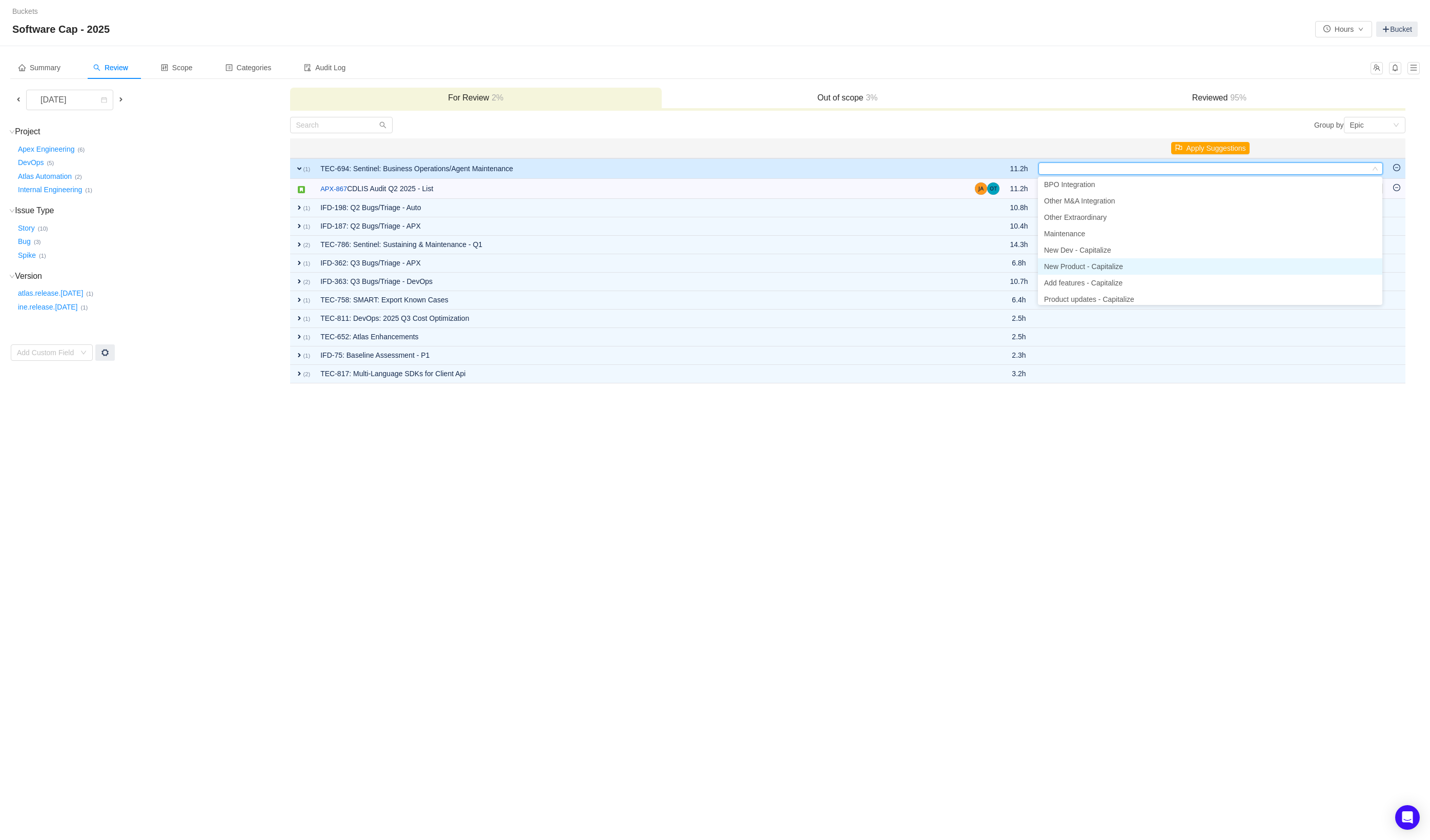
scroll to position [34, 0]
click at [1096, 233] on li "Maintenance" at bounding box center [1210, 235] width 345 height 17
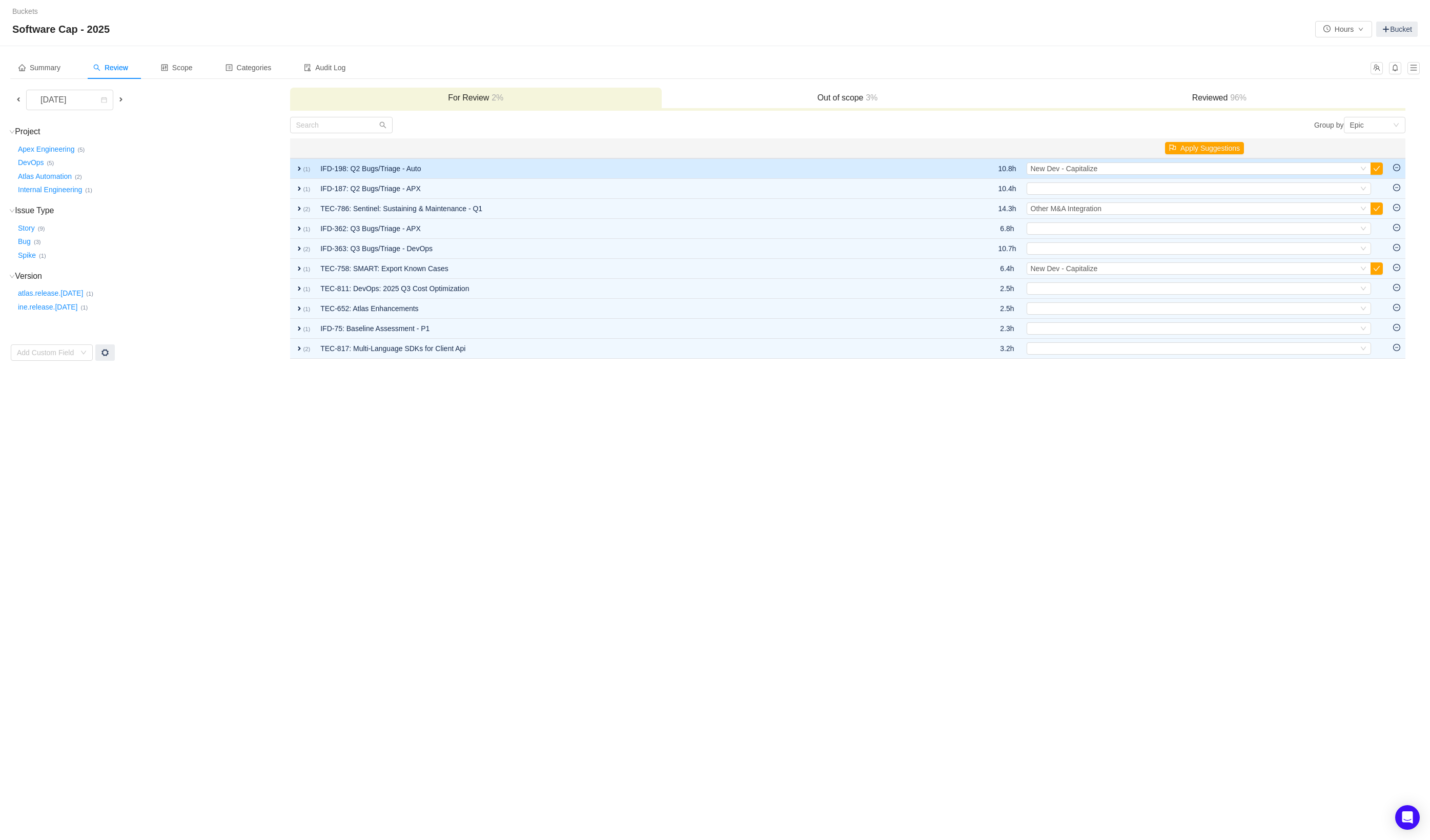
click at [806, 174] on td "IFD-198: Q2 Bugs/Triage - Auto" at bounding box center [635, 168] width 640 height 20
click at [1378, 167] on button "button" at bounding box center [1377, 169] width 13 height 13
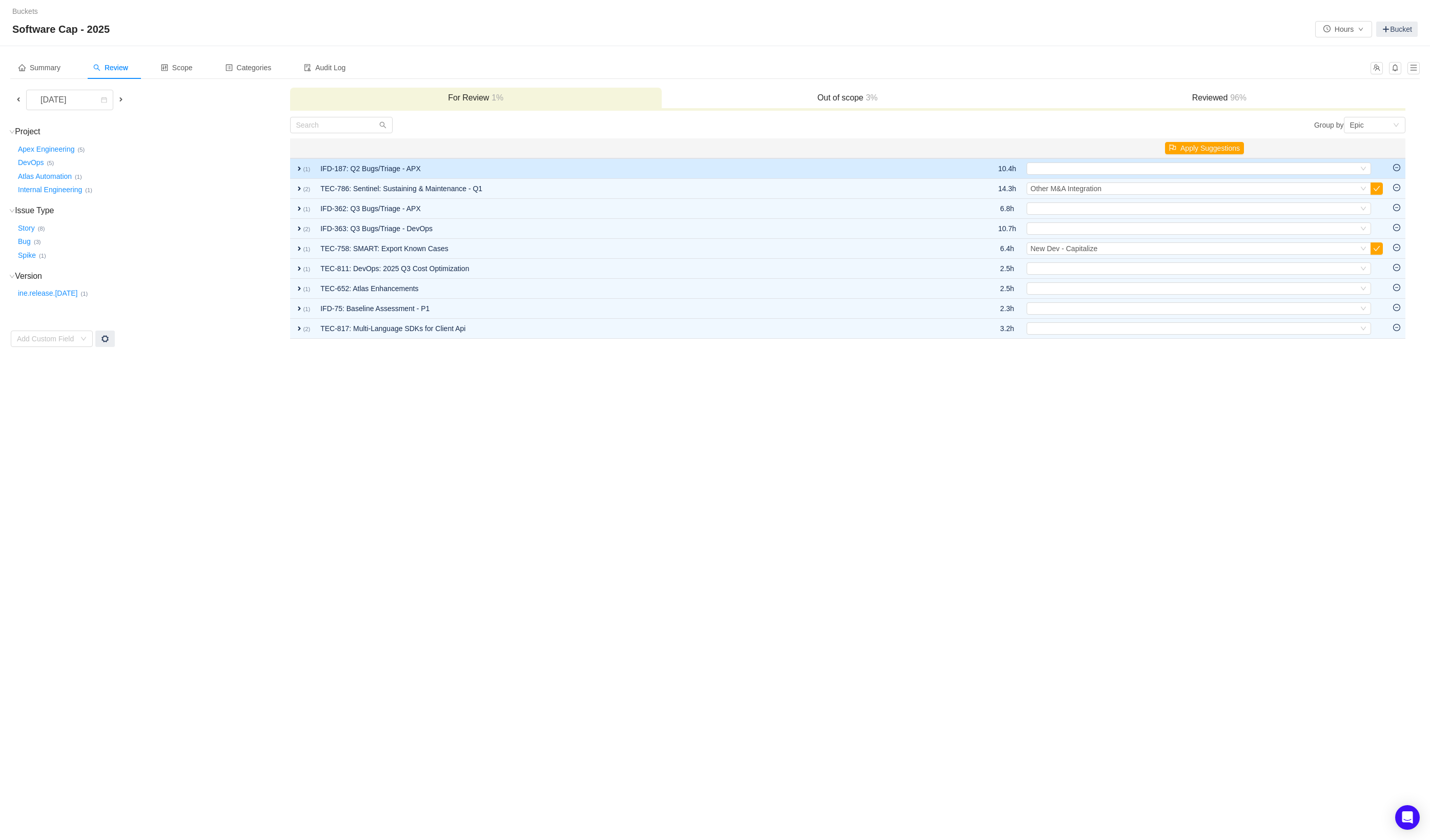
click at [924, 167] on td "IFD-187: Q2 Bugs/Triage - APX" at bounding box center [635, 168] width 640 height 20
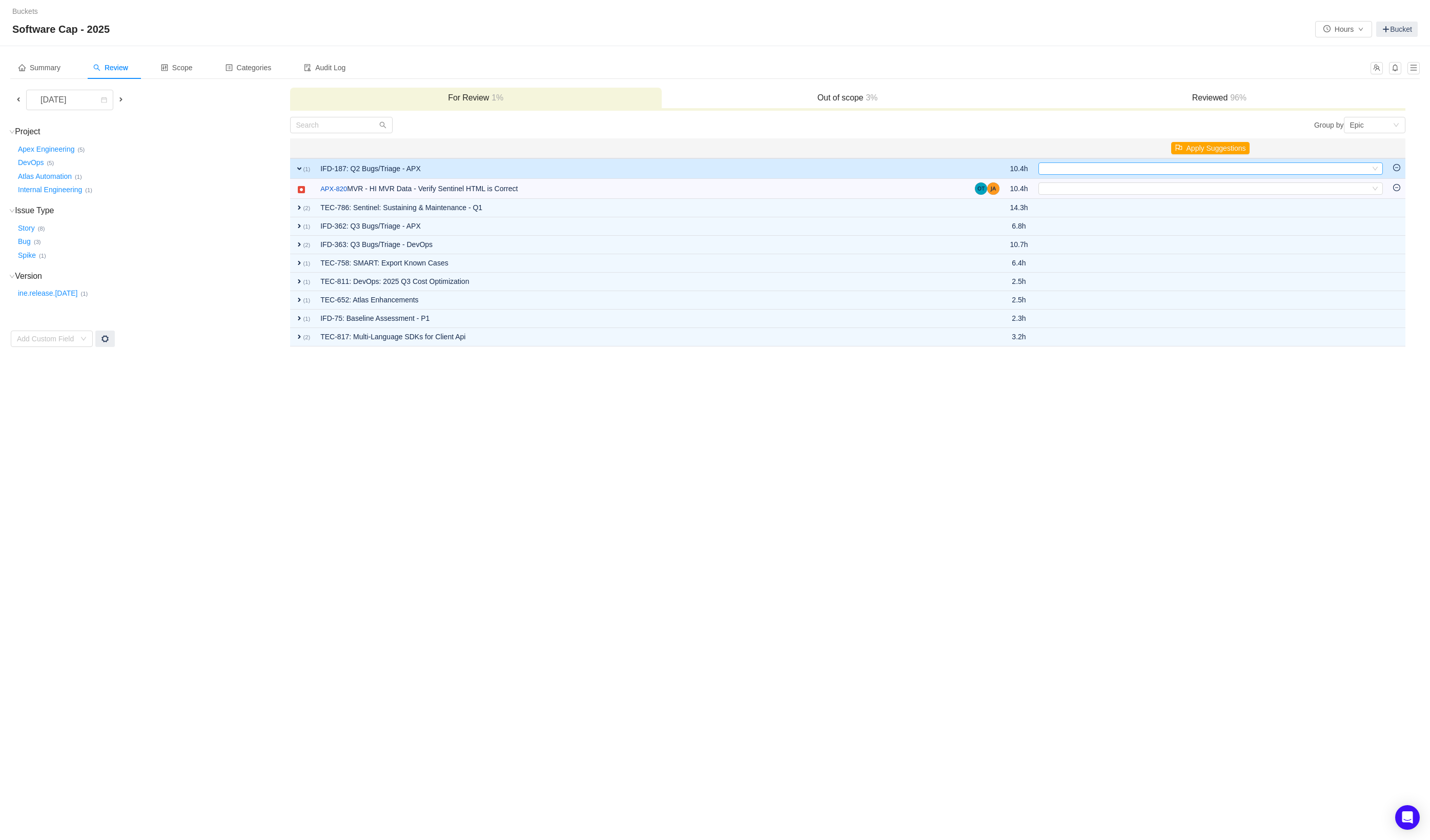
click at [1100, 167] on div "Select" at bounding box center [1206, 169] width 327 height 11
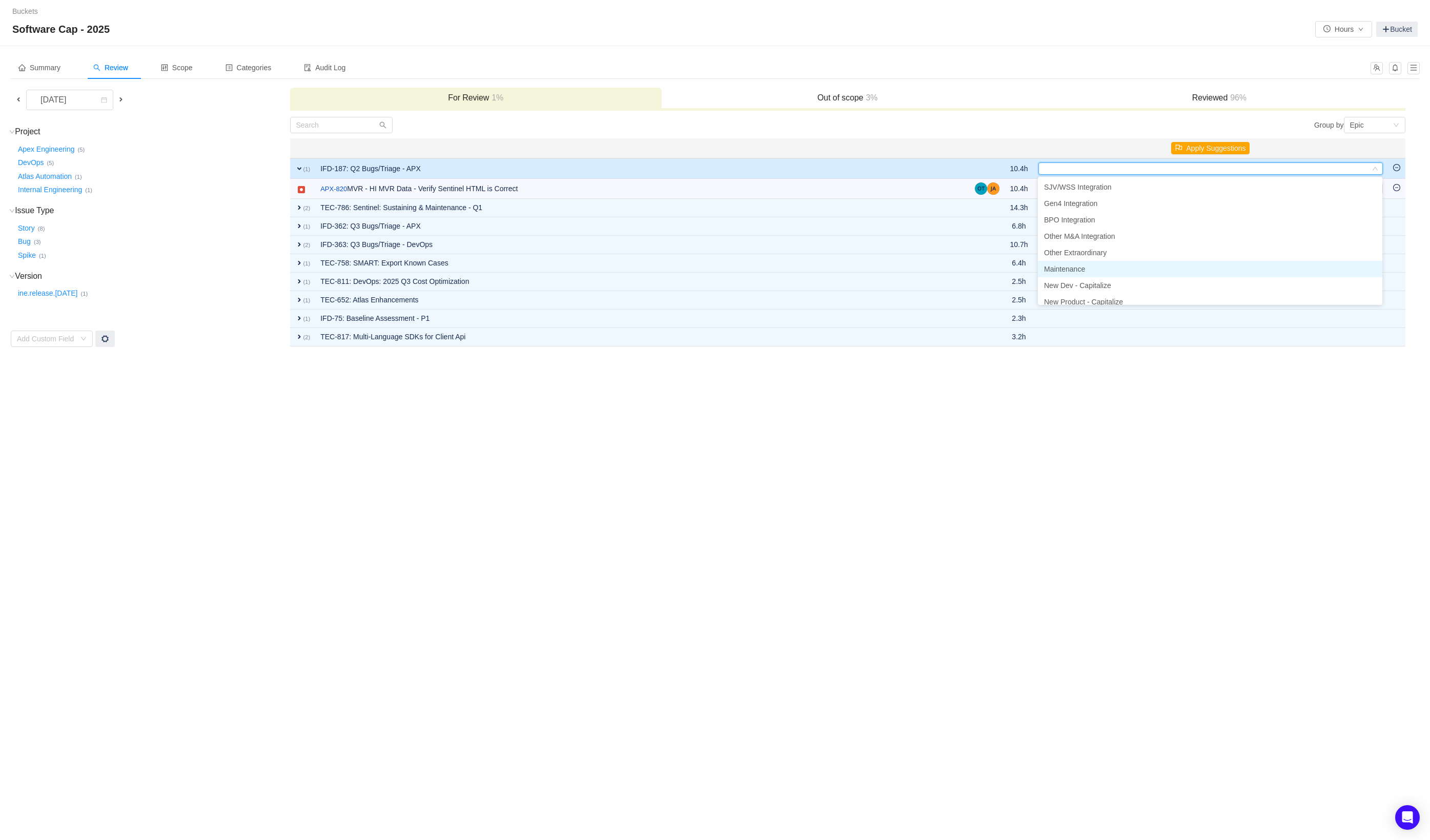
click at [1076, 267] on span "Maintenance" at bounding box center [1064, 269] width 41 height 8
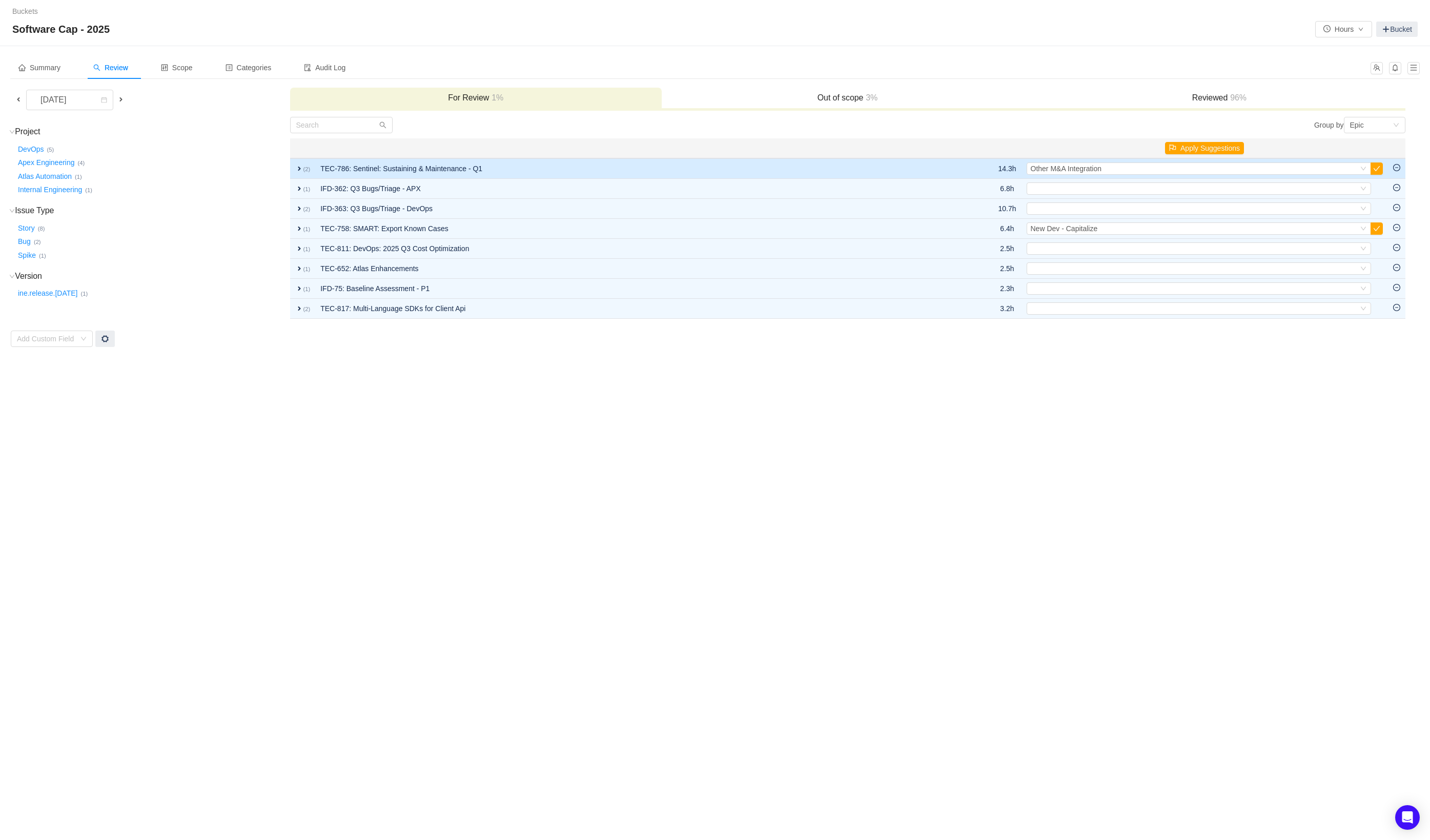
click at [886, 167] on td "TEC-786: Sentinel: Sustaining & Maintenance - Q1" at bounding box center [635, 168] width 640 height 20
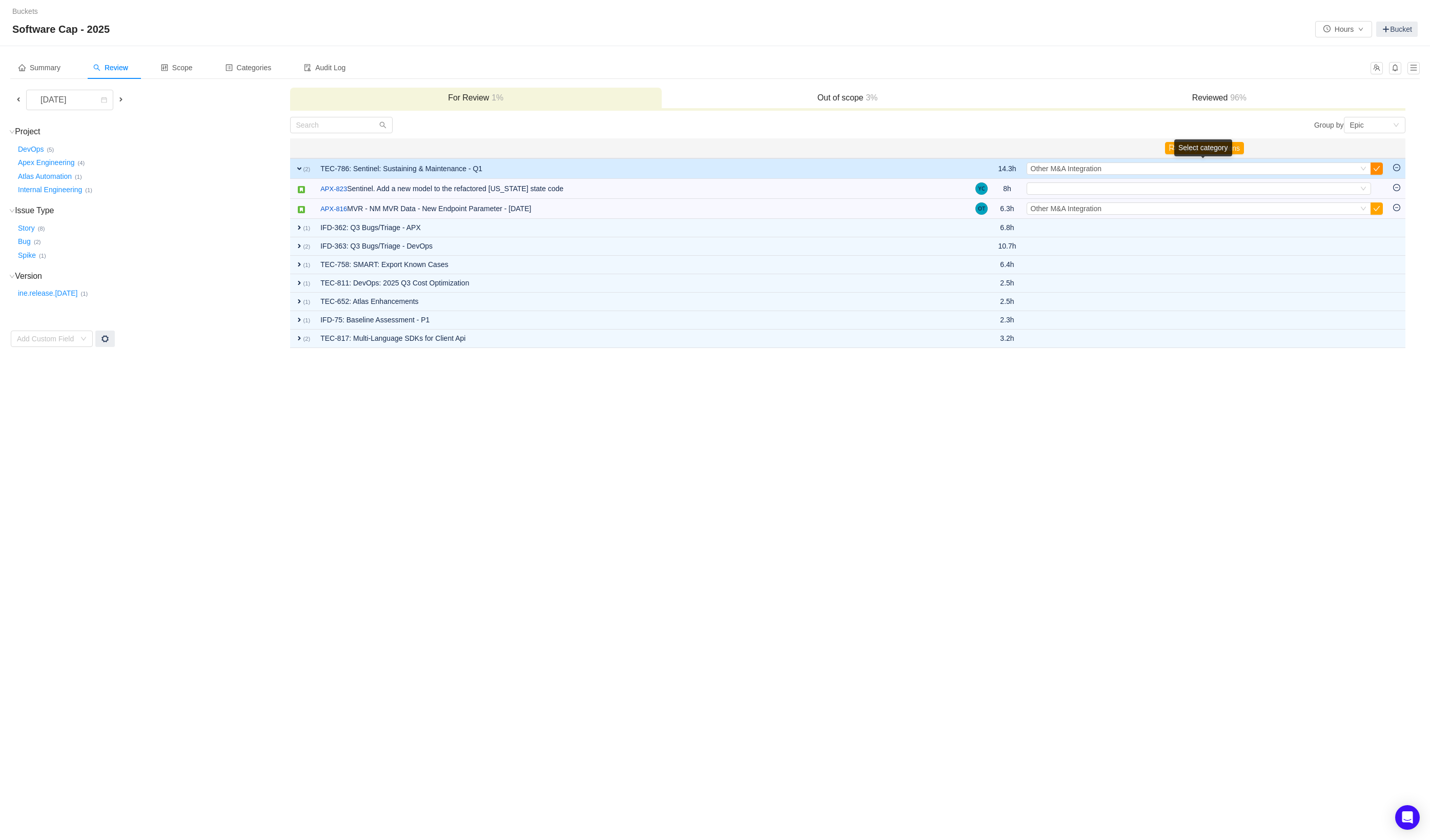
click at [1378, 167] on button "button" at bounding box center [1377, 169] width 13 height 13
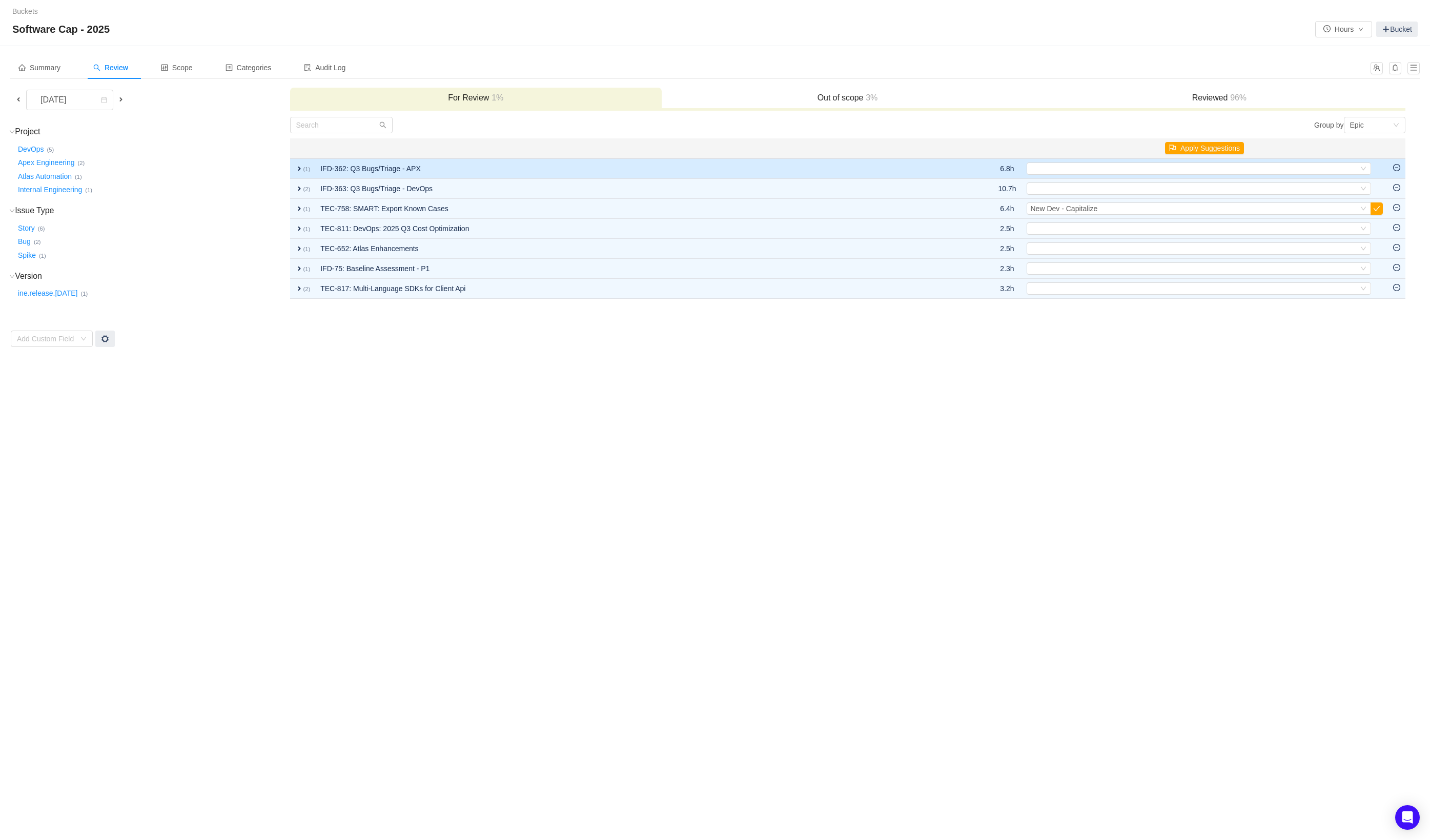
click at [907, 169] on td "IFD-362: Q3 Bugs/Triage - APX" at bounding box center [634, 168] width 637 height 20
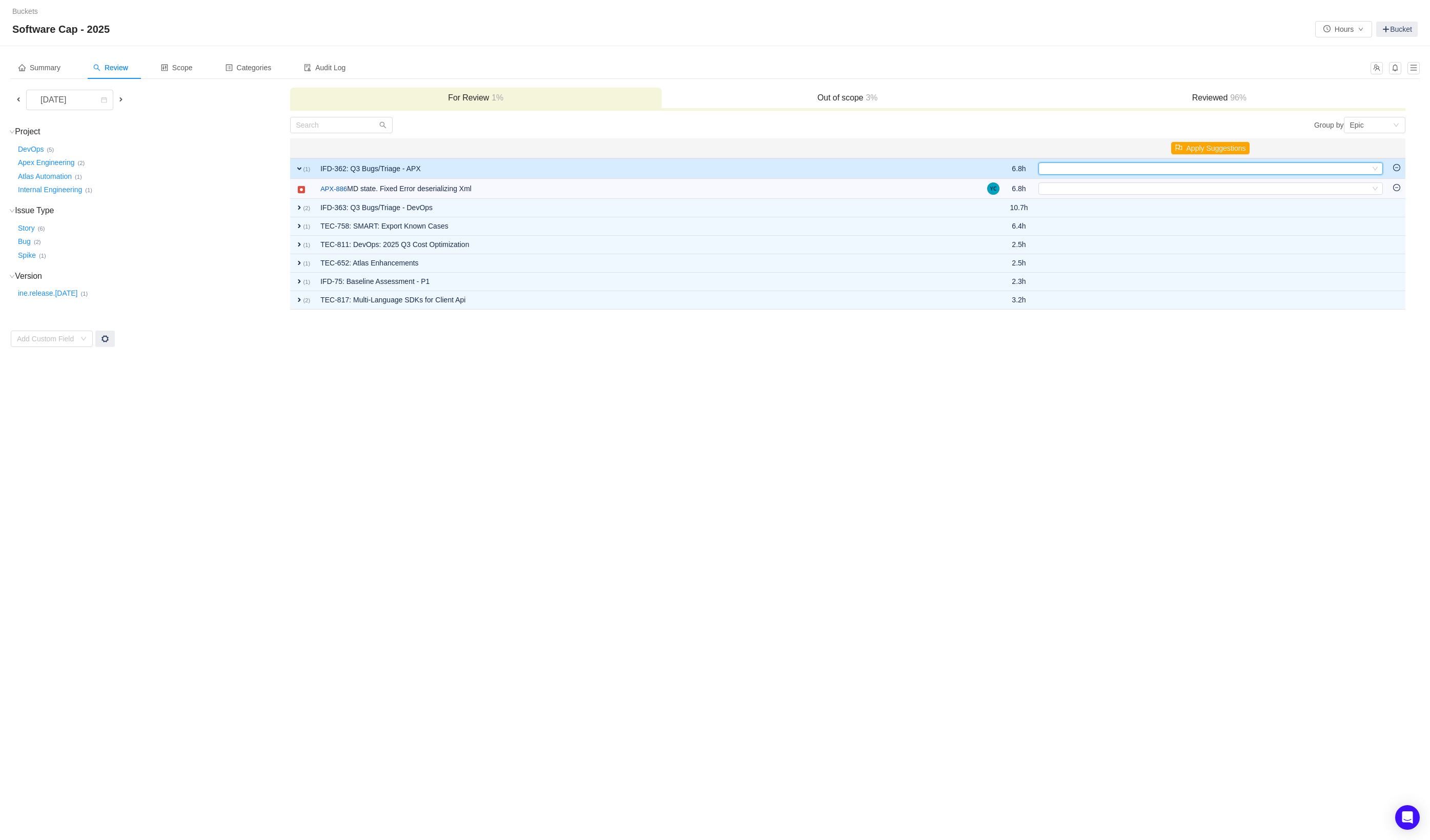
click at [1096, 172] on div "Select" at bounding box center [1206, 169] width 327 height 11
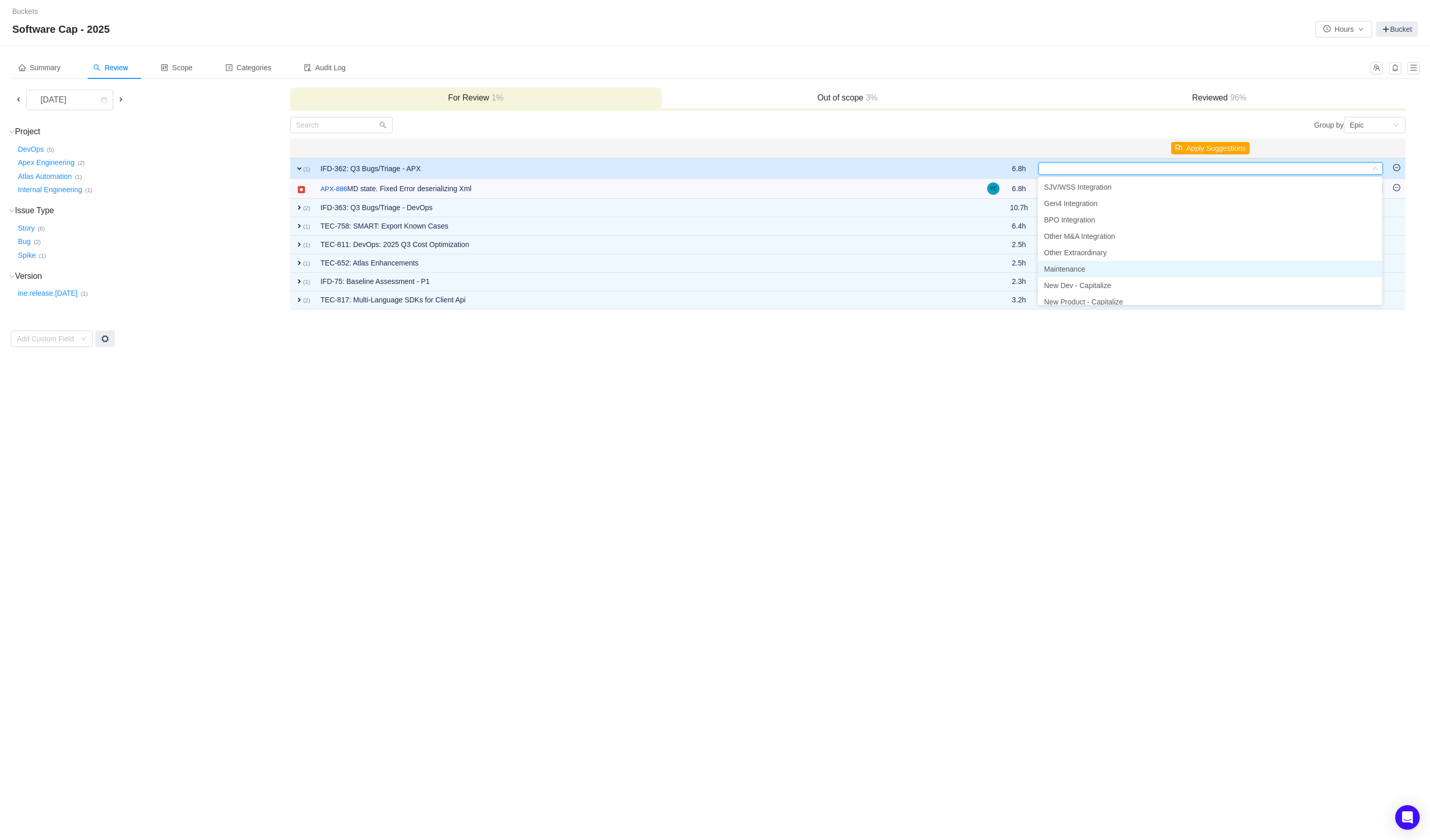
click at [1114, 270] on li "Maintenance" at bounding box center [1210, 269] width 345 height 17
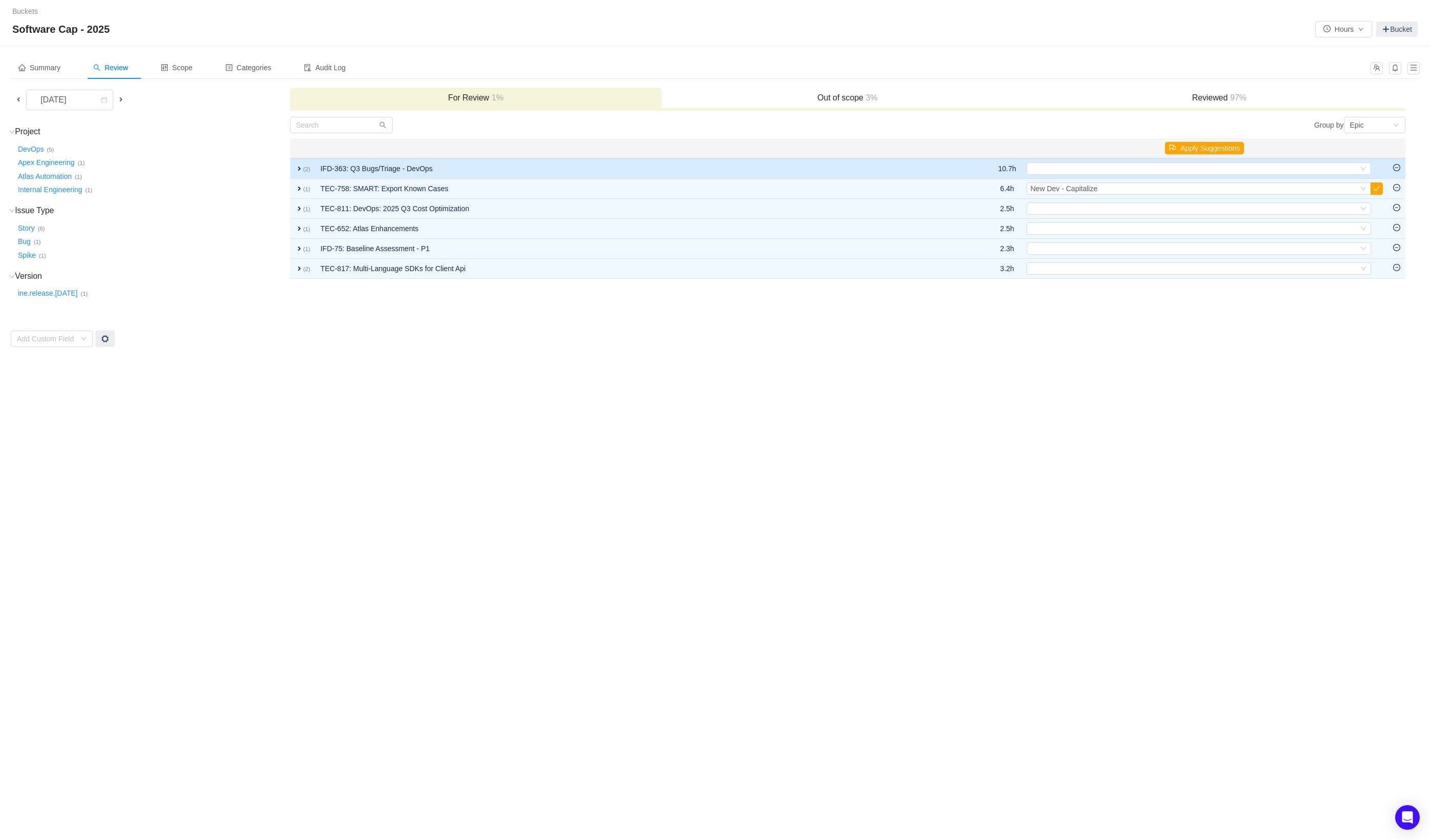
click at [919, 169] on td "IFD-363: Q3 Bugs/Triage - DevOps" at bounding box center [634, 168] width 637 height 20
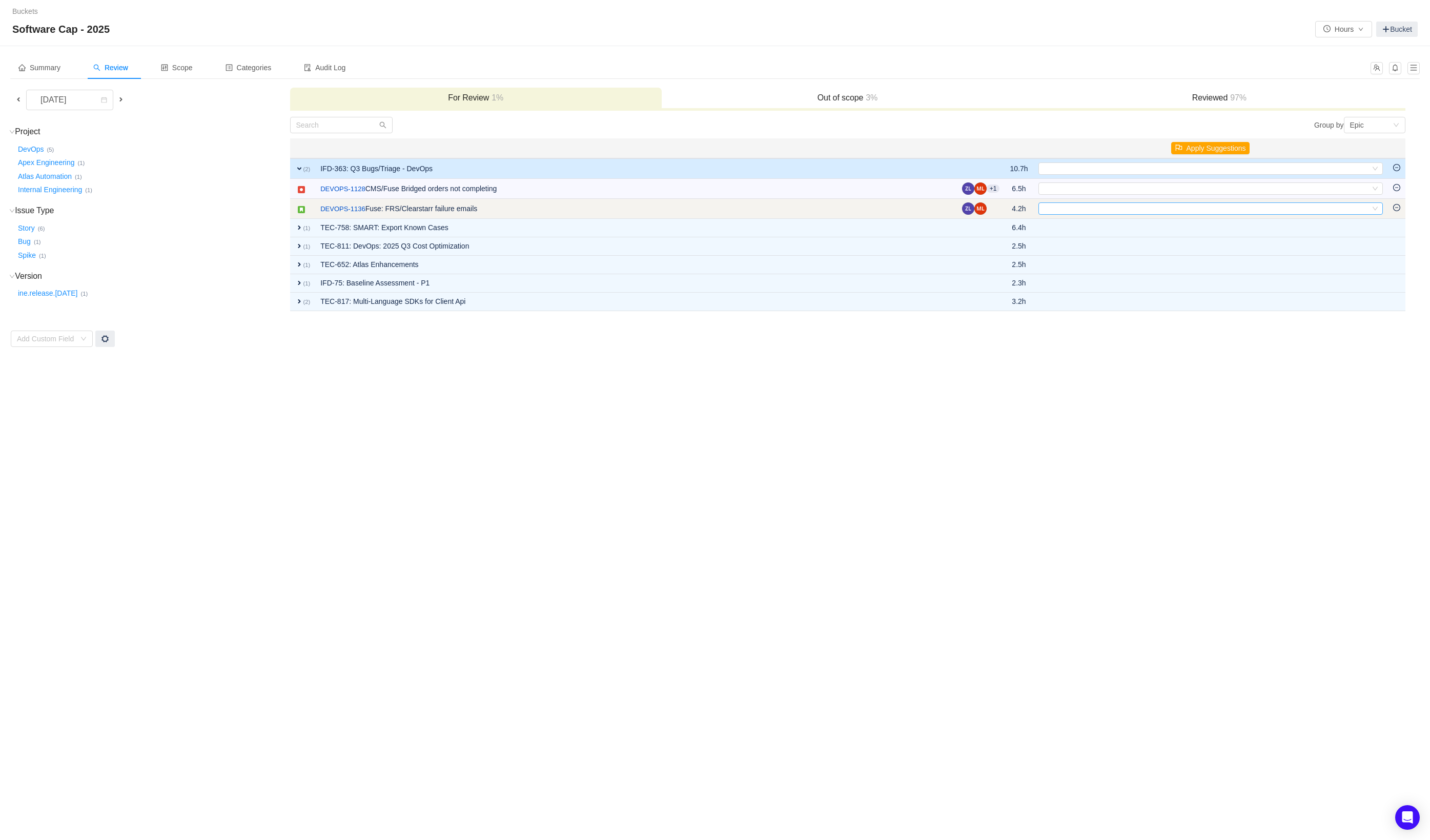
click at [1073, 212] on div "Select" at bounding box center [1206, 208] width 327 height 11
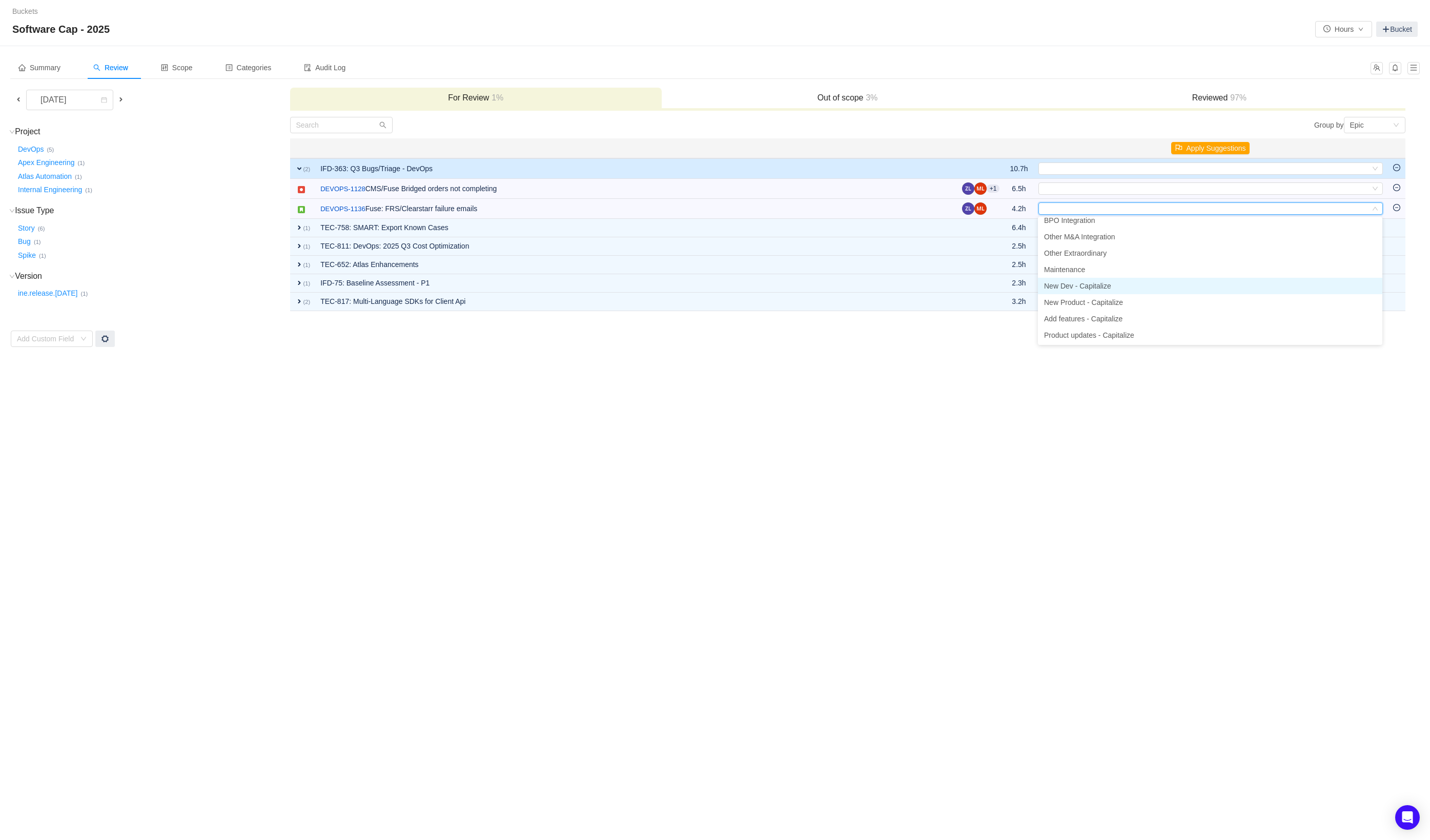
scroll to position [44, 0]
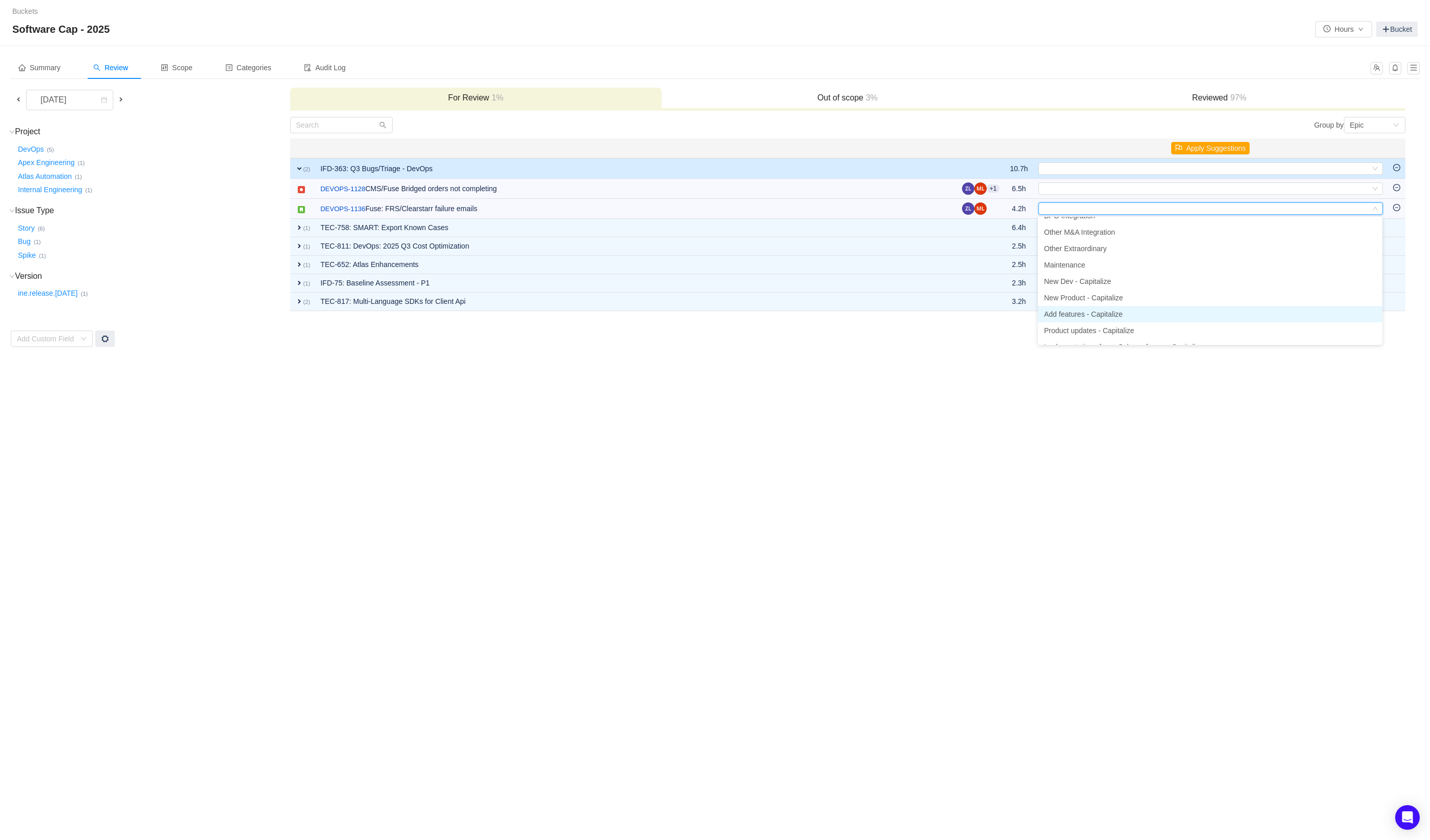
click at [1097, 318] on li "Add features - Capitalize" at bounding box center [1210, 314] width 345 height 17
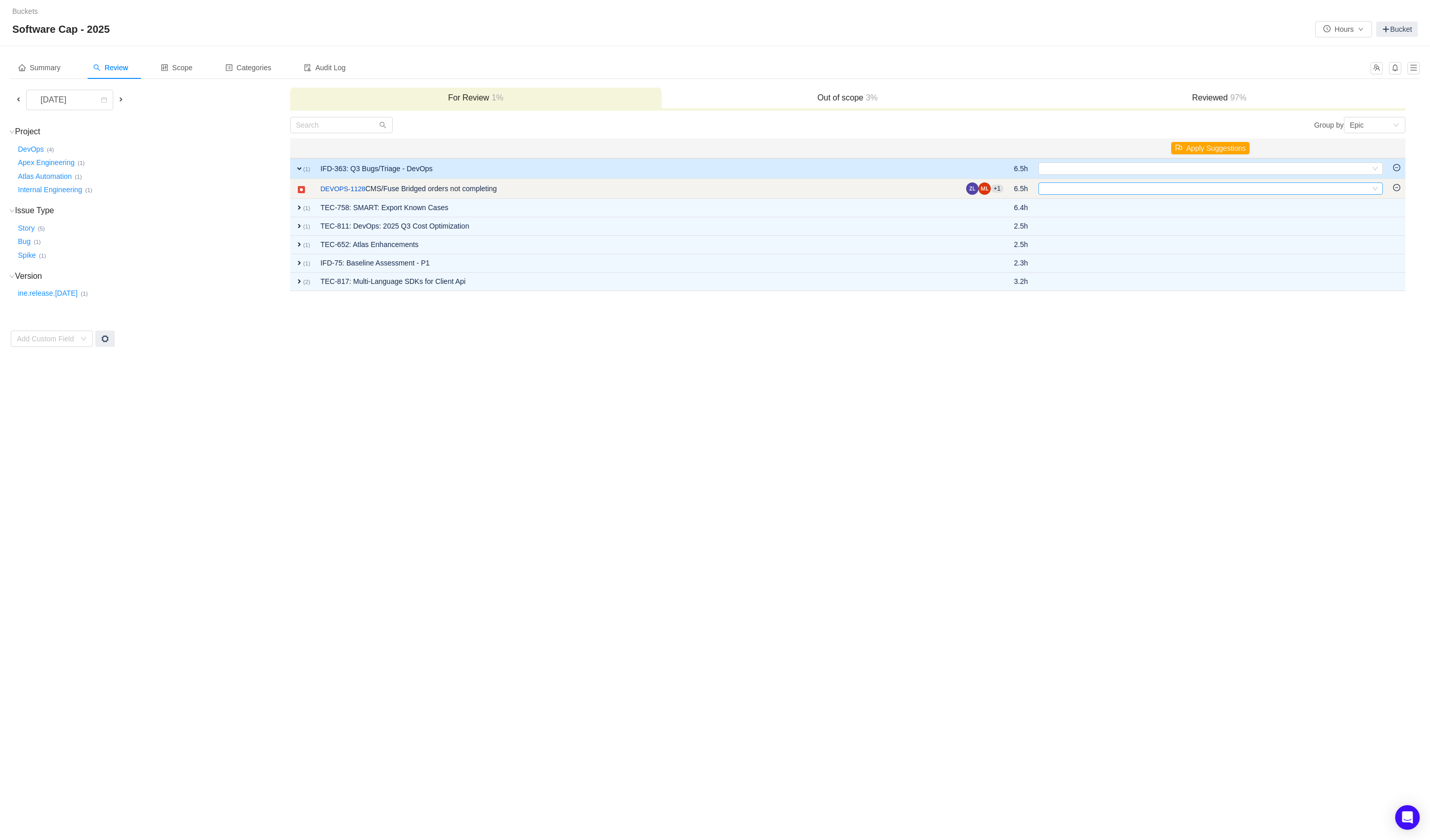
click at [1073, 188] on div "Select" at bounding box center [1206, 188] width 327 height 11
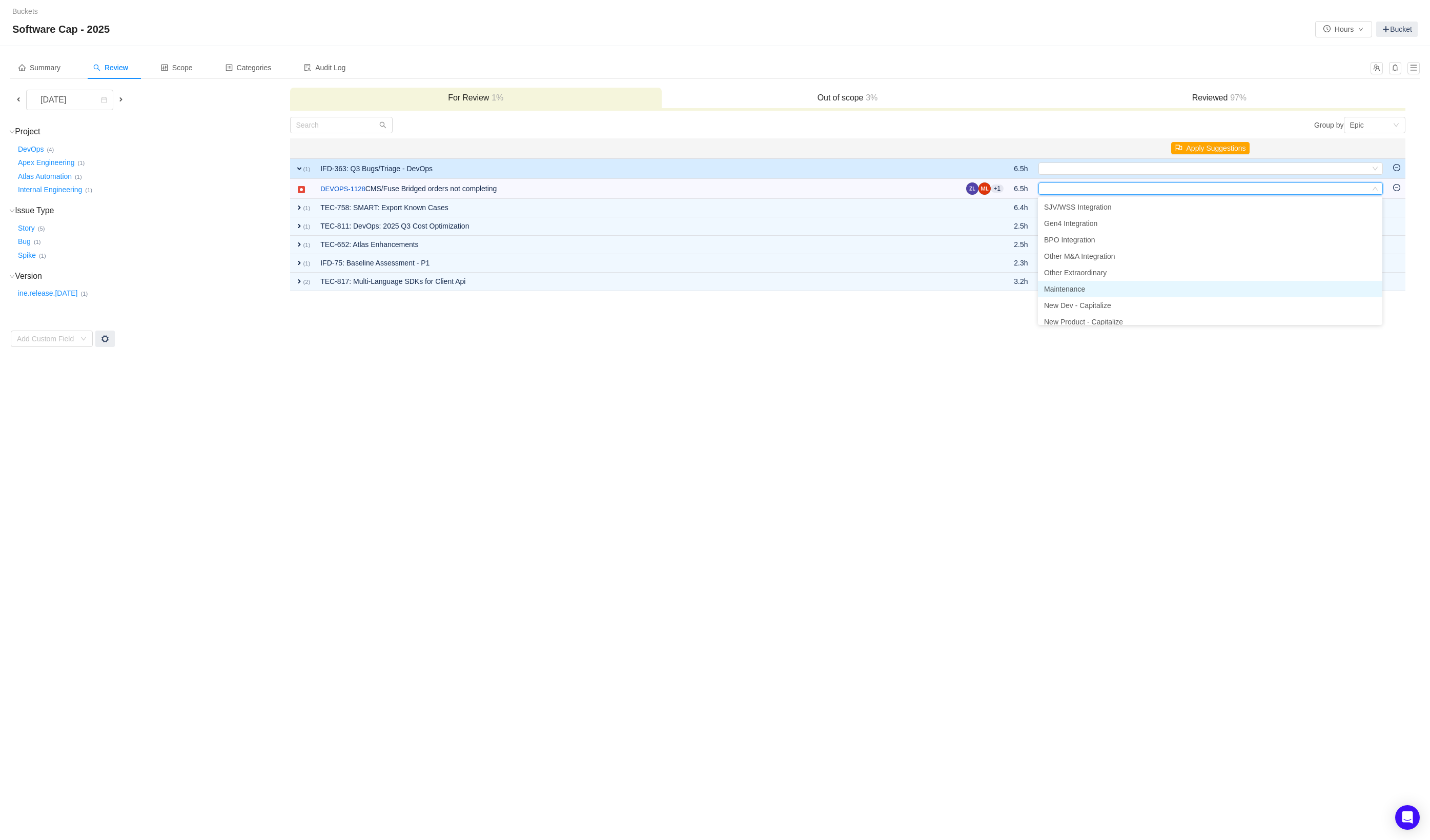
click at [1075, 285] on span "Maintenance" at bounding box center [1064, 289] width 41 height 8
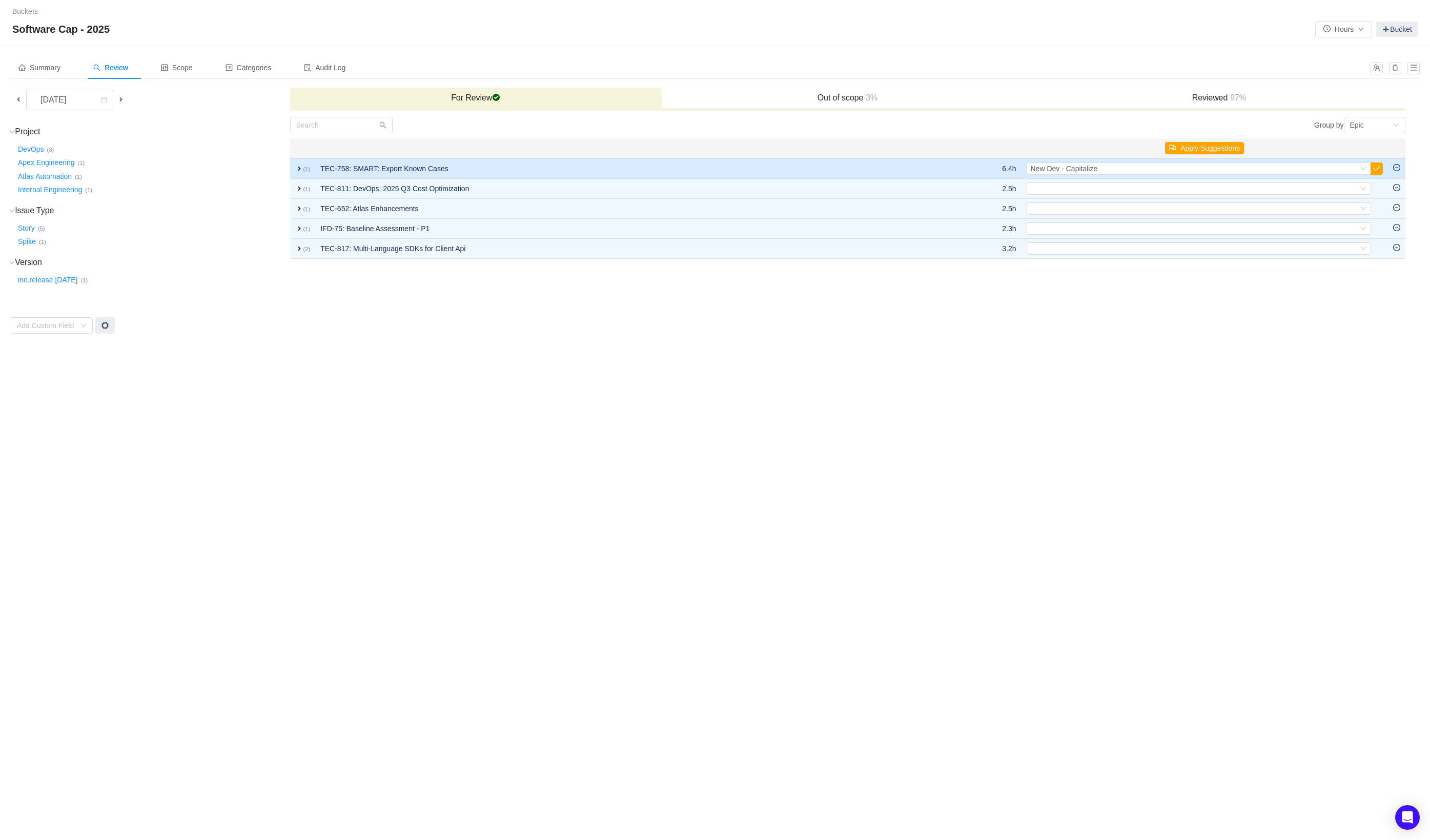
click at [834, 167] on td "TEC-758: SMART: Export Known Cases" at bounding box center [636, 168] width 641 height 20
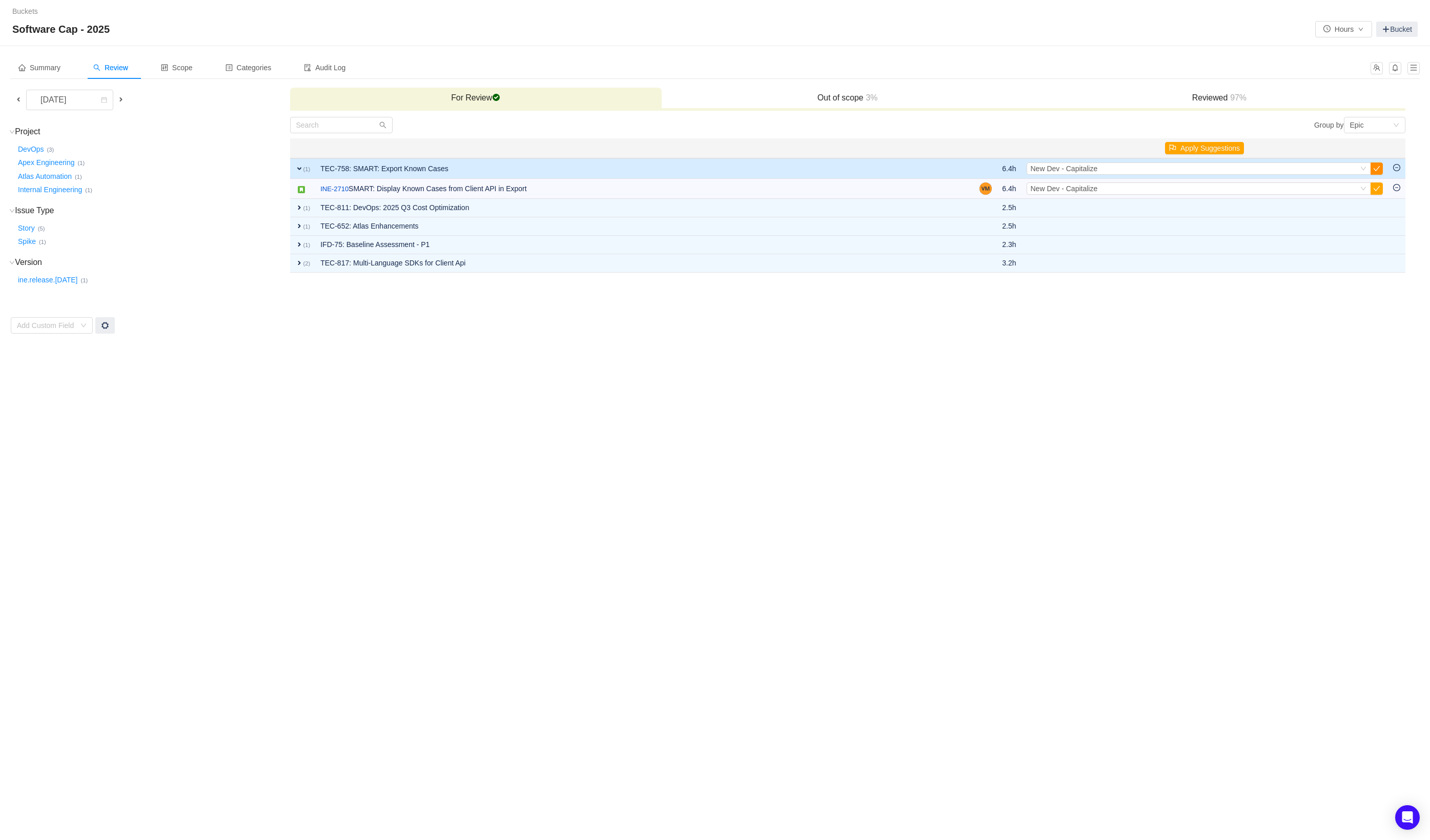
click at [1376, 168] on button "button" at bounding box center [1377, 169] width 13 height 13
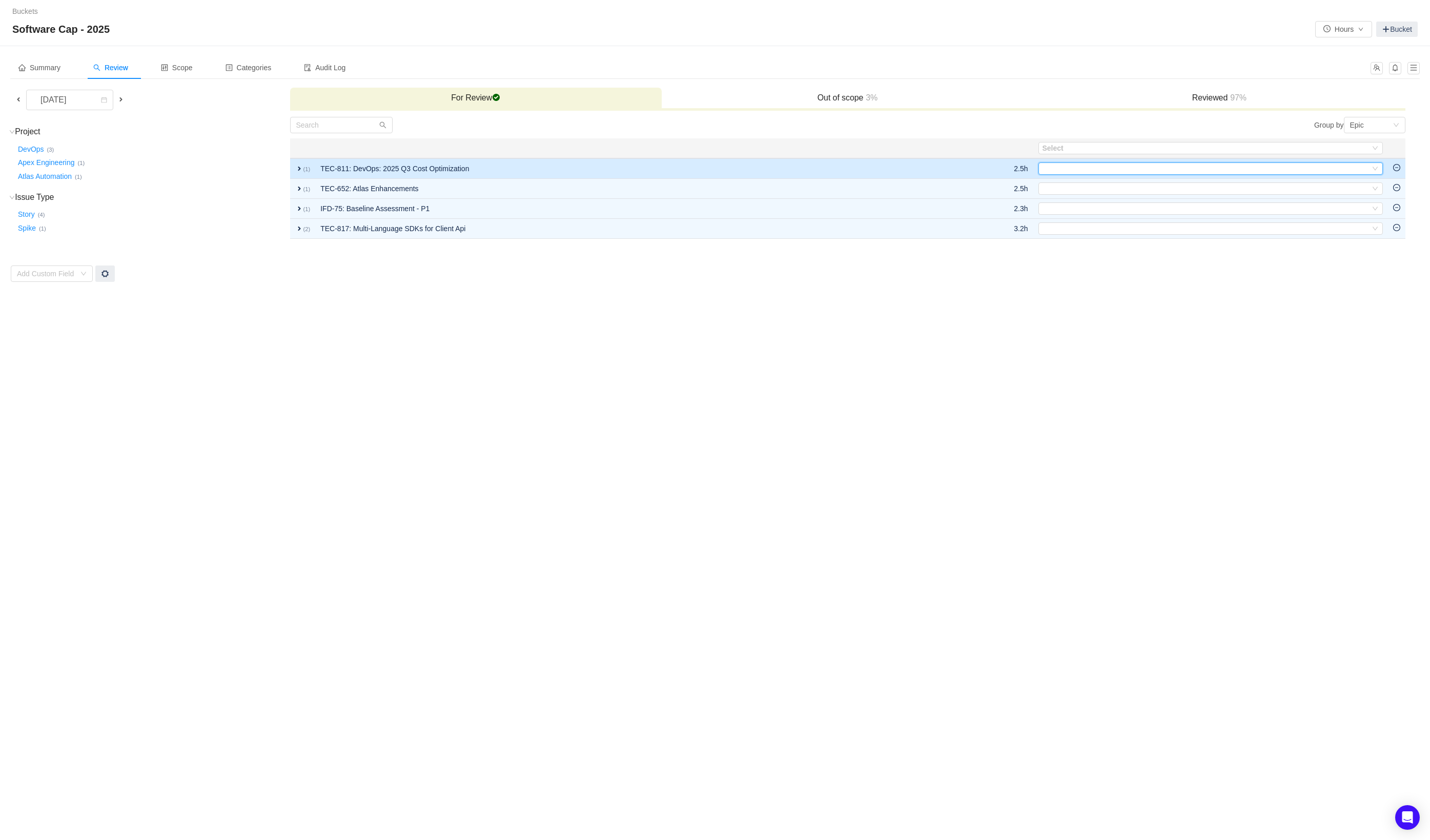
click at [1049, 168] on div "Select" at bounding box center [1206, 169] width 327 height 11
click at [866, 162] on td "TEC-811: DevOps: 2025 Q3 Cost Optimization" at bounding box center [641, 168] width 651 height 20
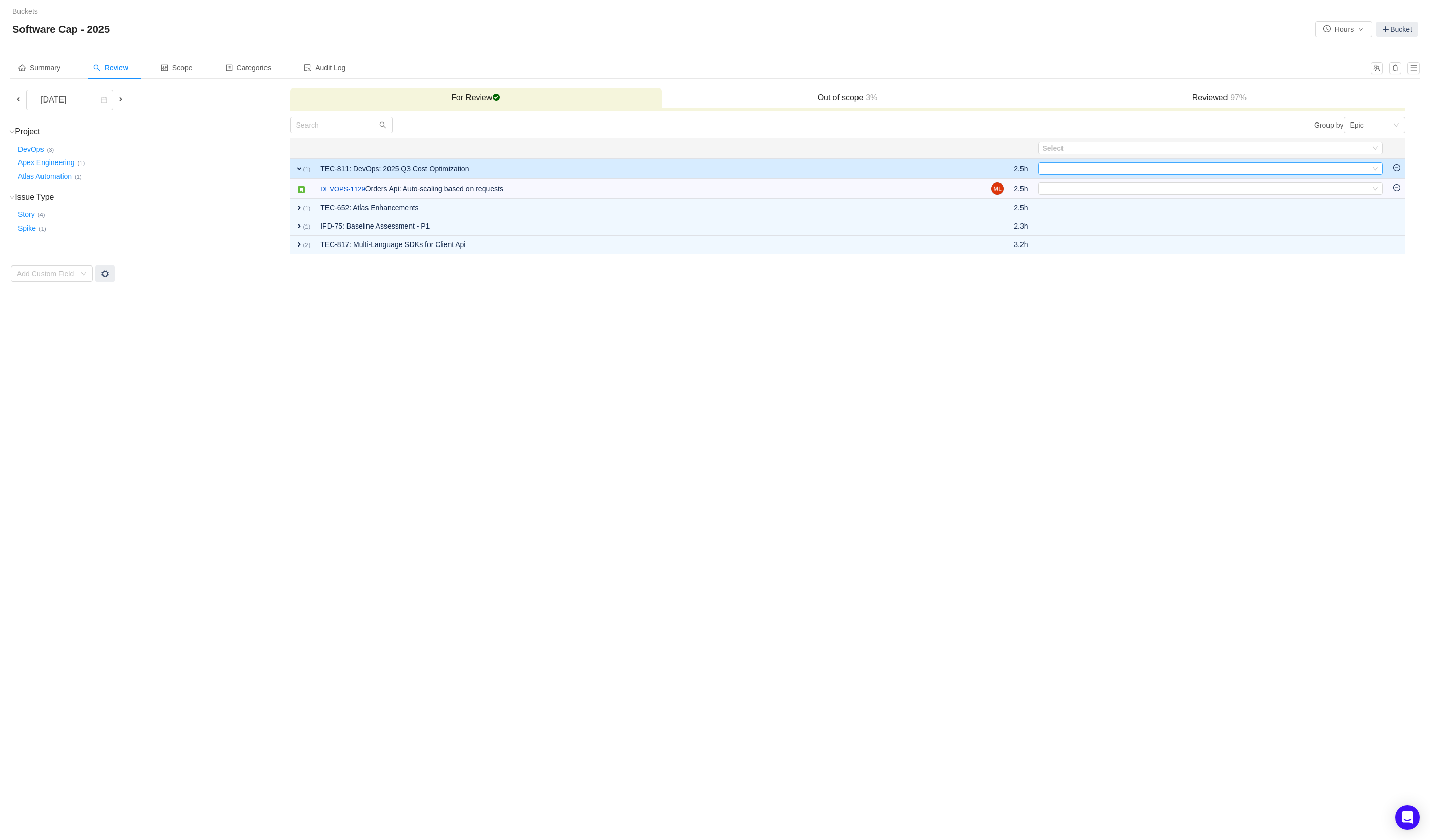
click at [1075, 171] on div "Select" at bounding box center [1206, 169] width 327 height 11
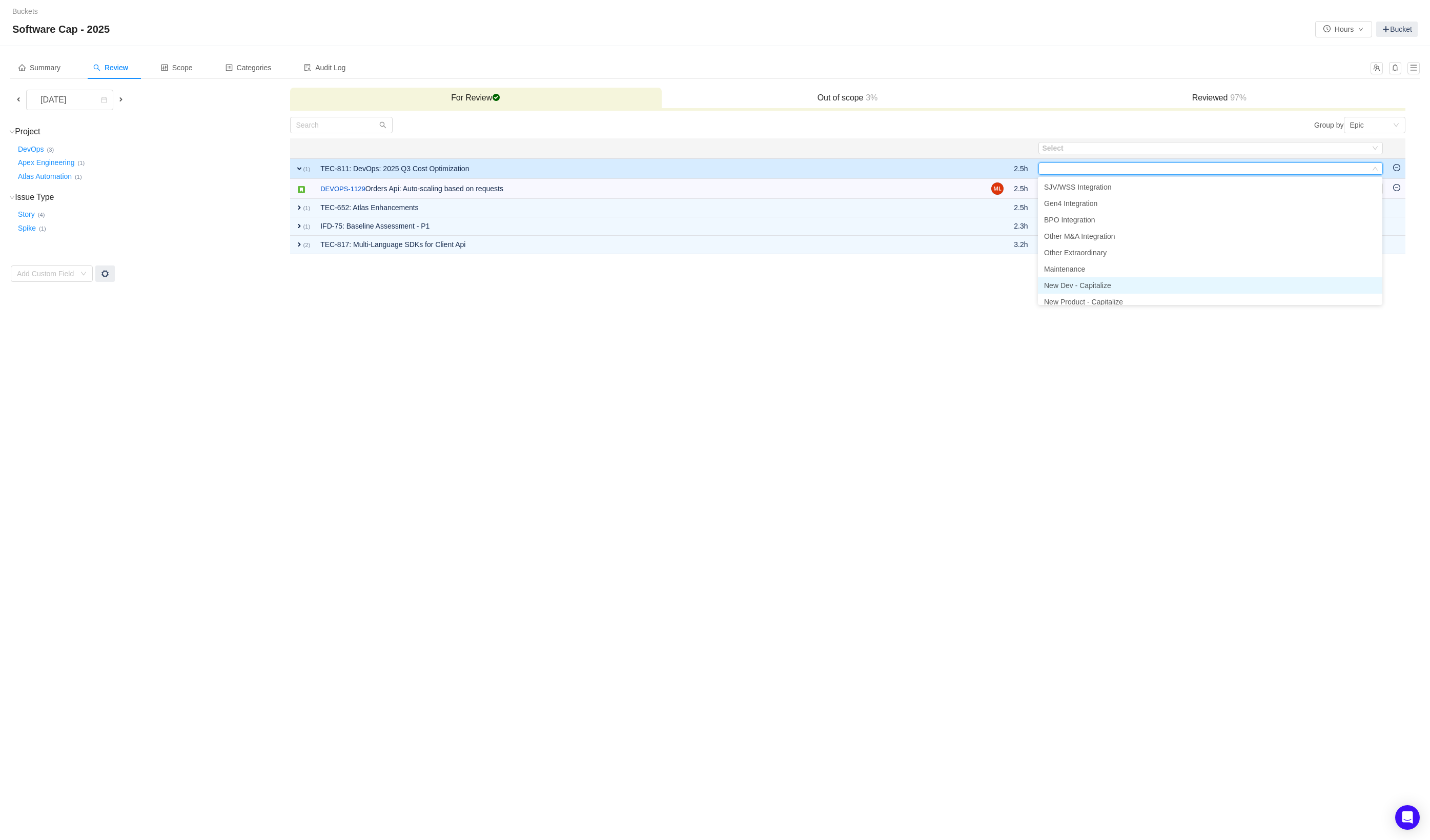
click at [1095, 286] on span "New Dev - Capitalize" at bounding box center [1078, 286] width 67 height 8
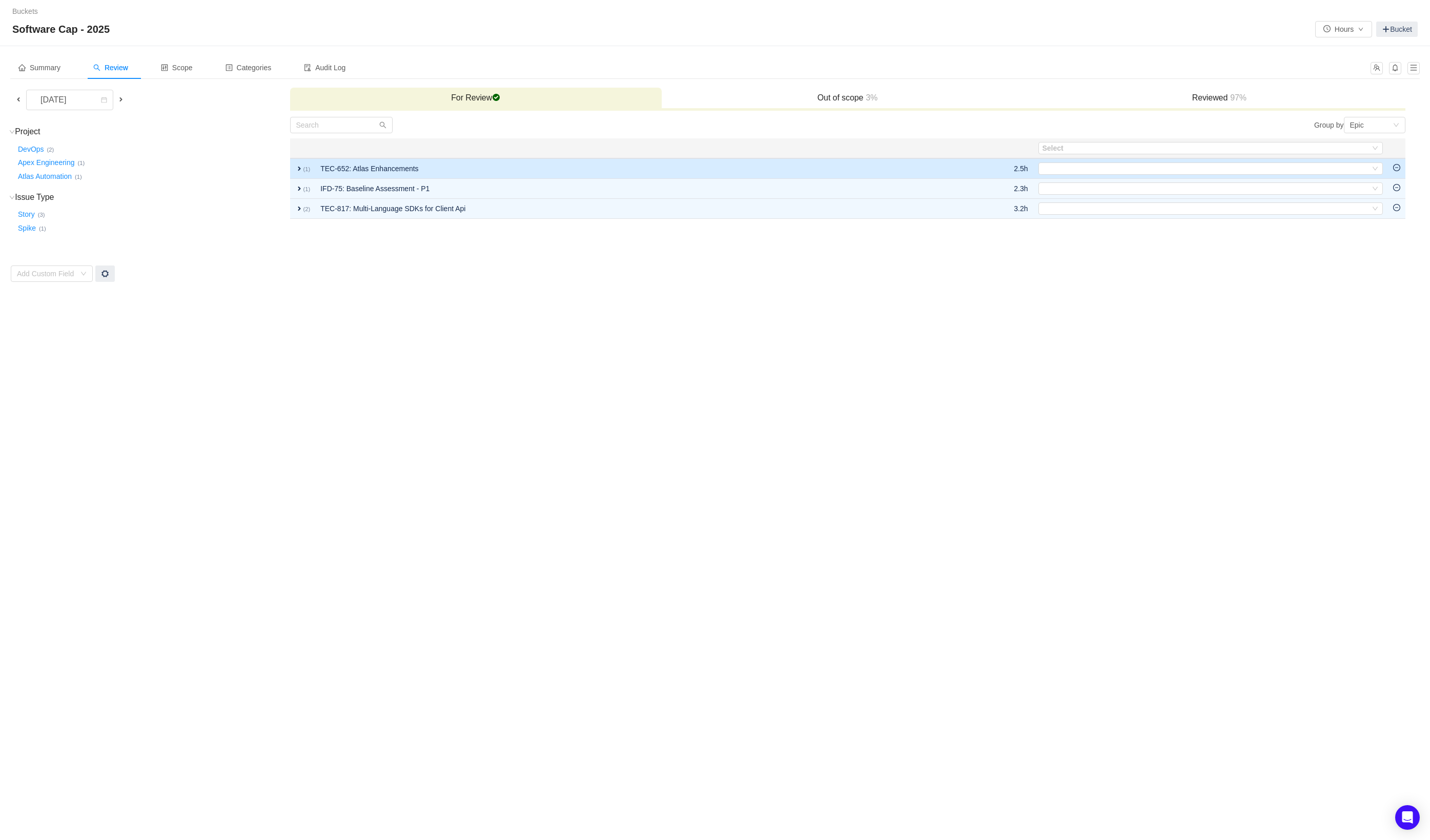
click at [765, 175] on td "TEC-652: Atlas Enhancements" at bounding box center [641, 168] width 651 height 20
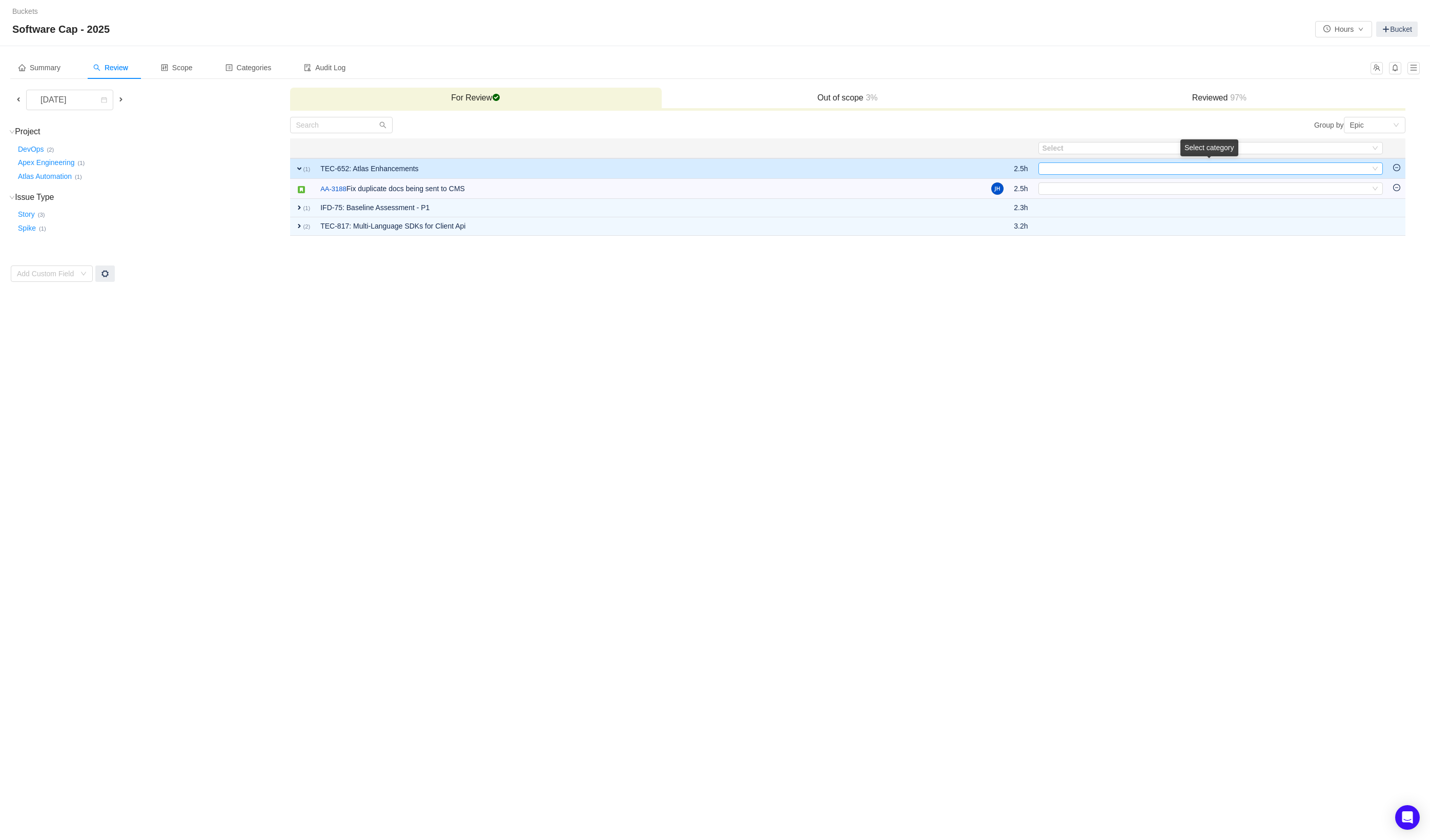
click at [1100, 170] on div "Select" at bounding box center [1206, 169] width 327 height 11
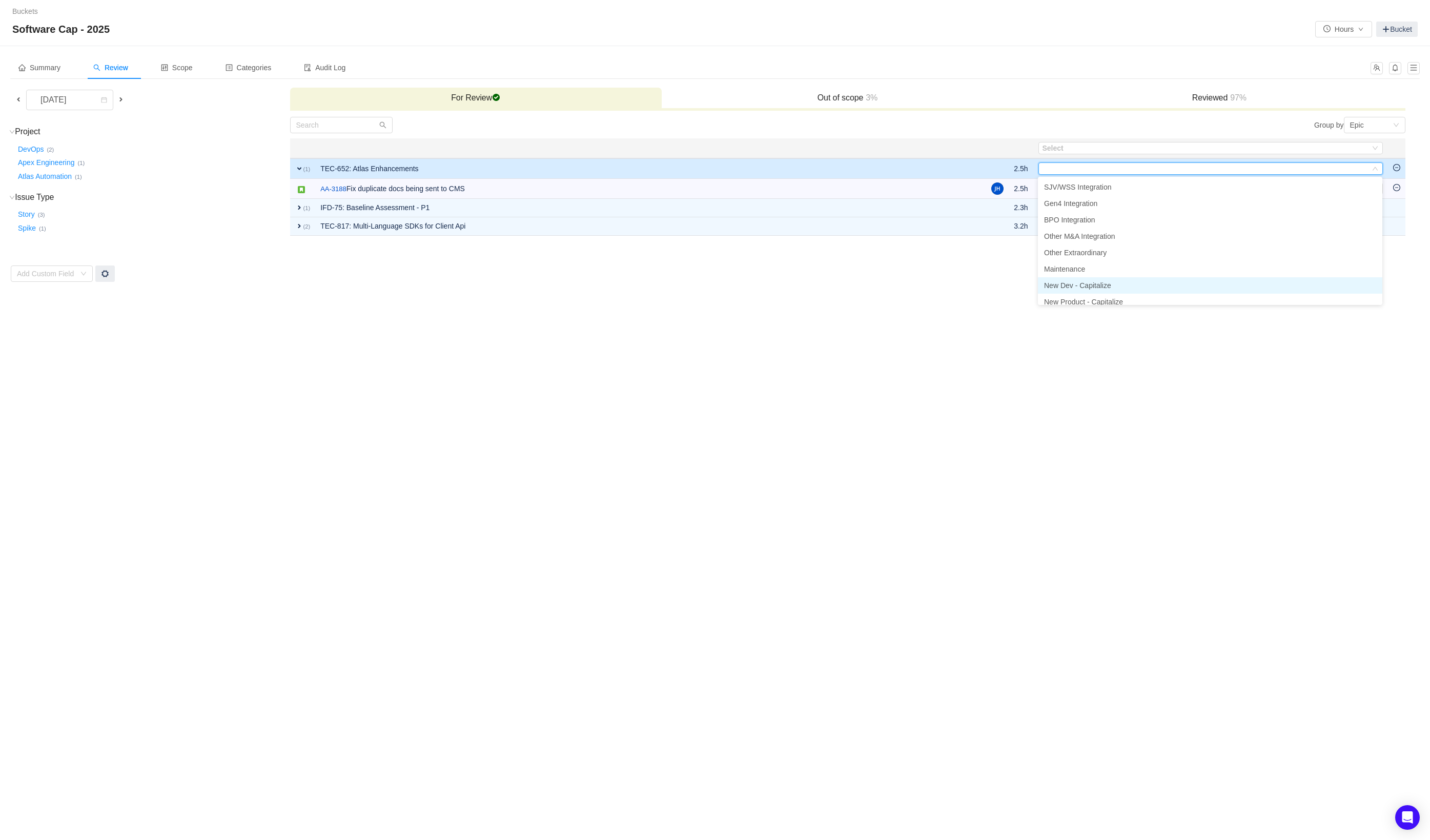
click at [1101, 281] on span "New Dev - Capitalize" at bounding box center [1078, 286] width 67 height 8
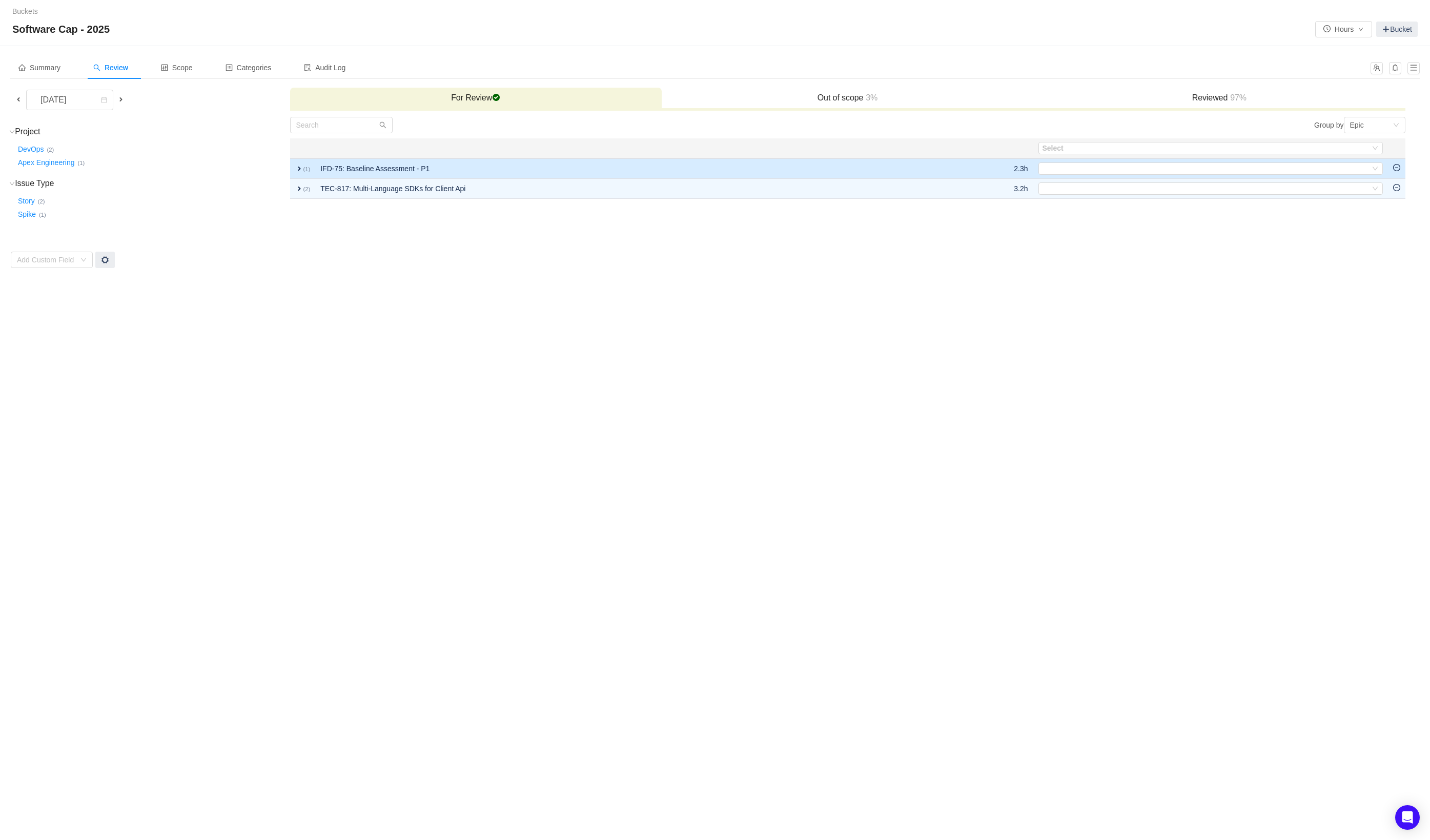
click at [767, 172] on td "IFD-75: Baseline Assessment - P1" at bounding box center [641, 168] width 651 height 20
click at [1075, 171] on div "Select" at bounding box center [1206, 169] width 327 height 11
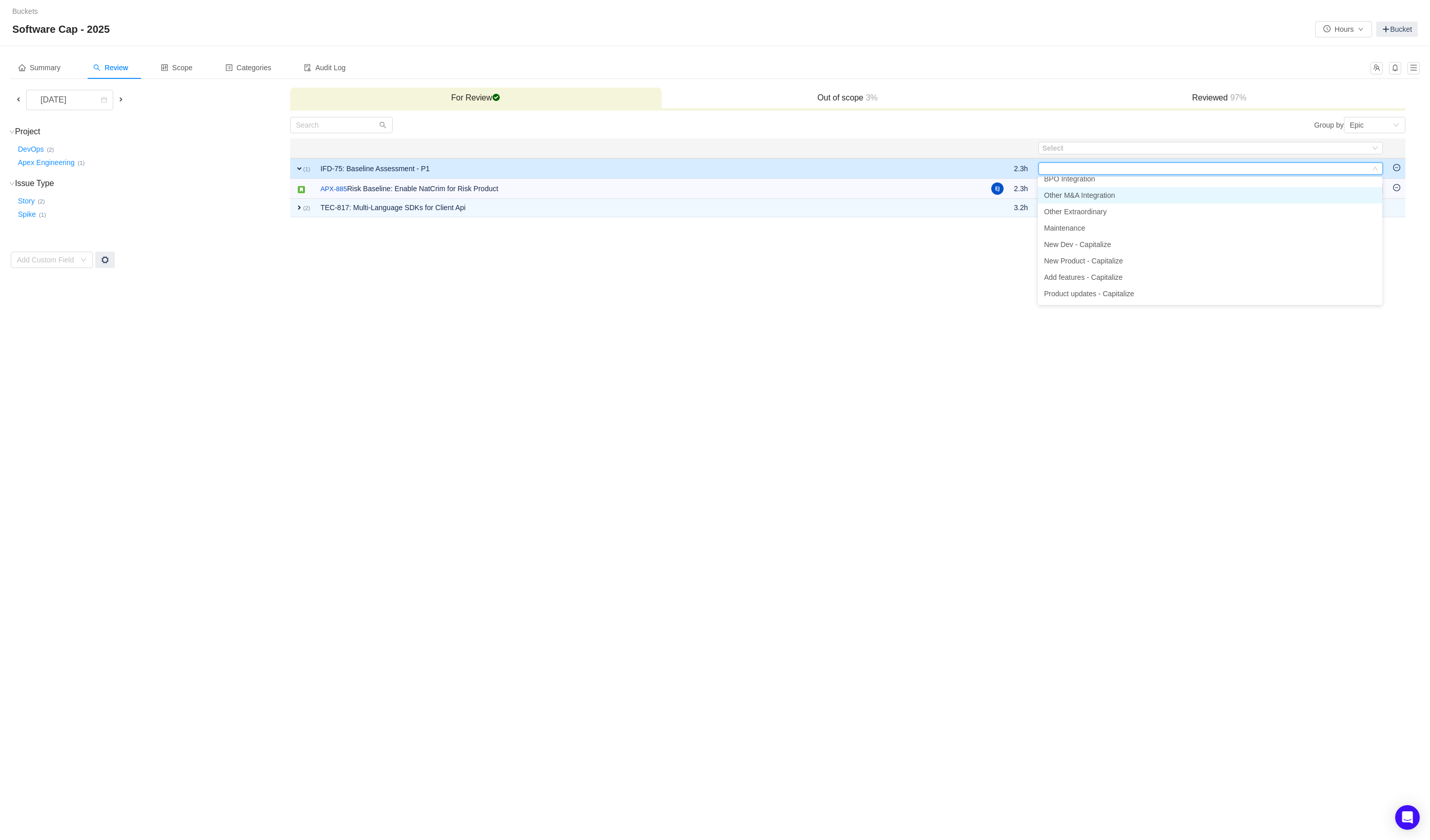
scroll to position [52, 0]
click at [1083, 251] on span "New Product - Capitalize" at bounding box center [1084, 249] width 79 height 8
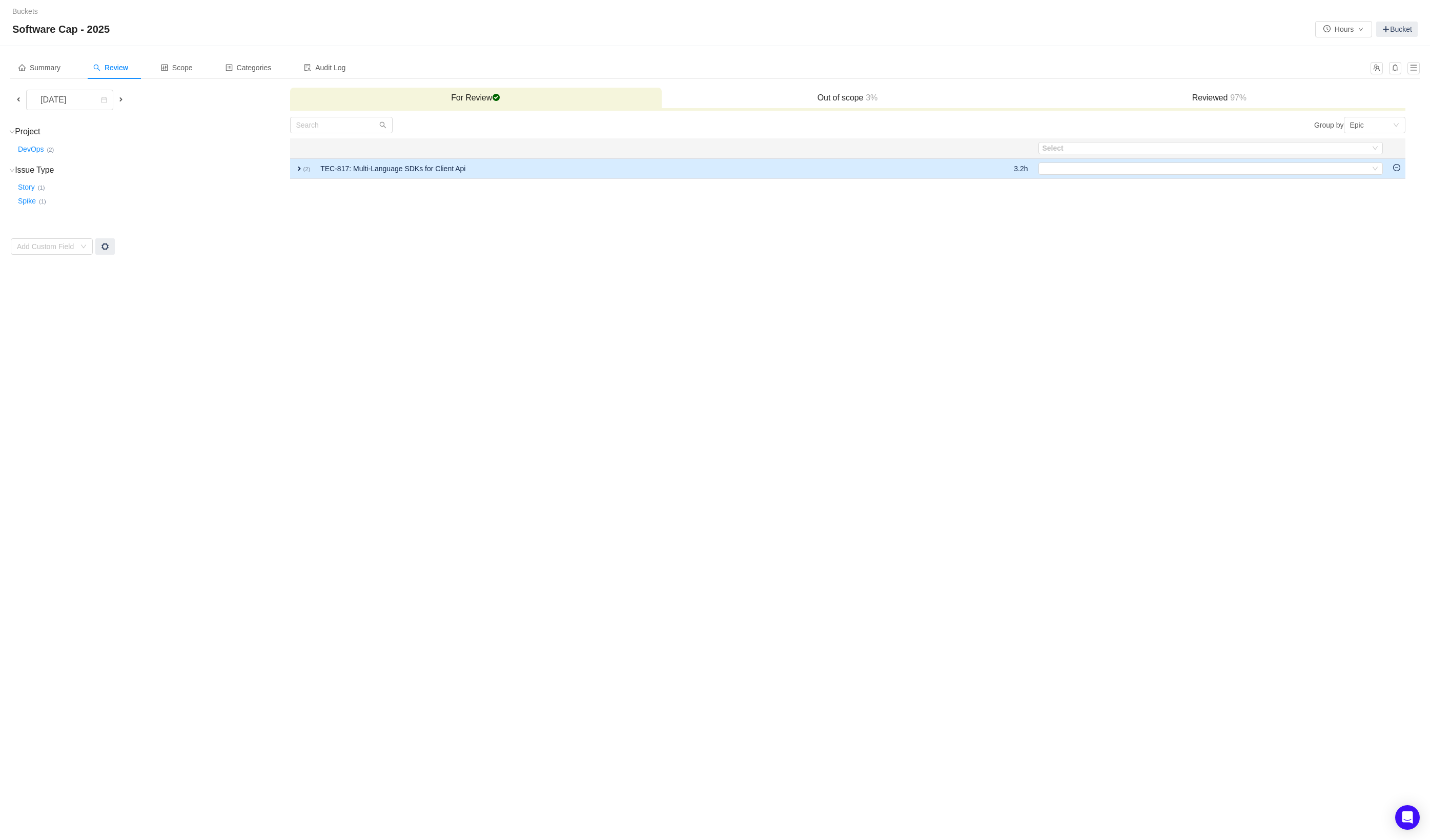
click at [904, 161] on td "TEC-817: Multi-Language SDKs for Client Api" at bounding box center [641, 168] width 651 height 20
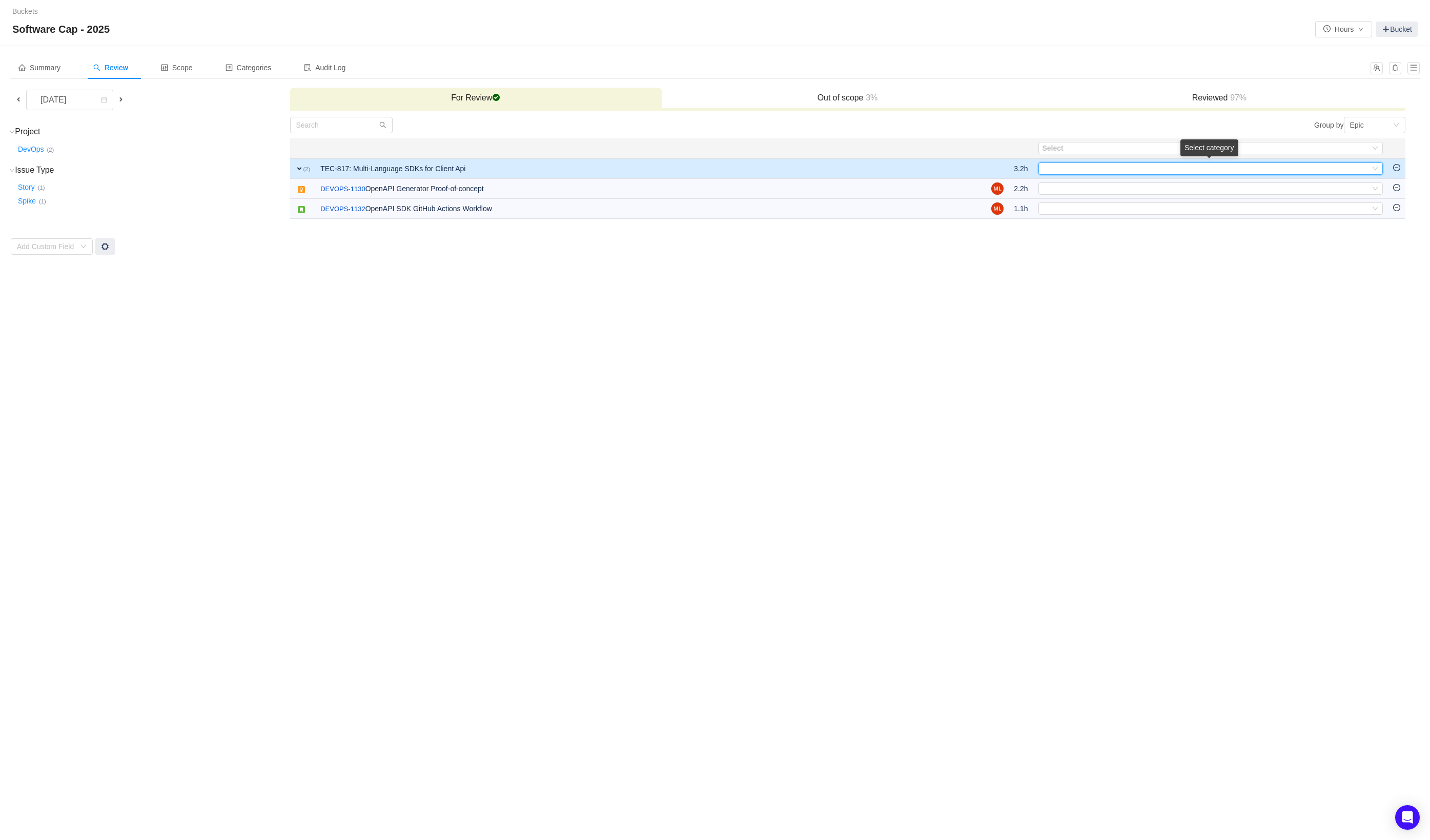
click at [1065, 168] on div "Select" at bounding box center [1206, 169] width 327 height 11
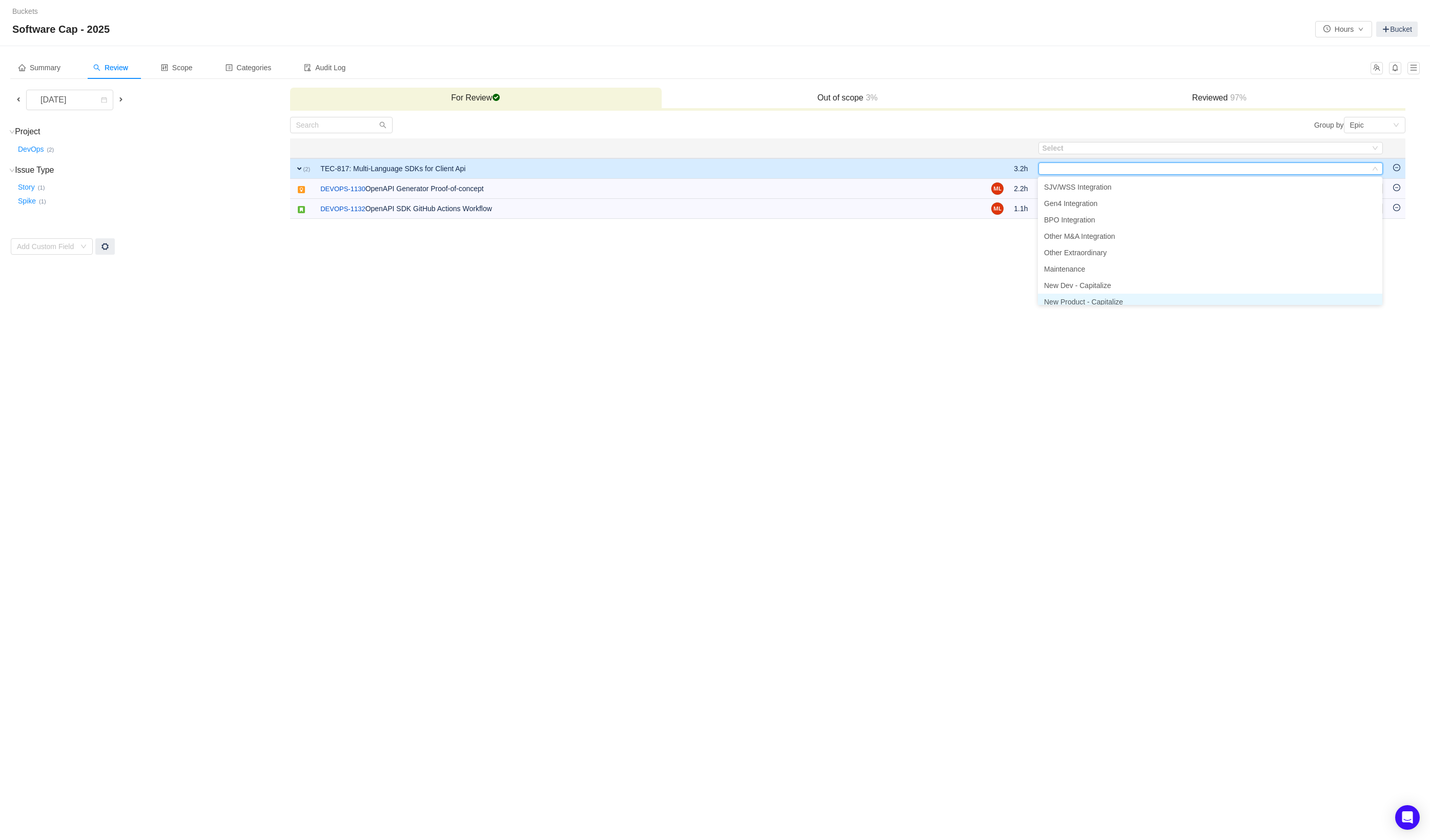
scroll to position [5, 0]
click at [1110, 279] on span "New Dev - Capitalize" at bounding box center [1078, 280] width 67 height 8
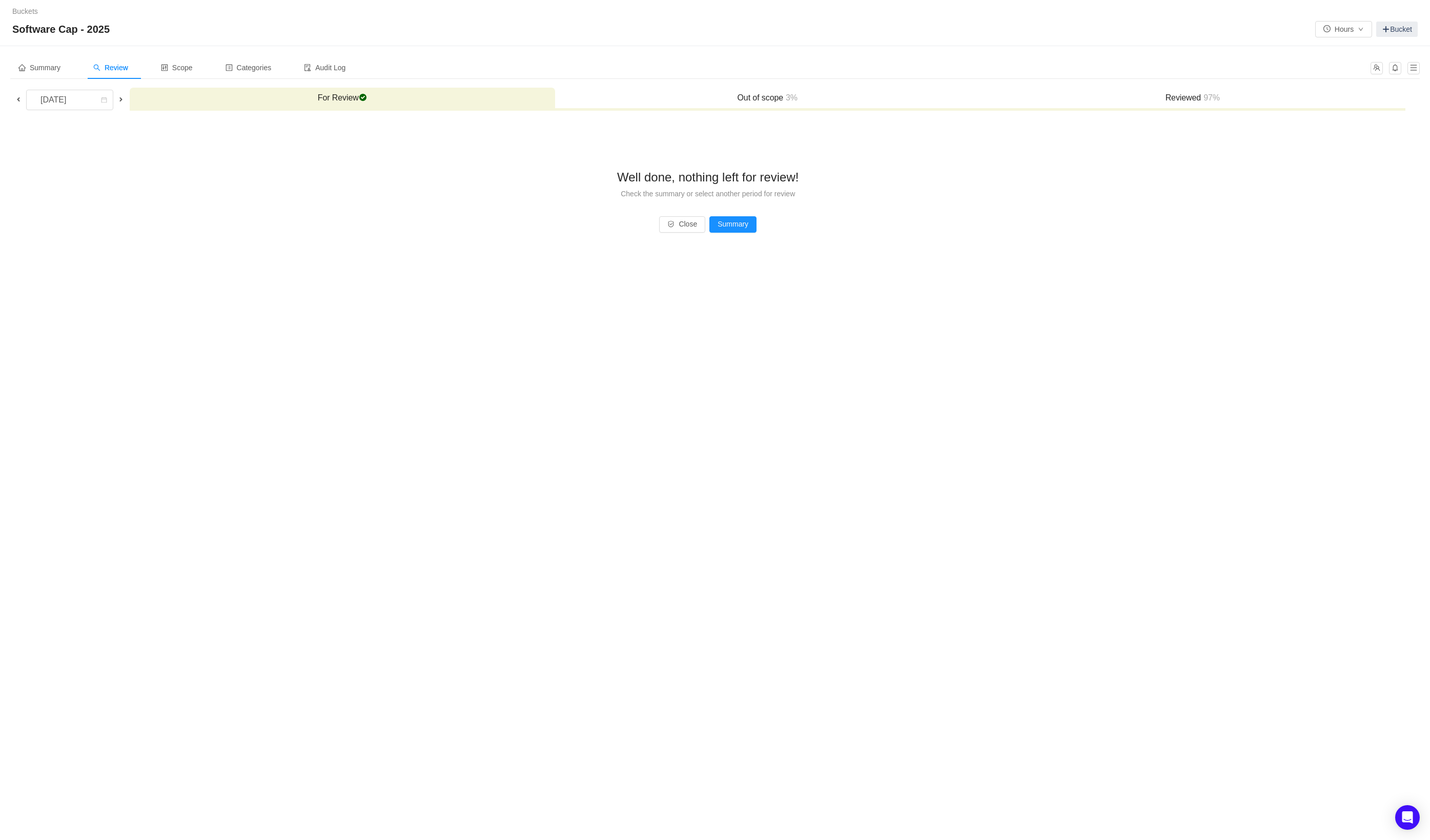
click at [756, 97] on h3 "Out of scope 3%" at bounding box center [767, 97] width 415 height 10
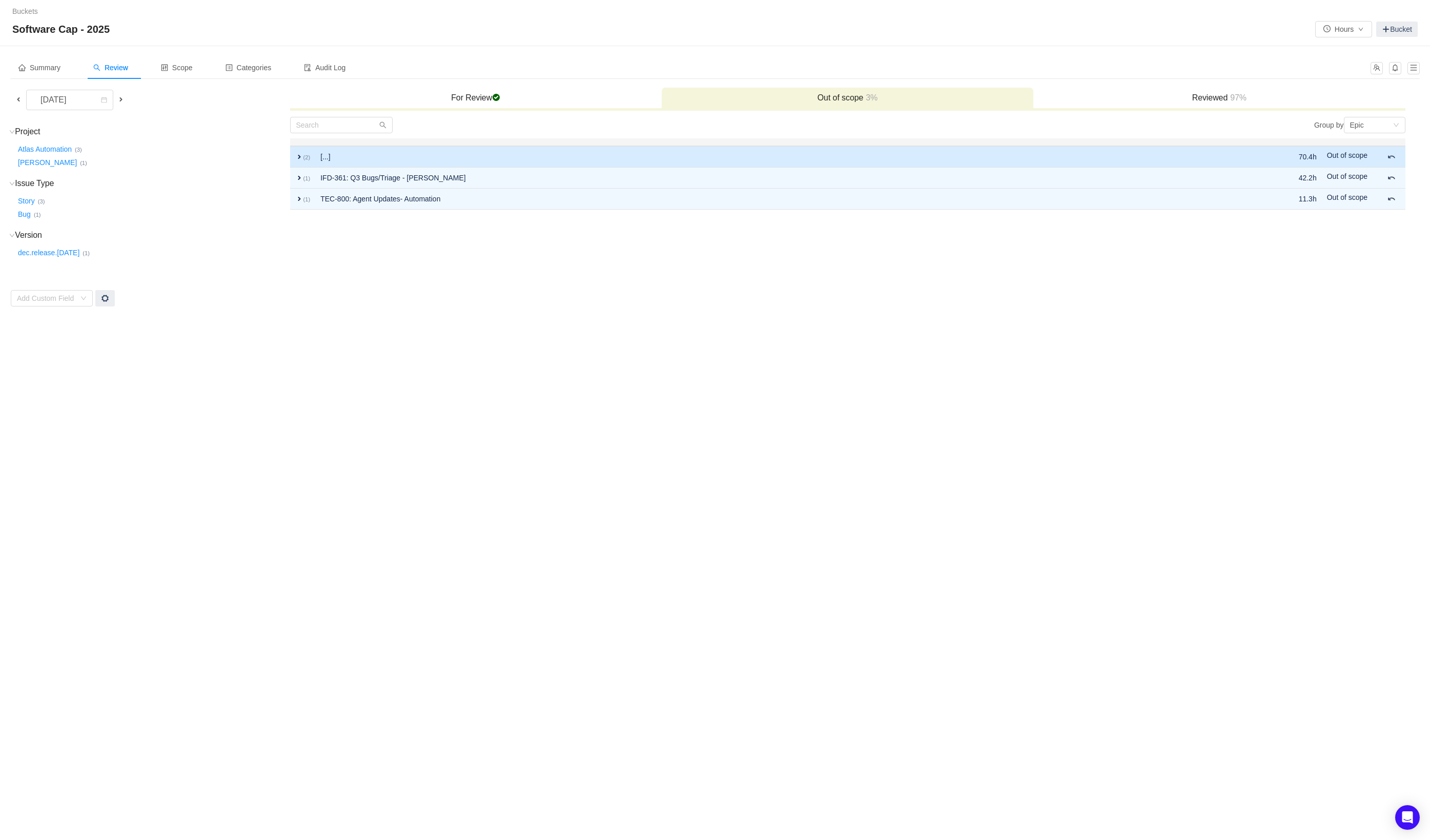
click at [300, 157] on span "expand" at bounding box center [300, 157] width 8 height 8
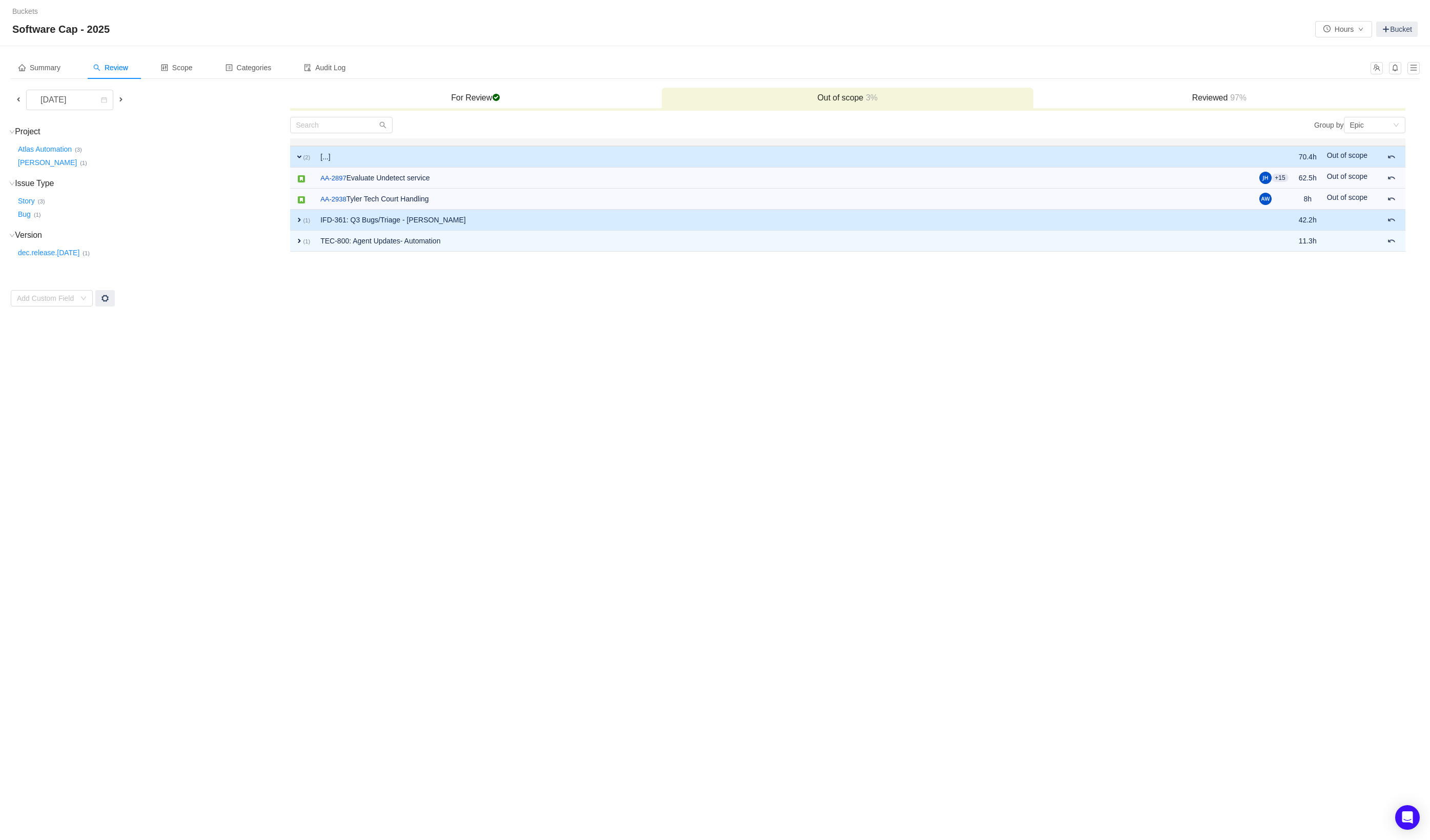
click at [298, 220] on span "expand" at bounding box center [300, 220] width 8 height 8
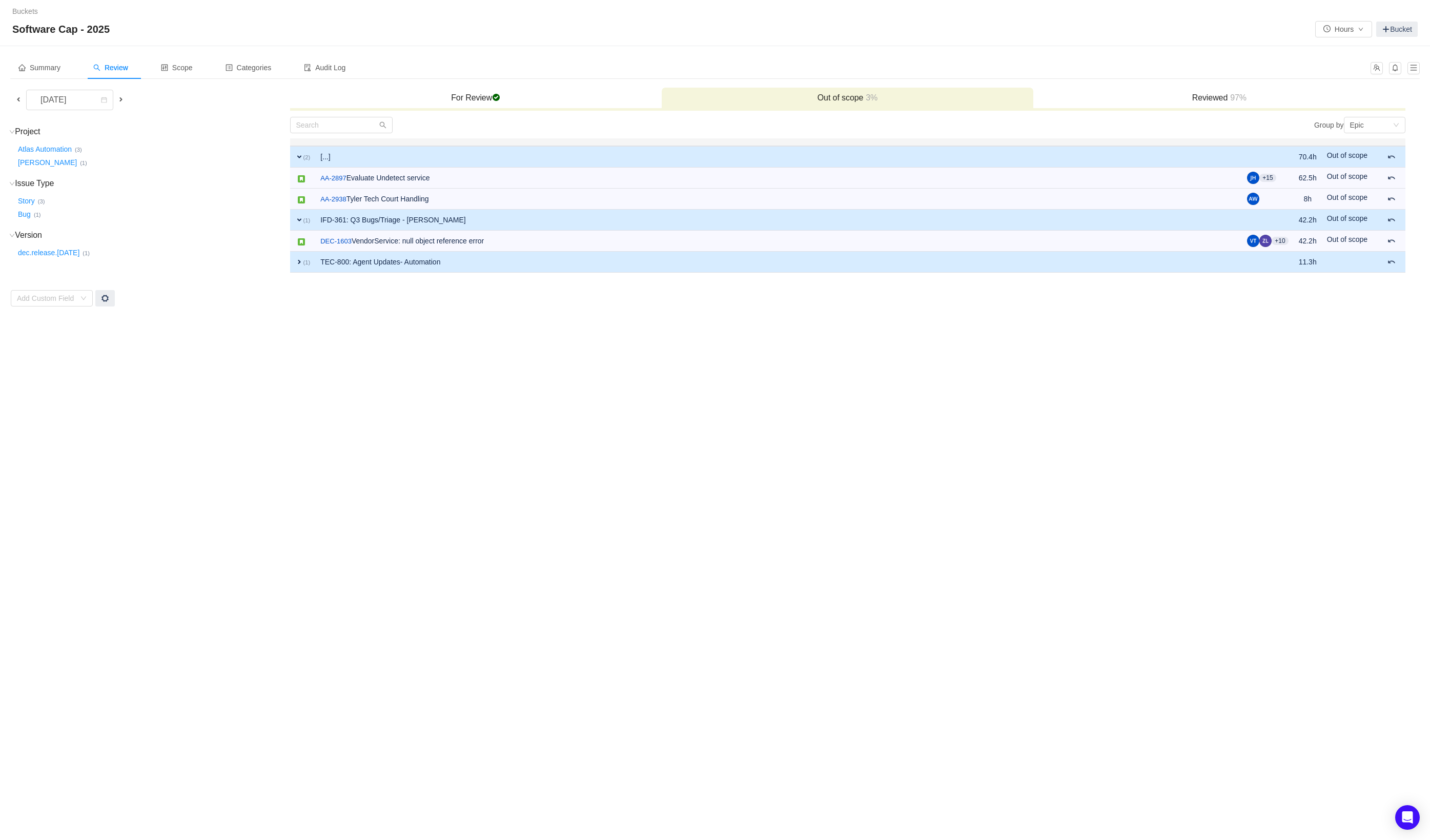
click at [298, 260] on span "expand" at bounding box center [300, 262] width 8 height 8
click at [42, 66] on span "Summary" at bounding box center [40, 67] width 42 height 8
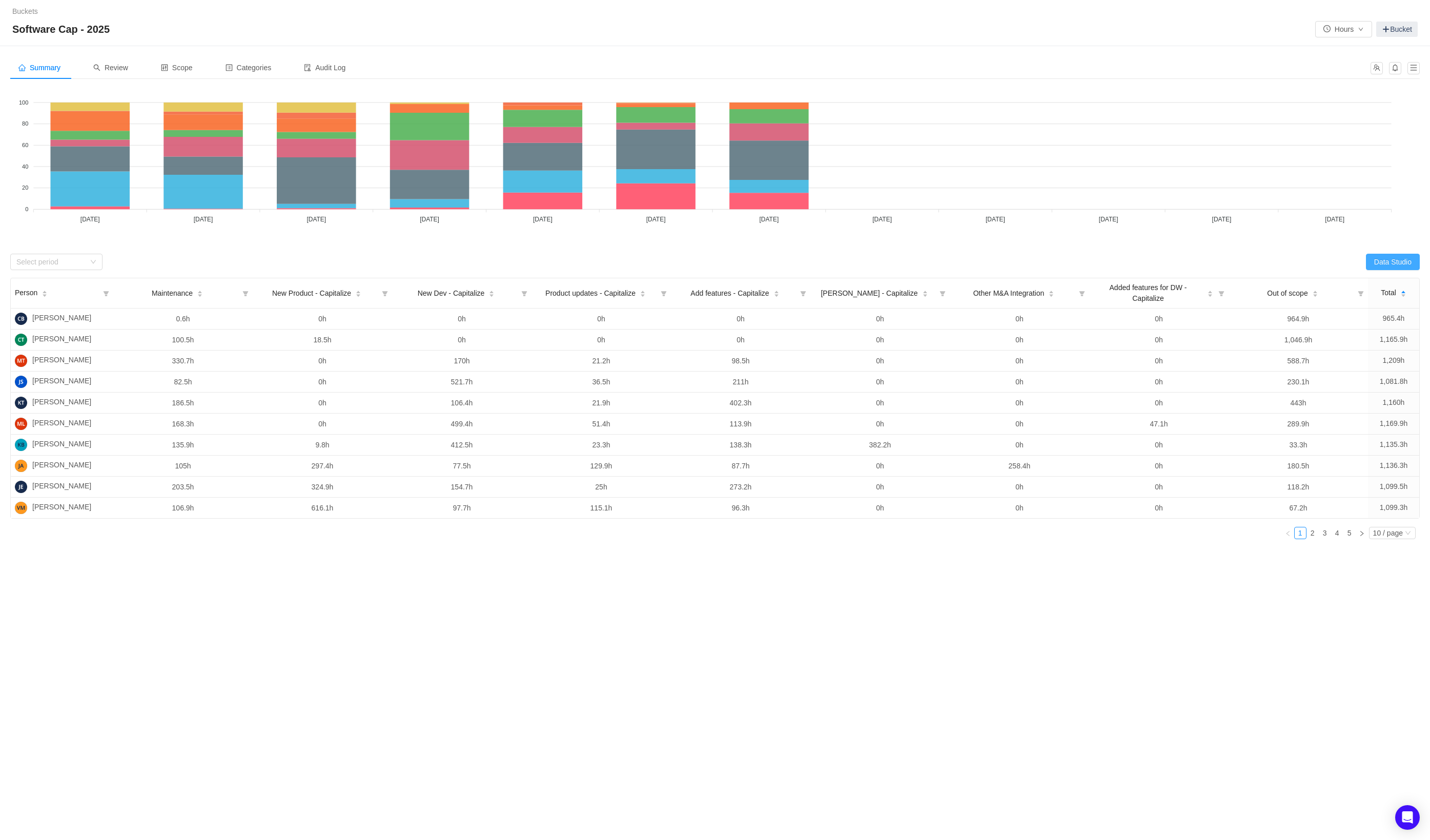
click at [1404, 264] on button "Data Studio" at bounding box center [1392, 262] width 54 height 17
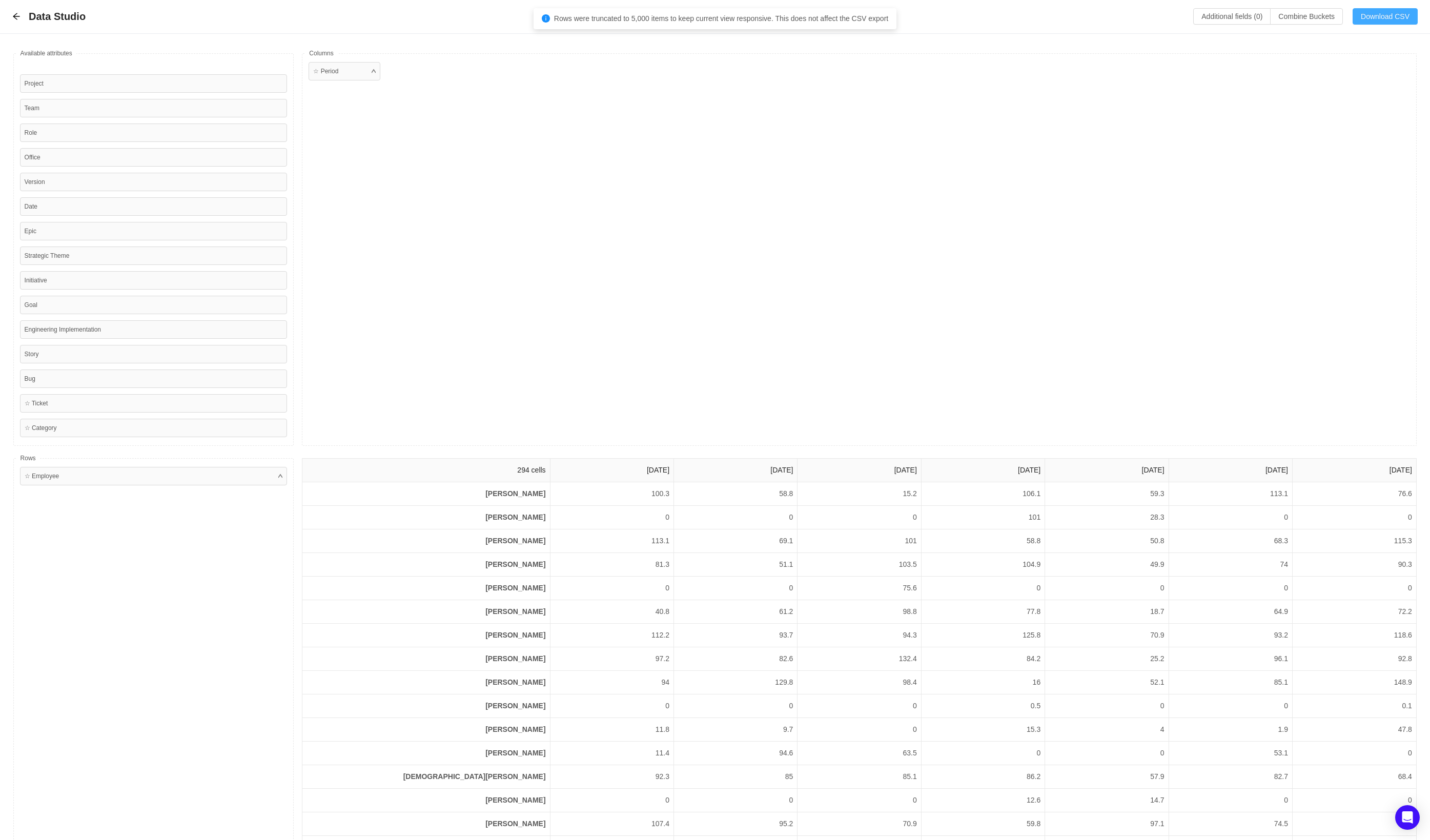
click at [1376, 22] on button "Download CSV" at bounding box center [1386, 17] width 65 height 17
click at [73, 232] on div "Epic" at bounding box center [154, 231] width 268 height 19
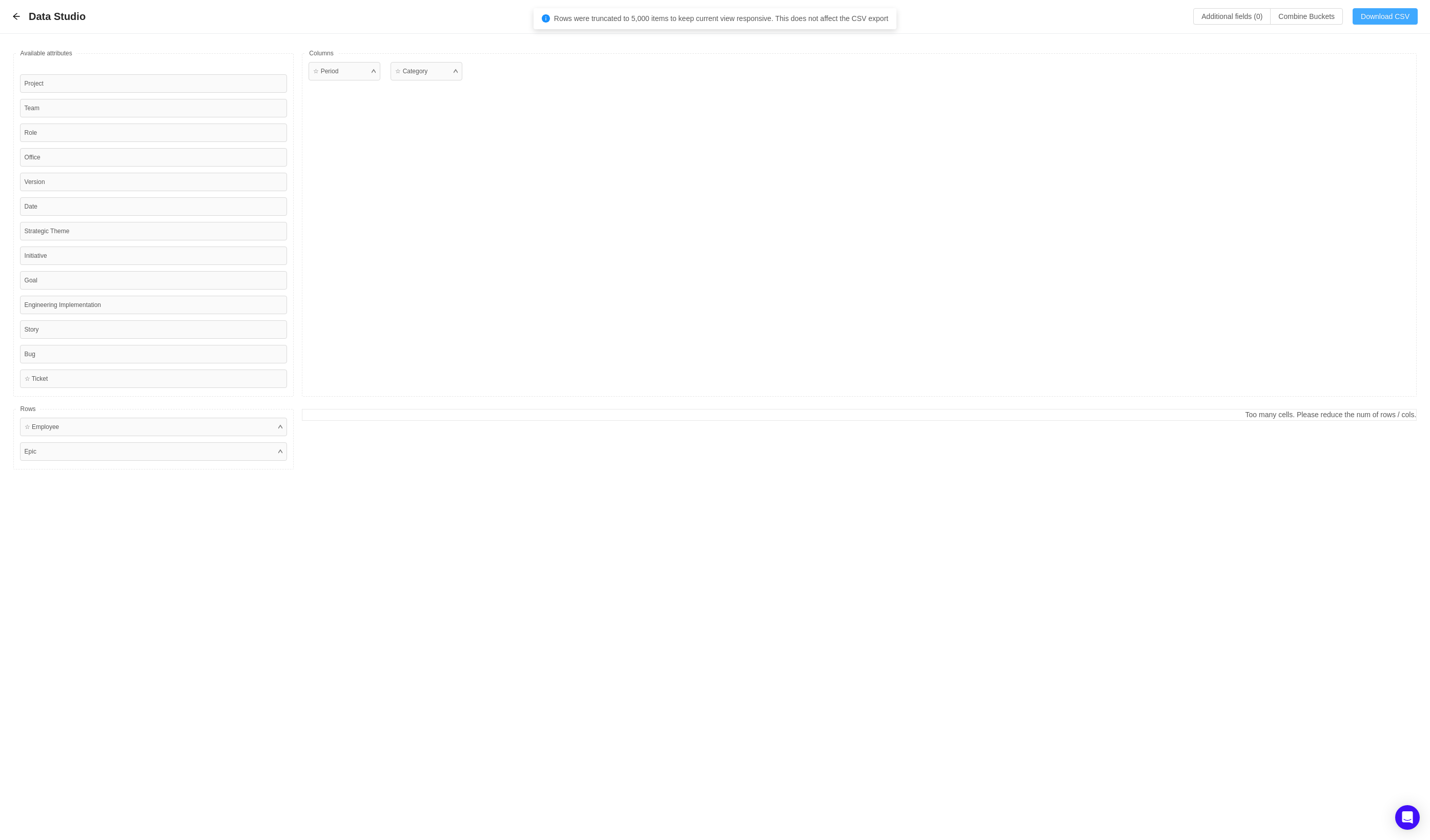
click at [1404, 22] on button "Download CSV" at bounding box center [1386, 17] width 65 height 17
click at [24, 19] on div "Data Studio Additional fields (0) Combine Buckets (0) Download CSV" at bounding box center [715, 17] width 1406 height 17
click at [17, 17] on icon "icon: arrow-left" at bounding box center [17, 17] width 8 height 8
